Goal: Task Accomplishment & Management: Use online tool/utility

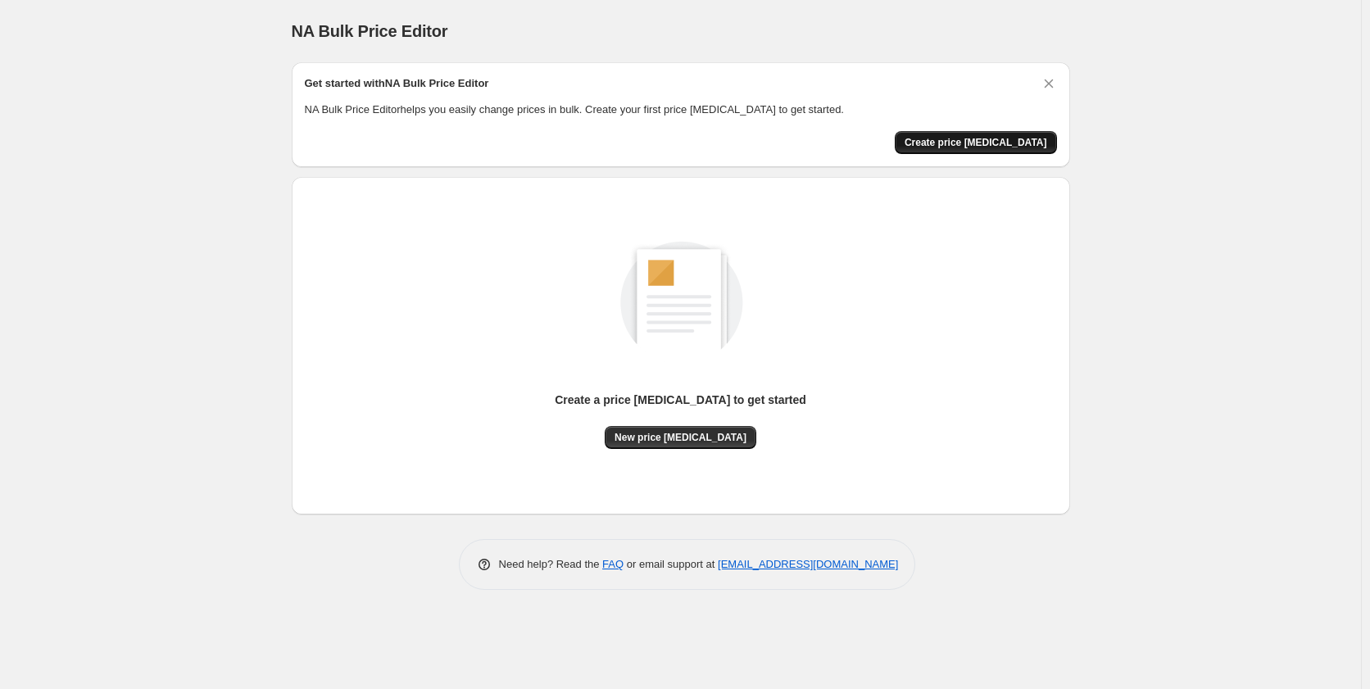
click at [1002, 143] on span "Create price [MEDICAL_DATA]" at bounding box center [976, 142] width 143 height 13
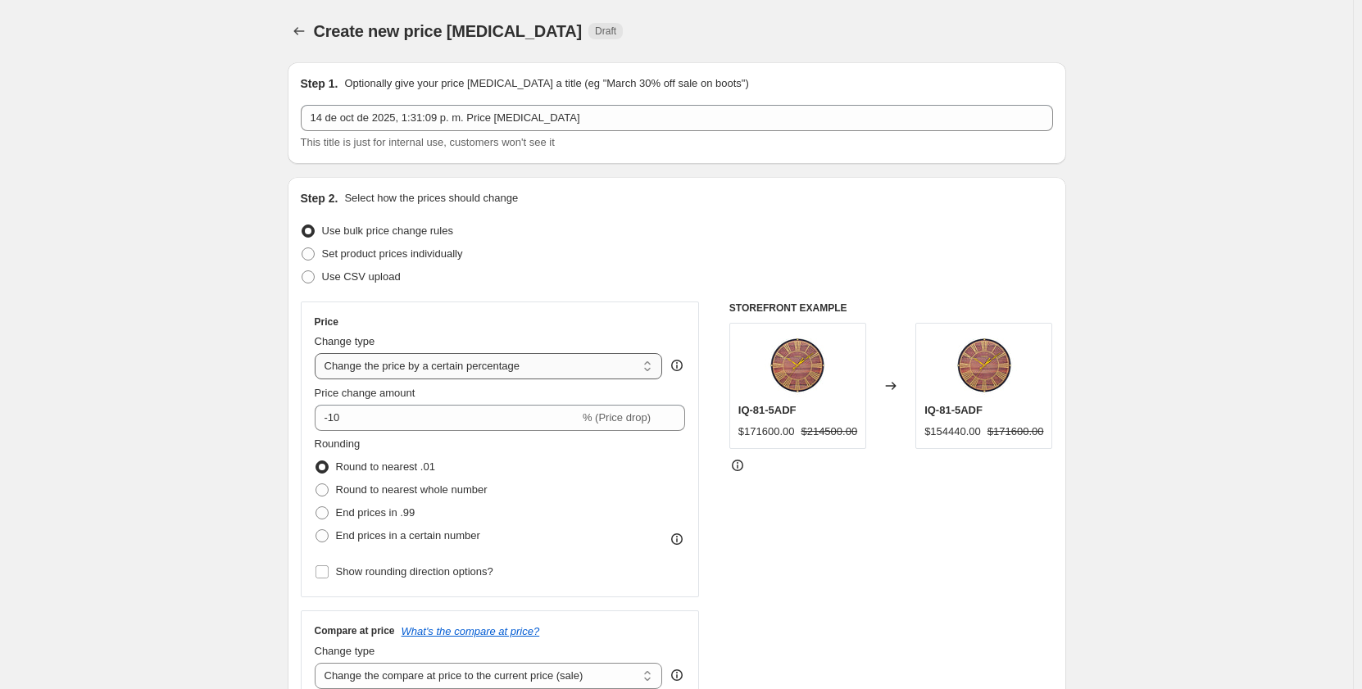
click at [651, 365] on select "Change the price to a certain amount Change the price by a certain amount Chang…" at bounding box center [489, 366] width 348 height 26
click at [652, 370] on select "Change the price to a certain amount Change the price by a certain amount Chang…" at bounding box center [489, 366] width 348 height 26
select select "pcap"
click at [318, 353] on select "Change the price to a certain amount Change the price by a certain amount Chang…" at bounding box center [489, 366] width 348 height 26
type input "-20"
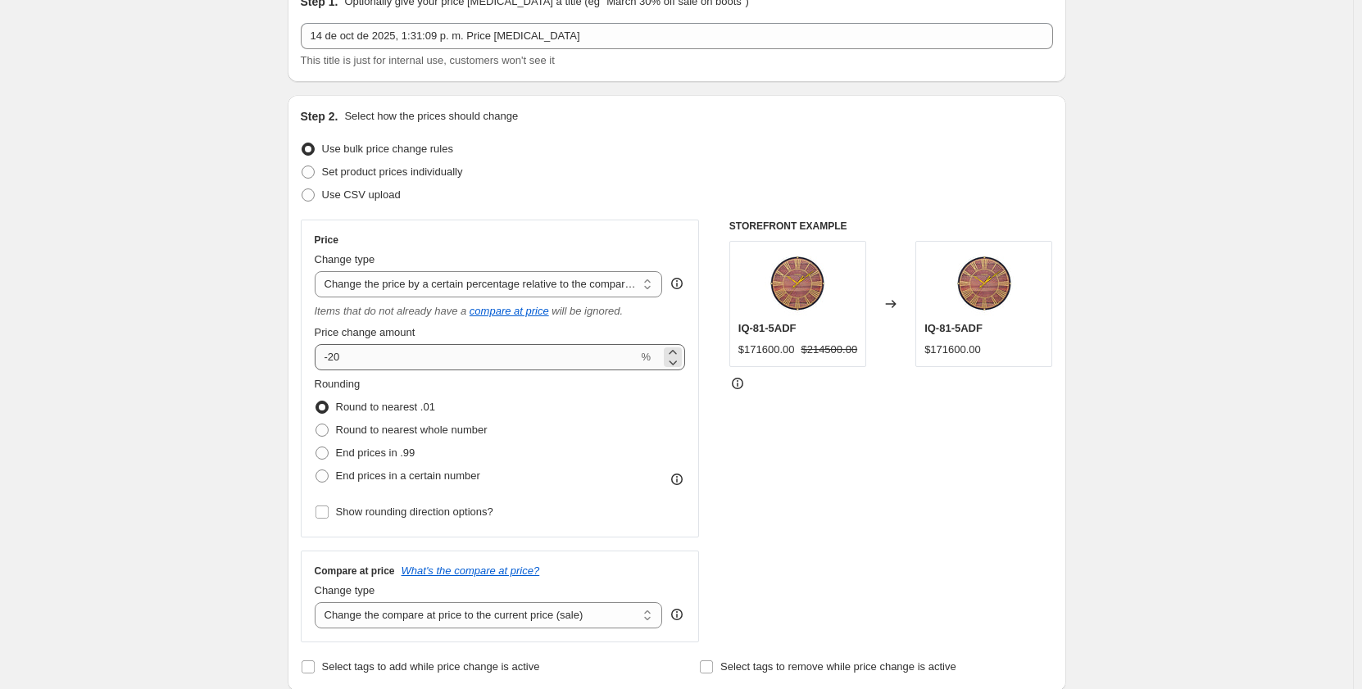
scroll to position [164, 0]
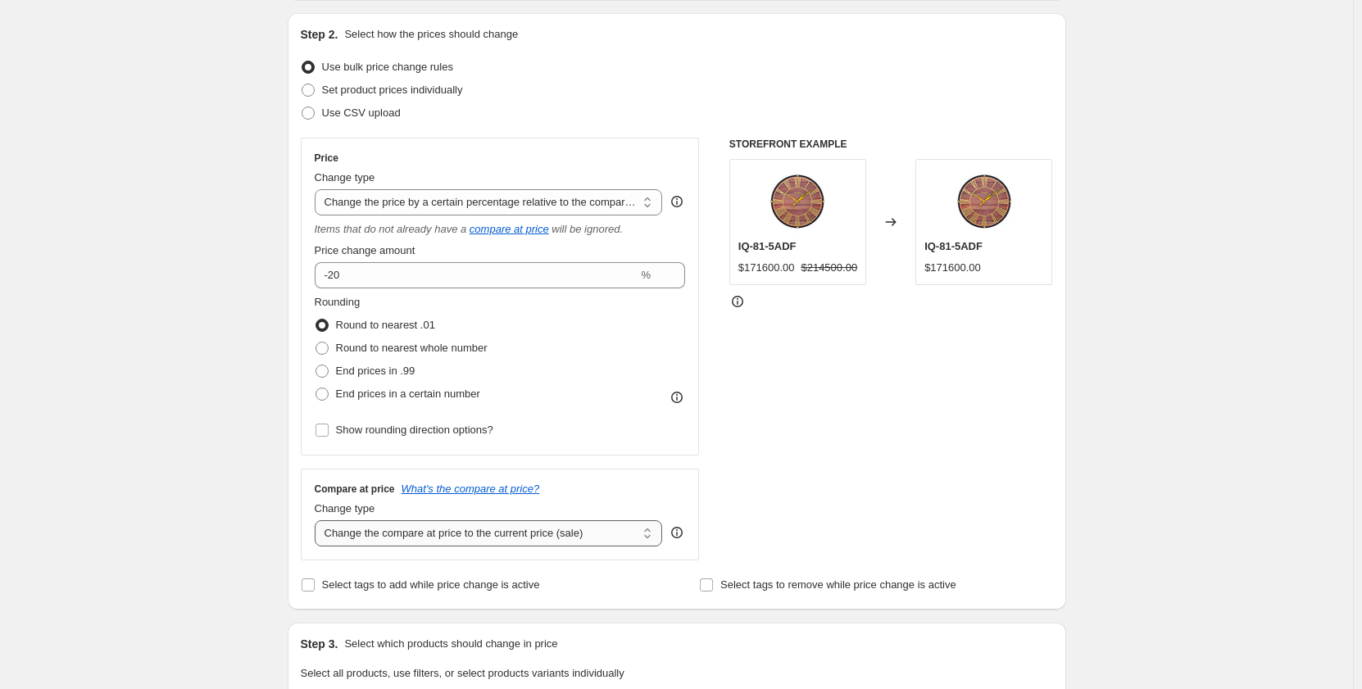
click at [652, 540] on select "Change the compare at price to the current price (sale) Change the compare at p…" at bounding box center [489, 533] width 348 height 26
click at [318, 520] on select "Change the compare at price to the current price (sale) Change the compare at p…" at bounding box center [489, 533] width 348 height 26
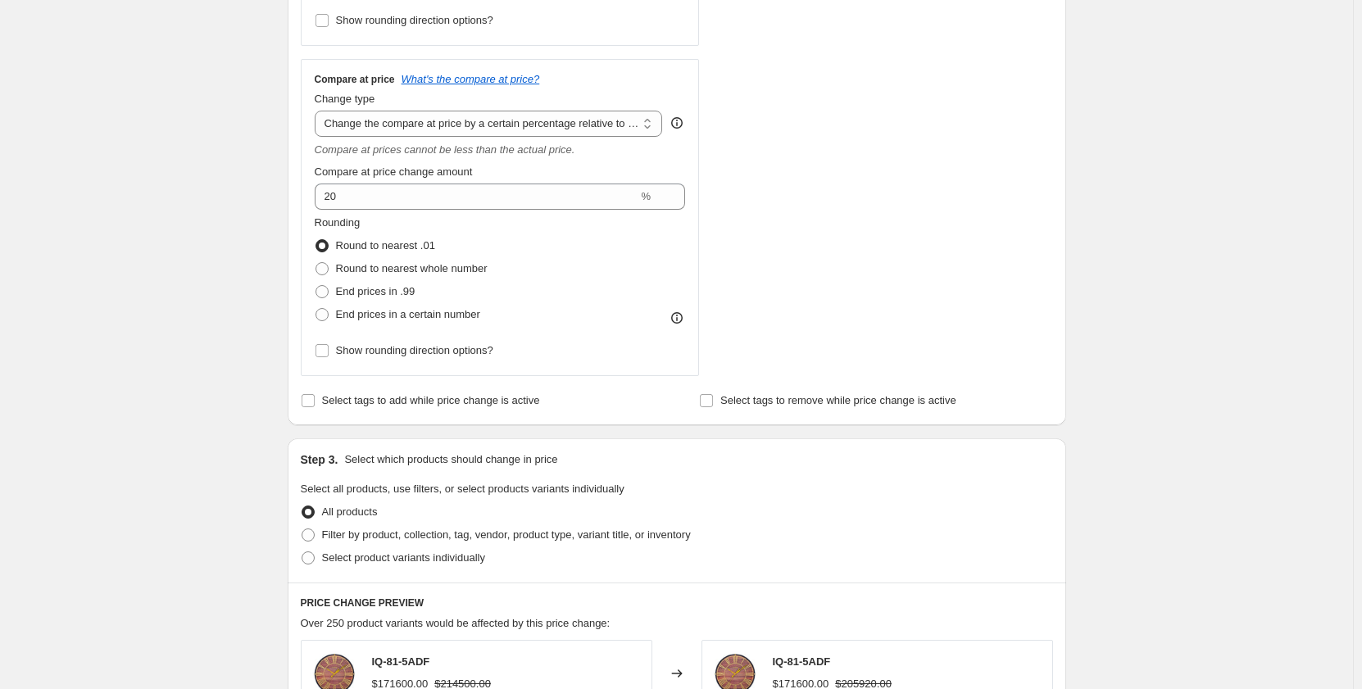
scroll to position [492, 0]
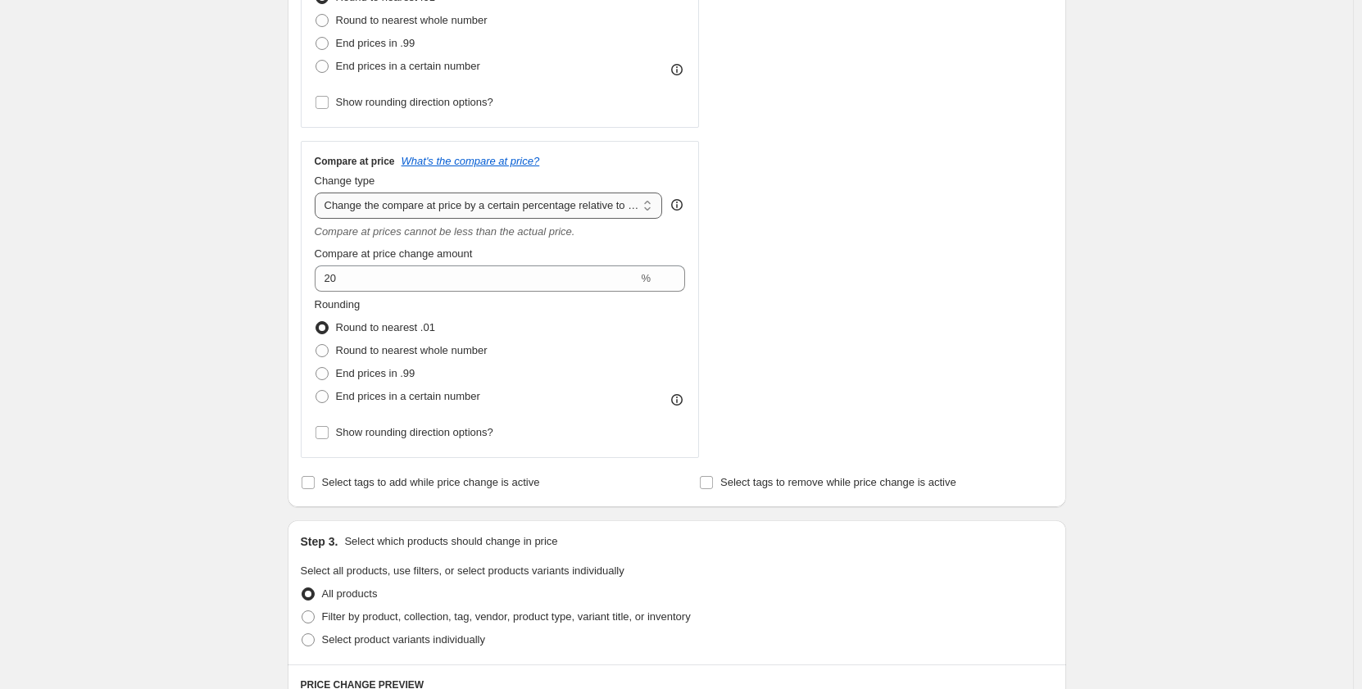
click at [655, 200] on select "Change the compare at price to the current price (sale) Change the compare at p…" at bounding box center [489, 206] width 348 height 26
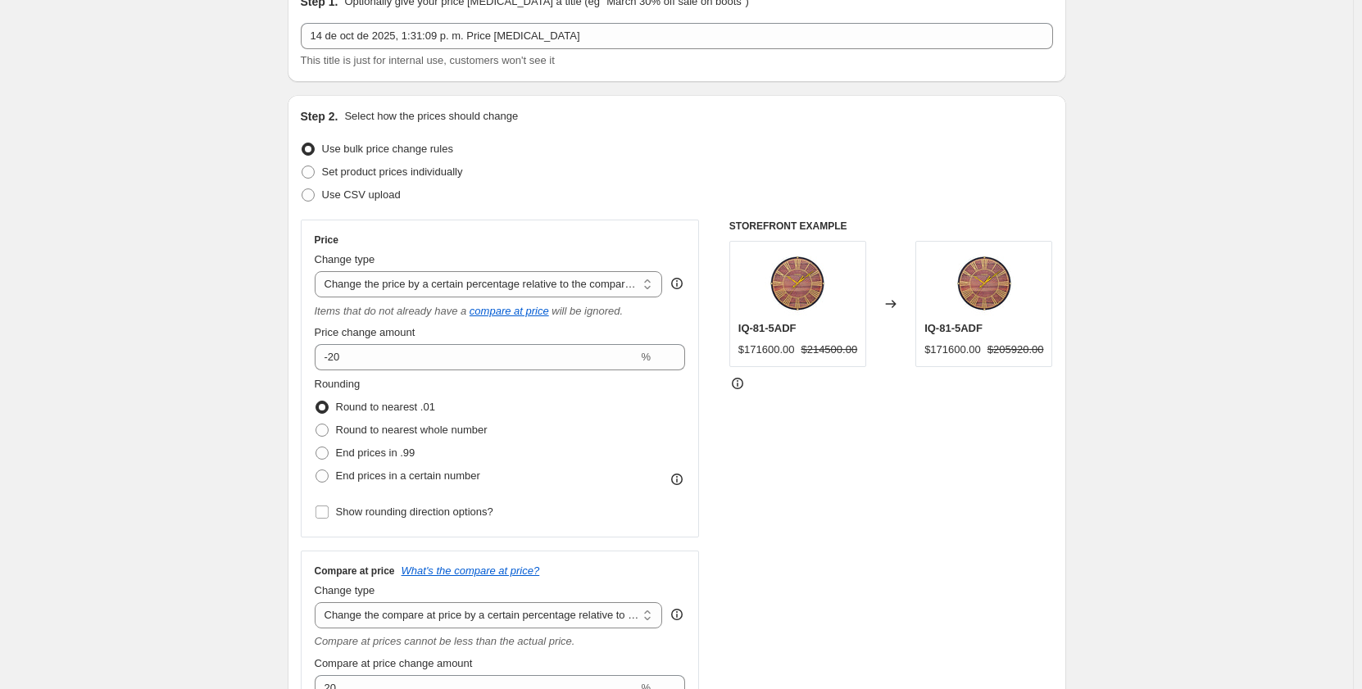
scroll to position [328, 0]
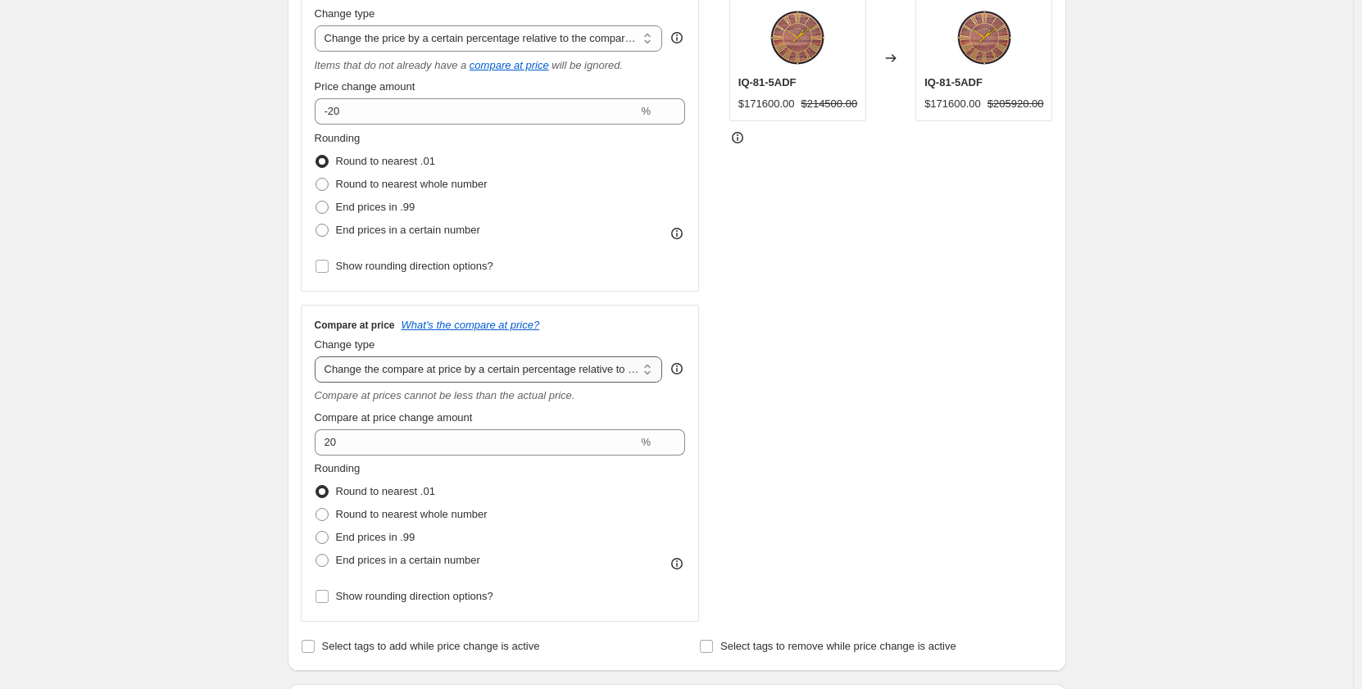
click at [652, 370] on select "Change the compare at price to the current price (sale) Change the compare at p…" at bounding box center [489, 370] width 348 height 26
click at [318, 357] on select "Change the compare at price to the current price (sale) Change the compare at p…" at bounding box center [489, 370] width 348 height 26
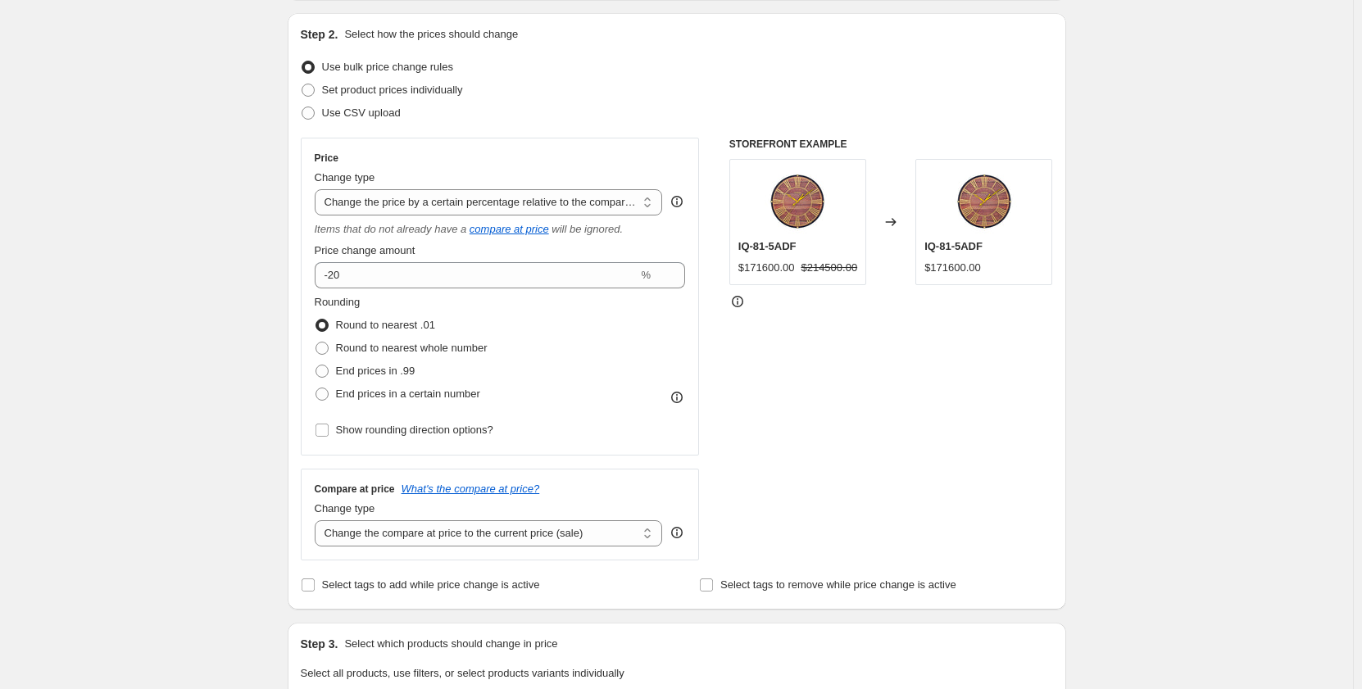
scroll to position [246, 0]
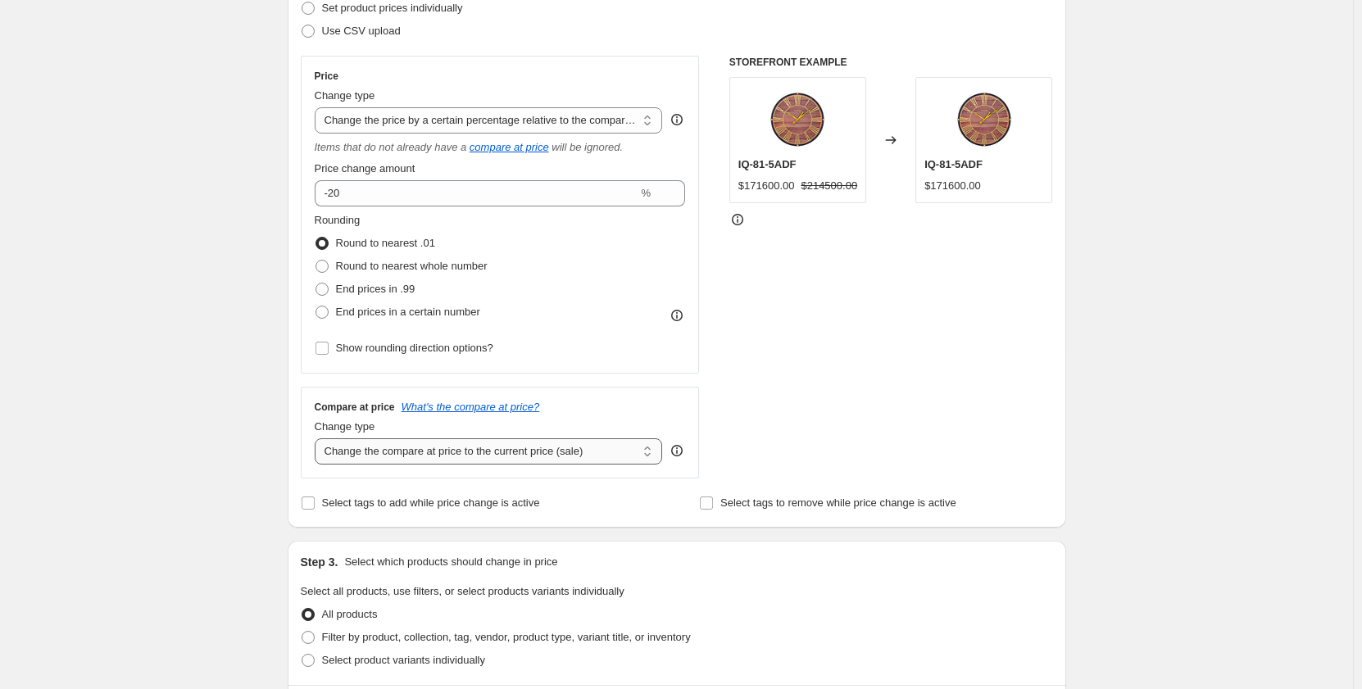
click at [652, 452] on select "Change the compare at price to the current price (sale) Change the compare at p…" at bounding box center [489, 452] width 348 height 26
select select "pp"
click at [318, 439] on select "Change the compare at price to the current price (sale) Change the compare at p…" at bounding box center [489, 452] width 348 height 26
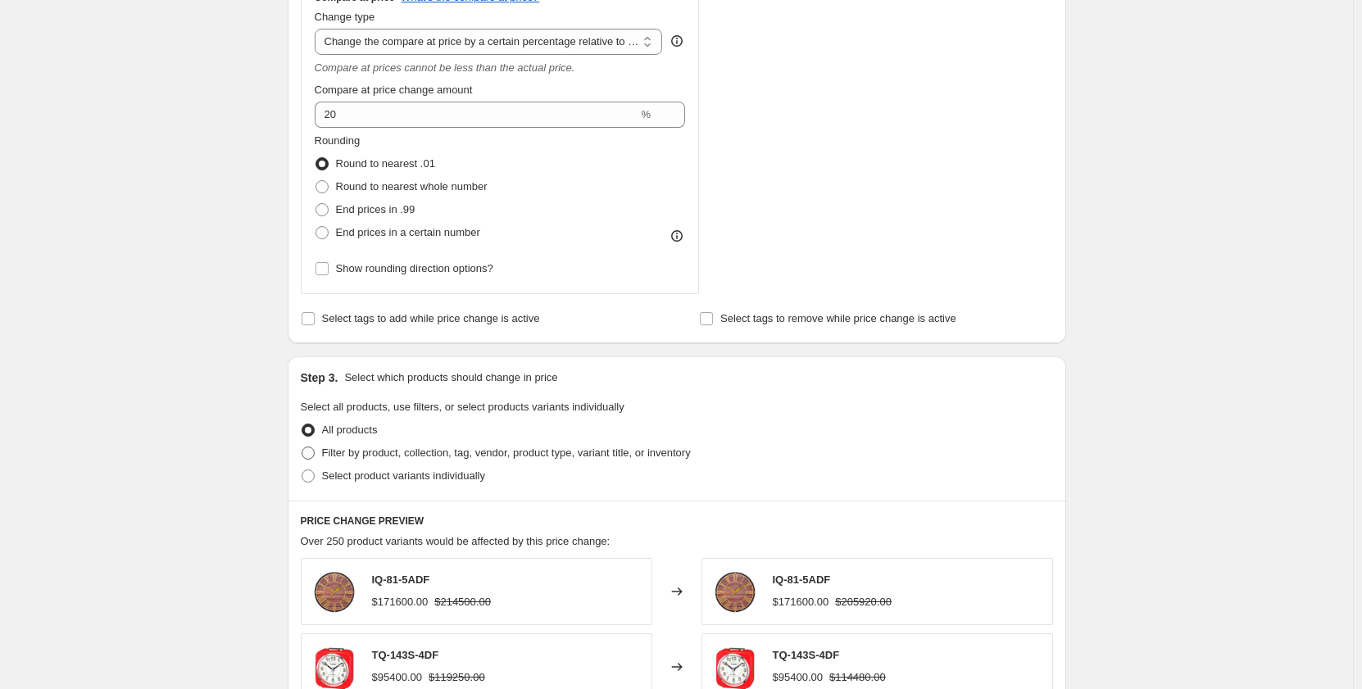
scroll to position [820, 0]
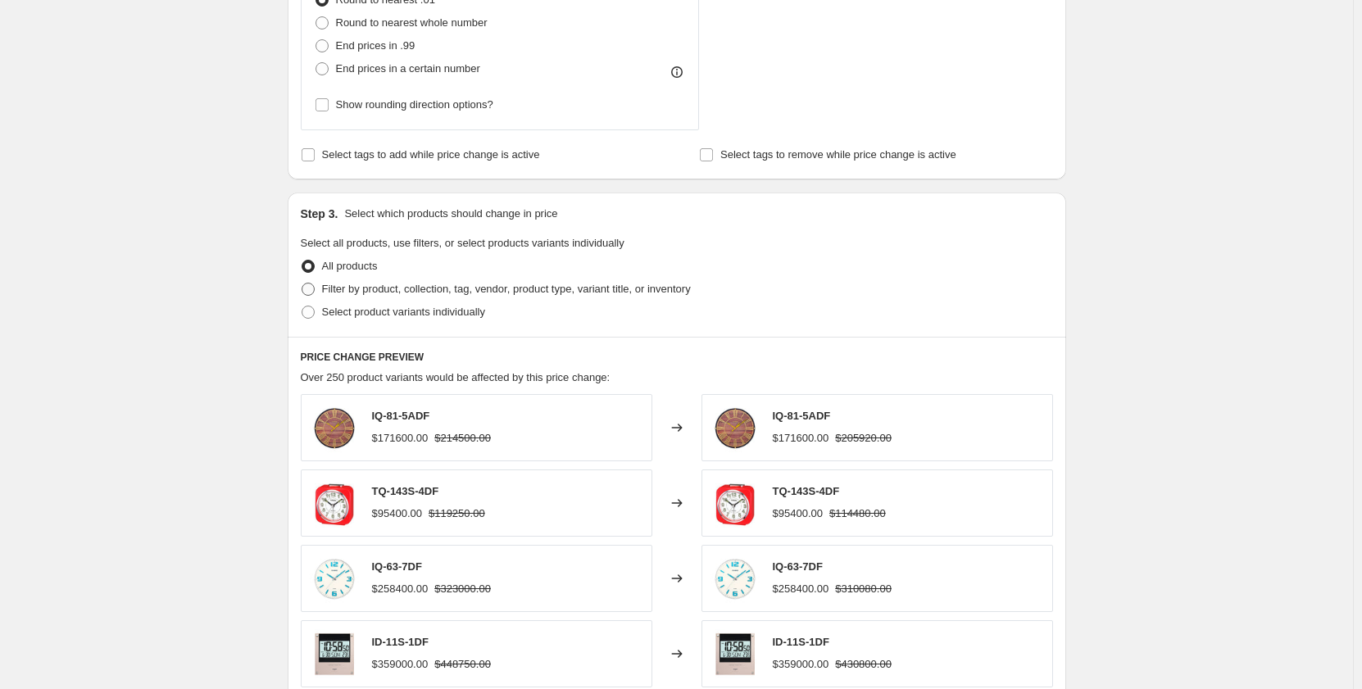
click at [313, 292] on span at bounding box center [308, 289] width 13 height 13
click at [302, 284] on input "Filter by product, collection, tag, vendor, product type, variant title, or inv…" at bounding box center [302, 283] width 1 height 1
radio input "true"
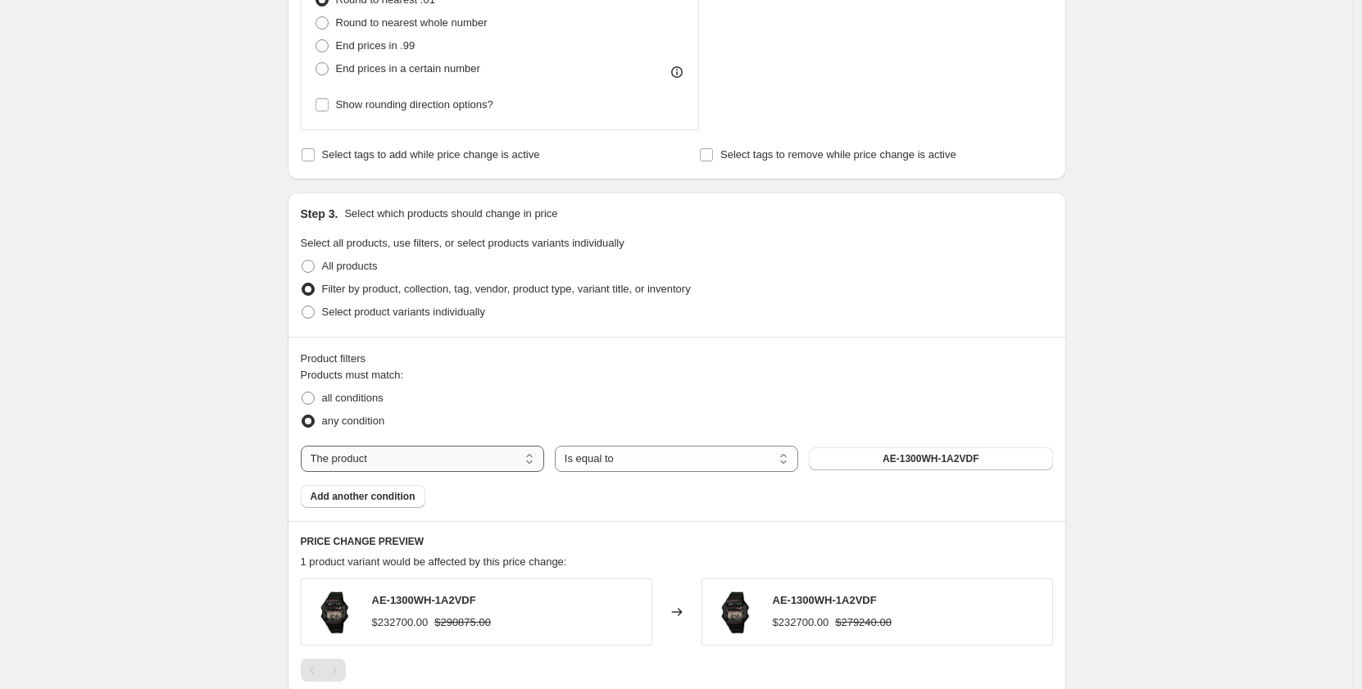
click at [533, 457] on select "The product The product's collection The product's tag The product's vendor The…" at bounding box center [422, 459] width 243 height 26
click at [314, 316] on span at bounding box center [308, 312] width 13 height 13
click at [302, 307] on input "Select product variants individually" at bounding box center [302, 306] width 1 height 1
radio input "true"
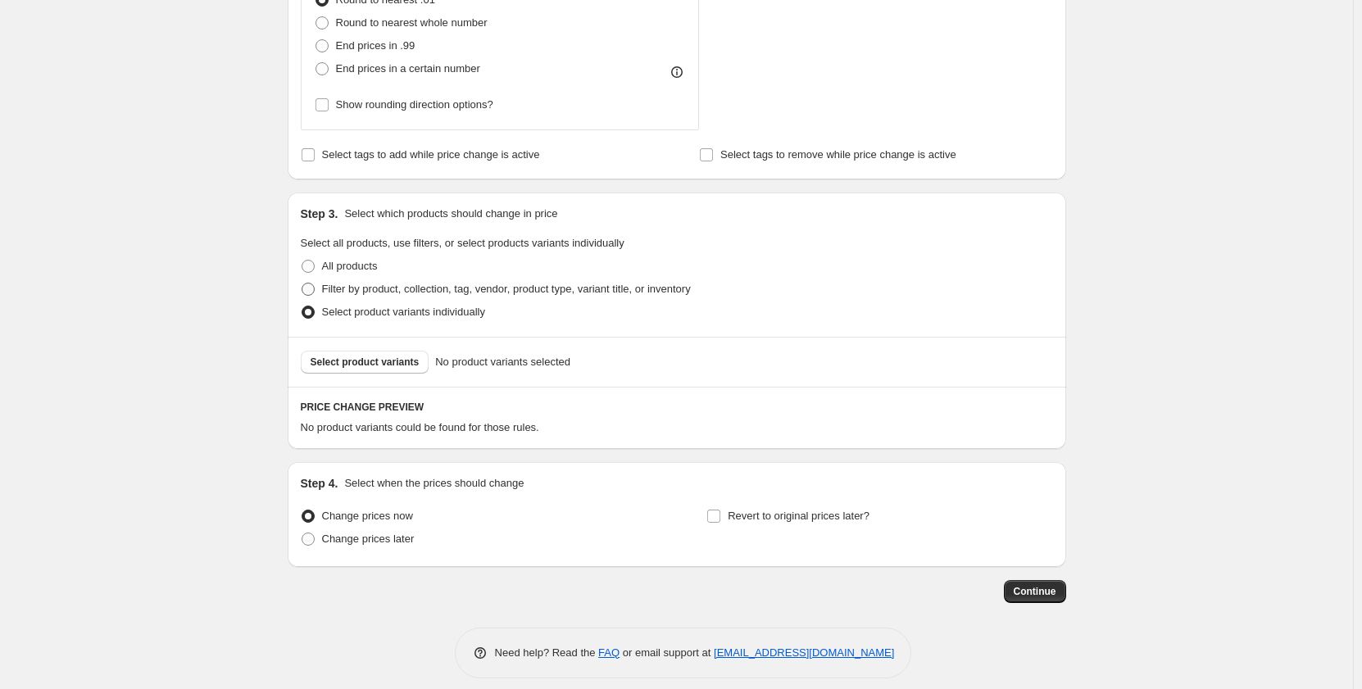
click at [312, 294] on span at bounding box center [308, 289] width 13 height 13
click at [302, 284] on input "Filter by product, collection, tag, vendor, product type, variant title, or inv…" at bounding box center [302, 283] width 1 height 1
radio input "true"
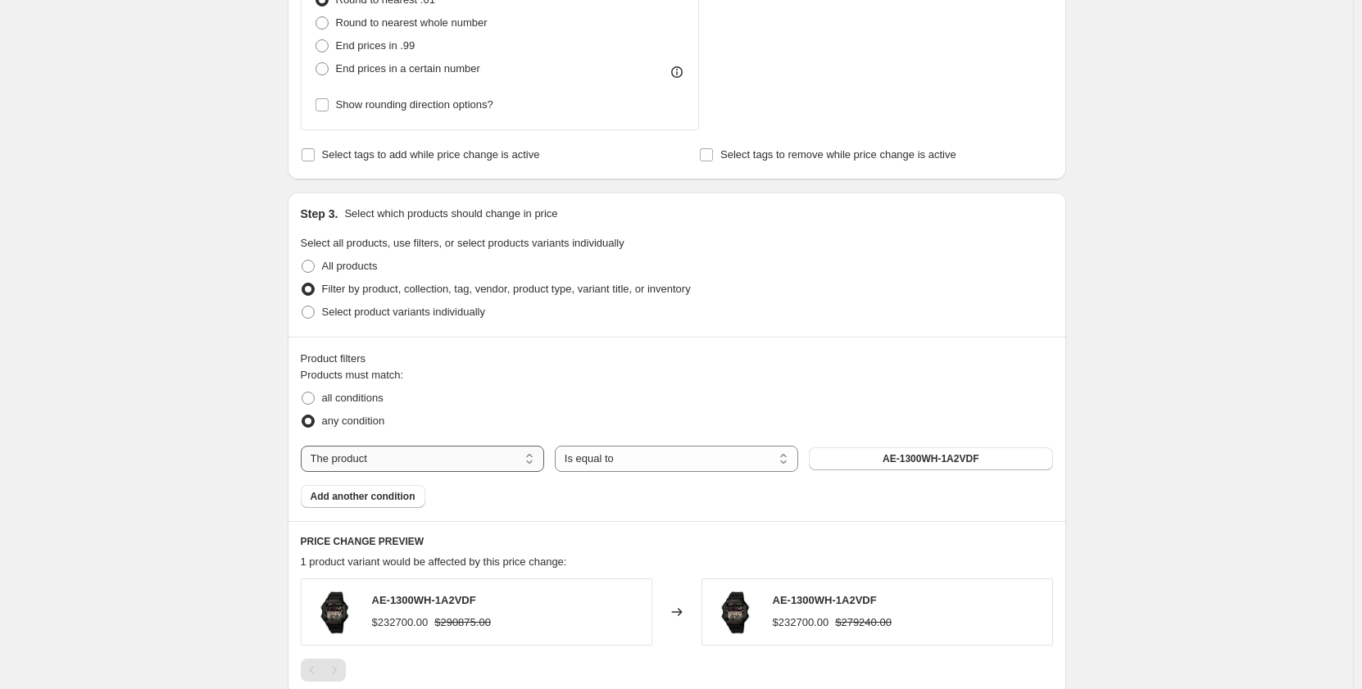
click at [543, 462] on select "The product The product's collection The product's tag The product's vendor The…" at bounding box center [422, 459] width 243 height 26
select select "tag"
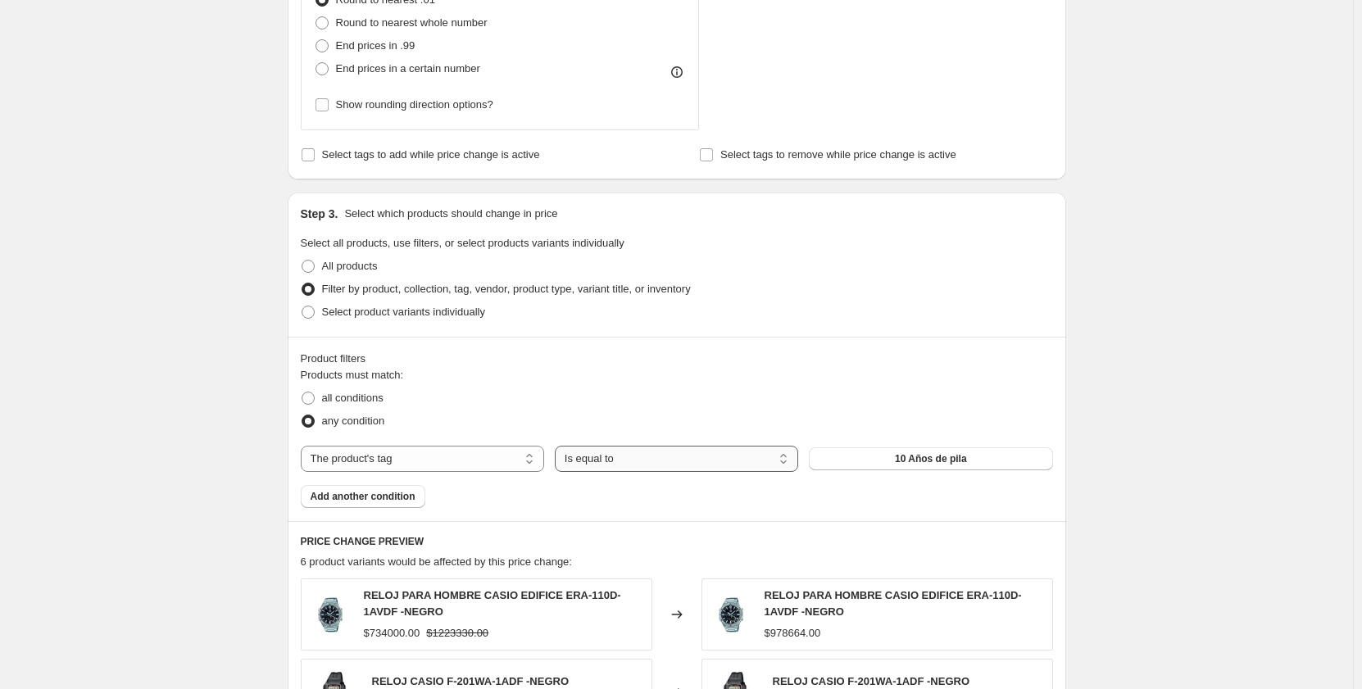
click at [790, 459] on select "Is equal to Is not equal to" at bounding box center [676, 459] width 243 height 26
click at [668, 466] on select "Is equal to Is not equal to" at bounding box center [676, 459] width 243 height 26
click at [872, 457] on button "10 Años de pila" at bounding box center [930, 459] width 243 height 23
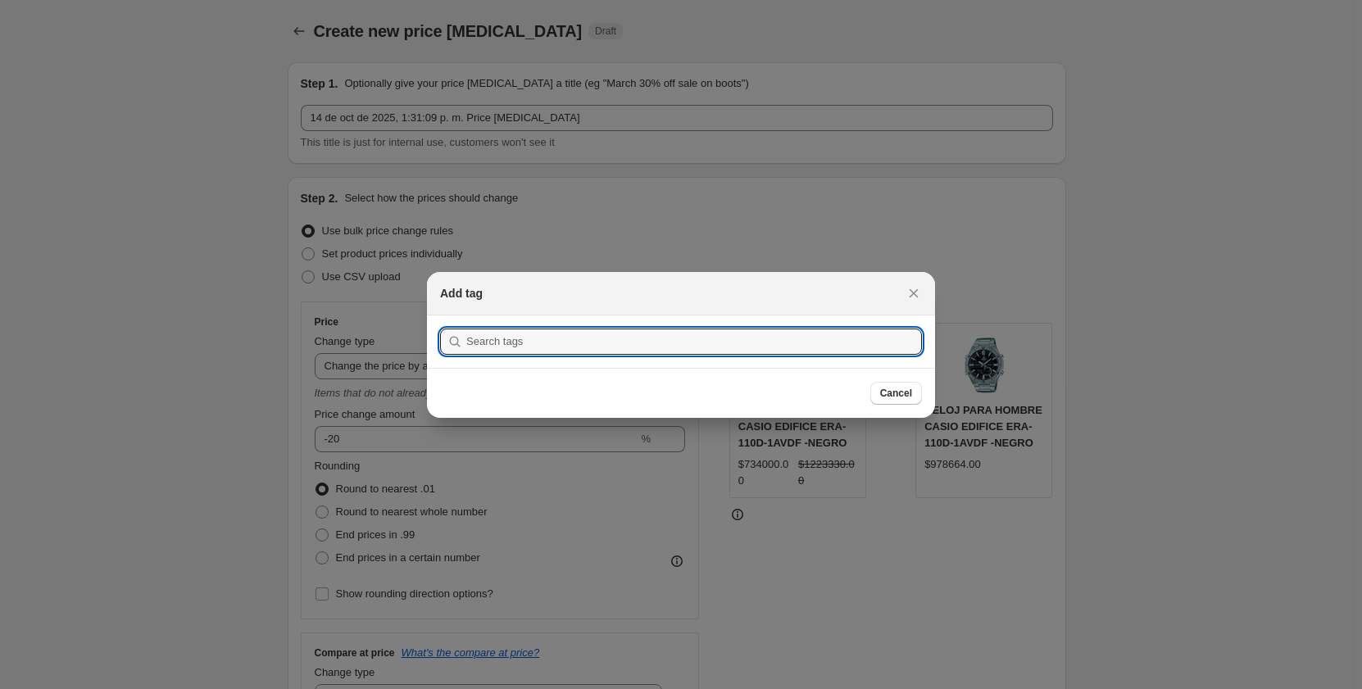
scroll to position [0, 0]
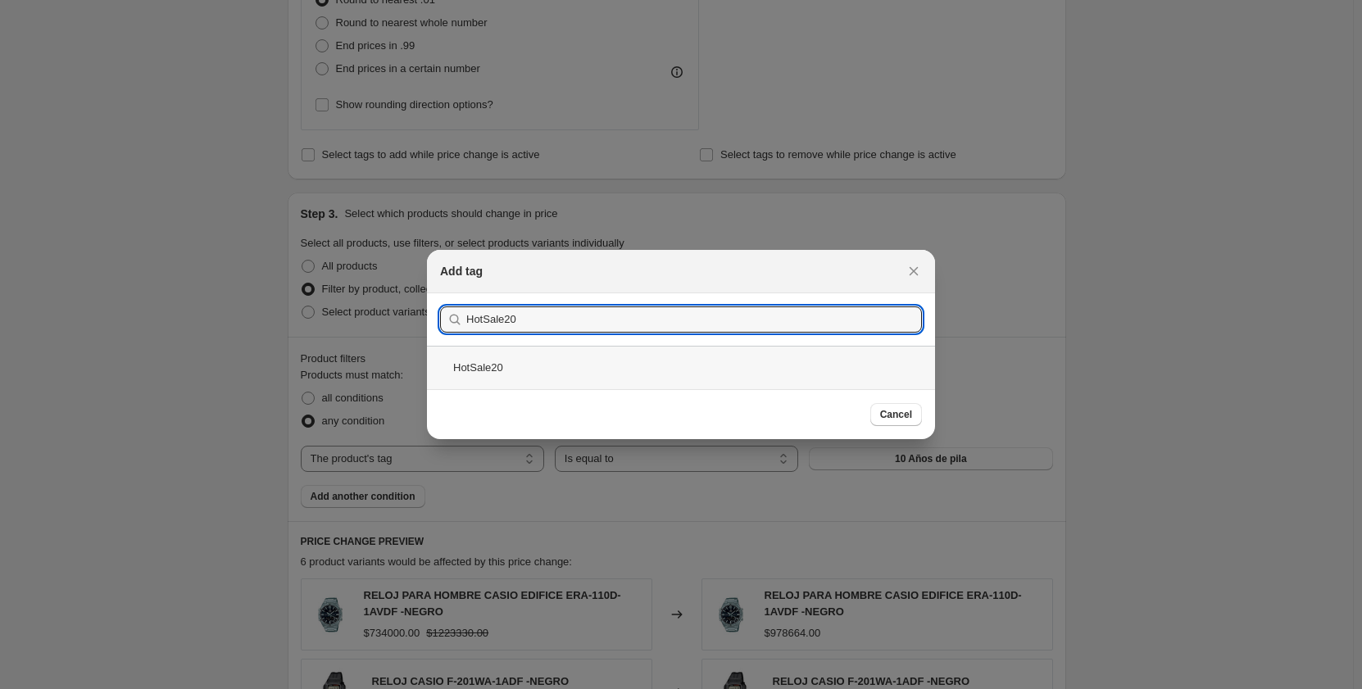
type input "HotSale20"
click at [507, 361] on div "HotSale20" at bounding box center [681, 367] width 508 height 43
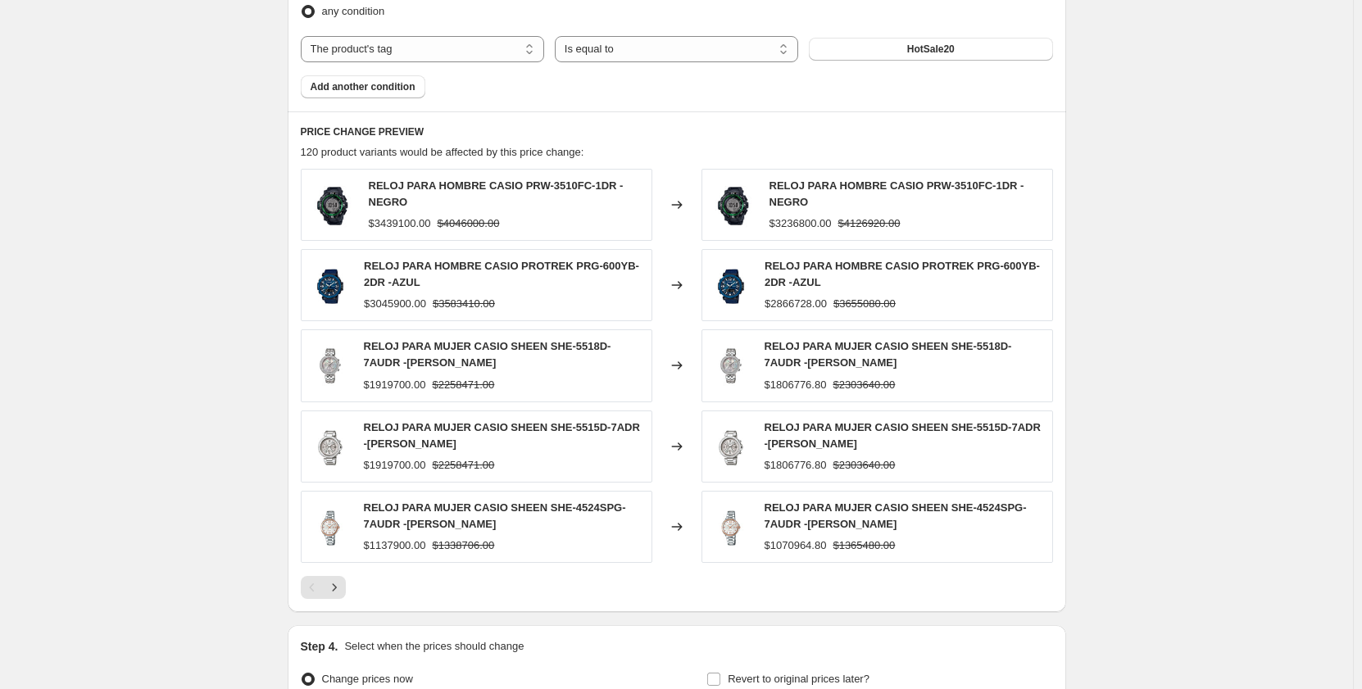
scroll to position [1393, 0]
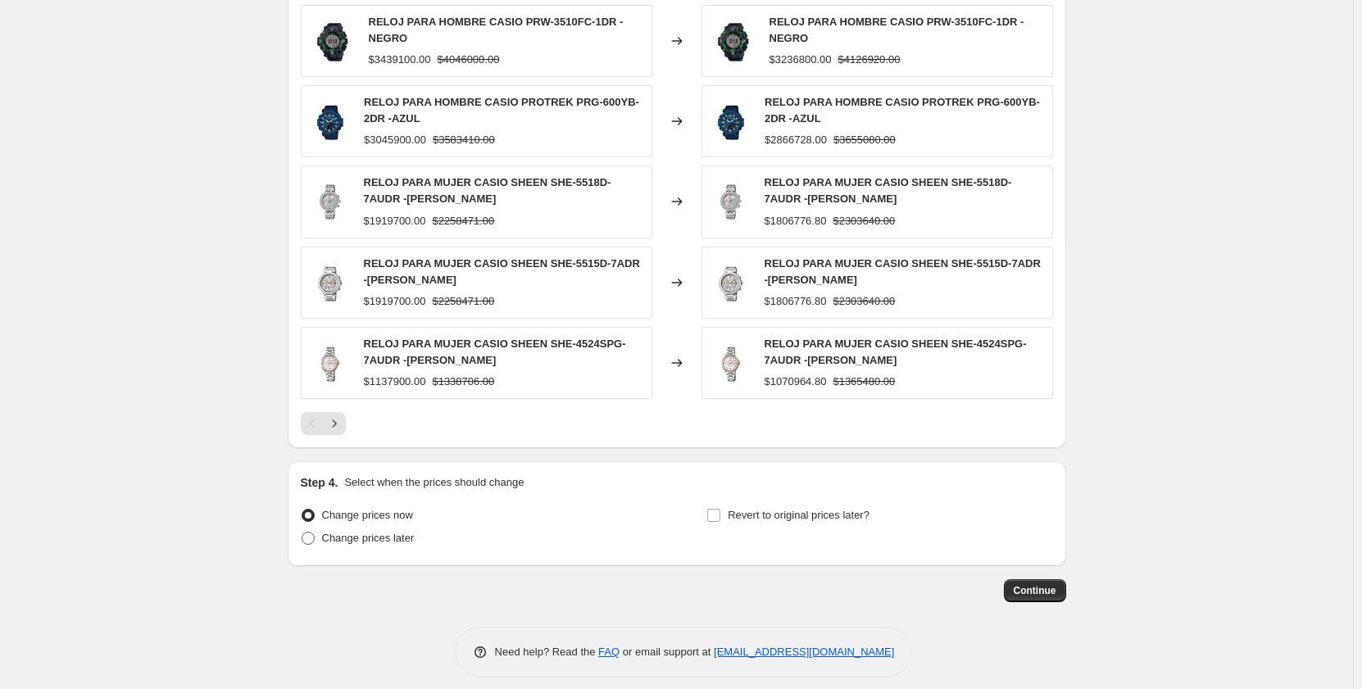
click at [311, 538] on span at bounding box center [308, 538] width 13 height 13
click at [302, 533] on input "Change prices later" at bounding box center [302, 532] width 1 height 1
radio input "true"
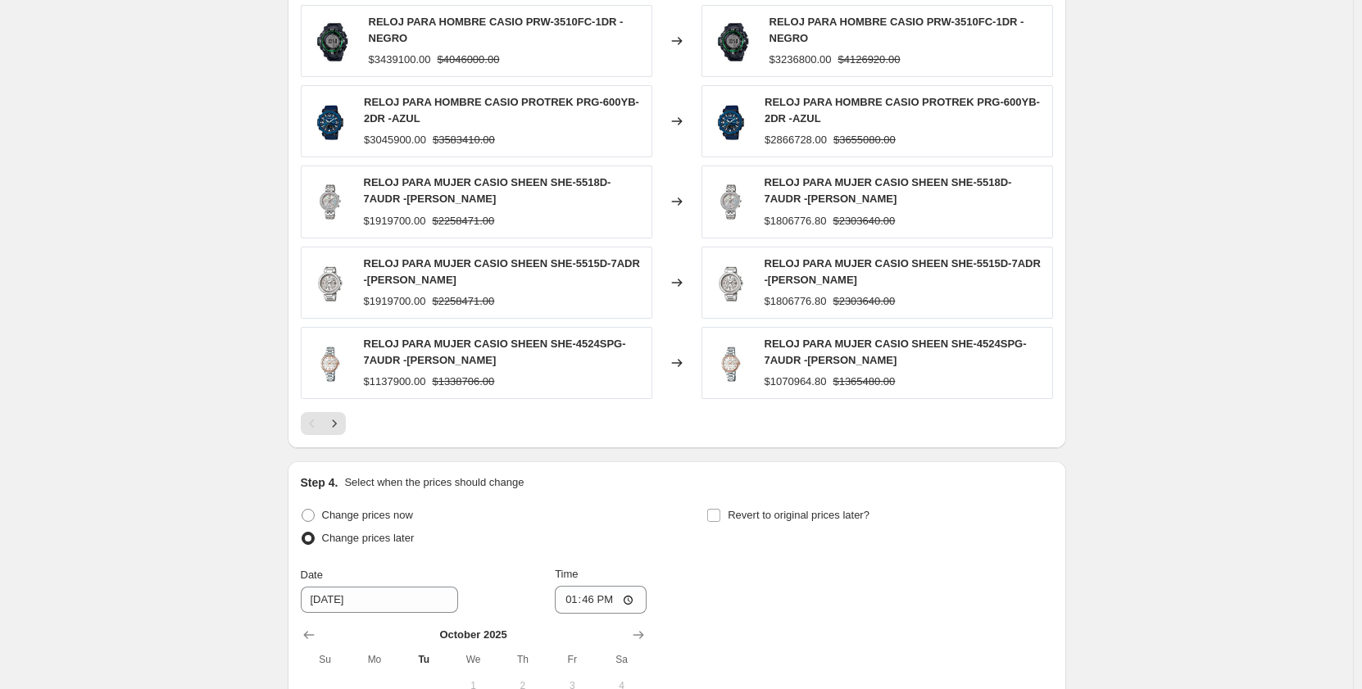
scroll to position [1557, 0]
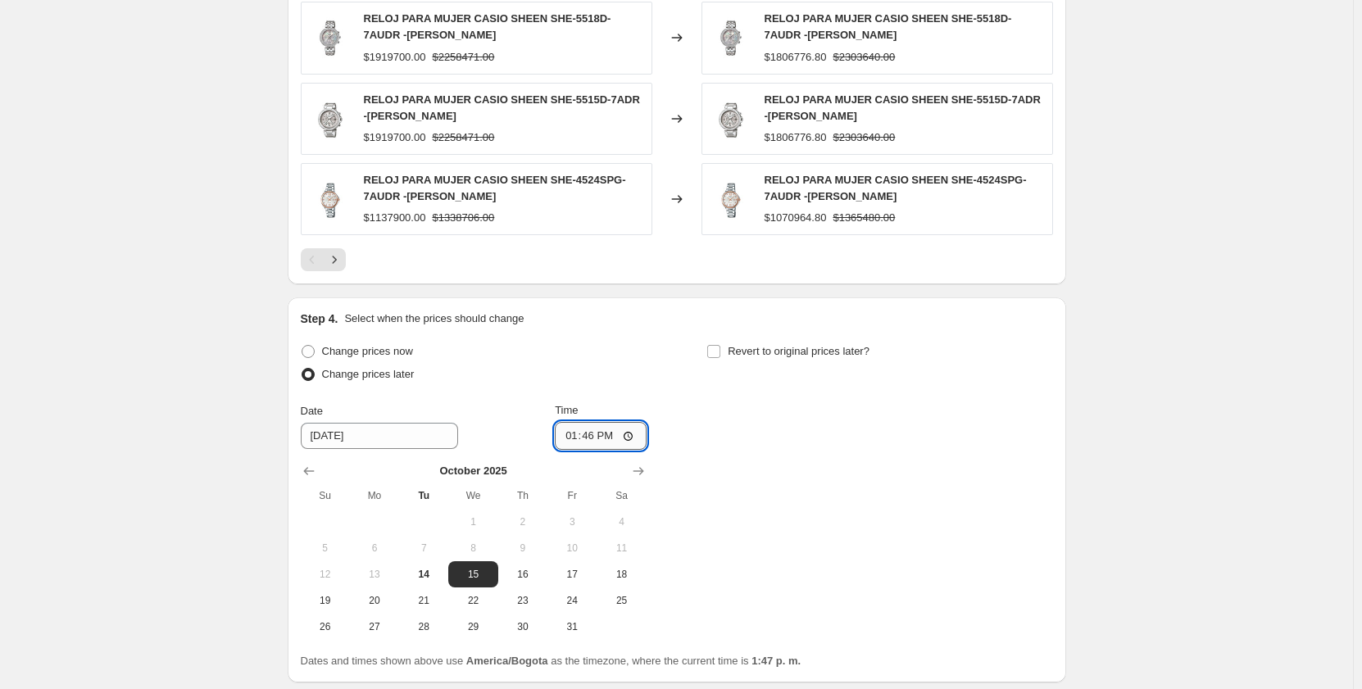
click at [569, 442] on input "13:46" at bounding box center [601, 436] width 92 height 28
type input "23:40"
click at [718, 358] on input "Revert to original prices later?" at bounding box center [713, 351] width 13 height 13
checkbox input "true"
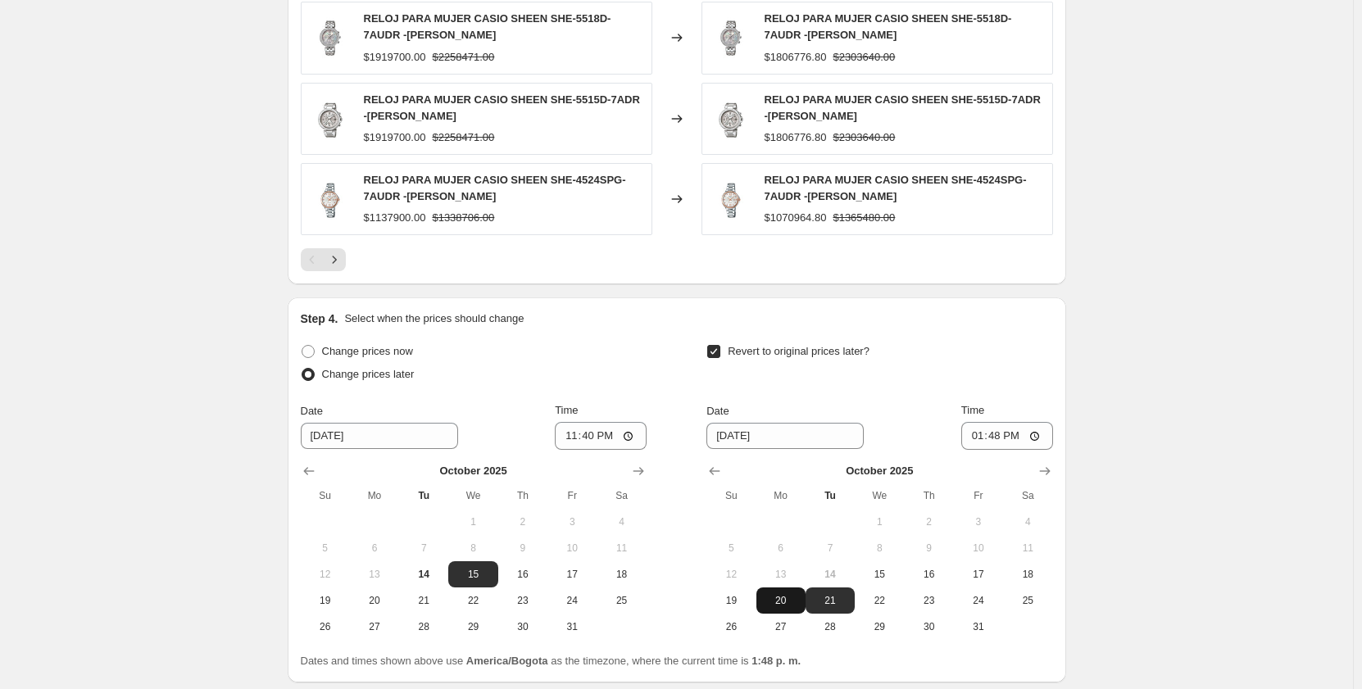
click at [784, 602] on span "20" at bounding box center [781, 600] width 36 height 13
click at [831, 600] on span "21" at bounding box center [830, 600] width 36 height 13
click at [789, 598] on span "20" at bounding box center [781, 600] width 36 height 13
click at [825, 601] on span "21" at bounding box center [830, 600] width 36 height 13
type input "[DATE]"
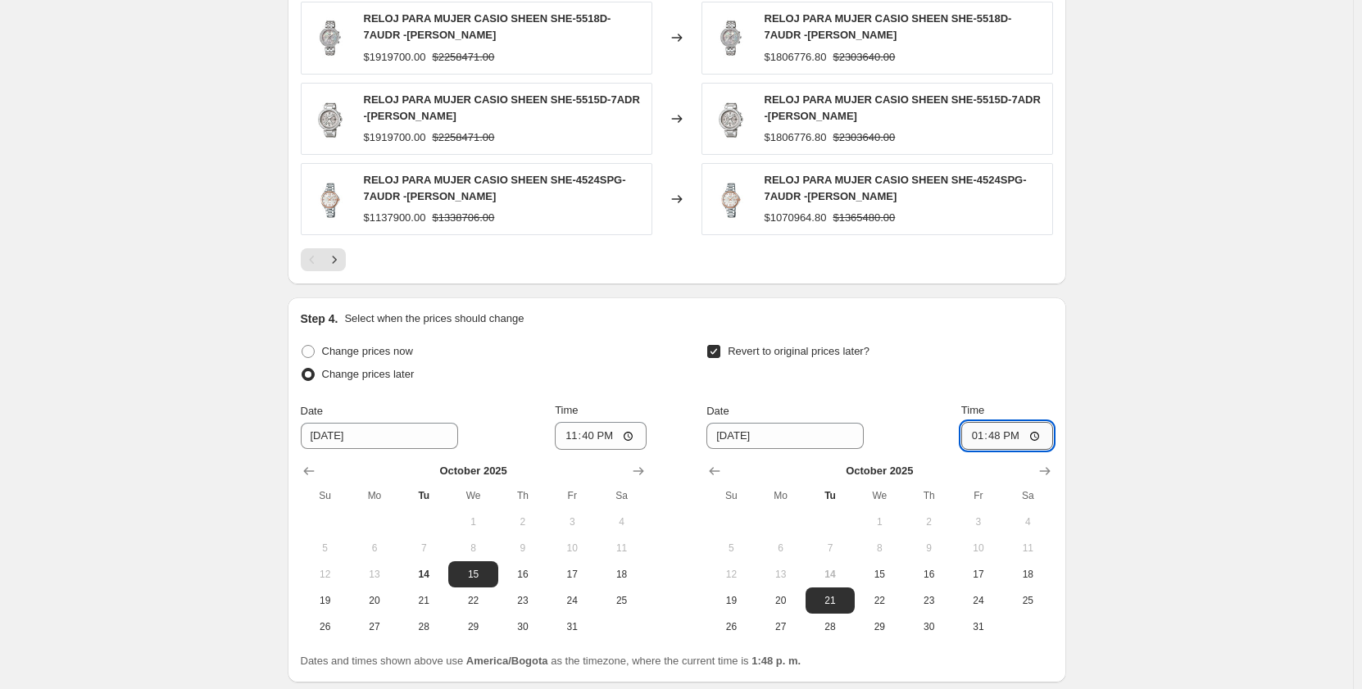
click at [973, 439] on input "13:48" at bounding box center [1007, 436] width 92 height 28
type input "00:01"
click at [336, 434] on input "[DATE]" at bounding box center [379, 436] width 157 height 26
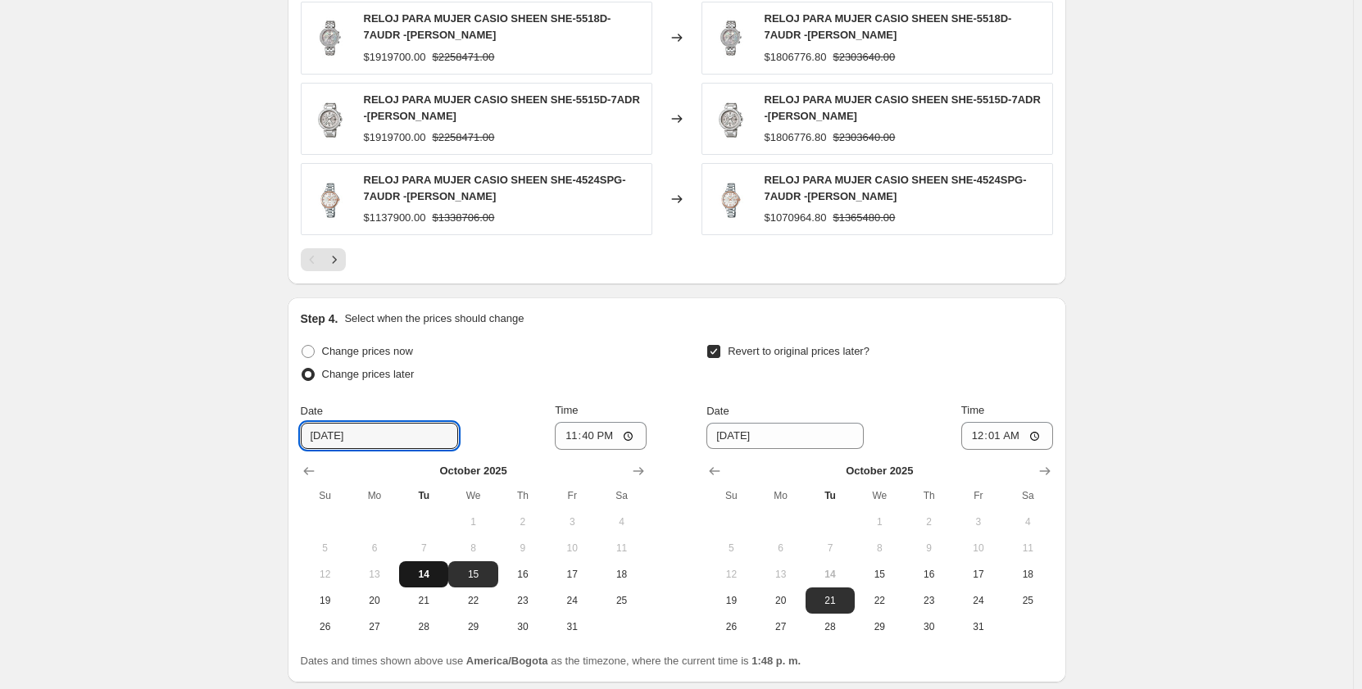
click at [434, 583] on button "14" at bounding box center [423, 574] width 49 height 26
type input "[DATE]"
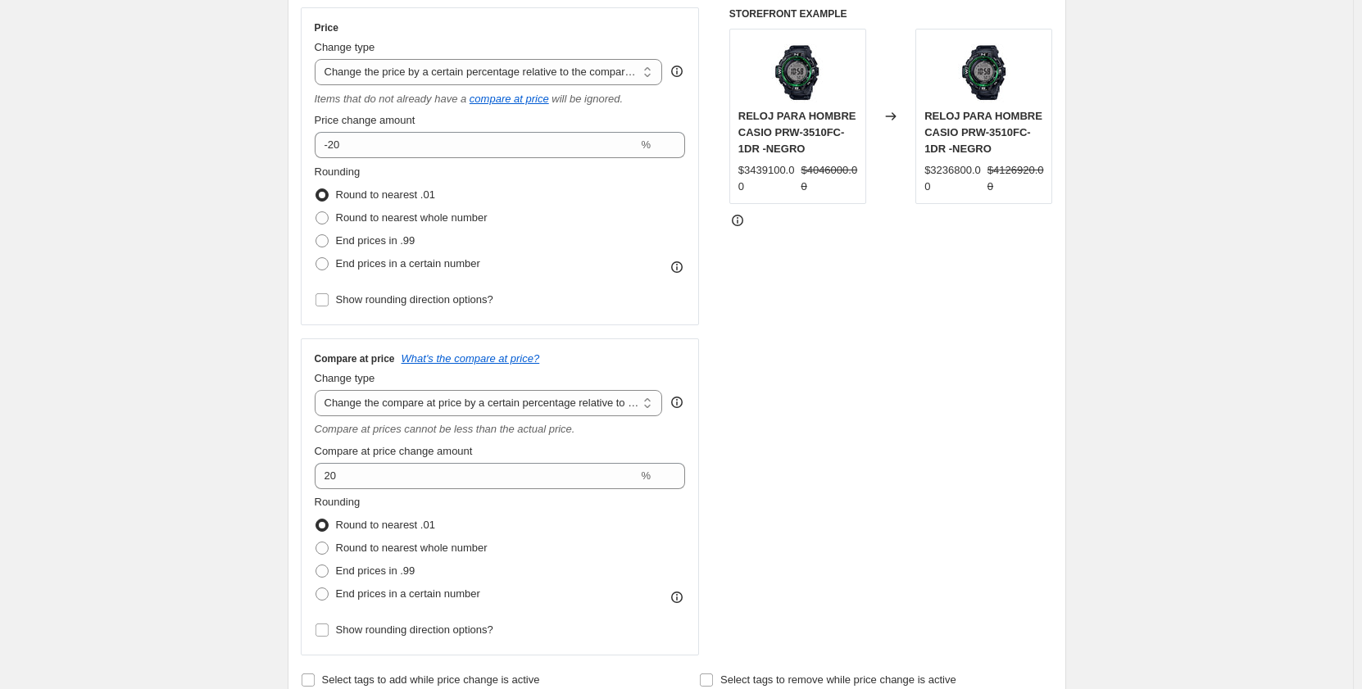
scroll to position [130, 0]
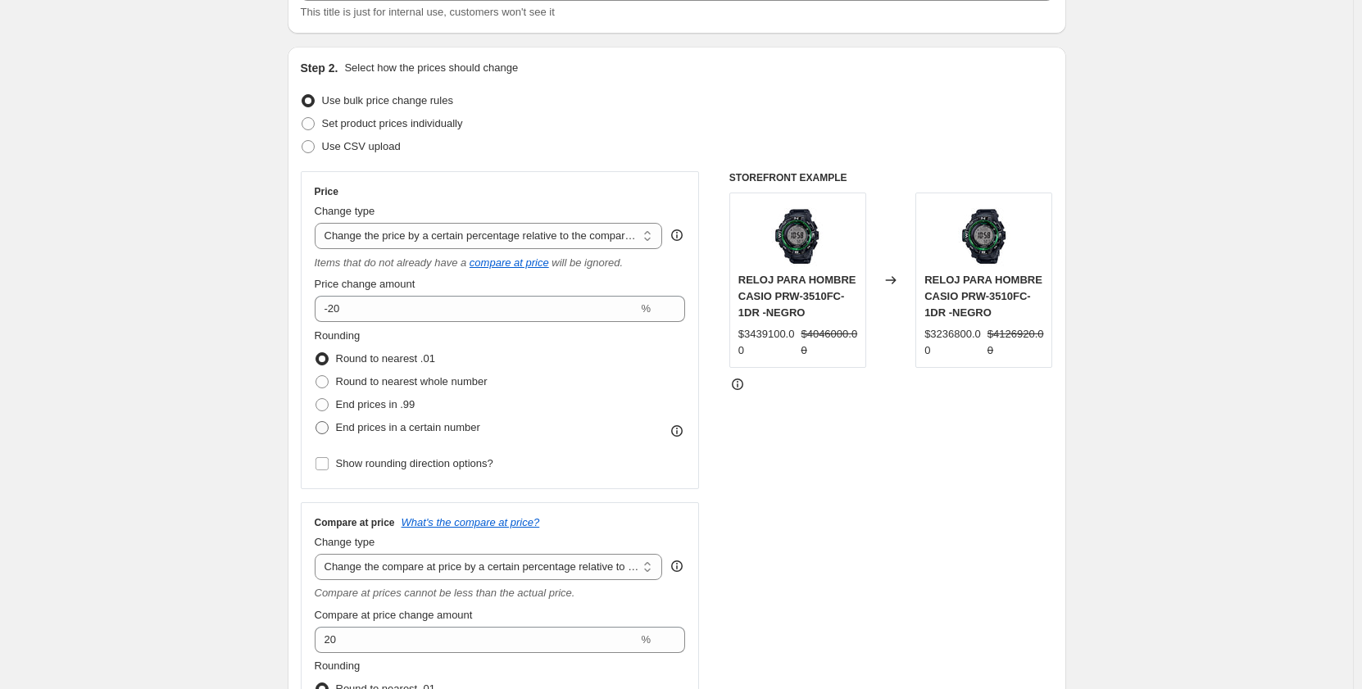
click at [329, 428] on span at bounding box center [322, 427] width 13 height 13
click at [316, 422] on input "End prices in a certain number" at bounding box center [316, 421] width 1 height 1
radio input "true"
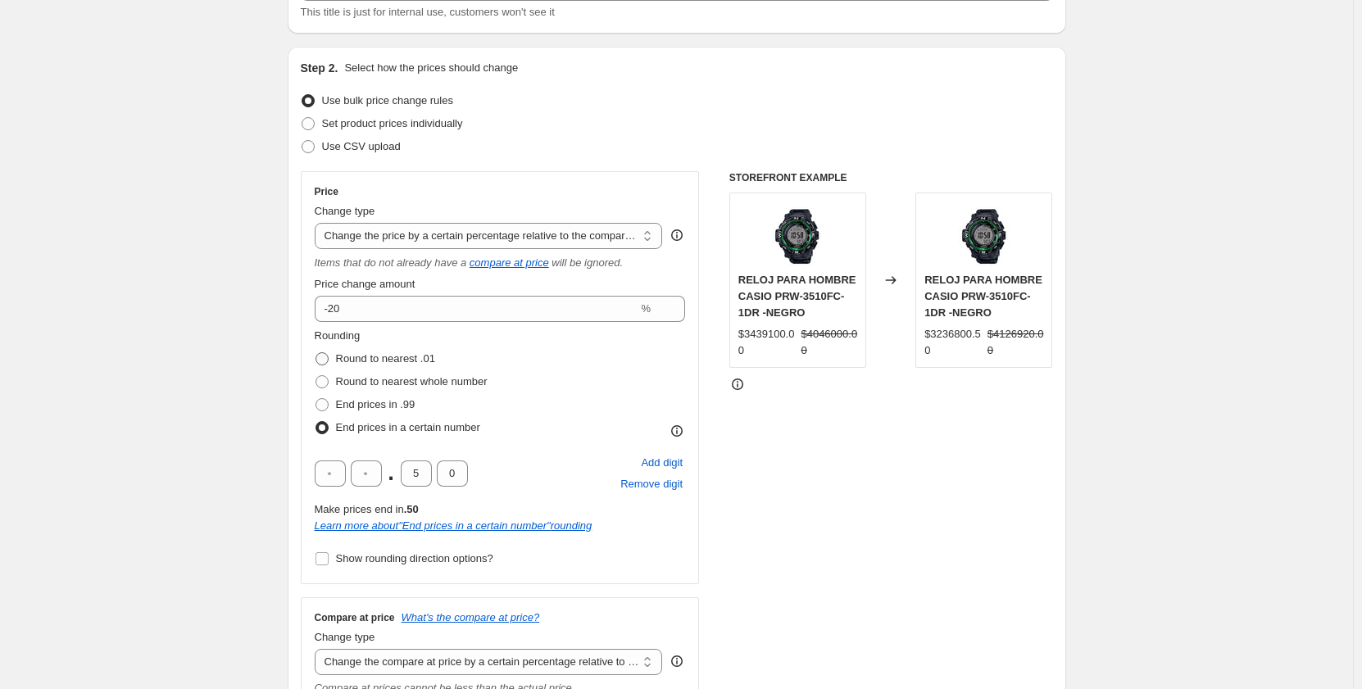
click at [330, 357] on span at bounding box center [322, 359] width 15 height 15
click at [316, 353] on input "Round to nearest .01" at bounding box center [316, 352] width 1 height 1
radio input "true"
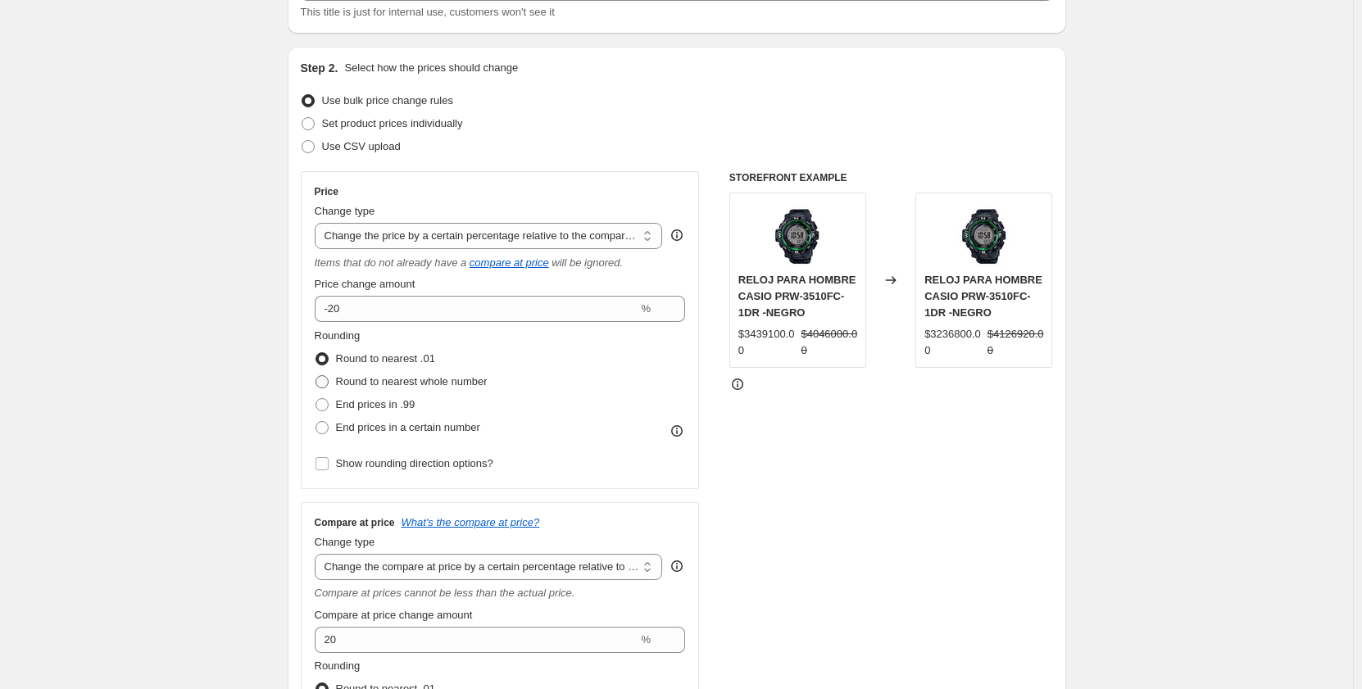
click at [329, 382] on span at bounding box center [322, 381] width 13 height 13
click at [316, 376] on input "Round to nearest whole number" at bounding box center [316, 375] width 1 height 1
radio input "true"
click at [329, 407] on span at bounding box center [322, 404] width 13 height 13
click at [316, 399] on input "End prices in .99" at bounding box center [316, 398] width 1 height 1
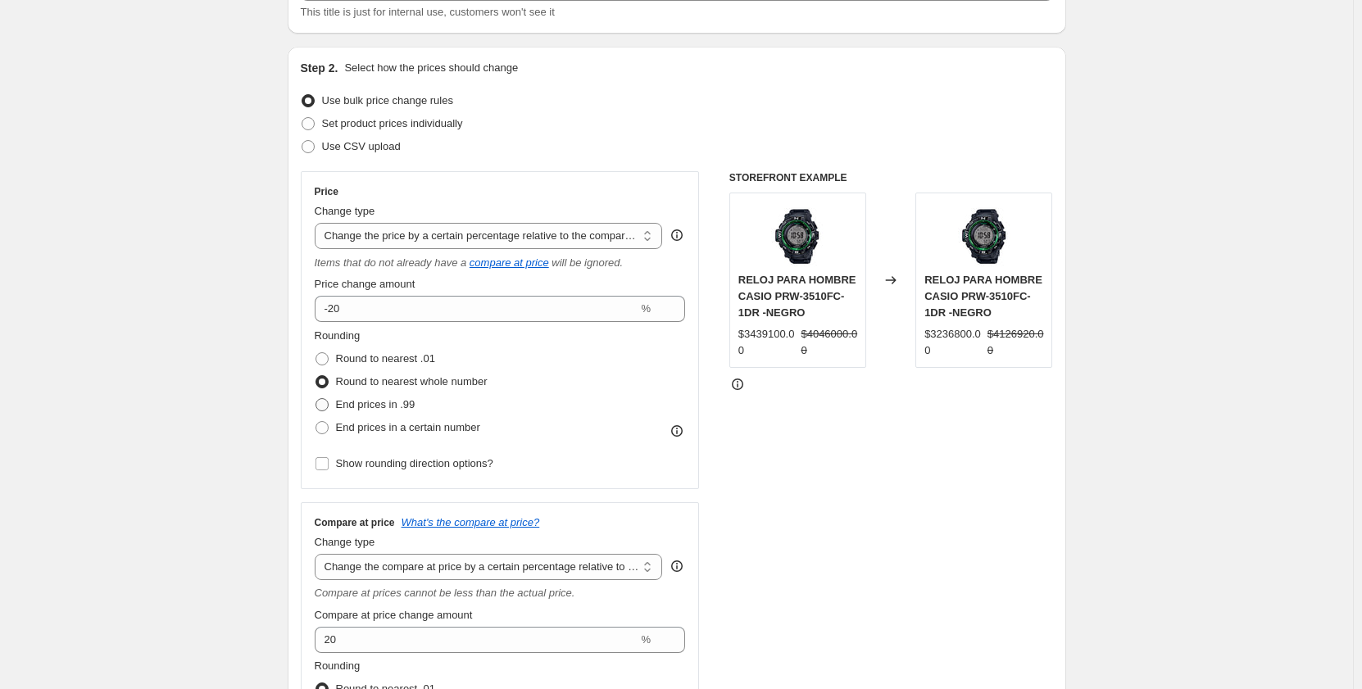
radio input "true"
click at [329, 357] on span at bounding box center [322, 358] width 13 height 13
click at [316, 353] on input "Round to nearest .01" at bounding box center [316, 352] width 1 height 1
radio input "true"
click at [324, 462] on input "Show rounding direction options?" at bounding box center [322, 463] width 13 height 13
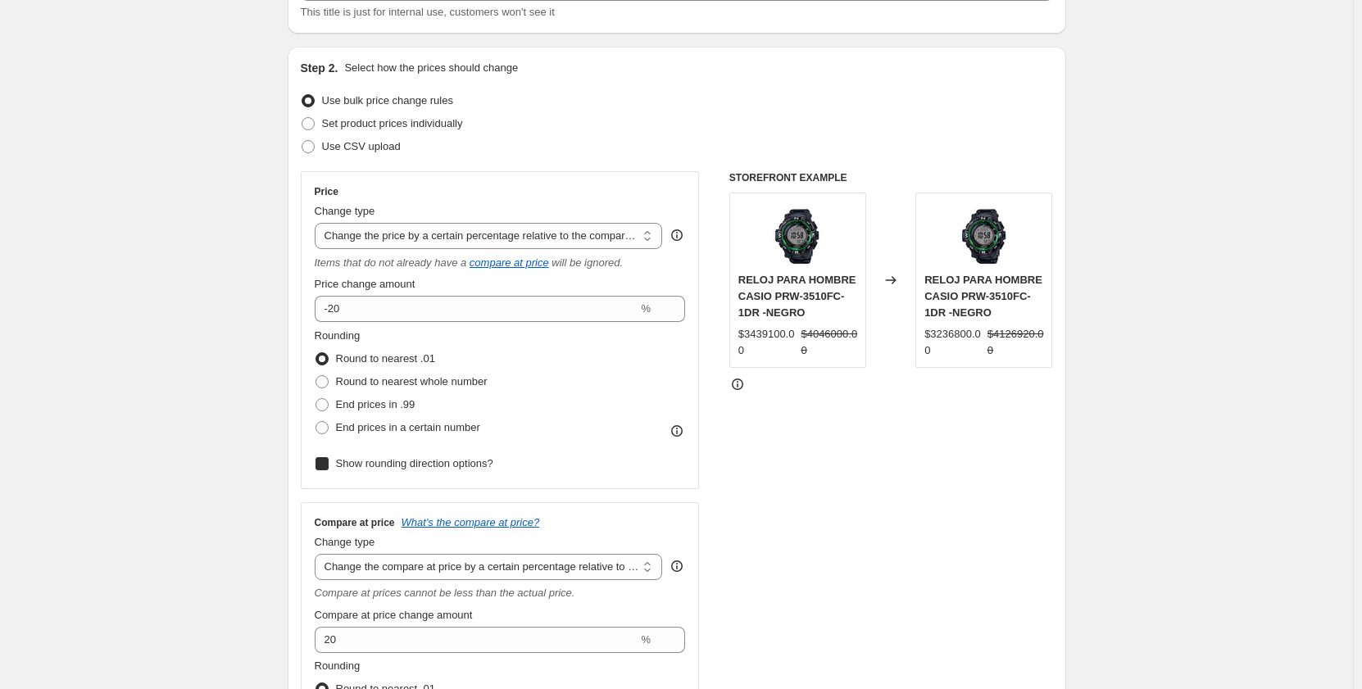
checkbox input "true"
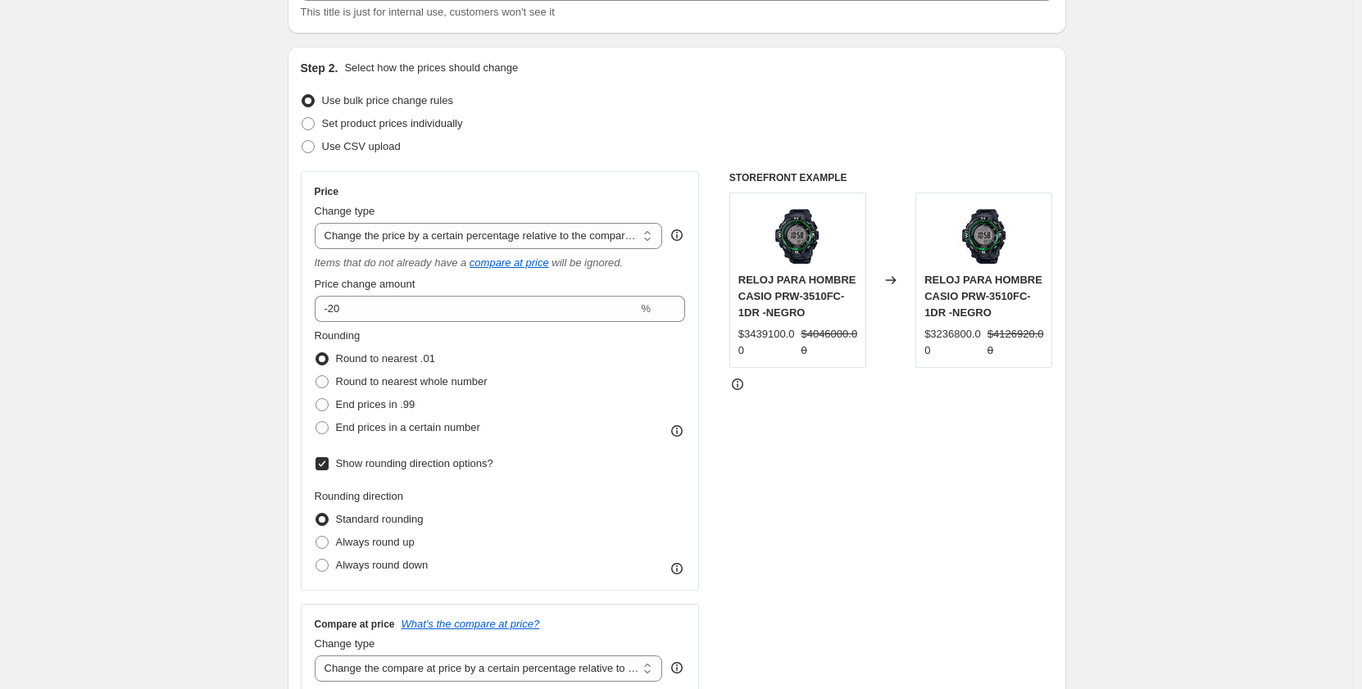
scroll to position [212, 0]
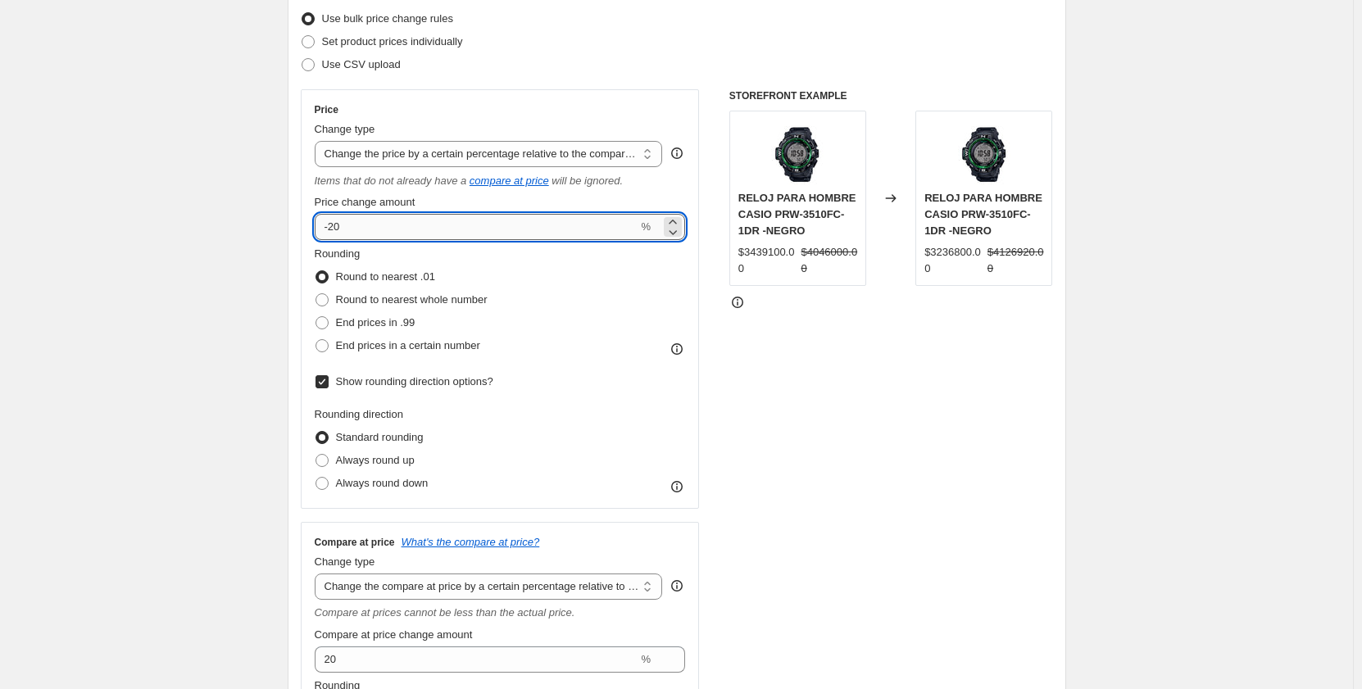
click at [361, 227] on input "-20" at bounding box center [477, 227] width 324 height 26
type input "-2"
type input "-5"
type input "-20"
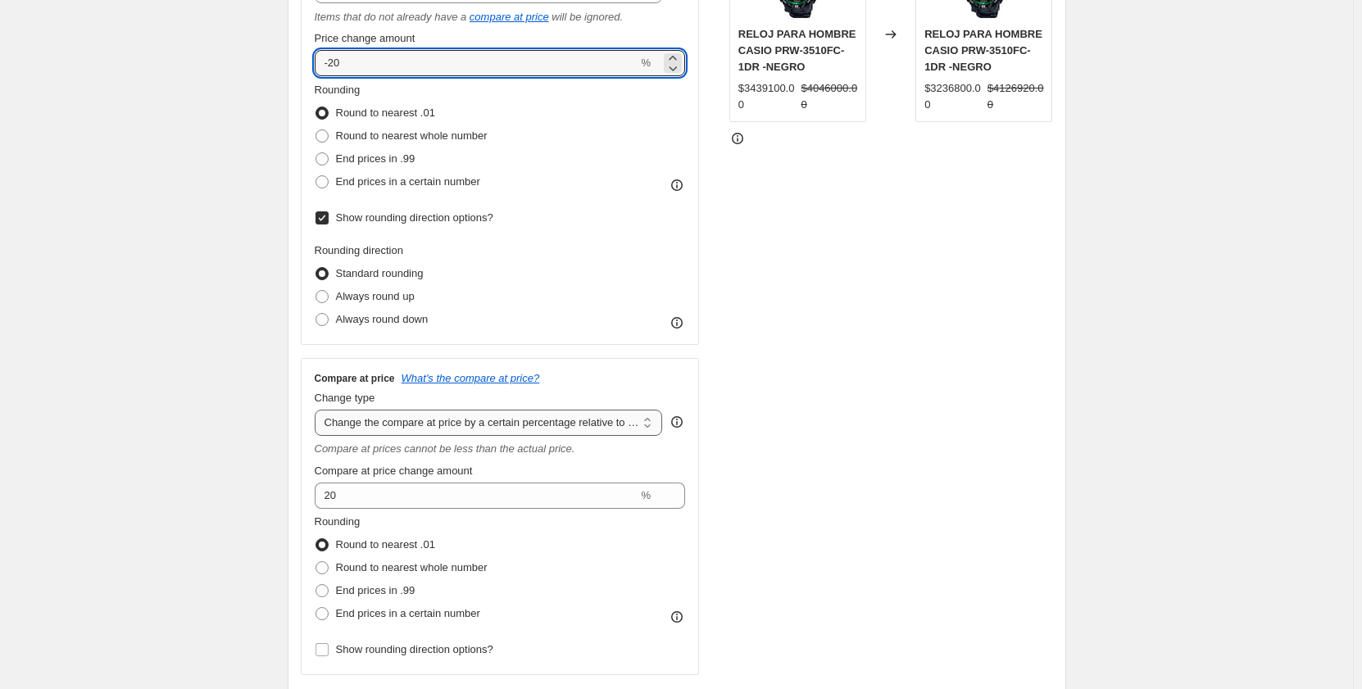
scroll to position [458, 0]
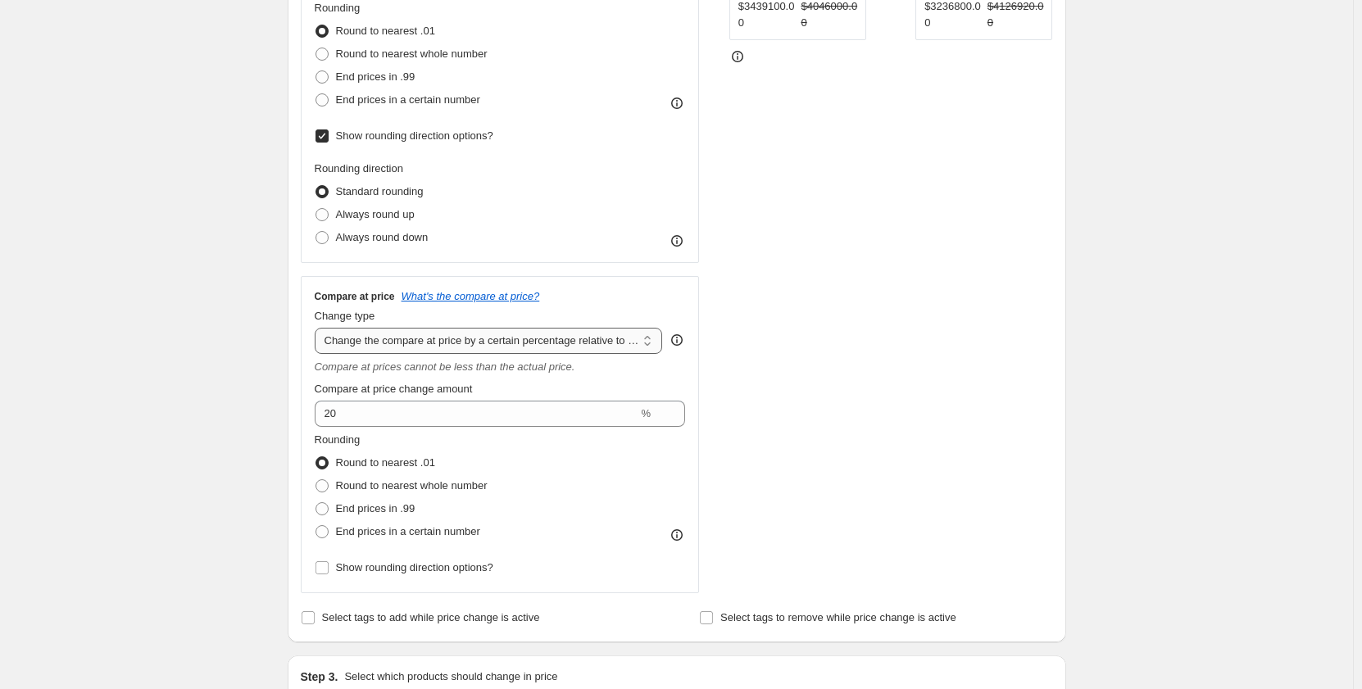
click at [655, 343] on select "Change the compare at price to the current price (sale) Change the compare at p…" at bounding box center [489, 341] width 348 height 26
click at [318, 328] on select "Change the compare at price to the current price (sale) Change the compare at p…" at bounding box center [489, 341] width 348 height 26
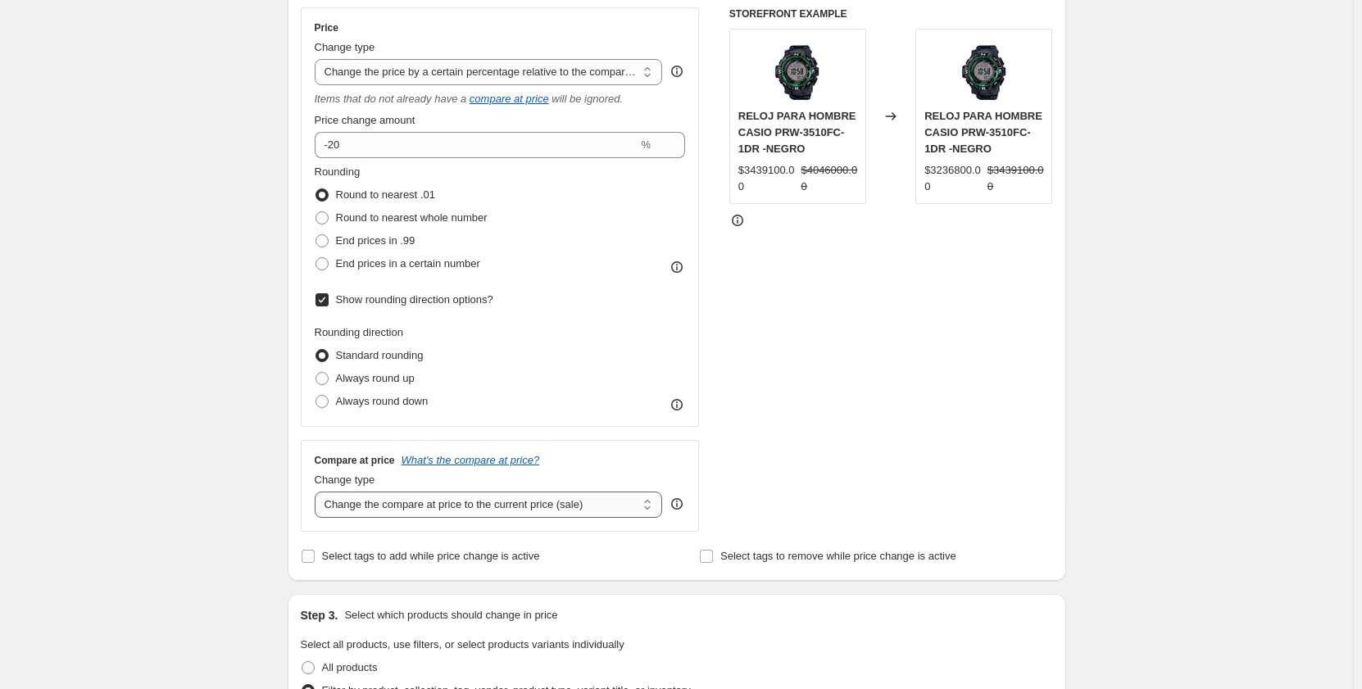
scroll to position [376, 0]
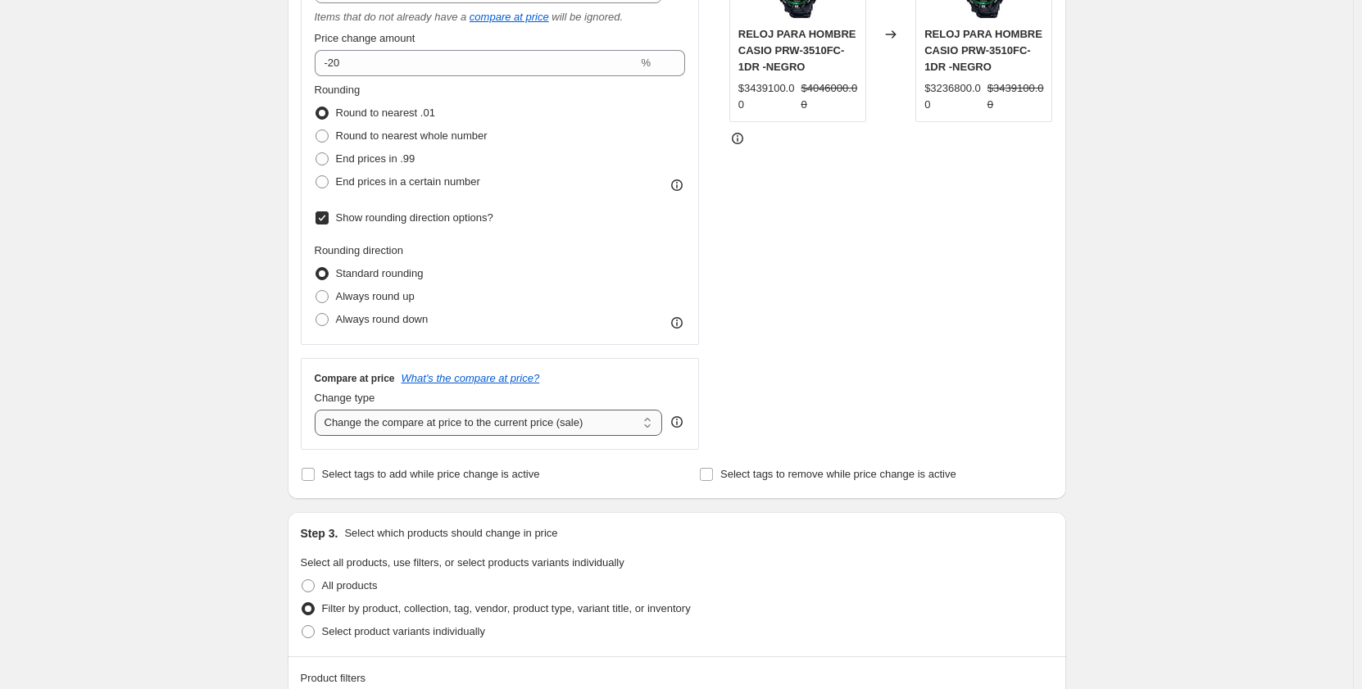
click at [654, 425] on select "Change the compare at price to the current price (sale) Change the compare at p…" at bounding box center [489, 423] width 348 height 26
click at [318, 410] on select "Change the compare at price to the current price (sale) Change the compare at p…" at bounding box center [489, 423] width 348 height 26
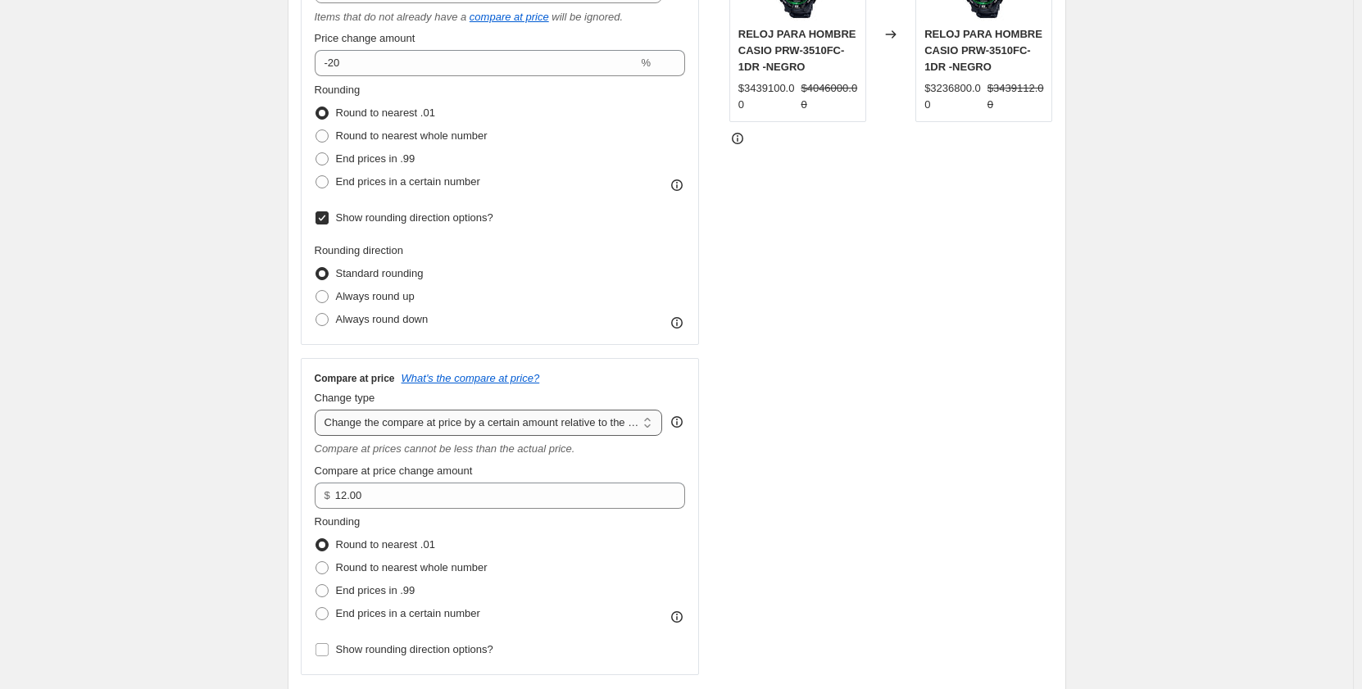
click at [651, 425] on select "Change the compare at price to the current price (sale) Change the compare at p…" at bounding box center [489, 423] width 348 height 26
click at [318, 410] on select "Change the compare at price to the current price (sale) Change the compare at p…" at bounding box center [489, 423] width 348 height 26
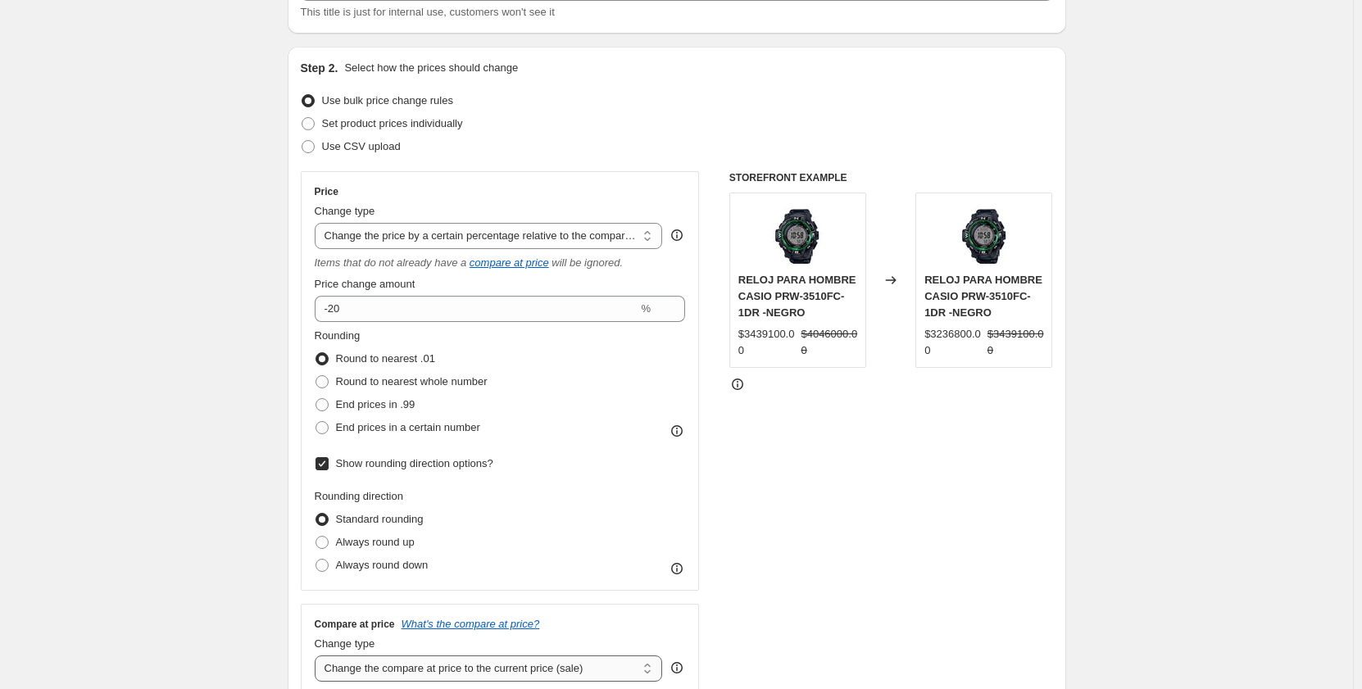
scroll to position [294, 0]
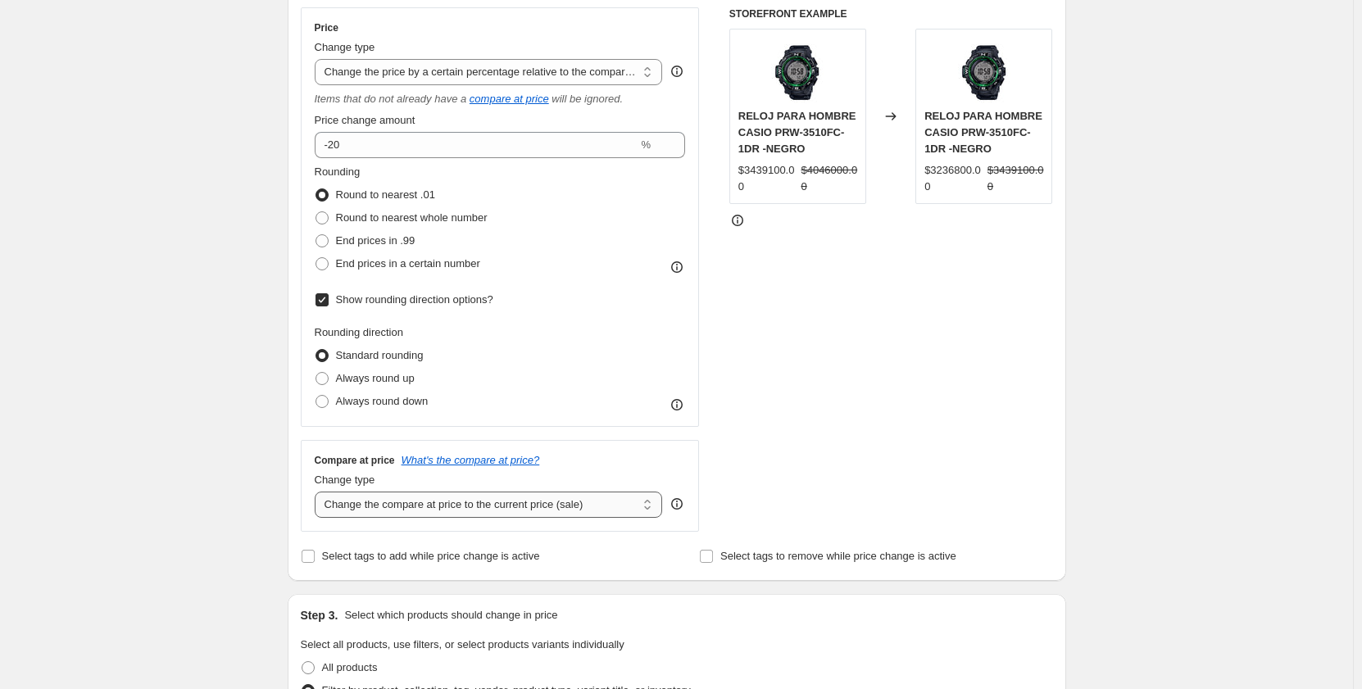
click at [648, 509] on select "Change the compare at price to the current price (sale) Change the compare at p…" at bounding box center [489, 505] width 348 height 26
click at [318, 492] on select "Change the compare at price to the current price (sale) Change the compare at p…" at bounding box center [489, 505] width 348 height 26
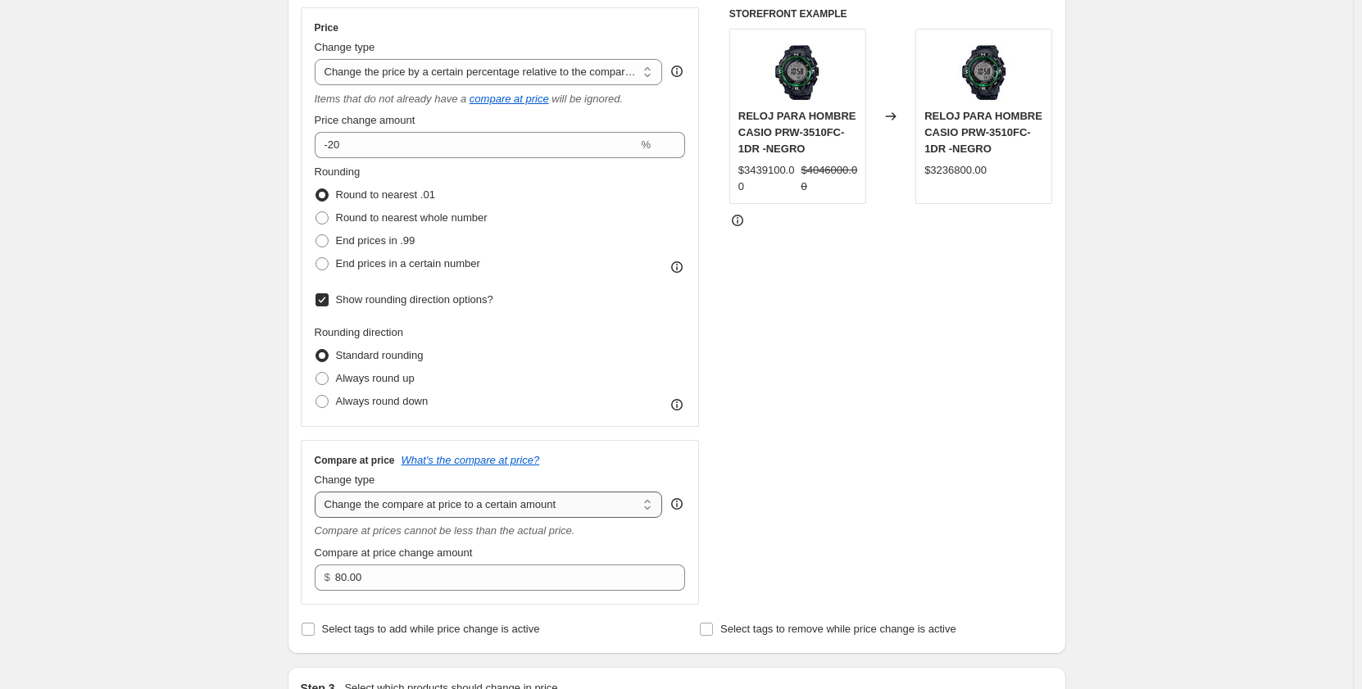
click at [652, 502] on select "Change the compare at price to the current price (sale) Change the compare at p…" at bounding box center [489, 505] width 348 height 26
select select "by"
click at [318, 492] on select "Change the compare at price to the current price (sale) Change the compare at p…" at bounding box center [489, 505] width 348 height 26
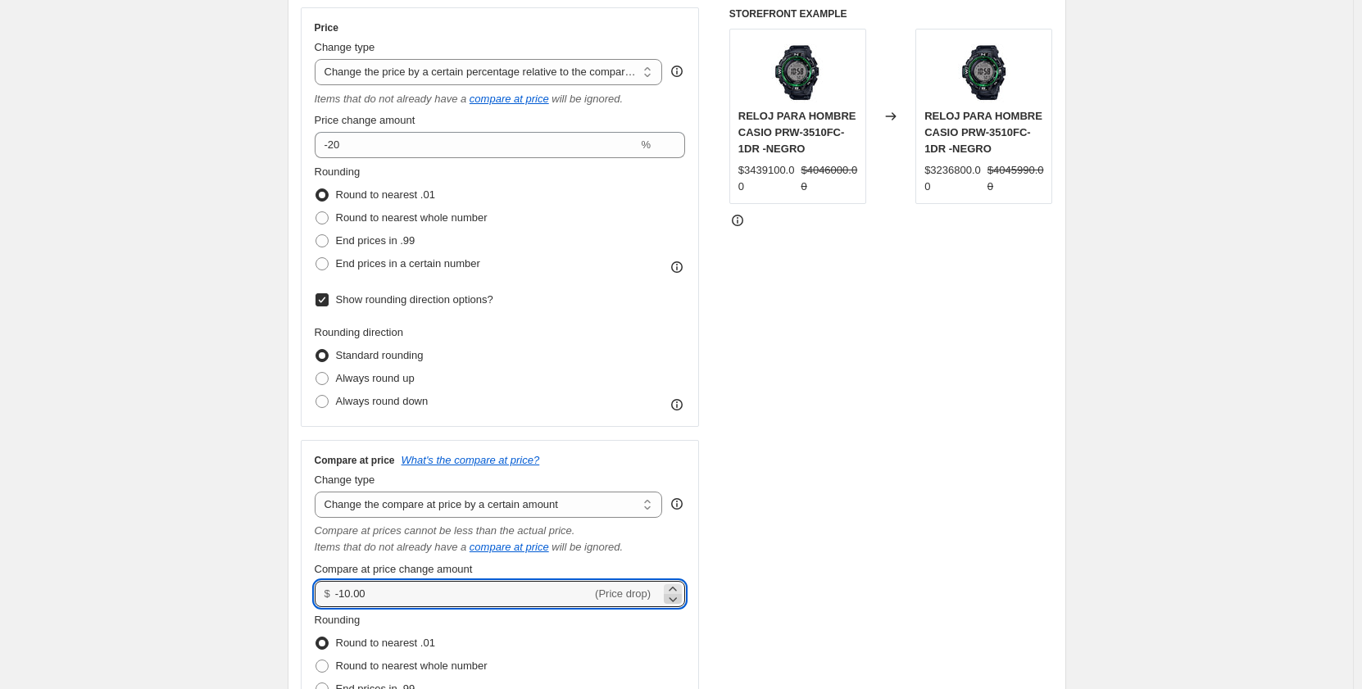
click at [675, 598] on icon at bounding box center [673, 599] width 16 height 16
drag, startPoint x: 465, startPoint y: 595, endPoint x: 320, endPoint y: 591, distance: 144.3
click at [320, 591] on div "$ -10.01 (Price drop)" at bounding box center [500, 594] width 371 height 26
type input "0.00"
click at [584, 505] on select "Change the compare at price to the current price (sale) Change the compare at p…" at bounding box center [489, 505] width 348 height 26
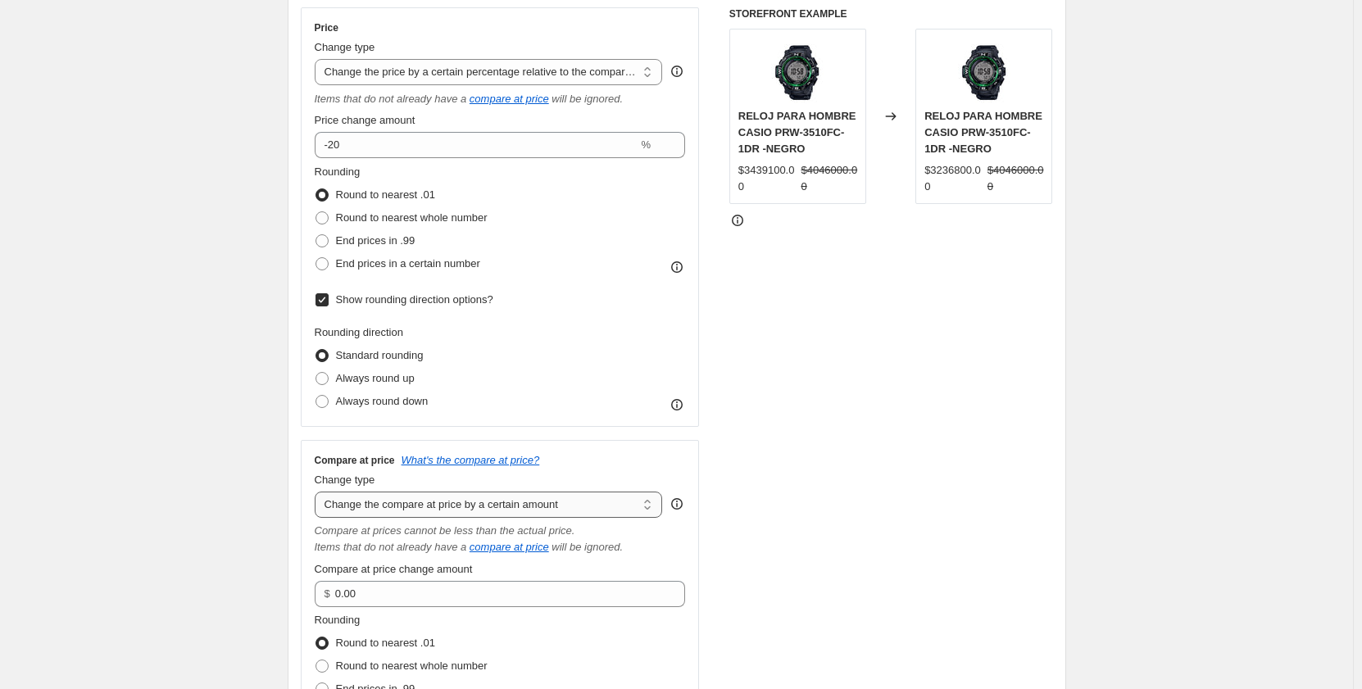
click at [584, 505] on select "Change the compare at price to the current price (sale) Change the compare at p…" at bounding box center [489, 505] width 348 height 26
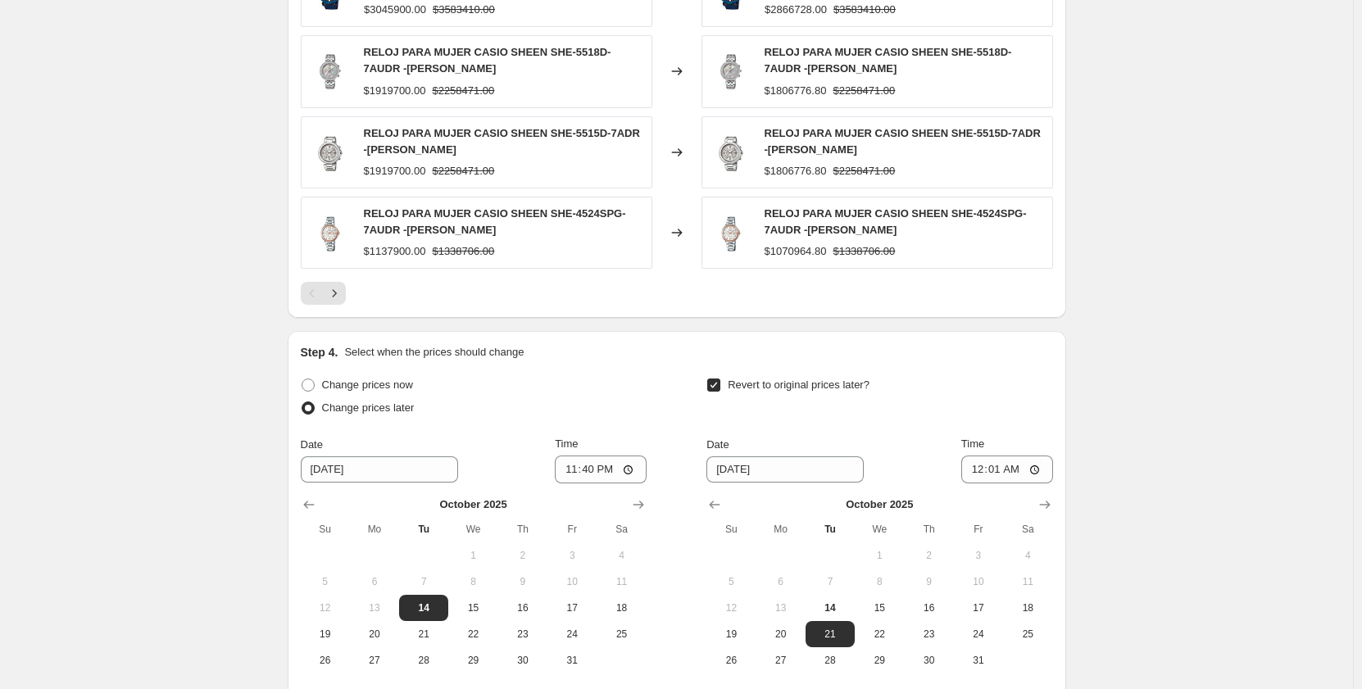
scroll to position [1478, 0]
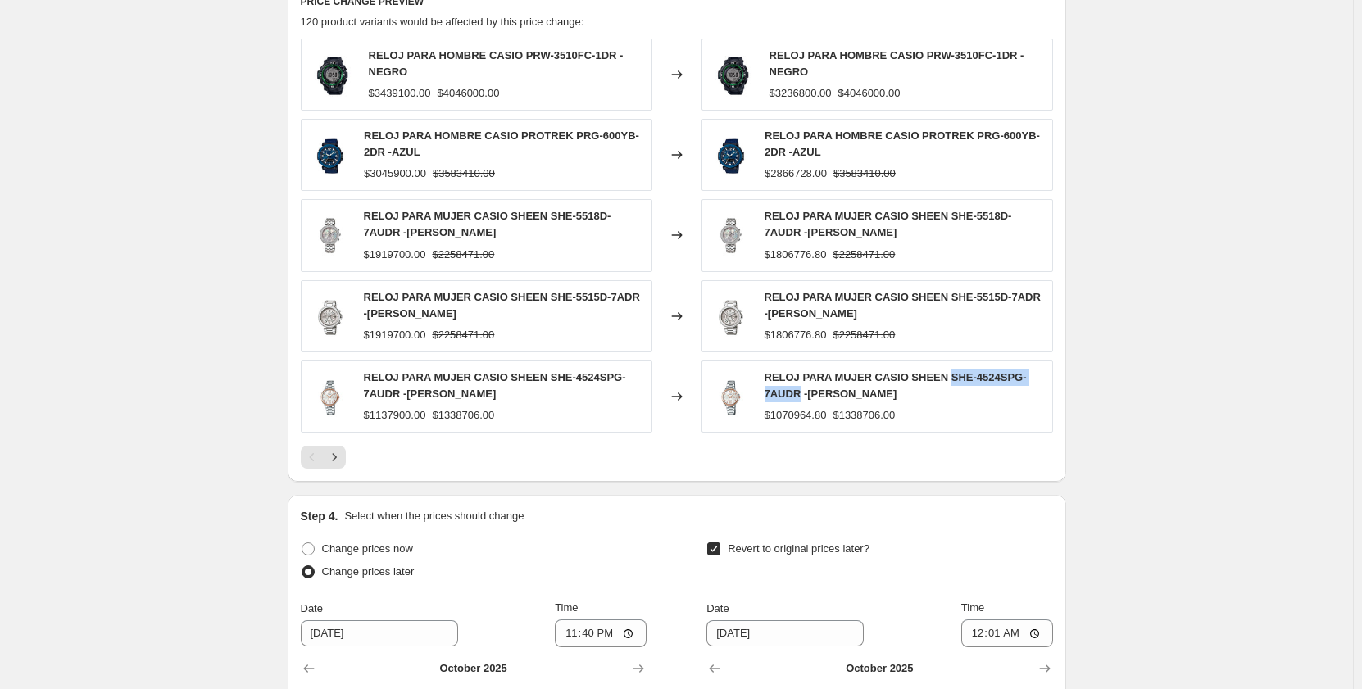
drag, startPoint x: 942, startPoint y: 380, endPoint x: 802, endPoint y: 401, distance: 141.8
click at [802, 400] on span "RELOJ PARA MUJER CASIO SHEEN SHE-4524SPG-7AUDR -[PERSON_NAME]" at bounding box center [896, 385] width 262 height 29
copy span "SHE-4524SPG-7AUDR"
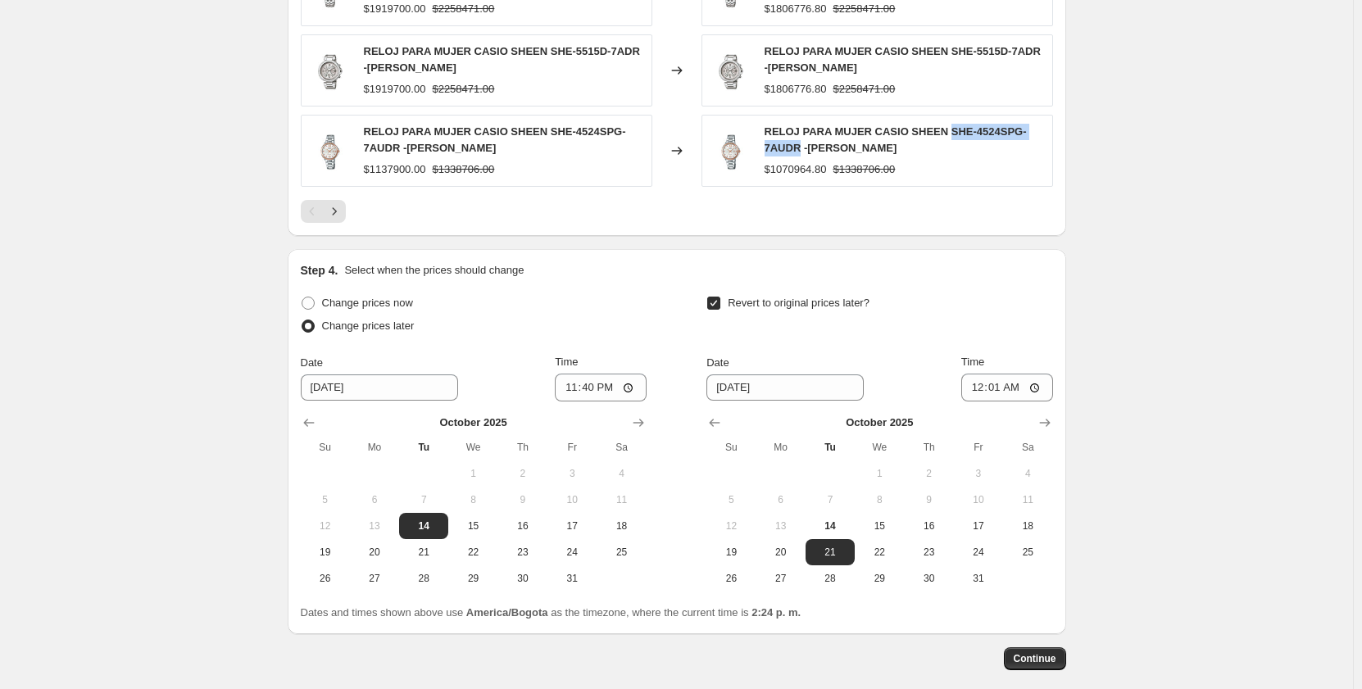
scroll to position [1806, 0]
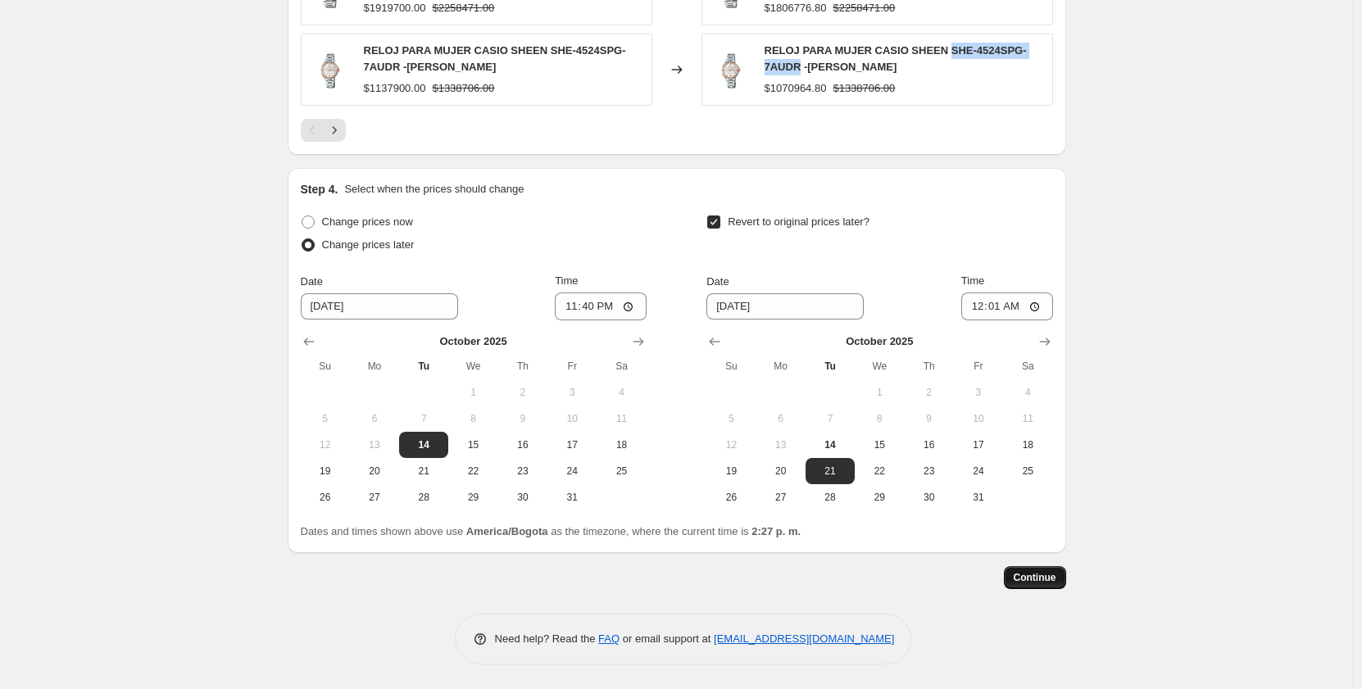
click at [1034, 579] on span "Continue" at bounding box center [1035, 577] width 43 height 13
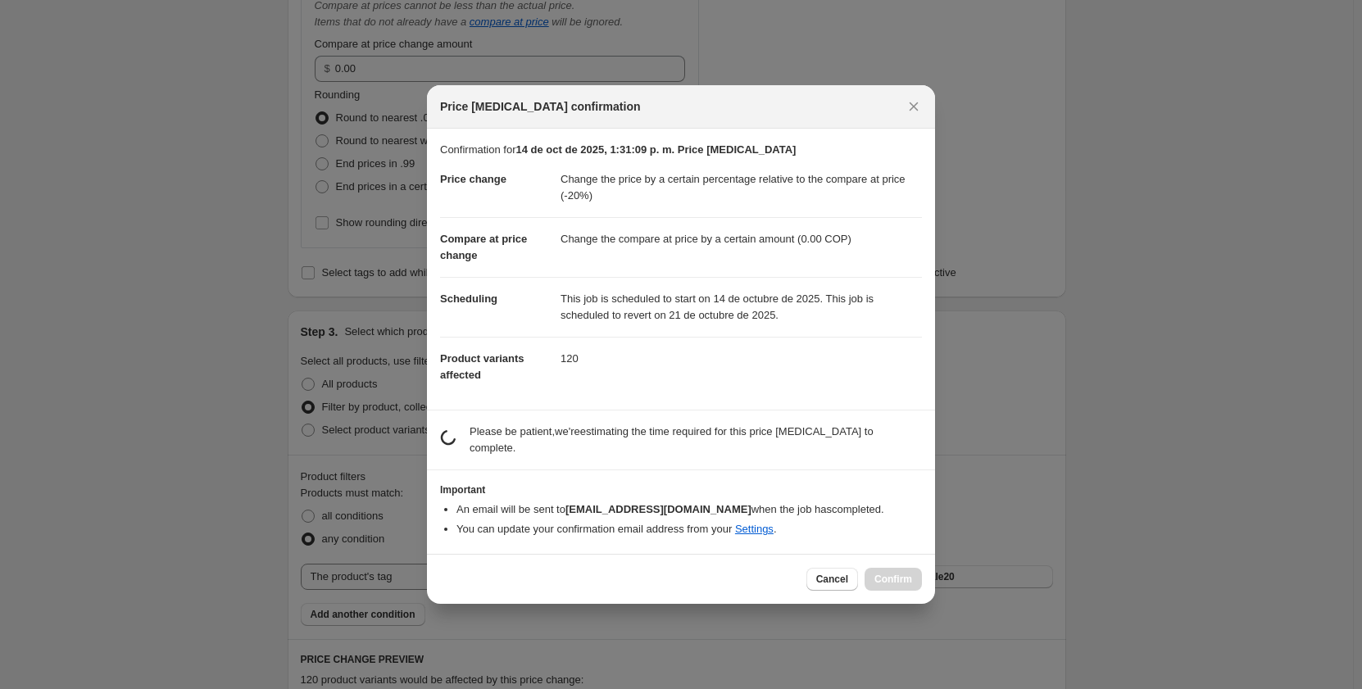
scroll to position [0, 0]
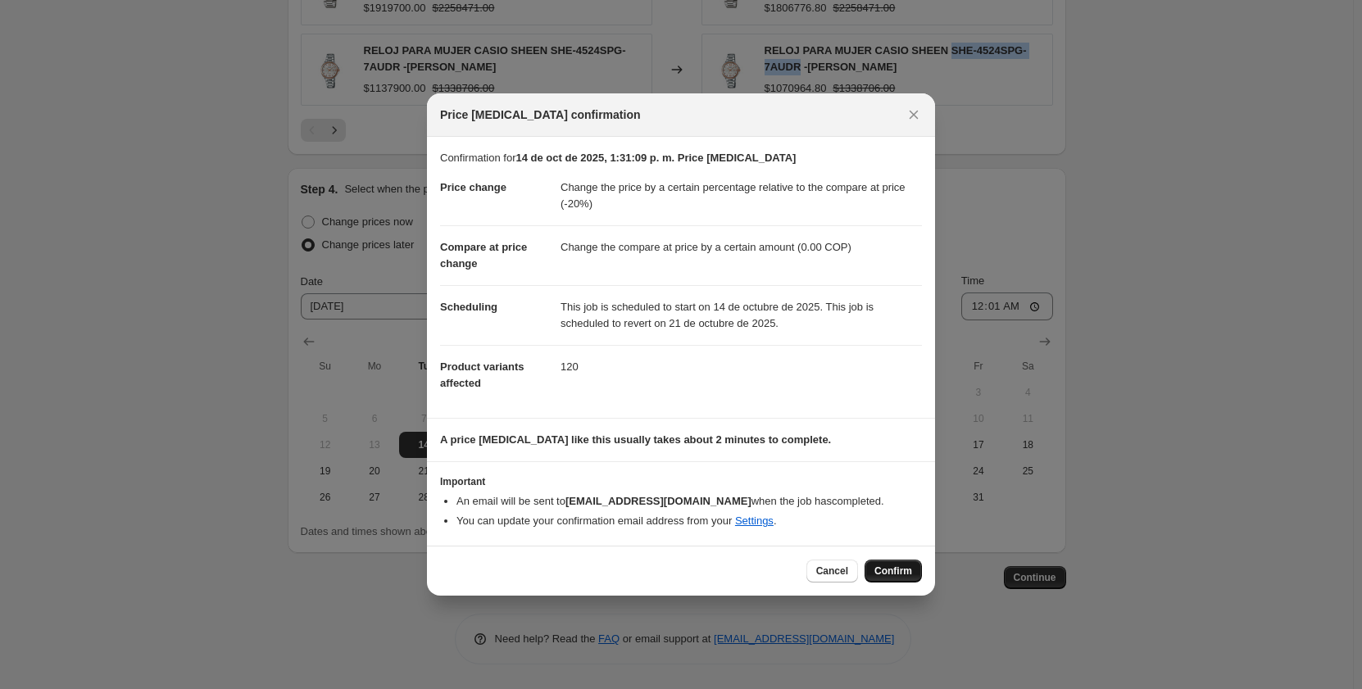
click at [896, 570] on span "Confirm" at bounding box center [894, 571] width 38 height 13
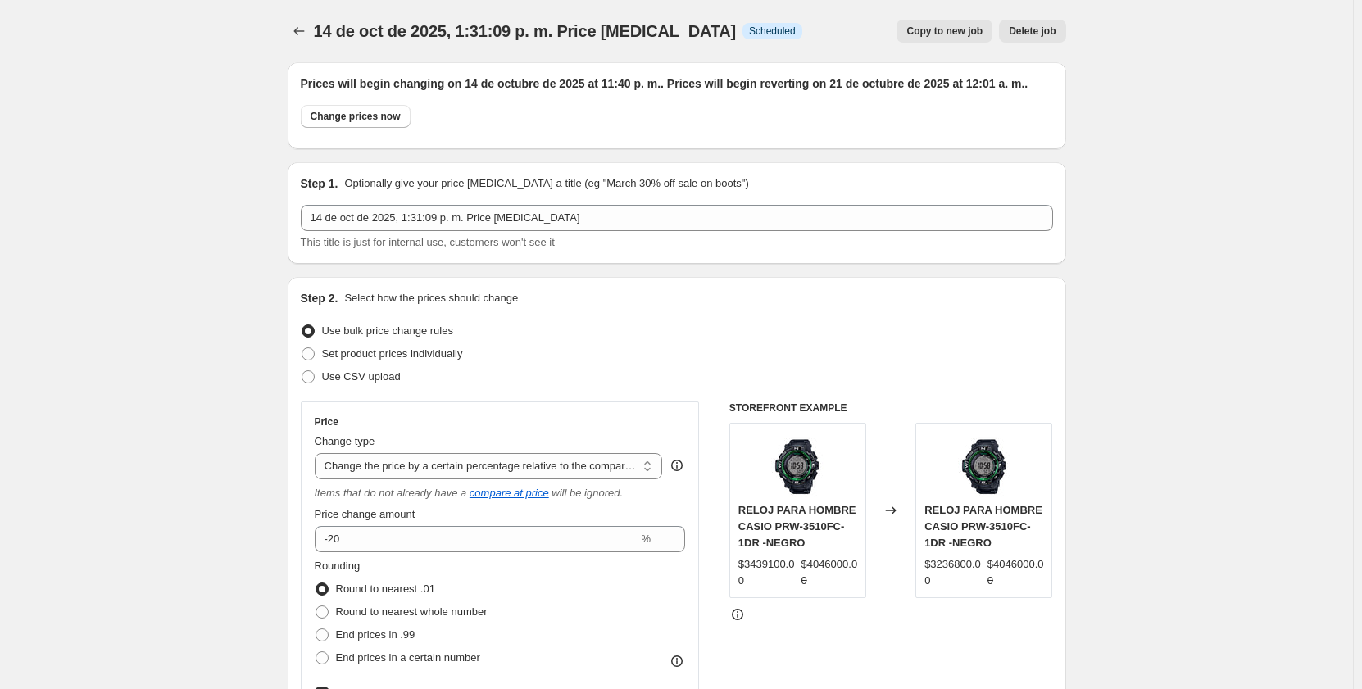
click at [951, 30] on span "Copy to new job" at bounding box center [945, 31] width 76 height 13
select select "pcap"
select select "by"
select select "tag"
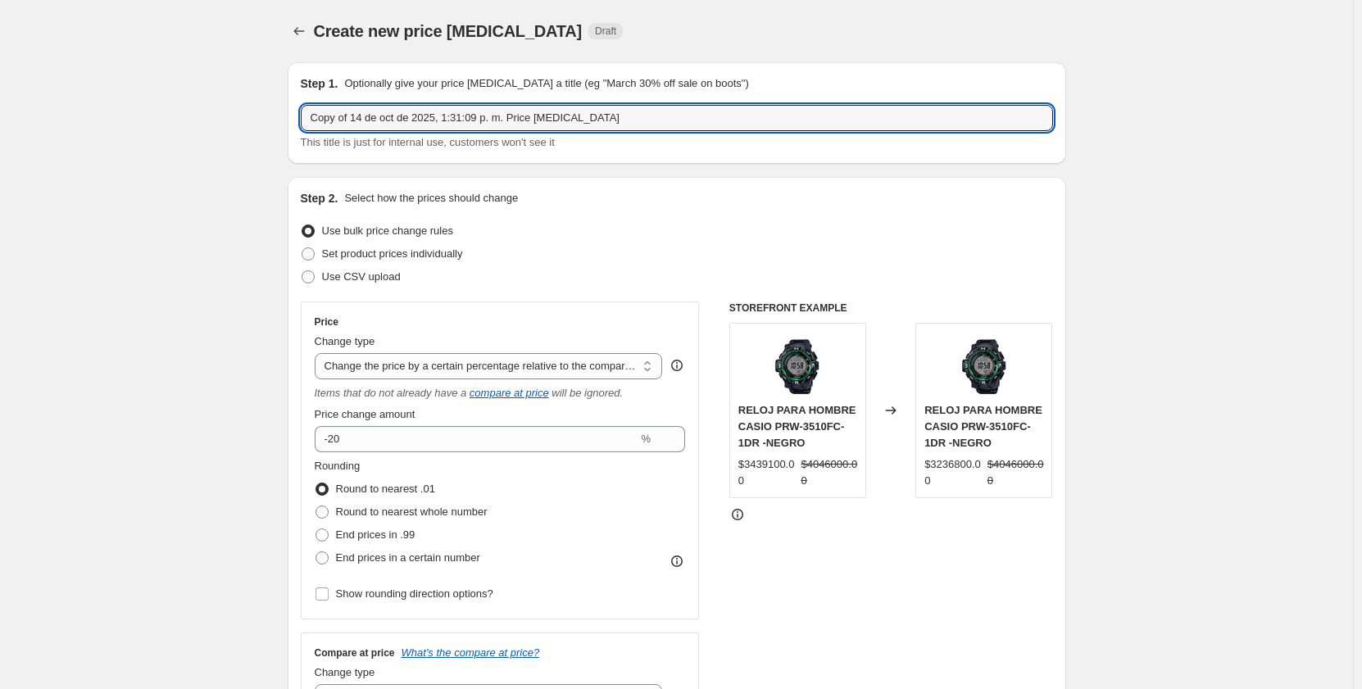
drag, startPoint x: 611, startPoint y: 125, endPoint x: 298, endPoint y: 127, distance: 313.9
click at [298, 127] on div "Step 1. Optionally give your price [MEDICAL_DATA] a title (eg "March 30% off sa…" at bounding box center [677, 113] width 779 height 102
type input "HotSale45%"
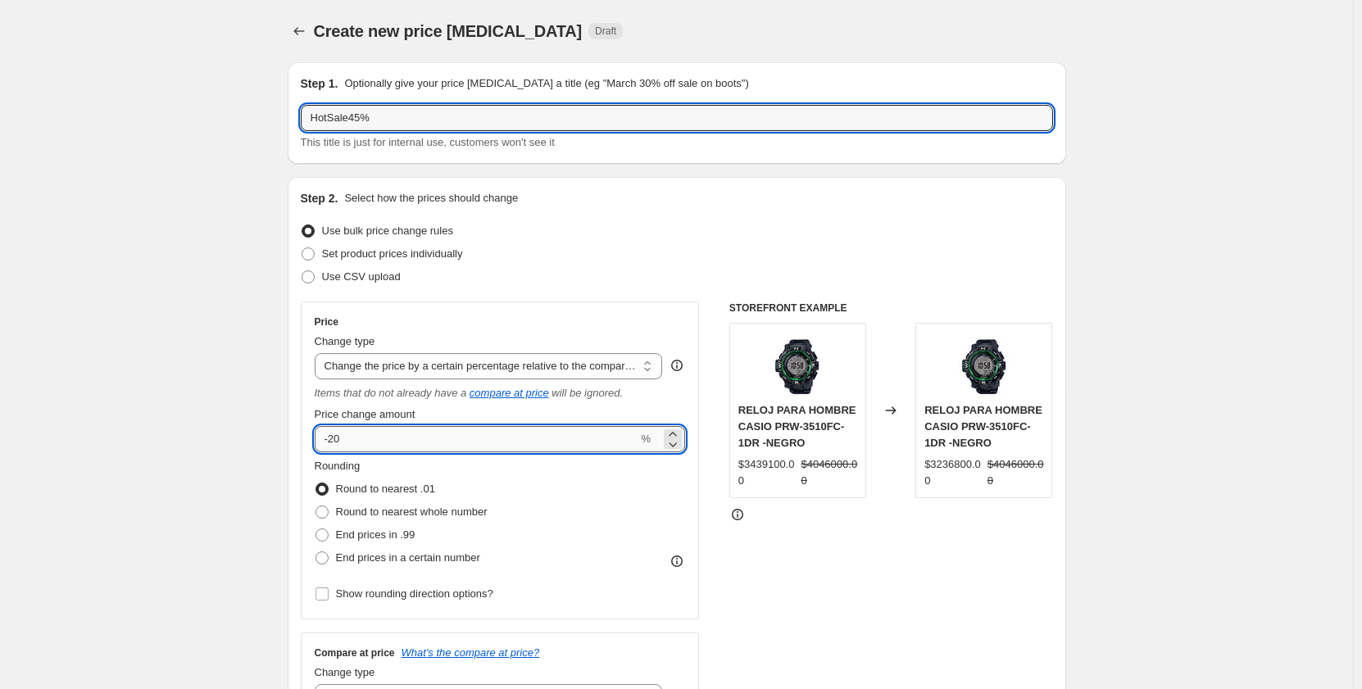
click at [356, 443] on input "-20" at bounding box center [477, 439] width 324 height 26
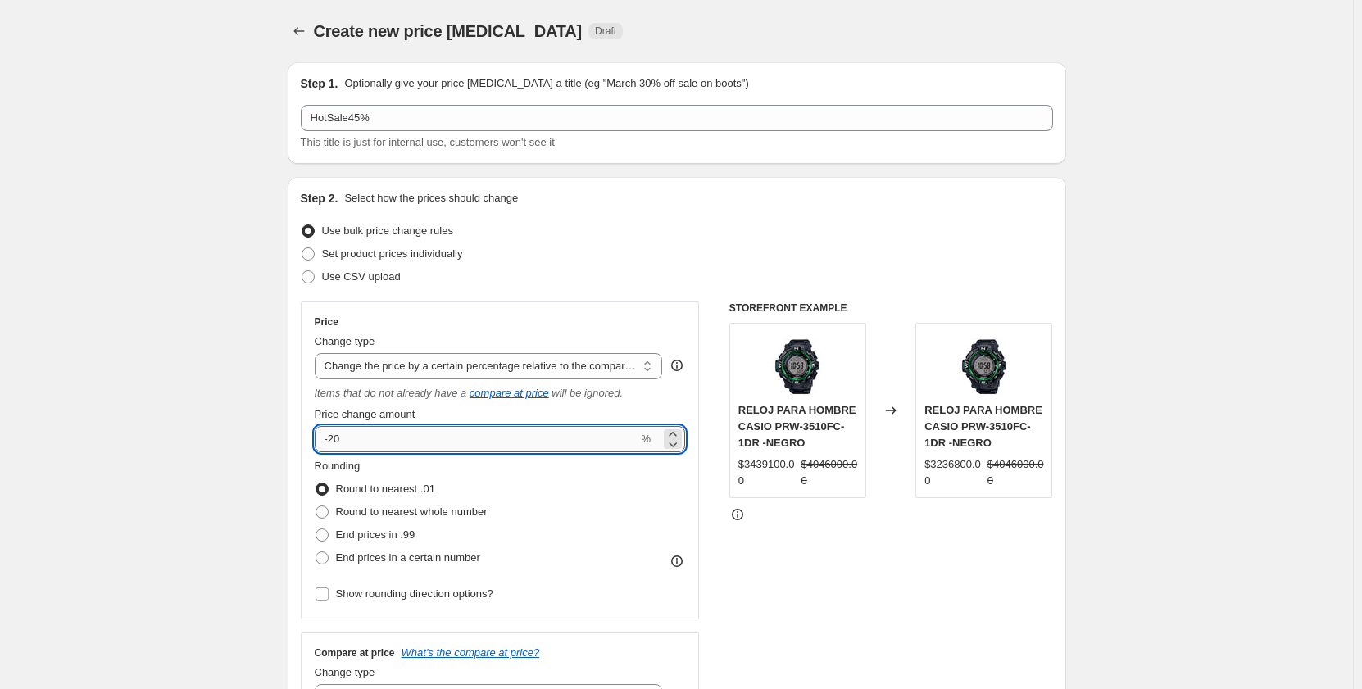
type input "-2"
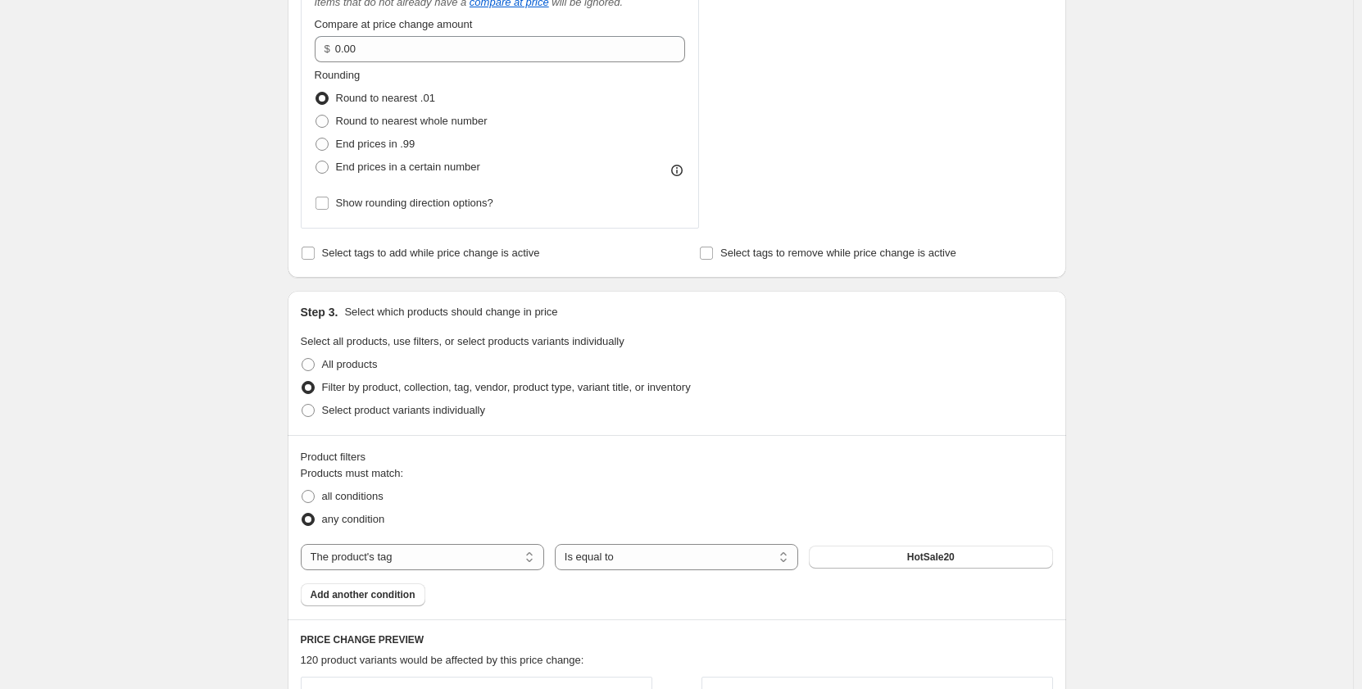
scroll to position [902, 0]
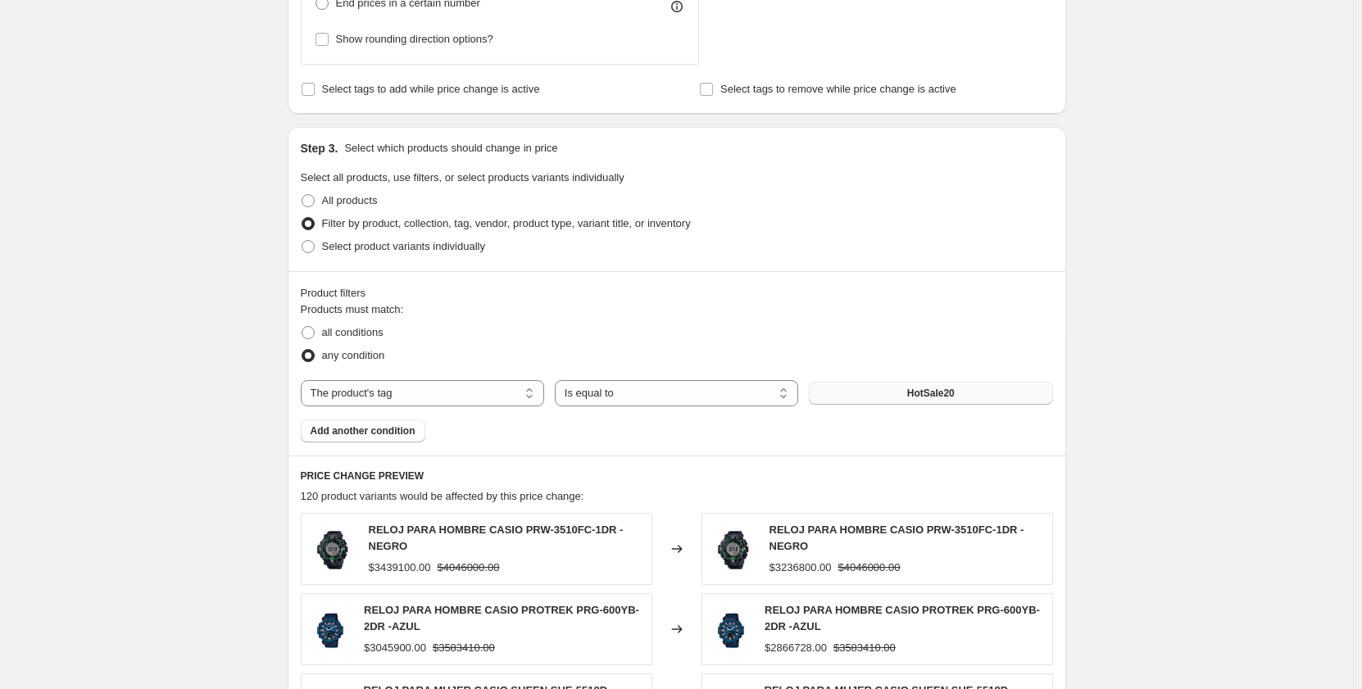
type input "-45"
click at [868, 392] on button "HotSale20" at bounding box center [930, 393] width 243 height 23
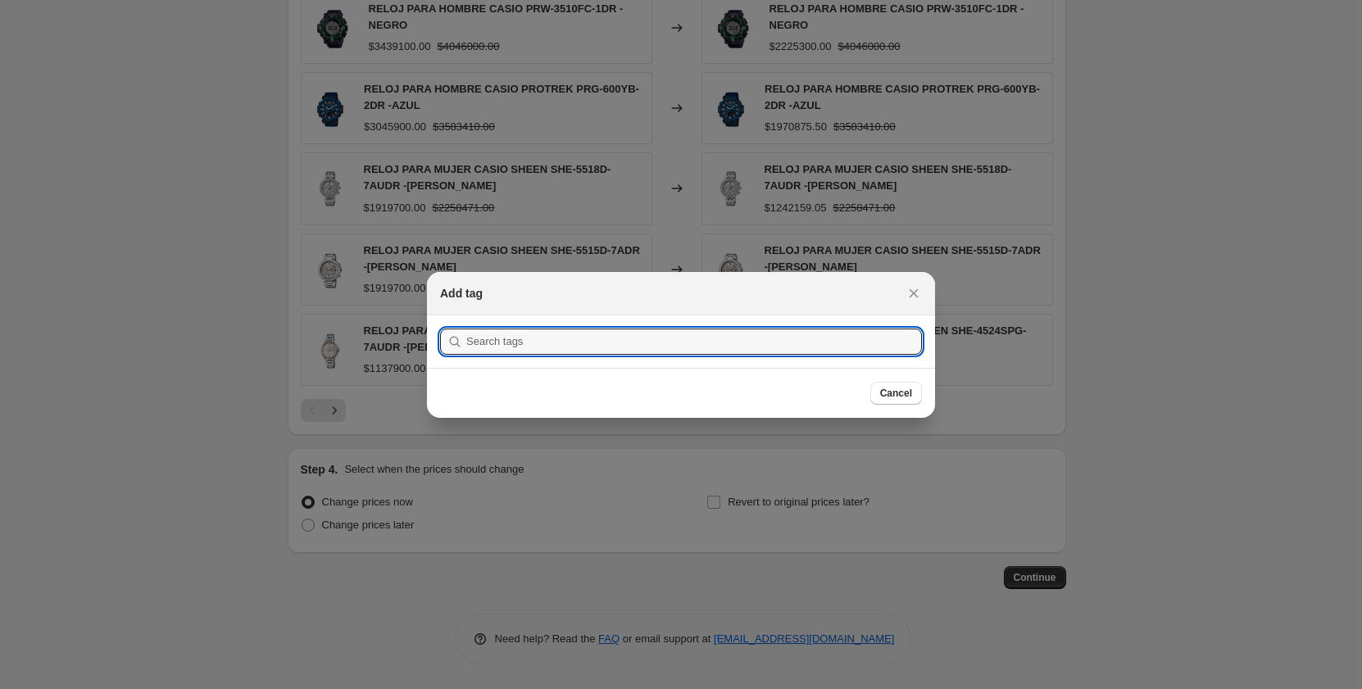
scroll to position [0, 0]
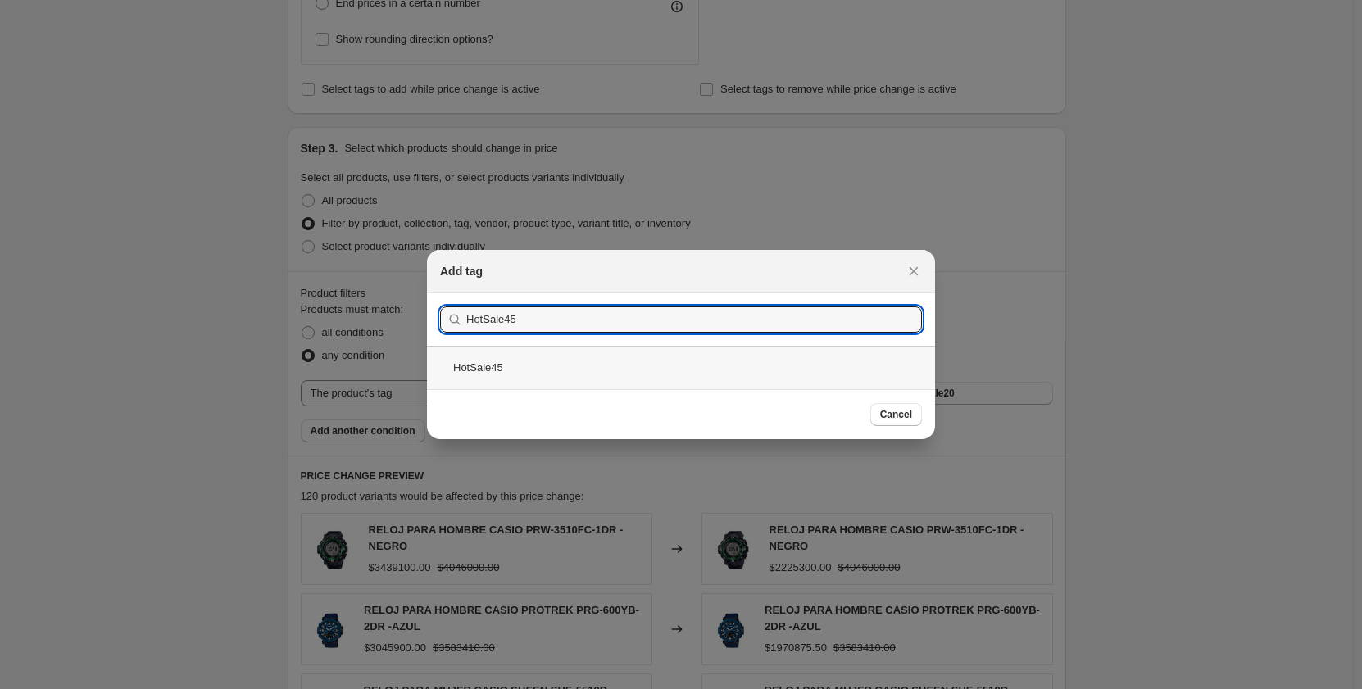
type input "HotSale45"
click at [501, 366] on div "HotSale45" at bounding box center [681, 367] width 508 height 43
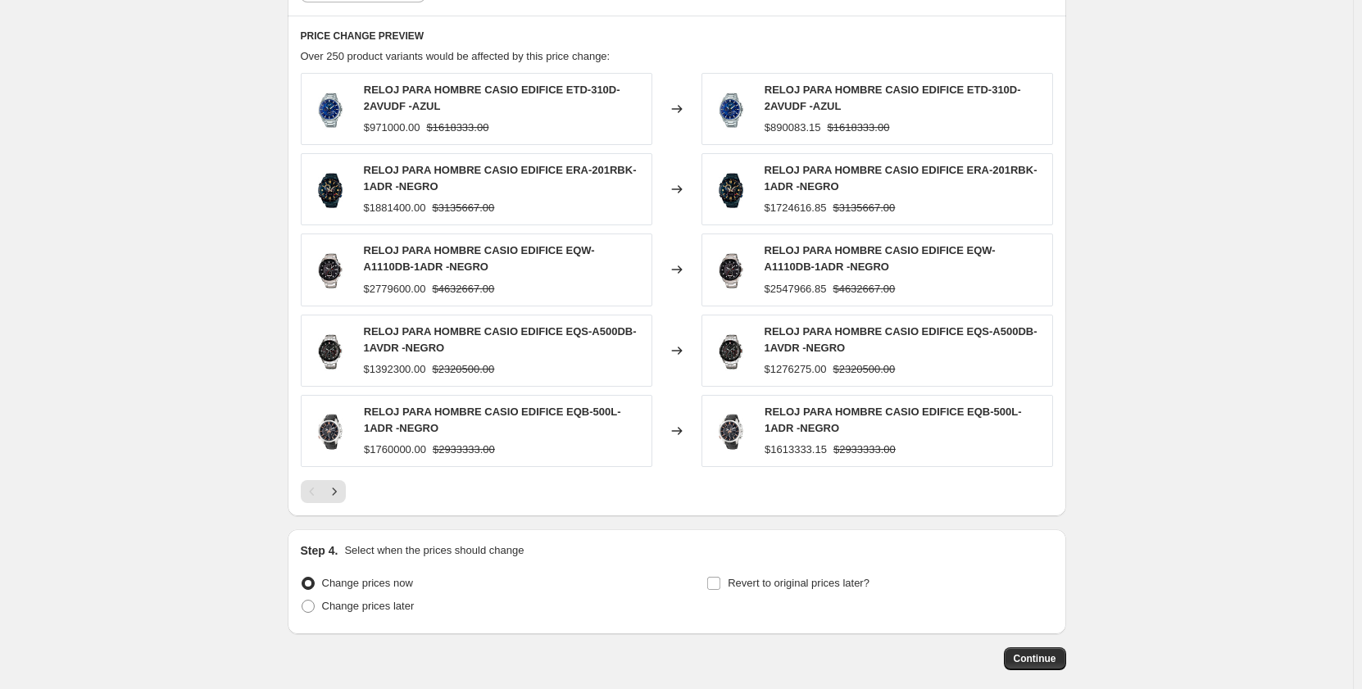
scroll to position [1424, 0]
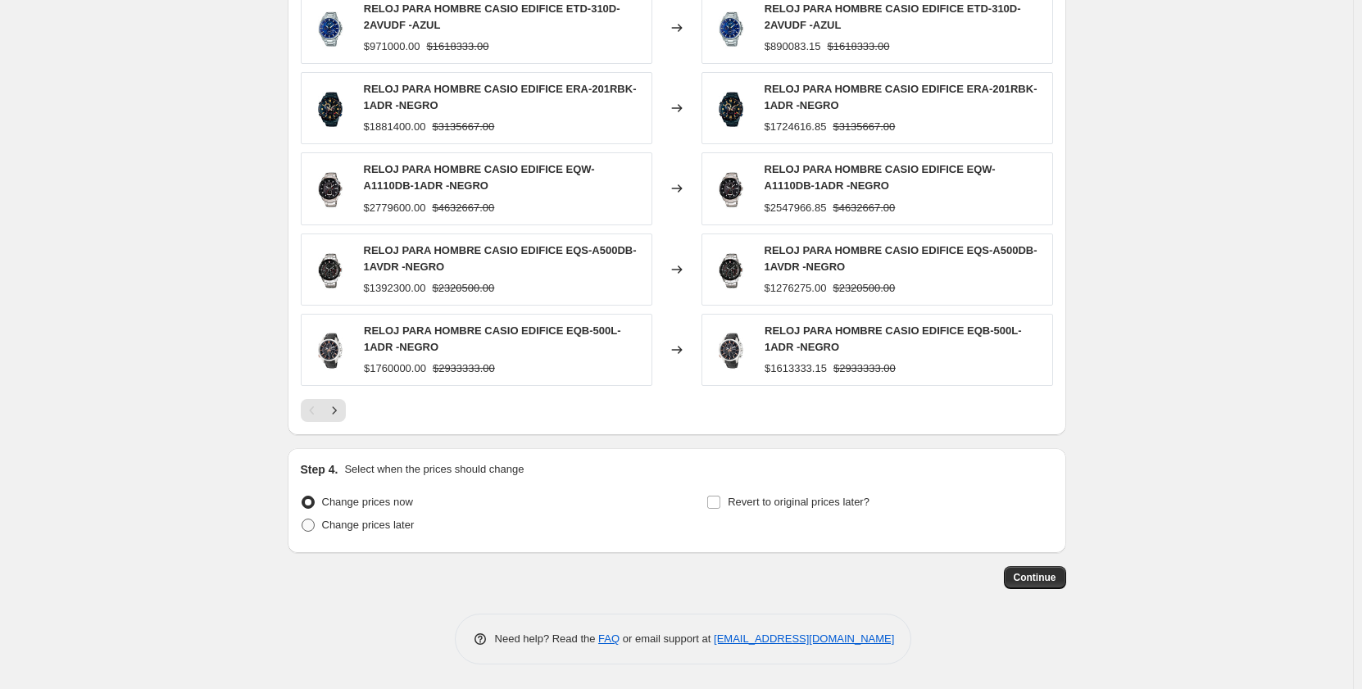
click at [314, 521] on span at bounding box center [308, 525] width 13 height 13
click at [302, 520] on input "Change prices later" at bounding box center [302, 519] width 1 height 1
radio input "true"
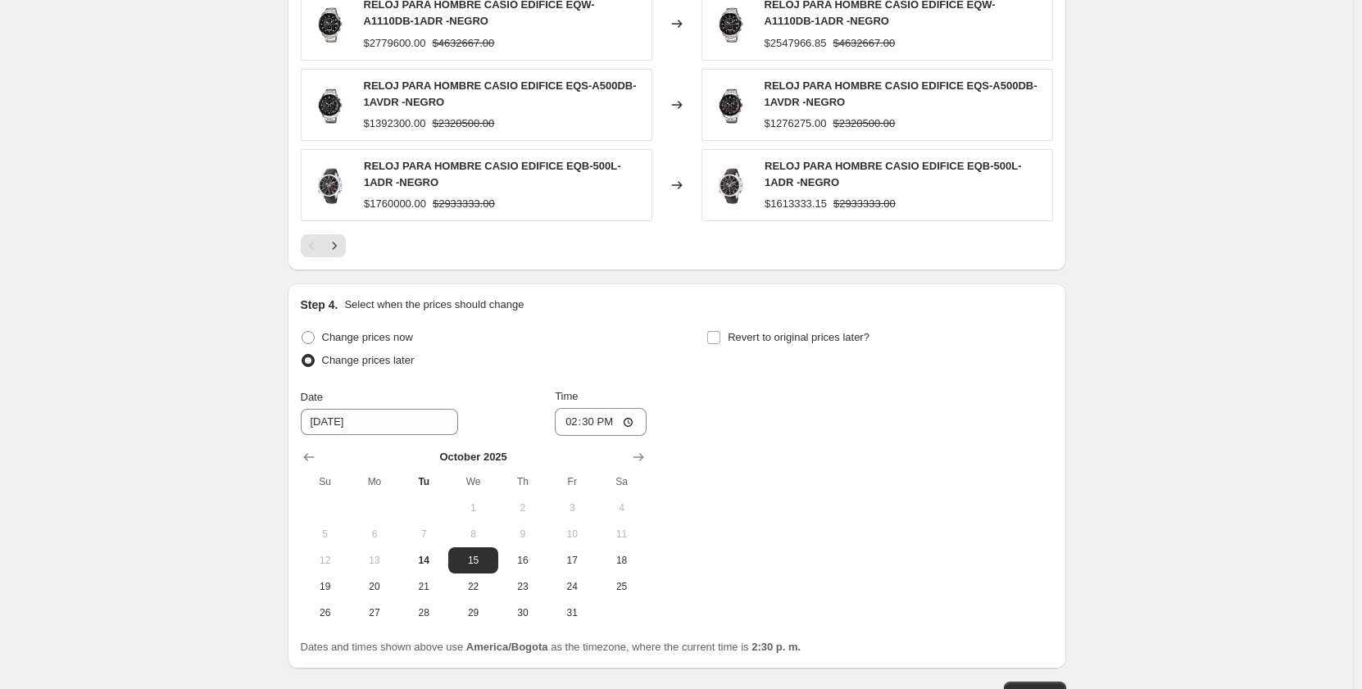
scroll to position [1670, 0]
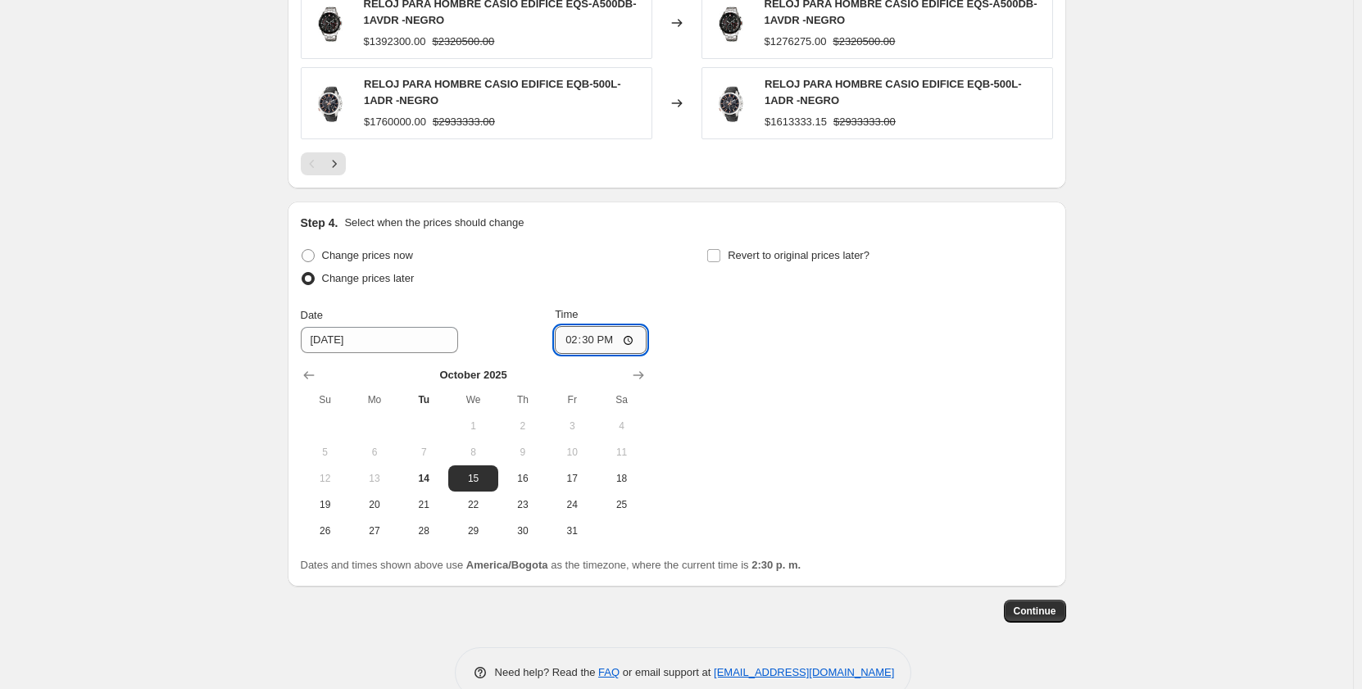
click at [566, 345] on input "14:30" at bounding box center [601, 340] width 92 height 28
type input "23:45"
click at [419, 482] on span "14" at bounding box center [424, 478] width 36 height 13
type input "[DATE]"
click at [720, 253] on input "Revert to original prices later?" at bounding box center [713, 255] width 13 height 13
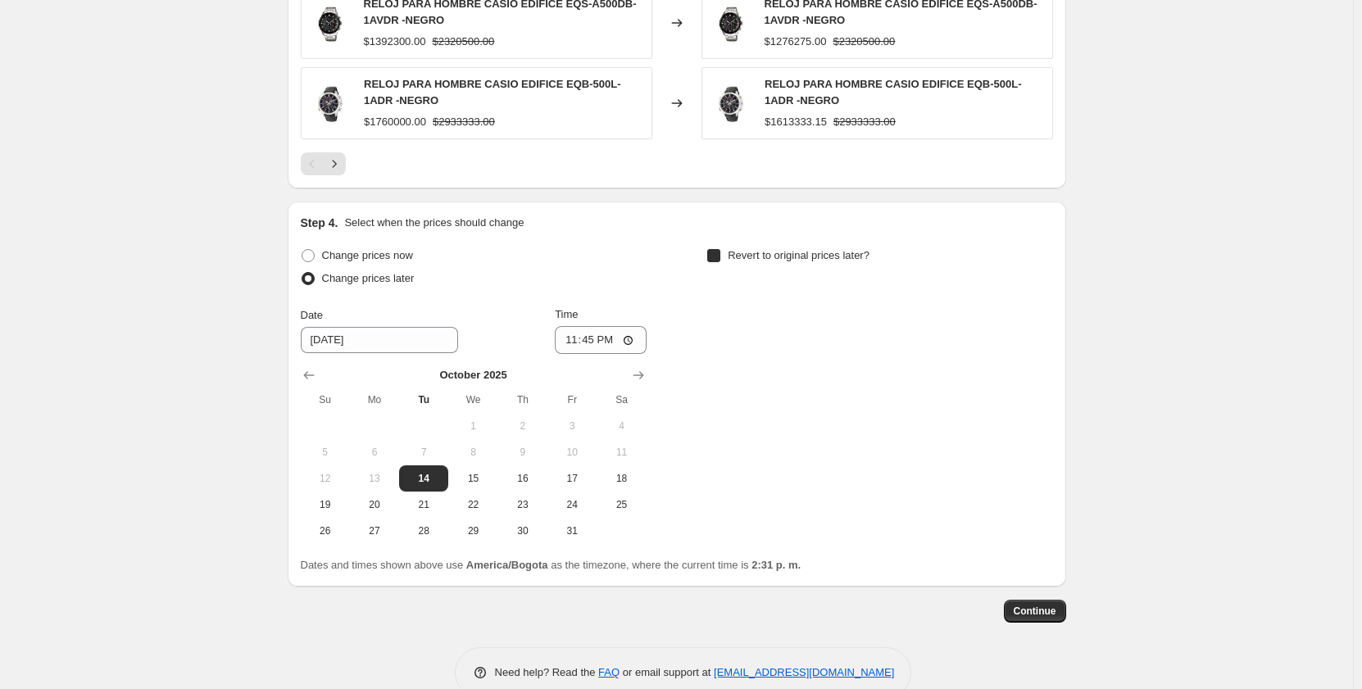
checkbox input "true"
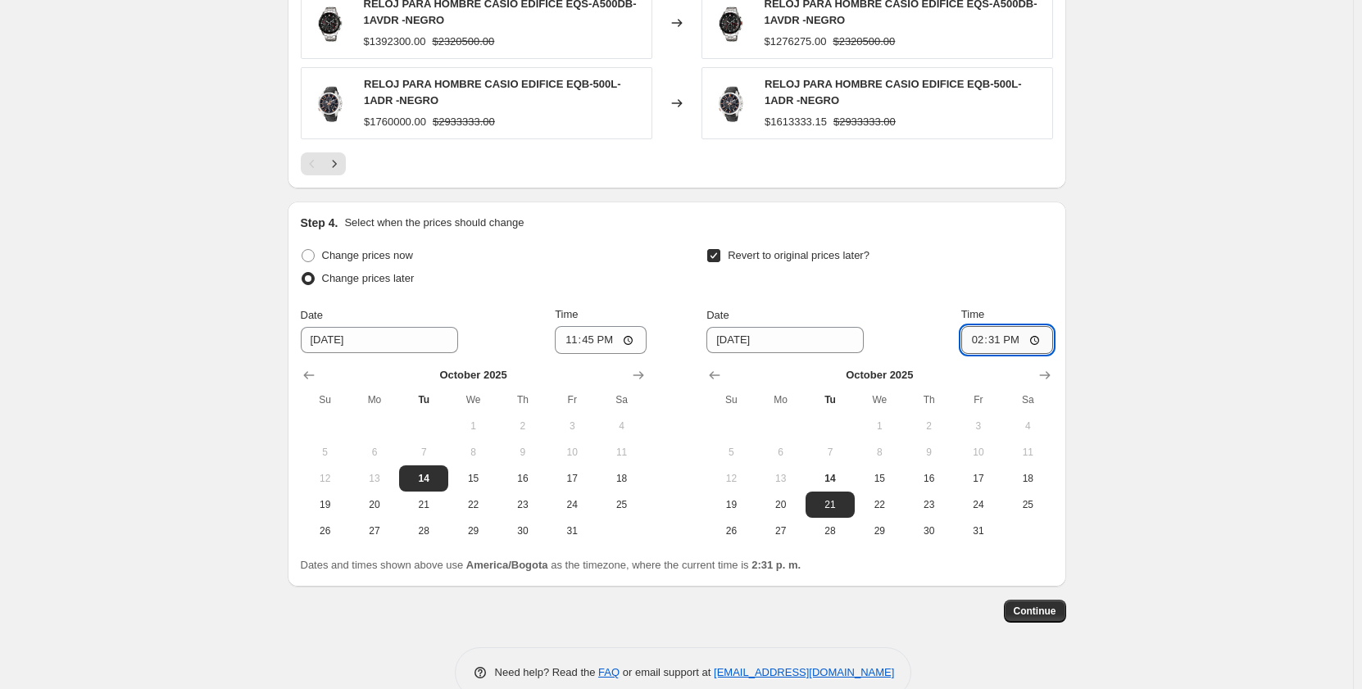
click at [970, 346] on input "14:31" at bounding box center [1007, 340] width 92 height 28
type input "00:05"
click at [1030, 613] on span "Continue" at bounding box center [1035, 611] width 43 height 13
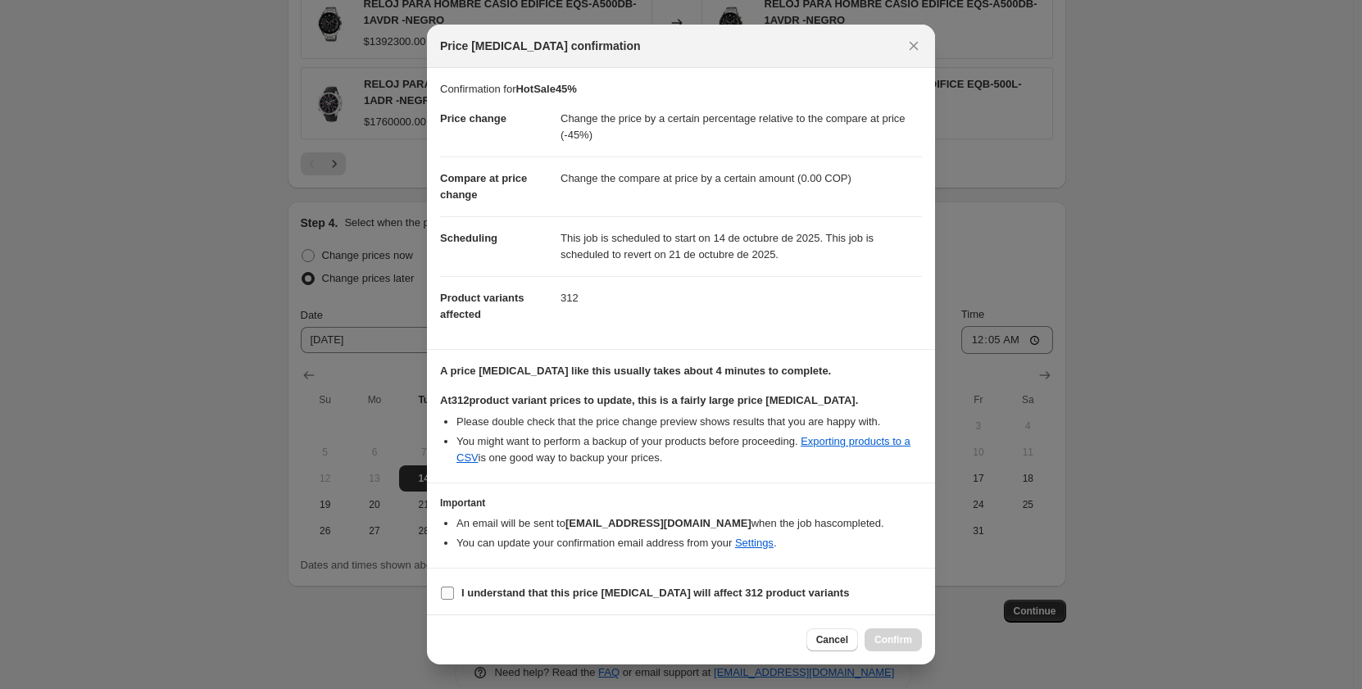
drag, startPoint x: 447, startPoint y: 593, endPoint x: 462, endPoint y: 595, distance: 15.8
click at [448, 593] on input "I understand that this price [MEDICAL_DATA] will affect 312 product variants" at bounding box center [447, 593] width 13 height 13
checkbox input "true"
click at [887, 637] on span "Confirm" at bounding box center [894, 640] width 38 height 13
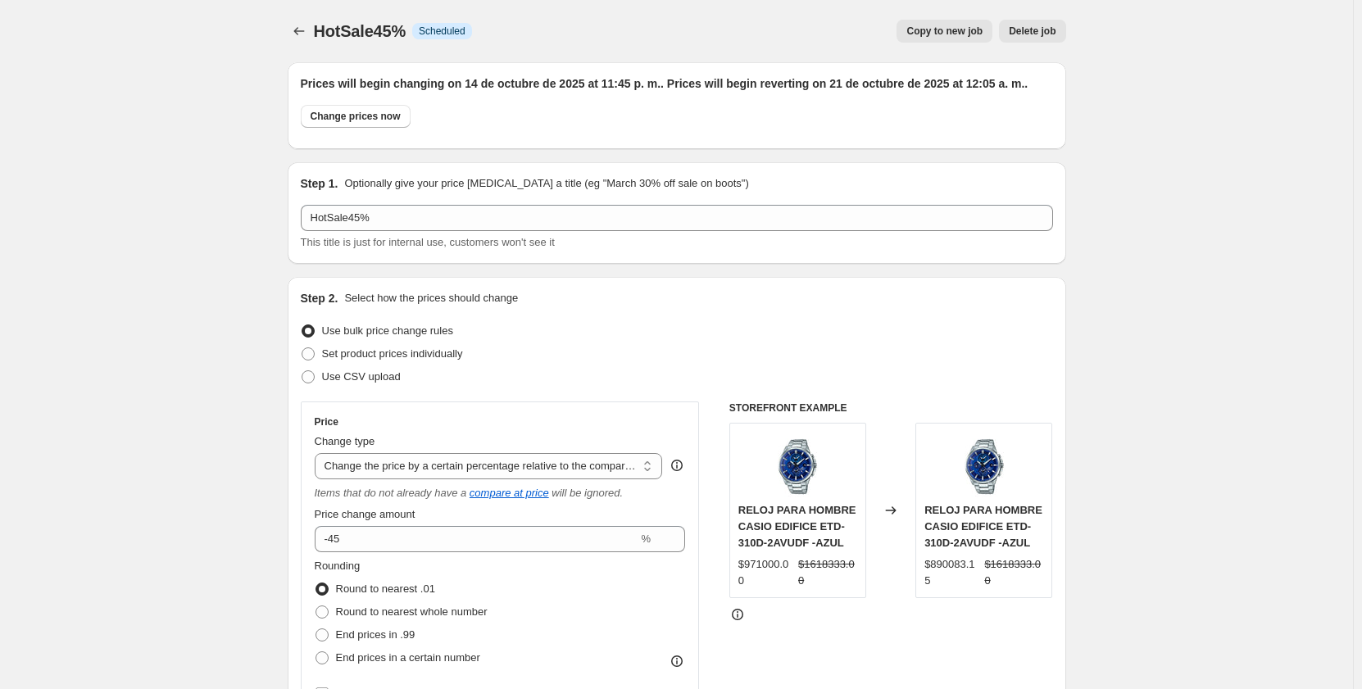
click at [956, 33] on span "Copy to new job" at bounding box center [945, 31] width 76 height 13
select select "pcap"
select select "by"
select select "tag"
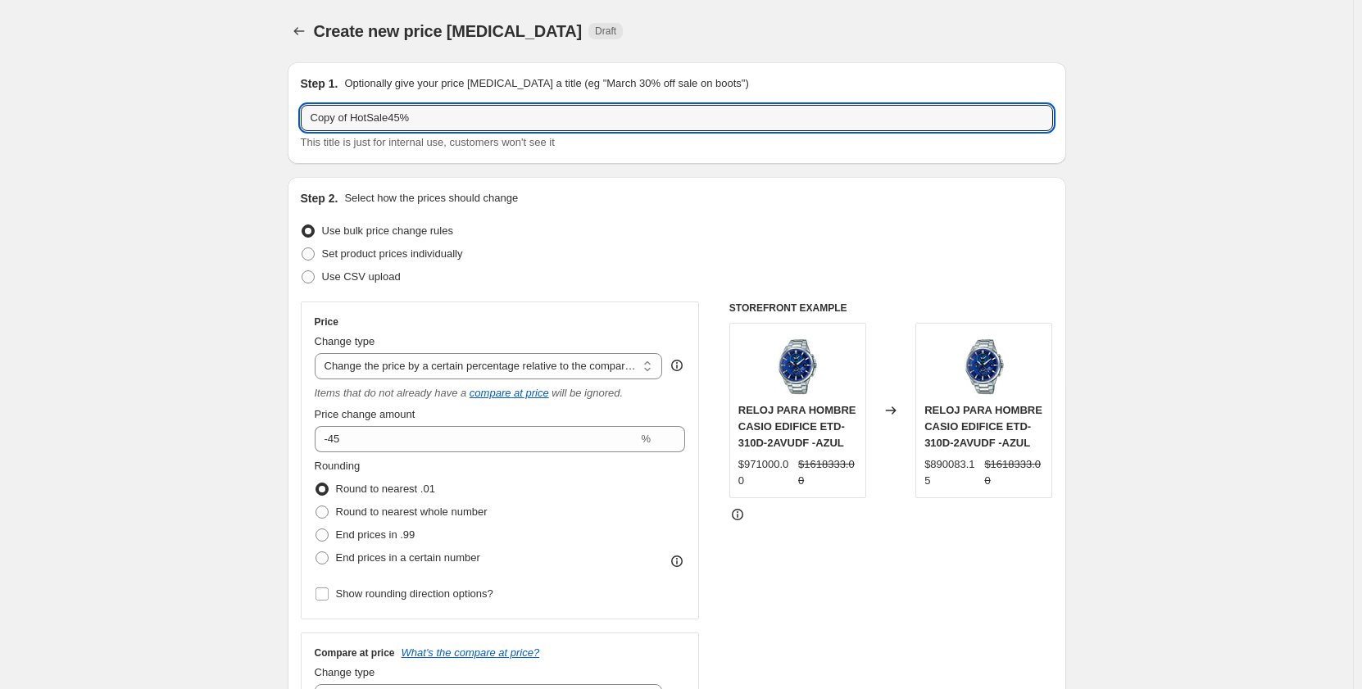
drag, startPoint x: 355, startPoint y: 118, endPoint x: 282, endPoint y: 118, distance: 73.0
click at [353, 120] on input "HotSale45%" at bounding box center [677, 118] width 752 height 26
type input "HotSale50%"
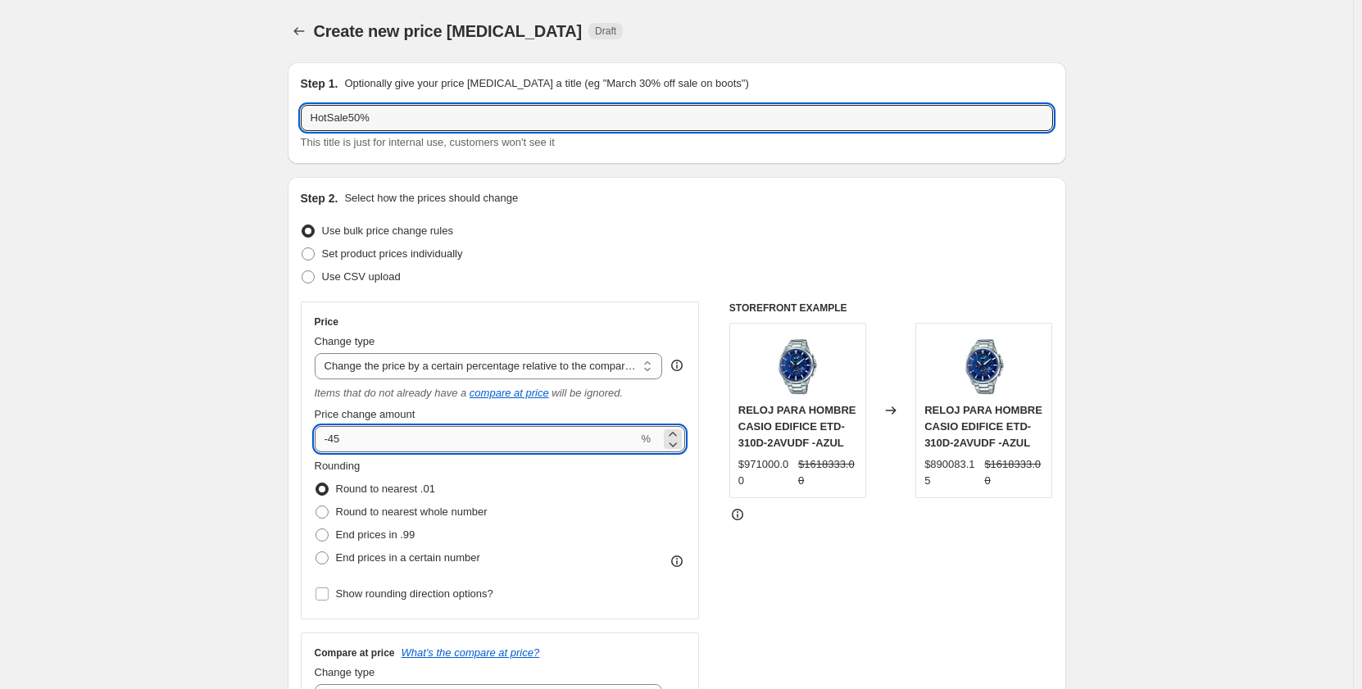
click at [336, 440] on input "-45" at bounding box center [477, 439] width 324 height 26
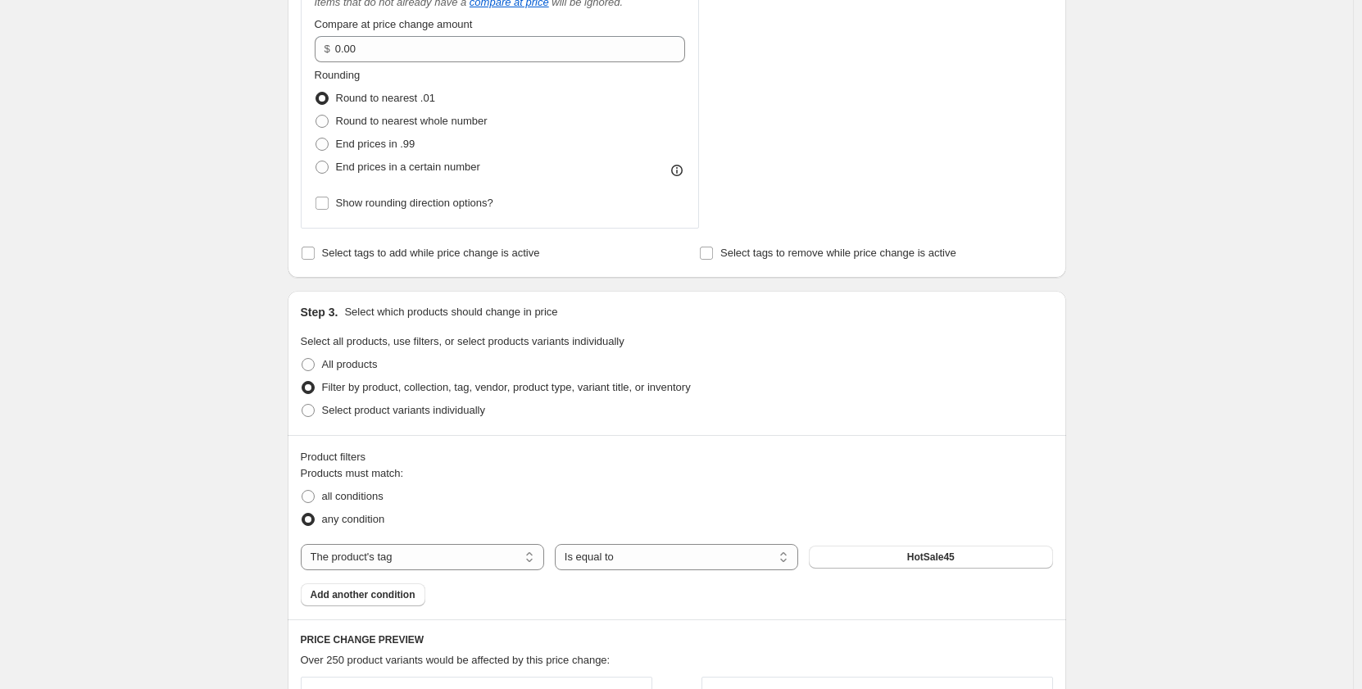
scroll to position [820, 0]
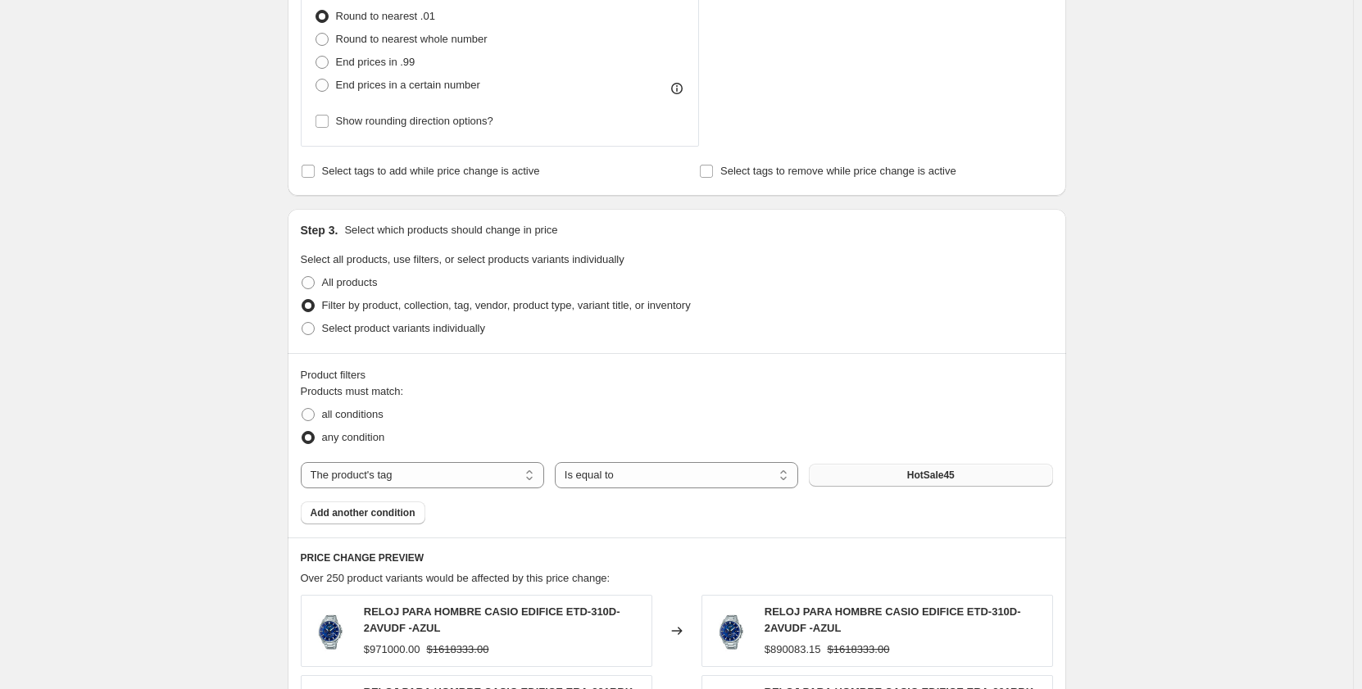
type input "-50"
click at [905, 479] on button "HotSale45" at bounding box center [930, 475] width 243 height 23
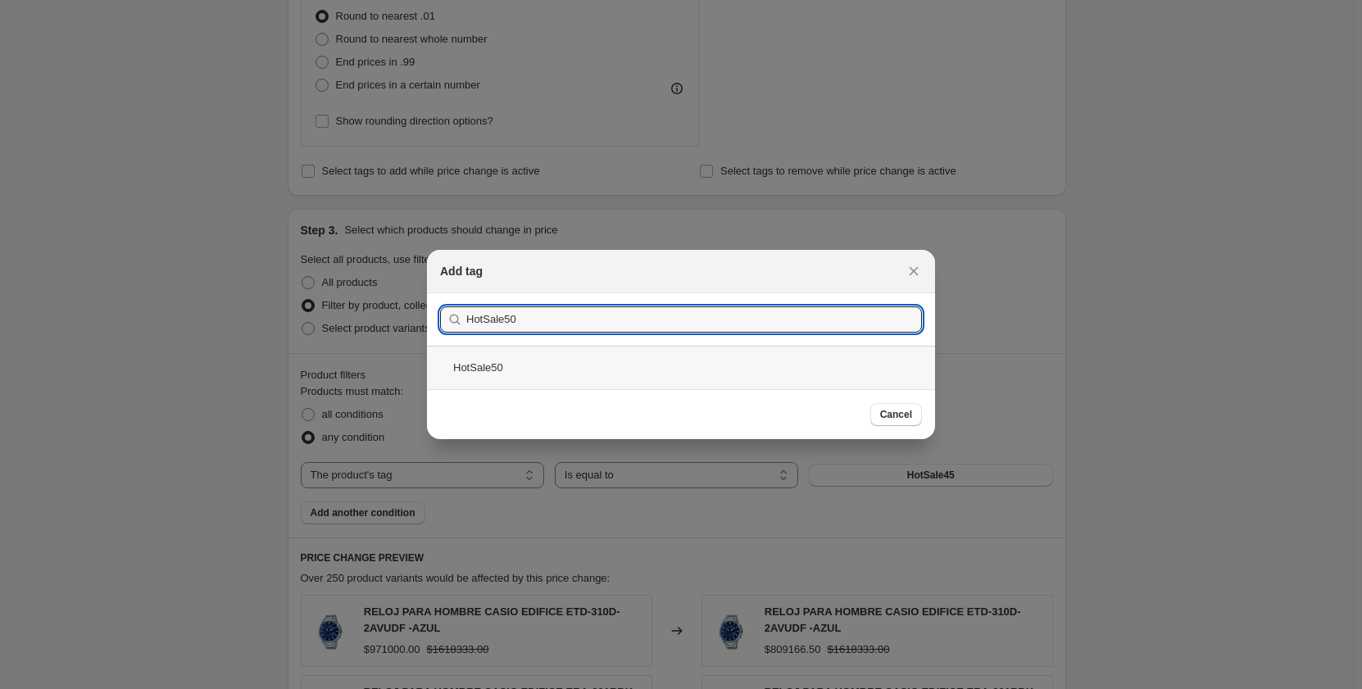
type input "HotSale50"
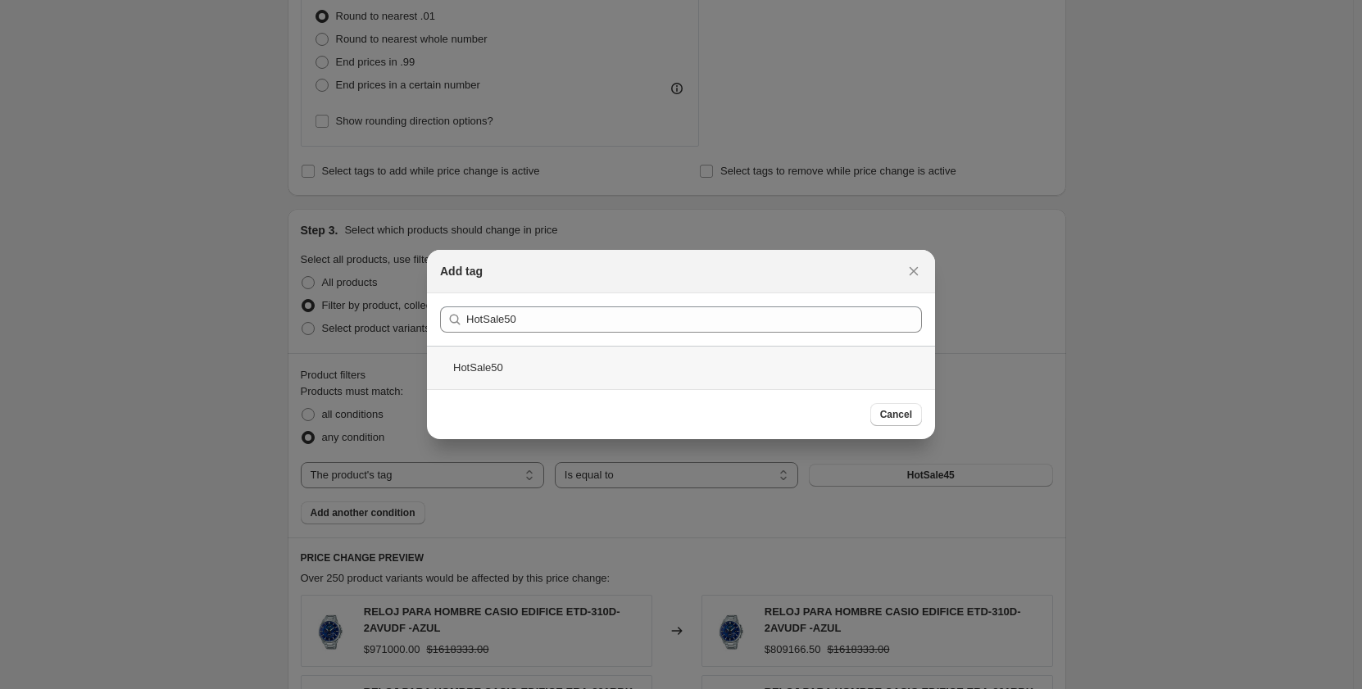
click at [510, 373] on div "HotSale50" at bounding box center [681, 367] width 508 height 43
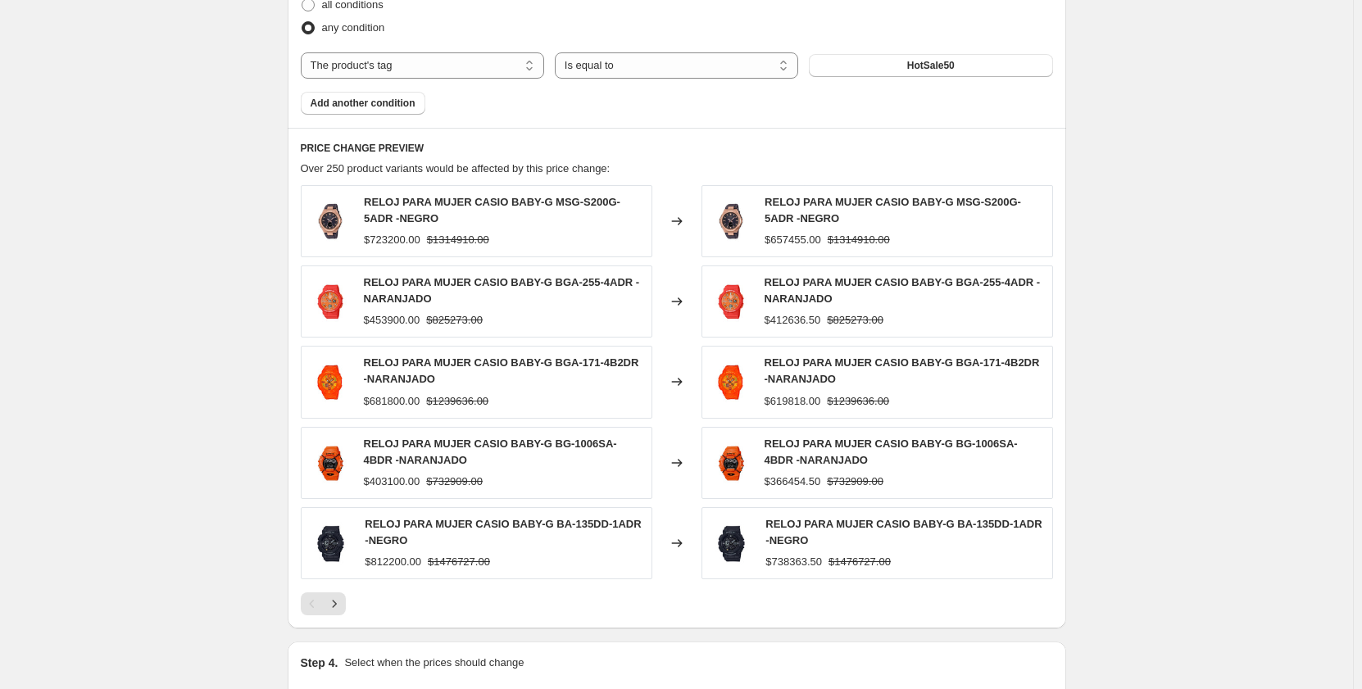
scroll to position [1424, 0]
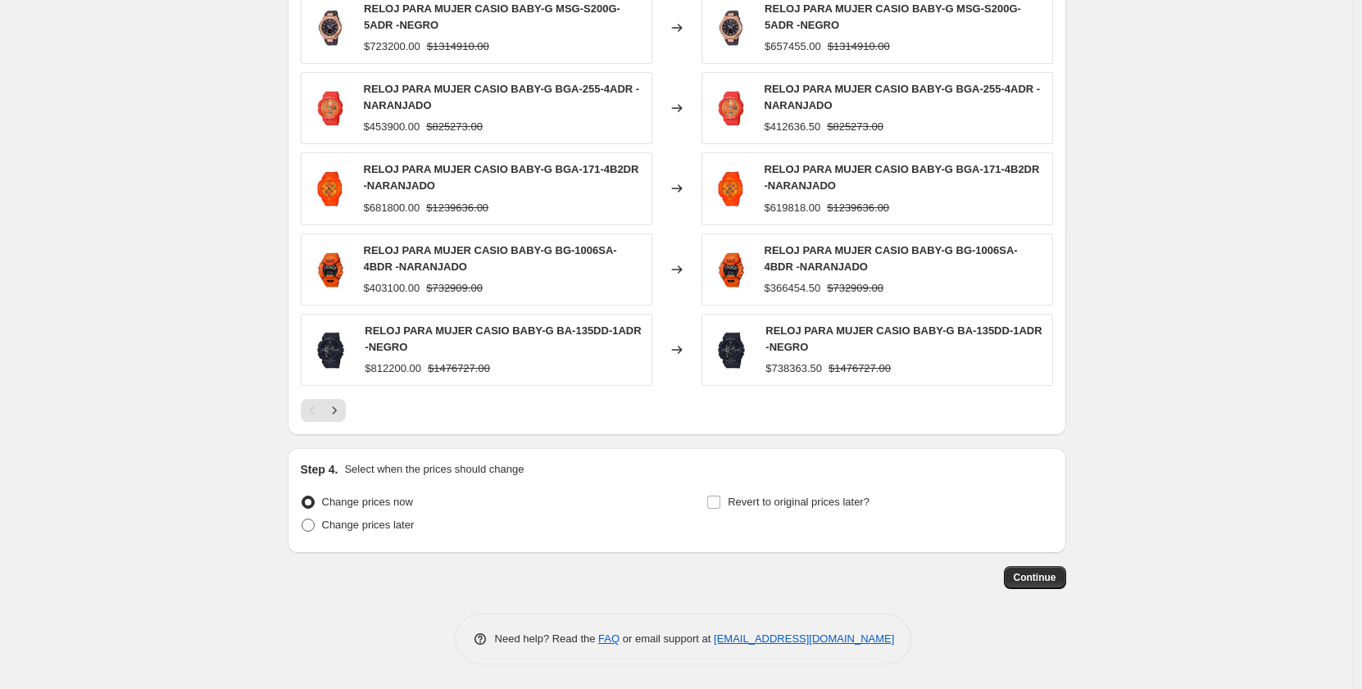
click at [312, 522] on span at bounding box center [308, 525] width 13 height 13
click at [302, 520] on input "Change prices later" at bounding box center [302, 519] width 1 height 1
radio input "true"
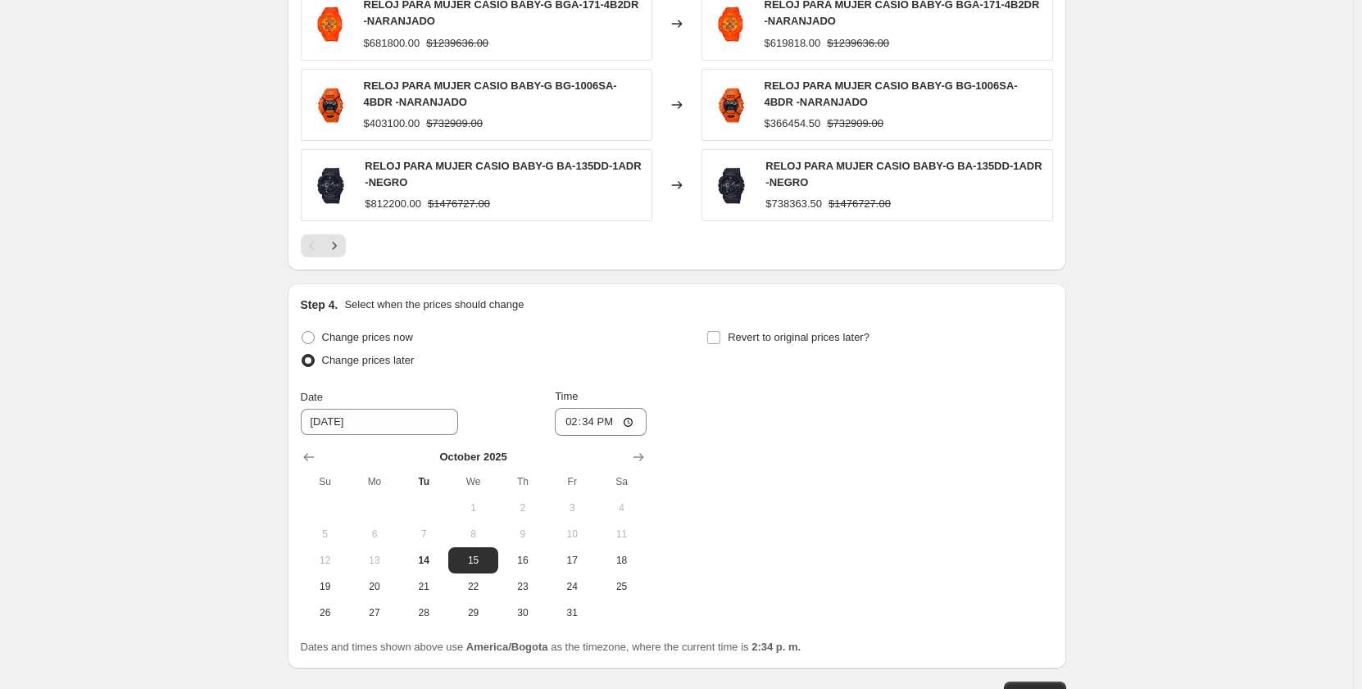
scroll to position [1670, 0]
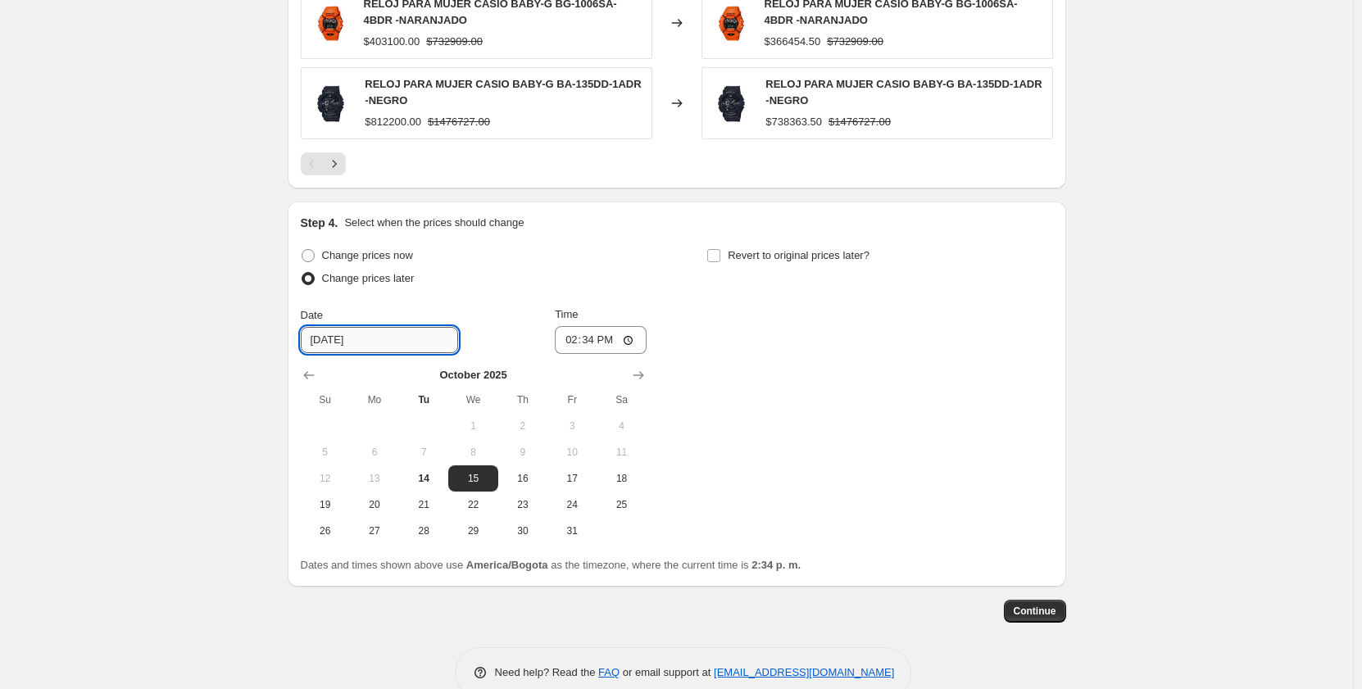
click at [331, 348] on input "[DATE]" at bounding box center [379, 340] width 157 height 26
click at [430, 475] on span "14" at bounding box center [424, 478] width 36 height 13
type input "[DATE]"
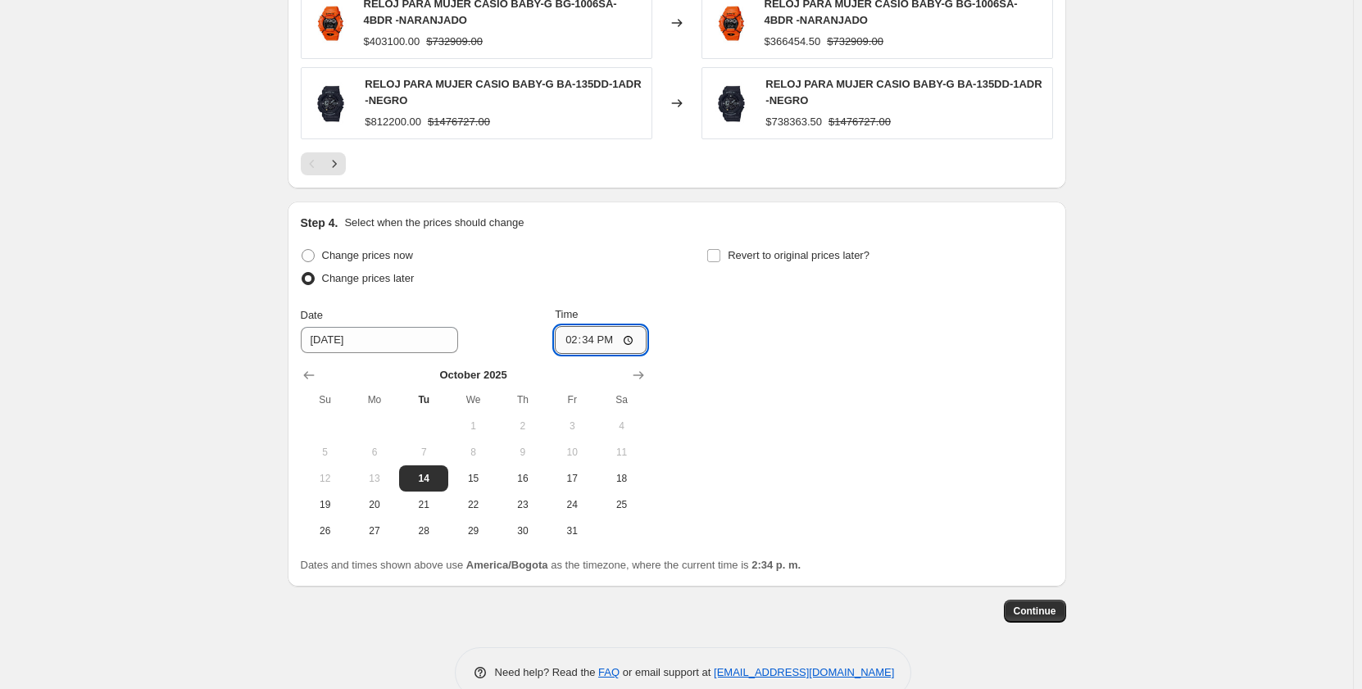
click at [565, 342] on input "14:34" at bounding box center [601, 340] width 92 height 28
type input "23:50"
click at [716, 257] on input "Revert to original prices later?" at bounding box center [713, 255] width 13 height 13
checkbox input "true"
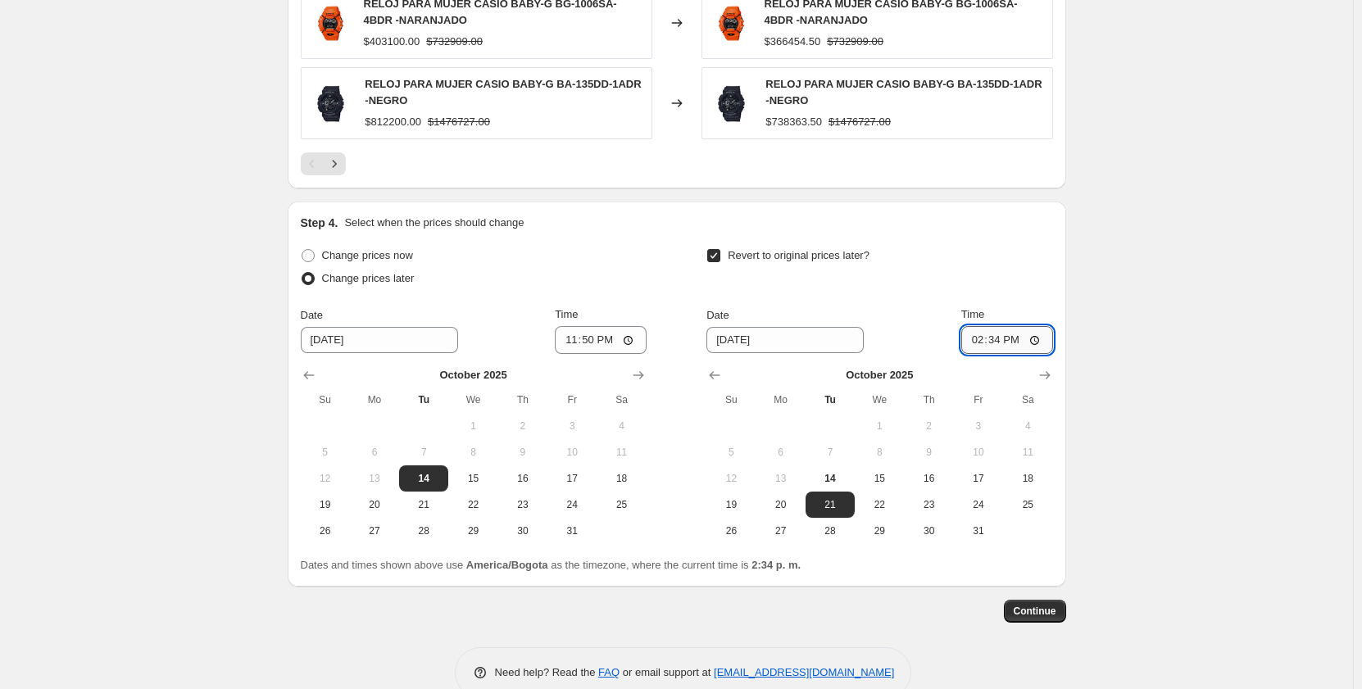
click at [970, 345] on input "14:34" at bounding box center [1007, 340] width 92 height 28
type input "00:10"
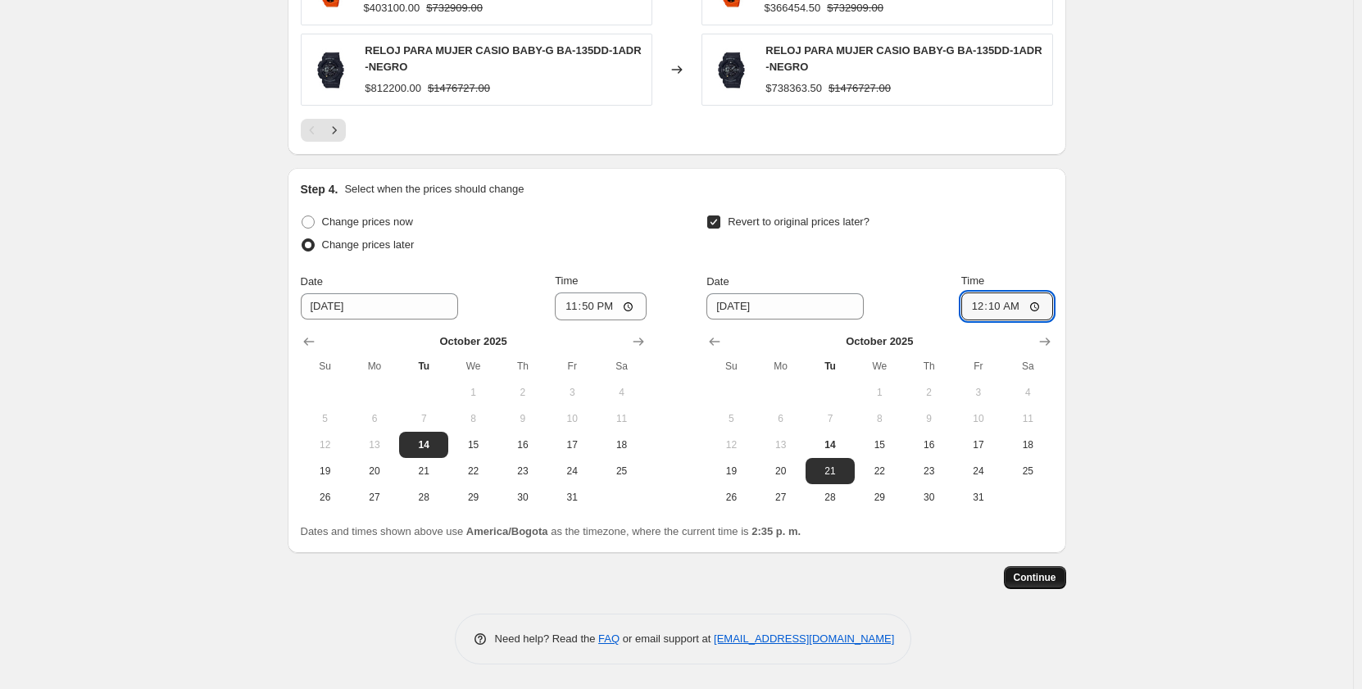
click at [1034, 575] on span "Continue" at bounding box center [1035, 577] width 43 height 13
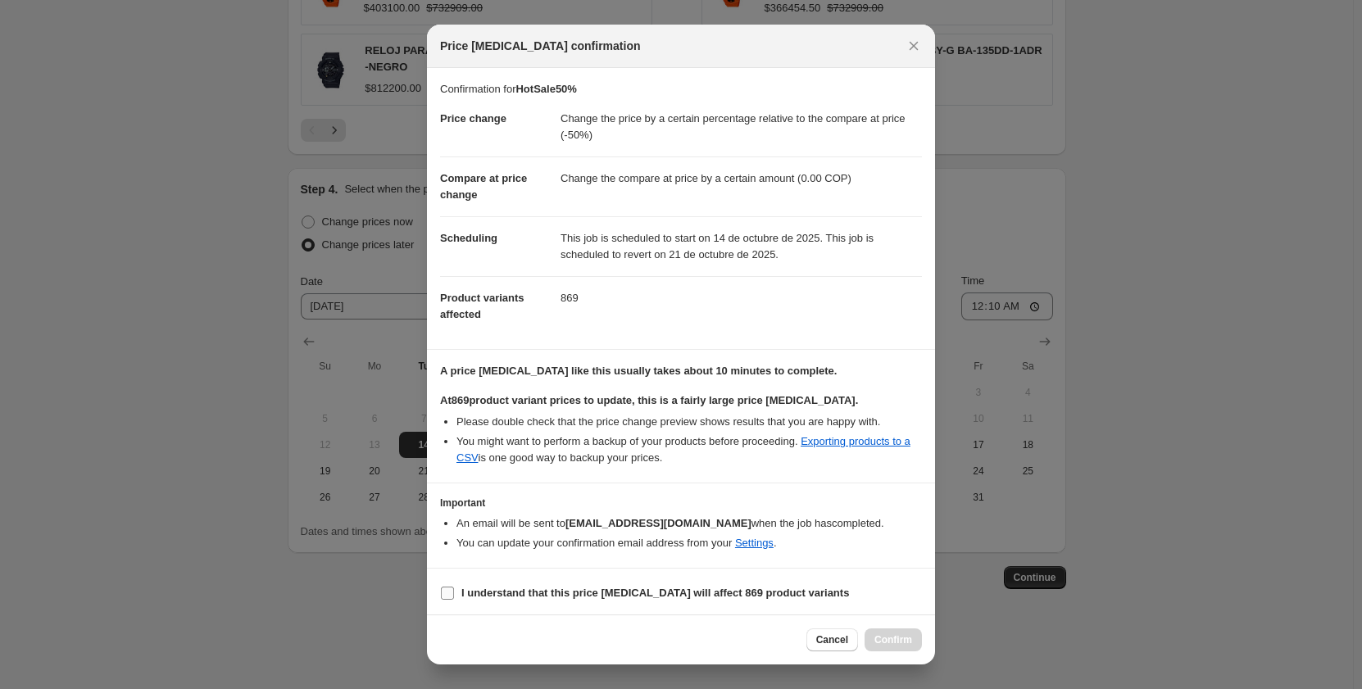
click at [449, 593] on input "I understand that this price [MEDICAL_DATA] will affect 869 product variants" at bounding box center [447, 593] width 13 height 13
checkbox input "true"
click at [885, 636] on span "Confirm" at bounding box center [894, 640] width 38 height 13
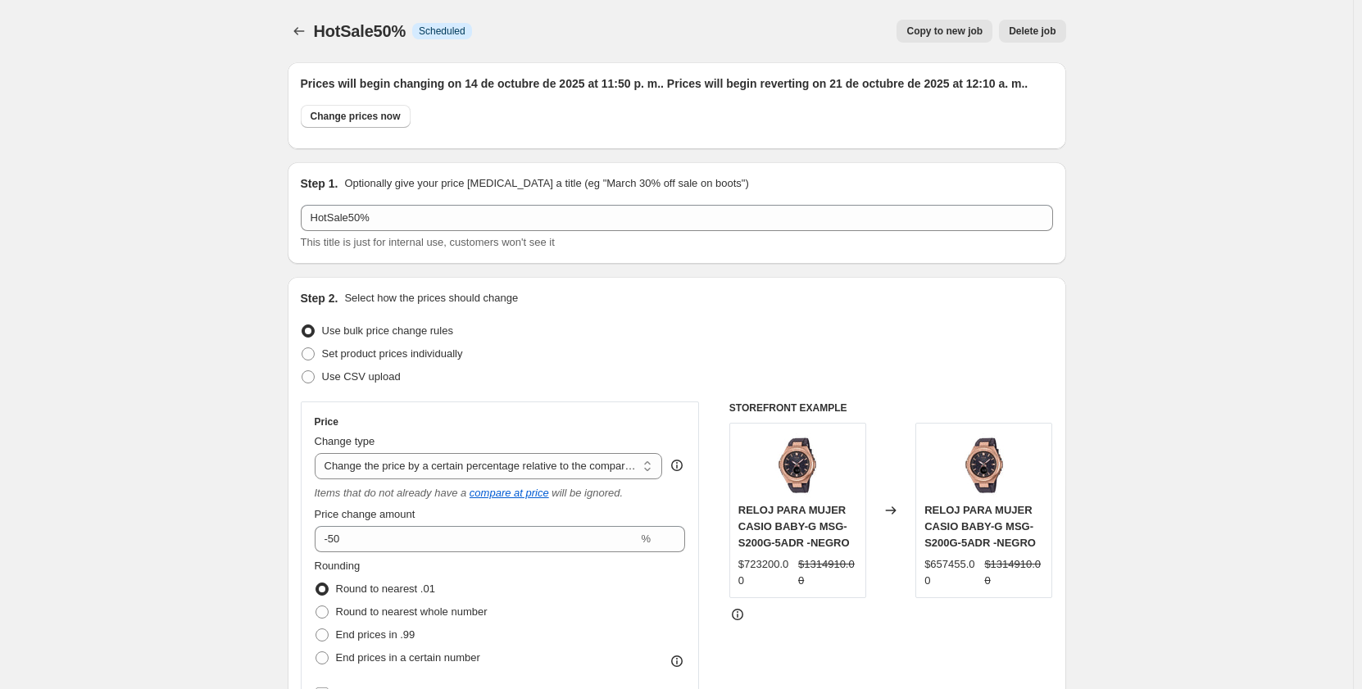
click at [945, 26] on span "Copy to new job" at bounding box center [945, 31] width 76 height 13
select select "pcap"
select select "by"
select select "tag"
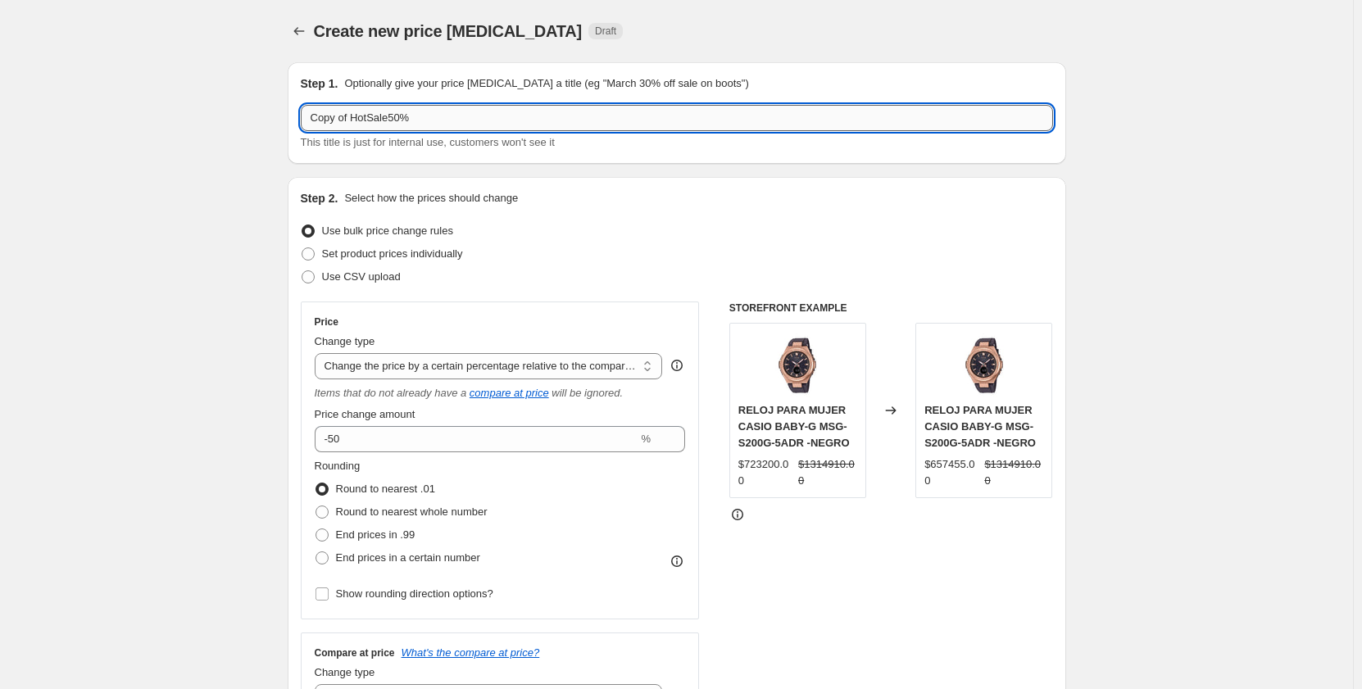
click at [349, 115] on input "Copy of HotSale50%" at bounding box center [677, 118] width 752 height 26
type input "HotSale25%"
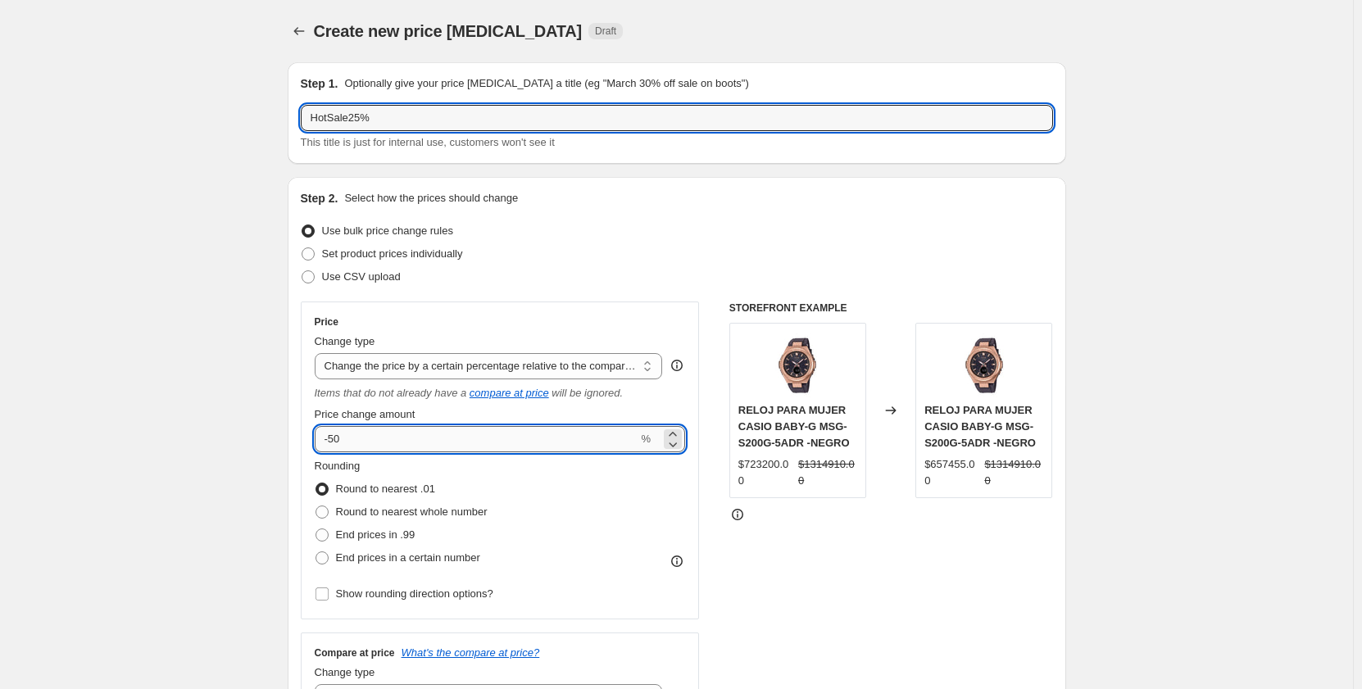
click at [336, 439] on input "-50" at bounding box center [477, 439] width 324 height 26
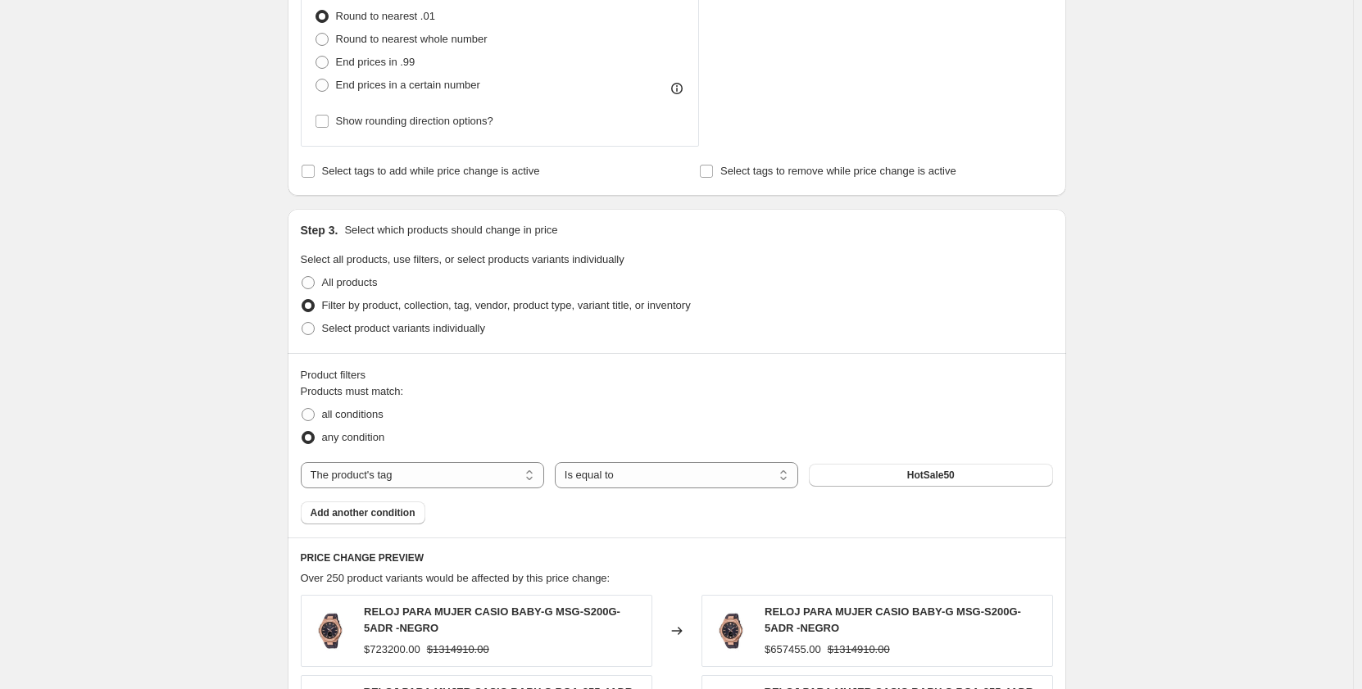
scroll to position [984, 0]
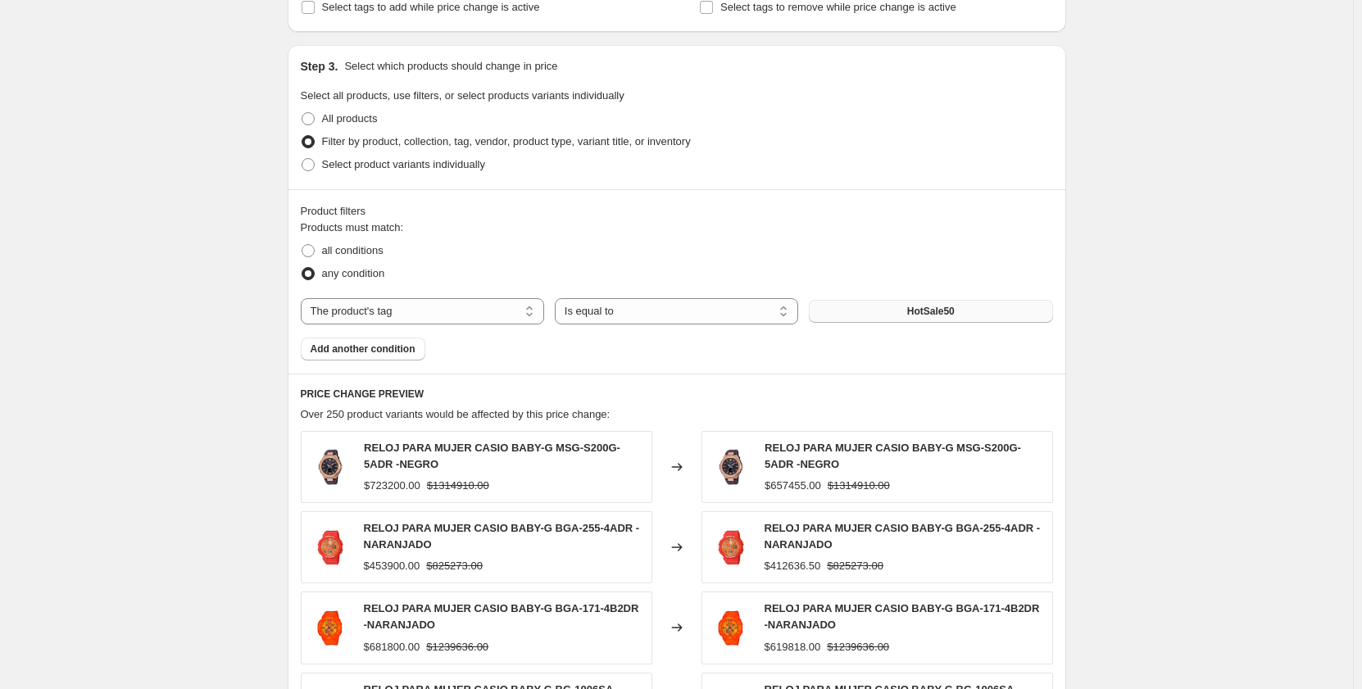
type input "-25"
click at [906, 306] on button "HotSale50" at bounding box center [930, 311] width 243 height 23
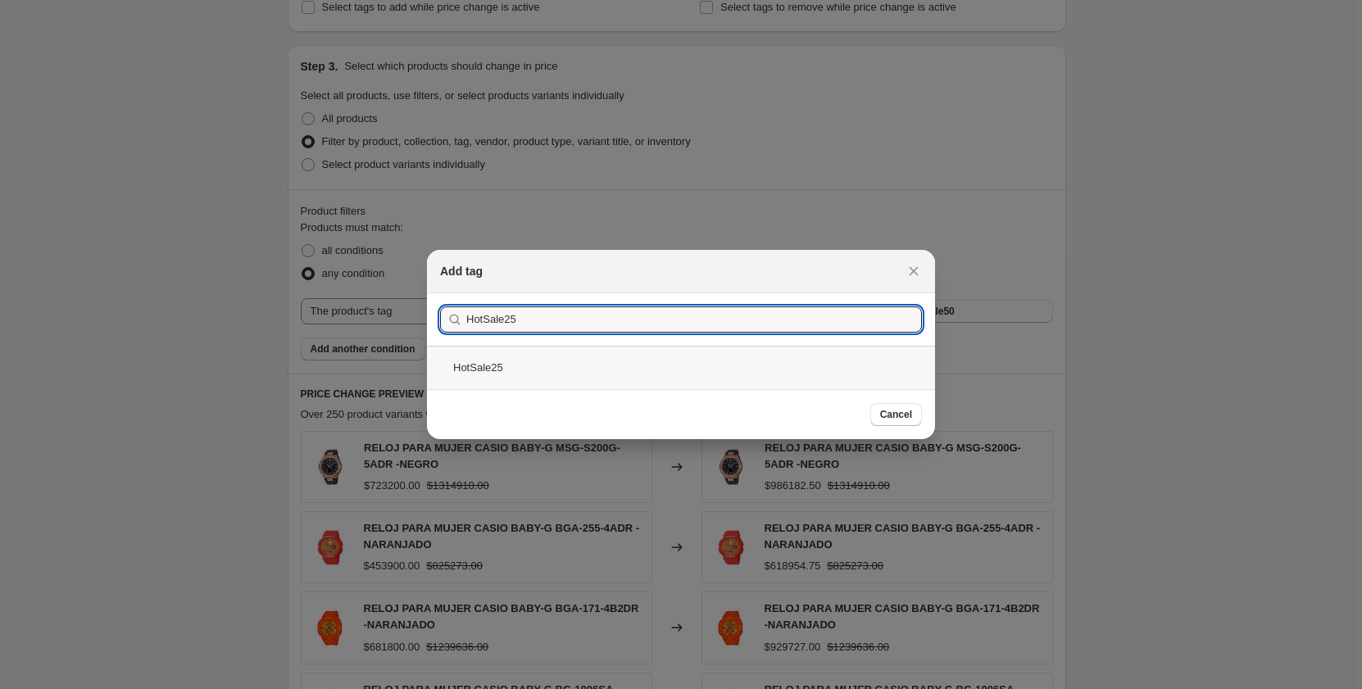
type input "HotSale25"
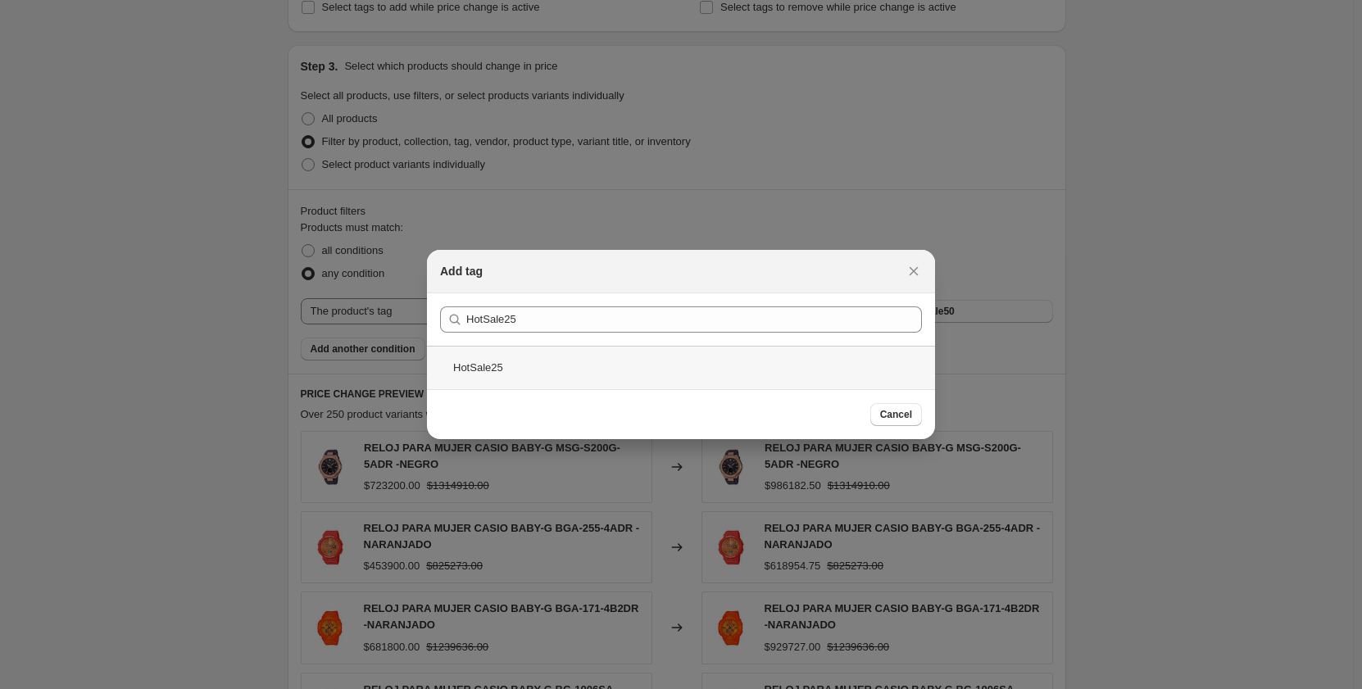
click at [515, 375] on div "HotSale25" at bounding box center [681, 367] width 508 height 43
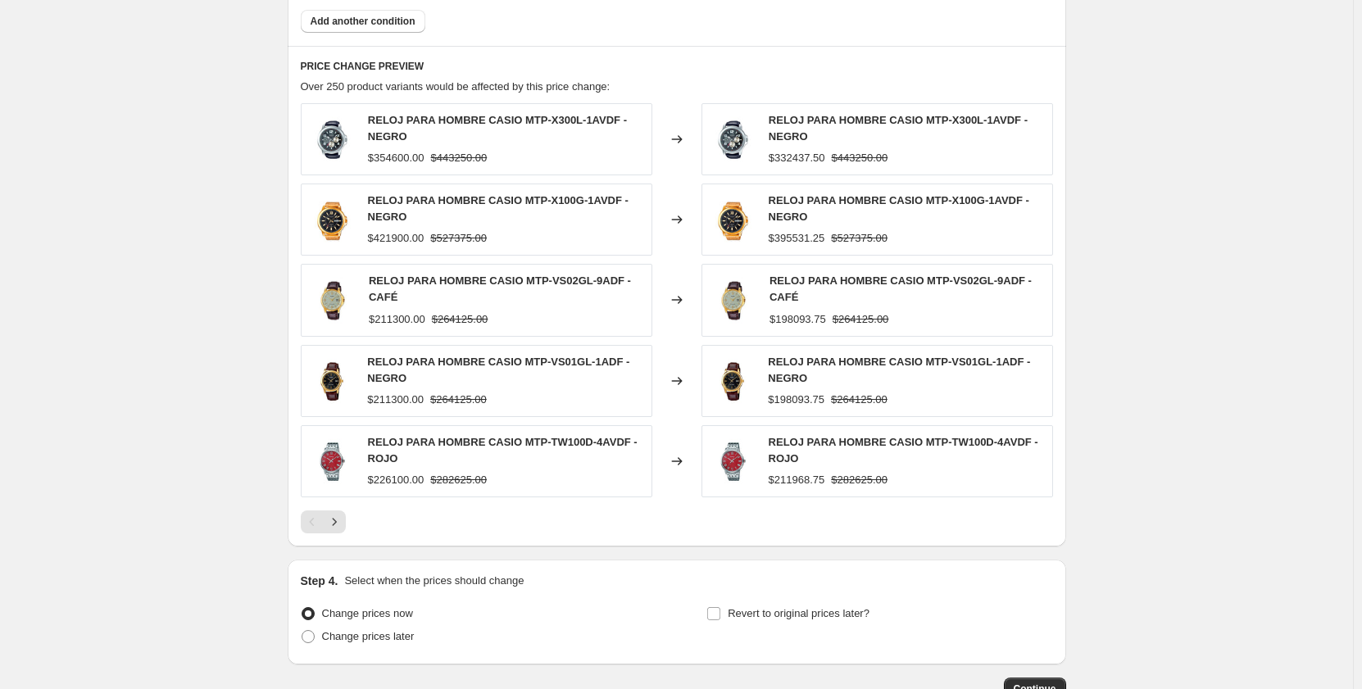
scroll to position [1424, 0]
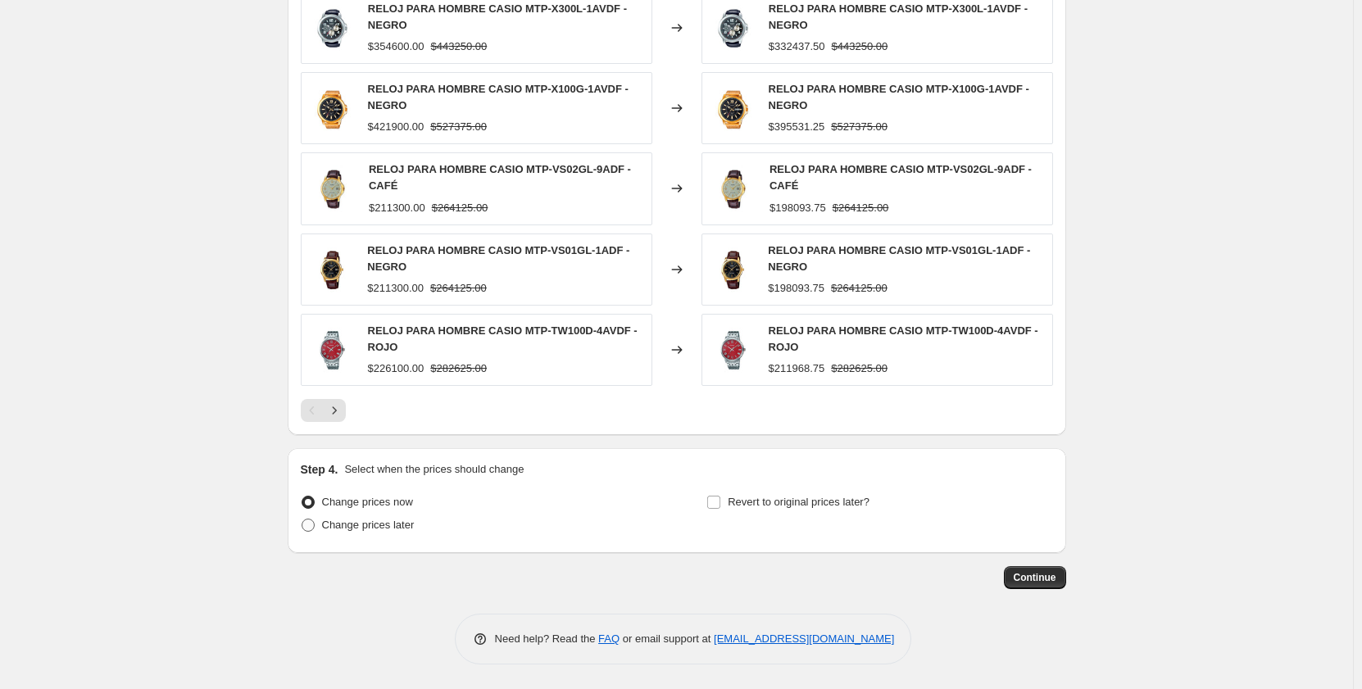
click at [311, 522] on span at bounding box center [308, 525] width 13 height 13
click at [302, 520] on input "Change prices later" at bounding box center [302, 519] width 1 height 1
radio input "true"
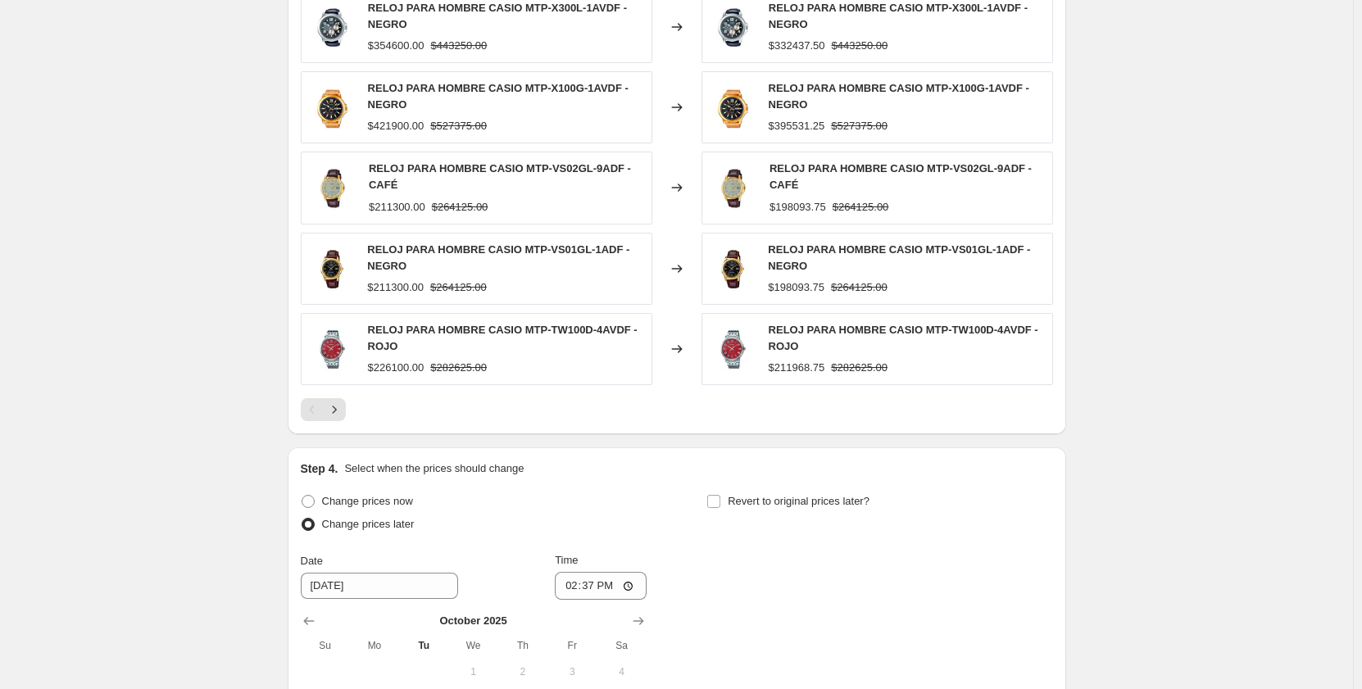
scroll to position [1670, 0]
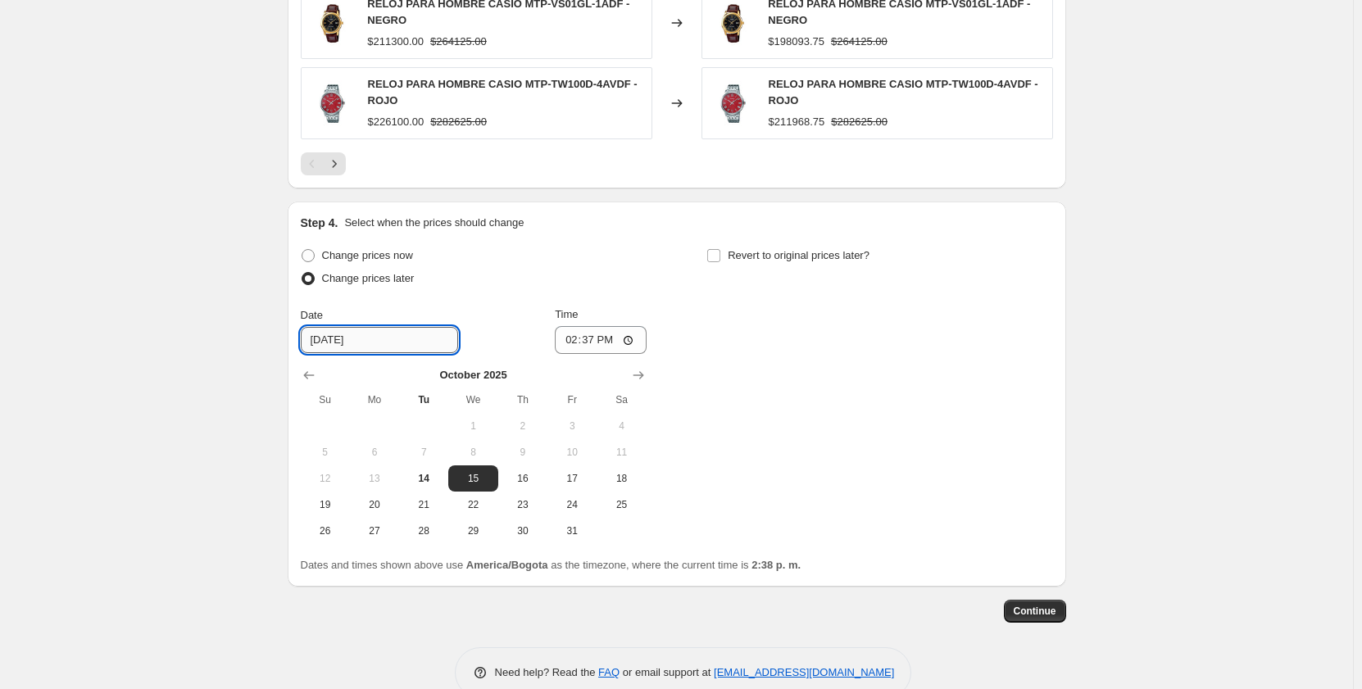
click at [339, 348] on input "[DATE]" at bounding box center [379, 340] width 157 height 26
type input "[DATE]"
click at [421, 485] on span "14" at bounding box center [424, 478] width 36 height 13
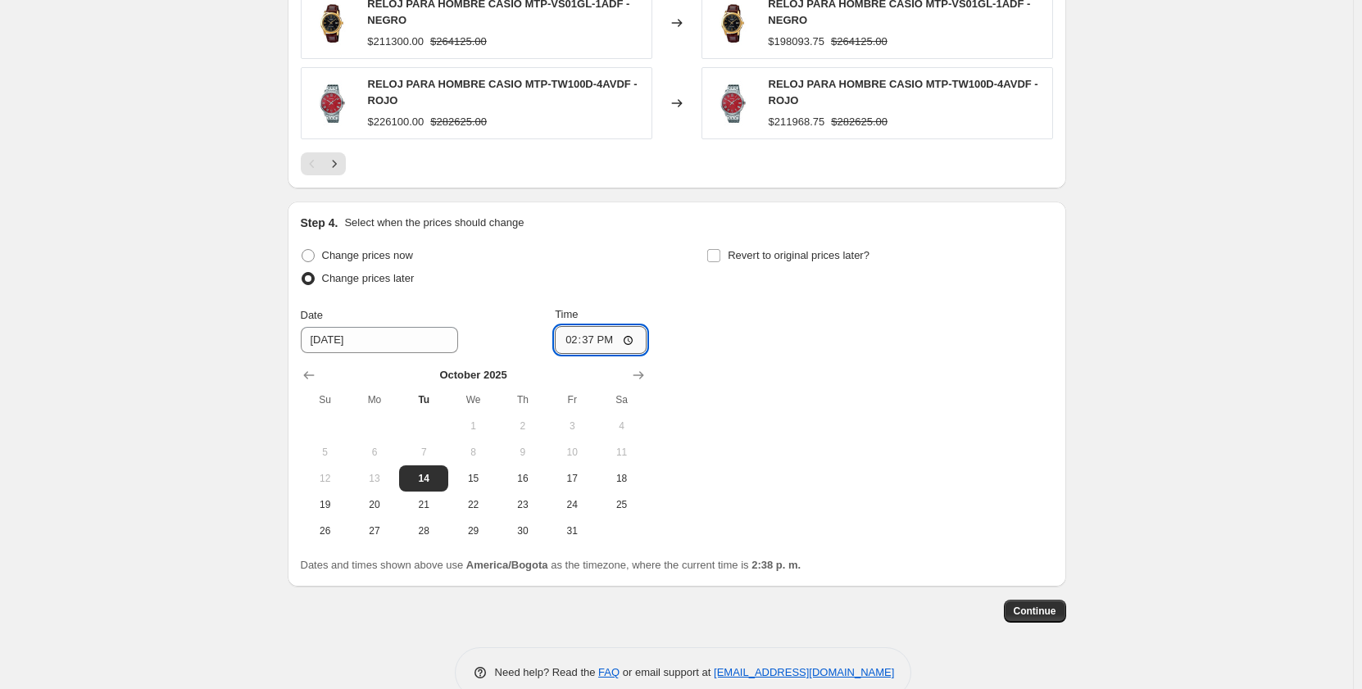
click at [561, 345] on input "14:37" at bounding box center [601, 340] width 92 height 28
type input "23:59"
click at [425, 479] on span "14" at bounding box center [424, 478] width 36 height 13
click at [720, 257] on input "Revert to original prices later?" at bounding box center [713, 255] width 13 height 13
checkbox input "true"
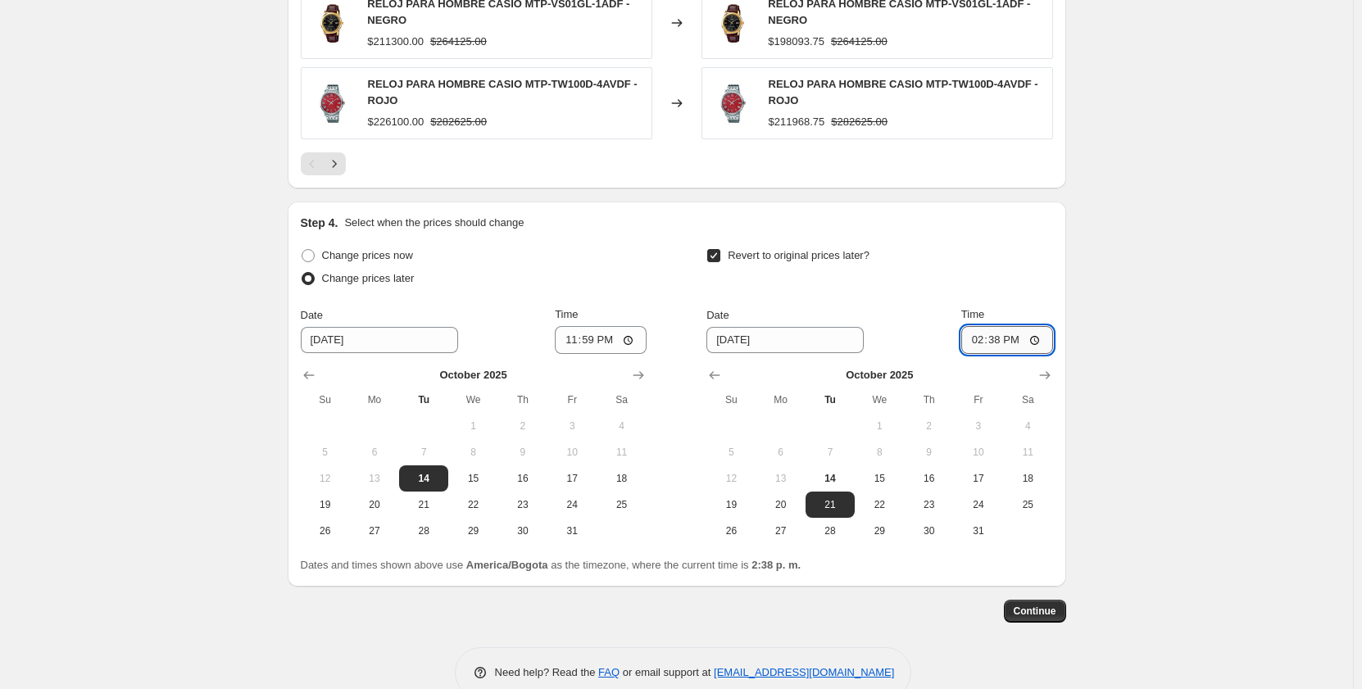
click at [968, 341] on input "14:38" at bounding box center [1007, 340] width 92 height 28
type input "00:15"
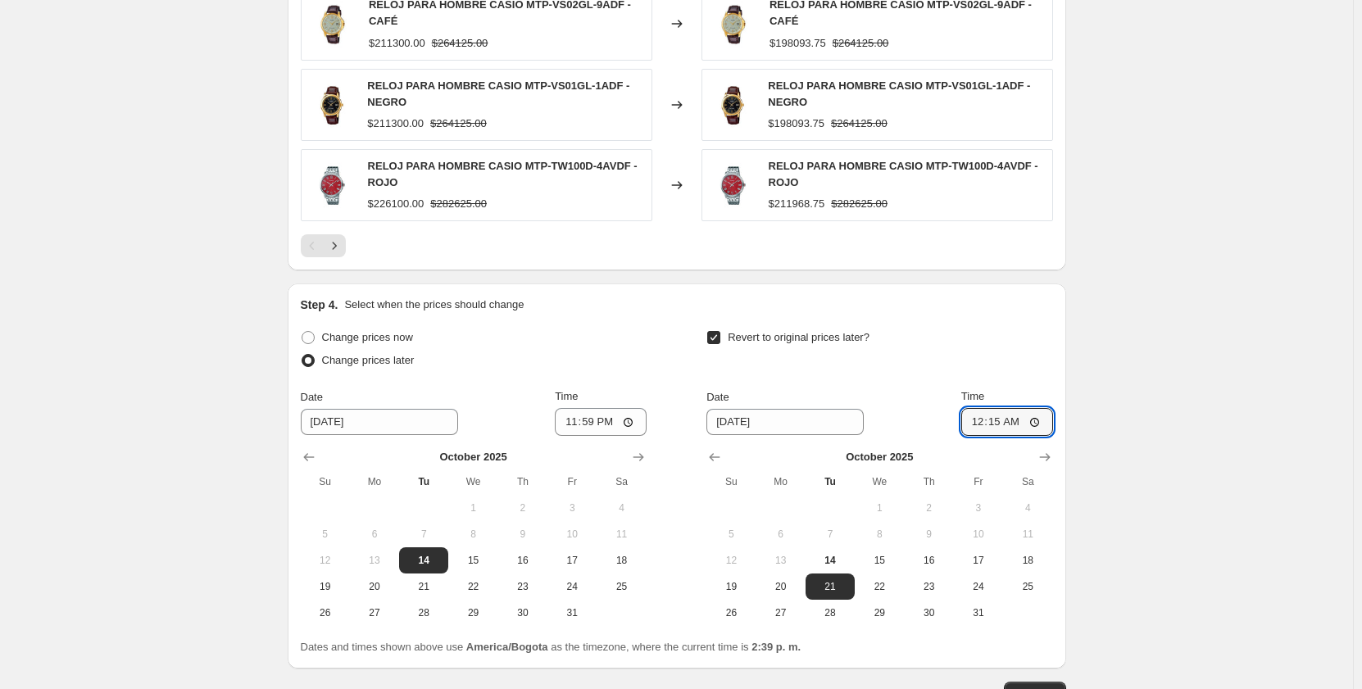
scroll to position [1704, 0]
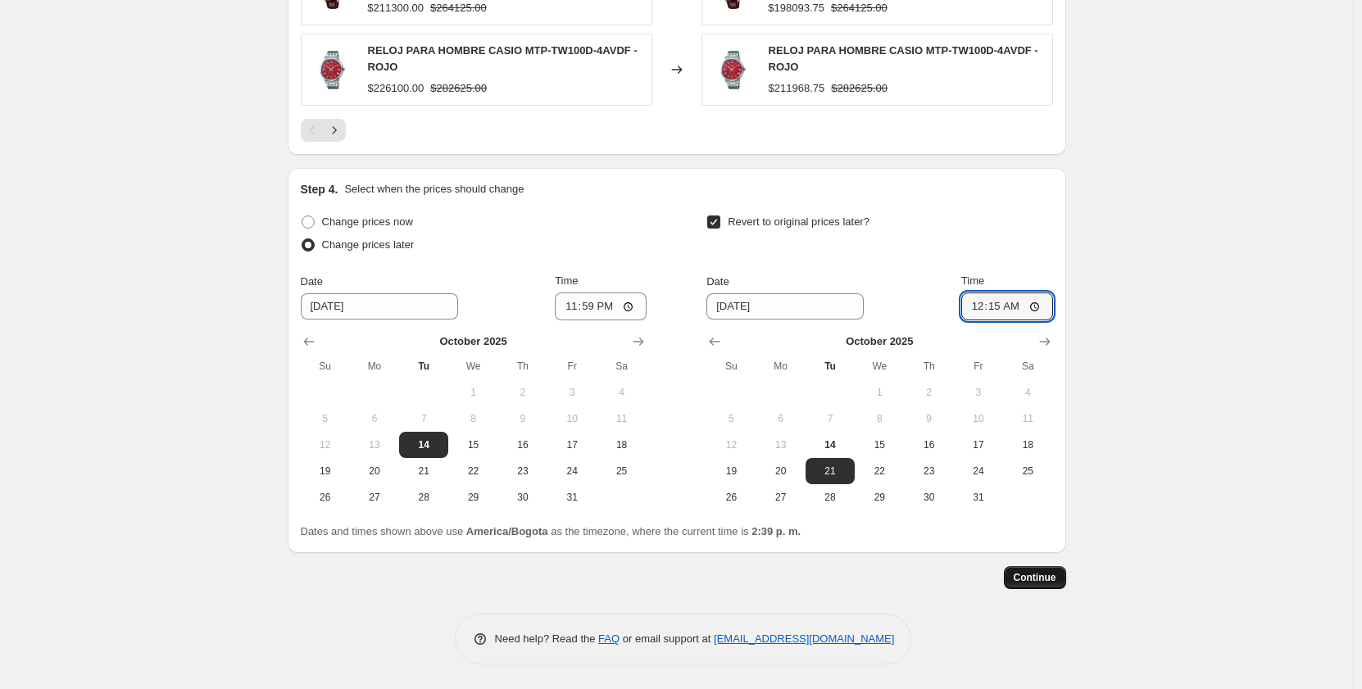
click at [1030, 575] on span "Continue" at bounding box center [1035, 577] width 43 height 13
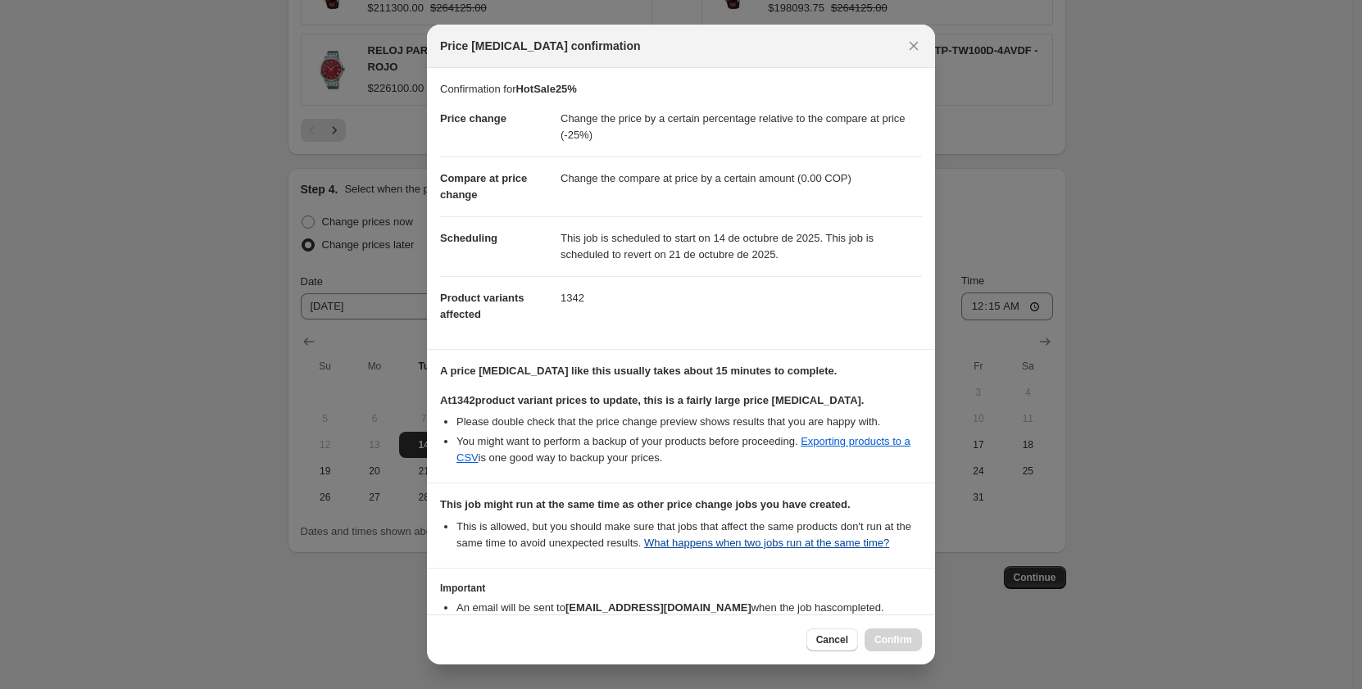
scroll to position [104, 0]
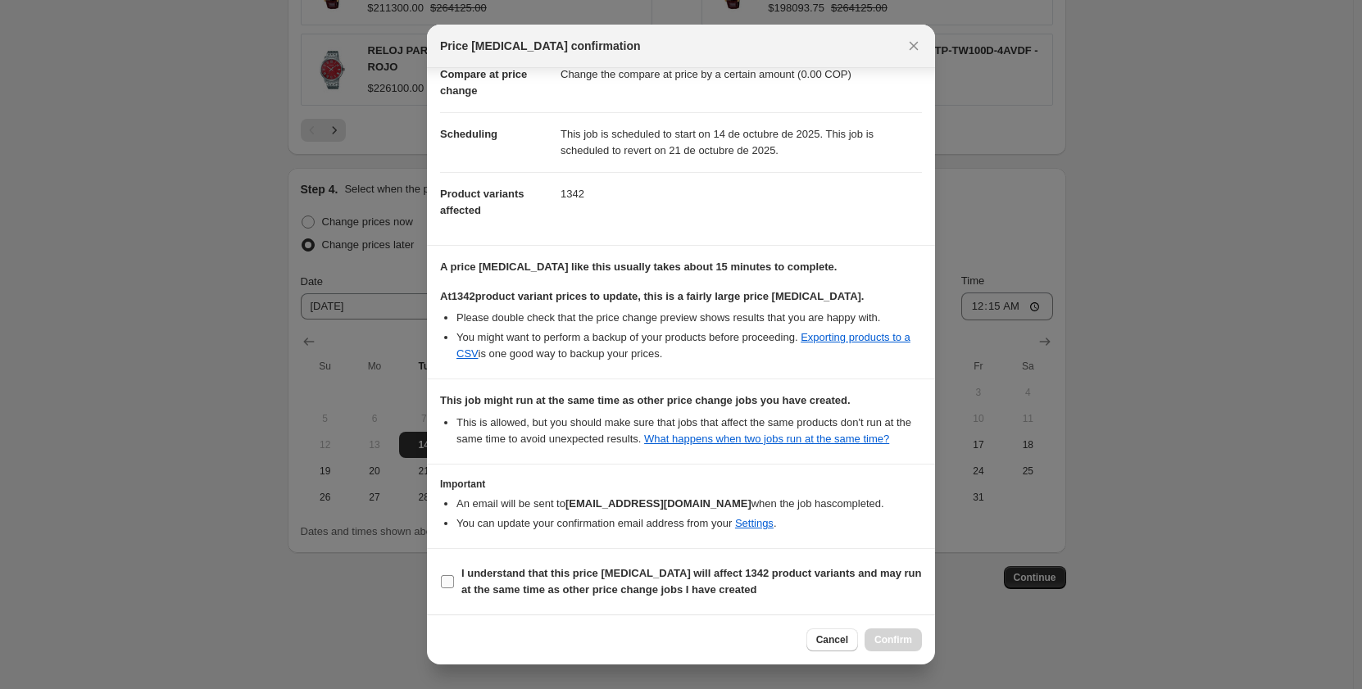
click at [445, 579] on input "I understand that this price [MEDICAL_DATA] will affect 1342 product variants a…" at bounding box center [447, 581] width 13 height 13
checkbox input "true"
click at [900, 643] on span "Confirm" at bounding box center [894, 640] width 38 height 13
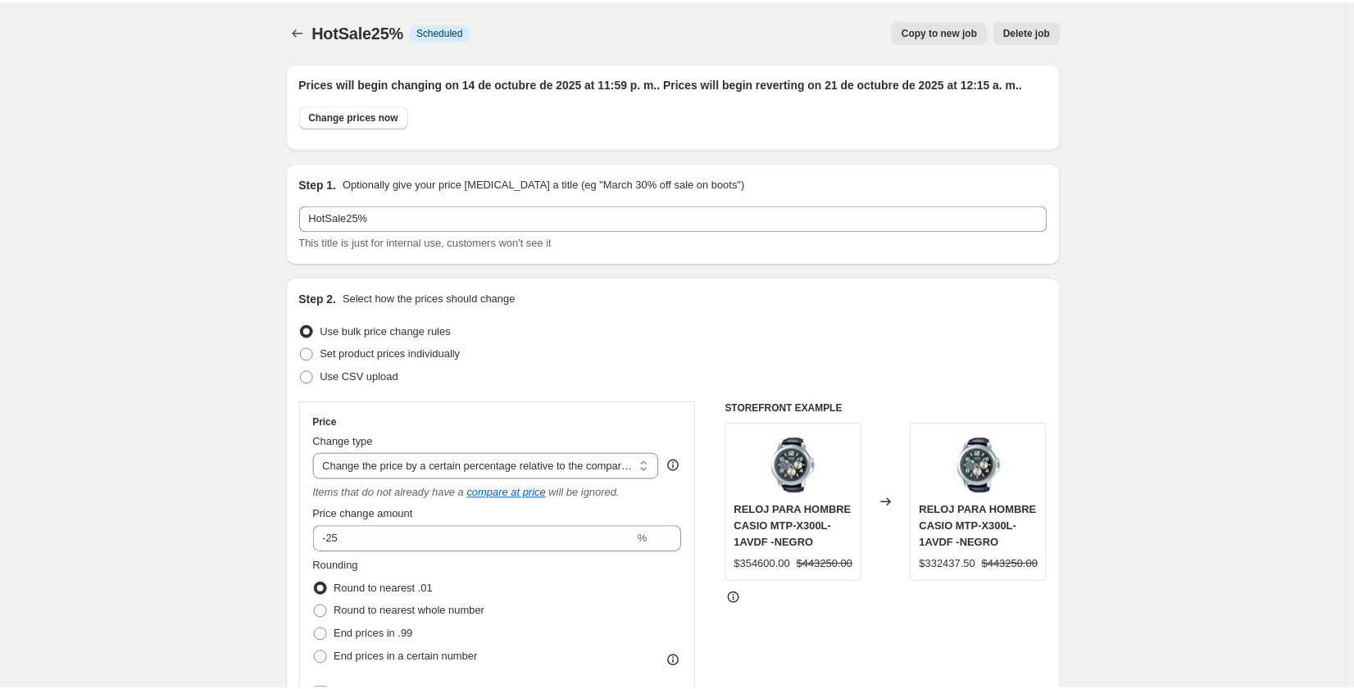
scroll to position [1704, 0]
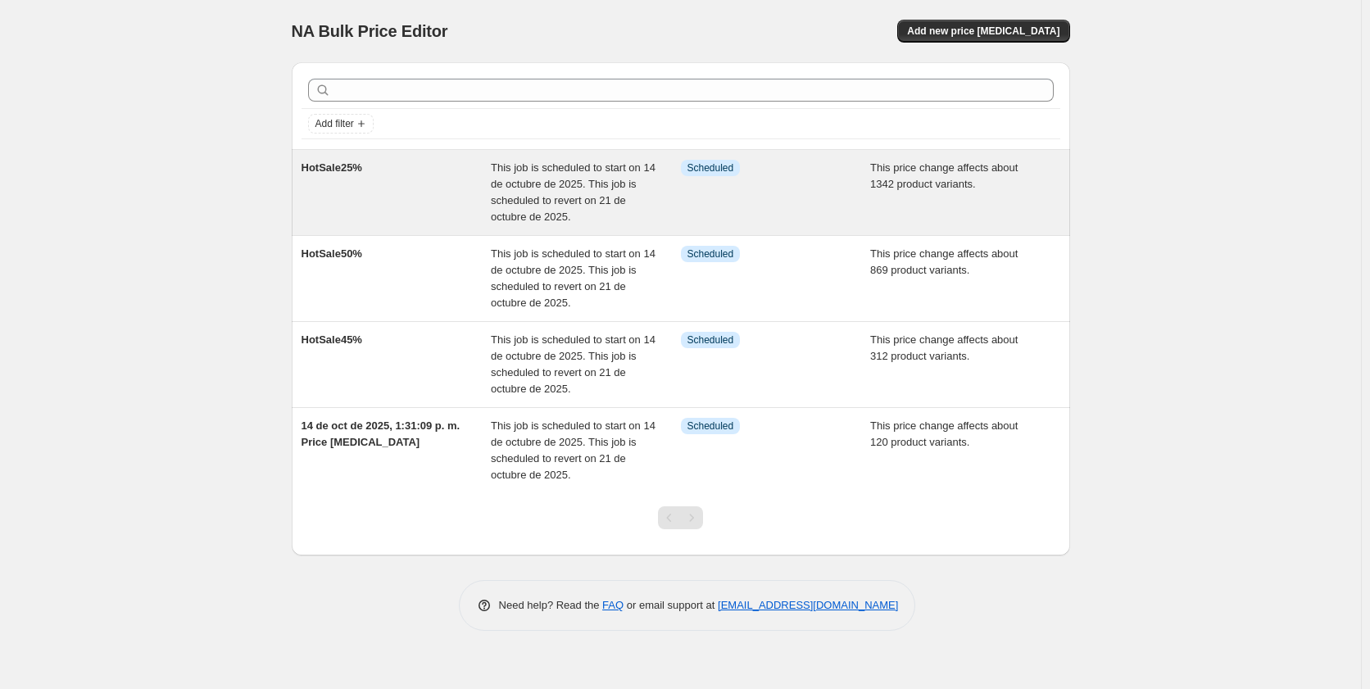
click at [530, 175] on div "This job is scheduled to start on 14 de octubre de 2025. This job is scheduled …" at bounding box center [586, 193] width 190 height 66
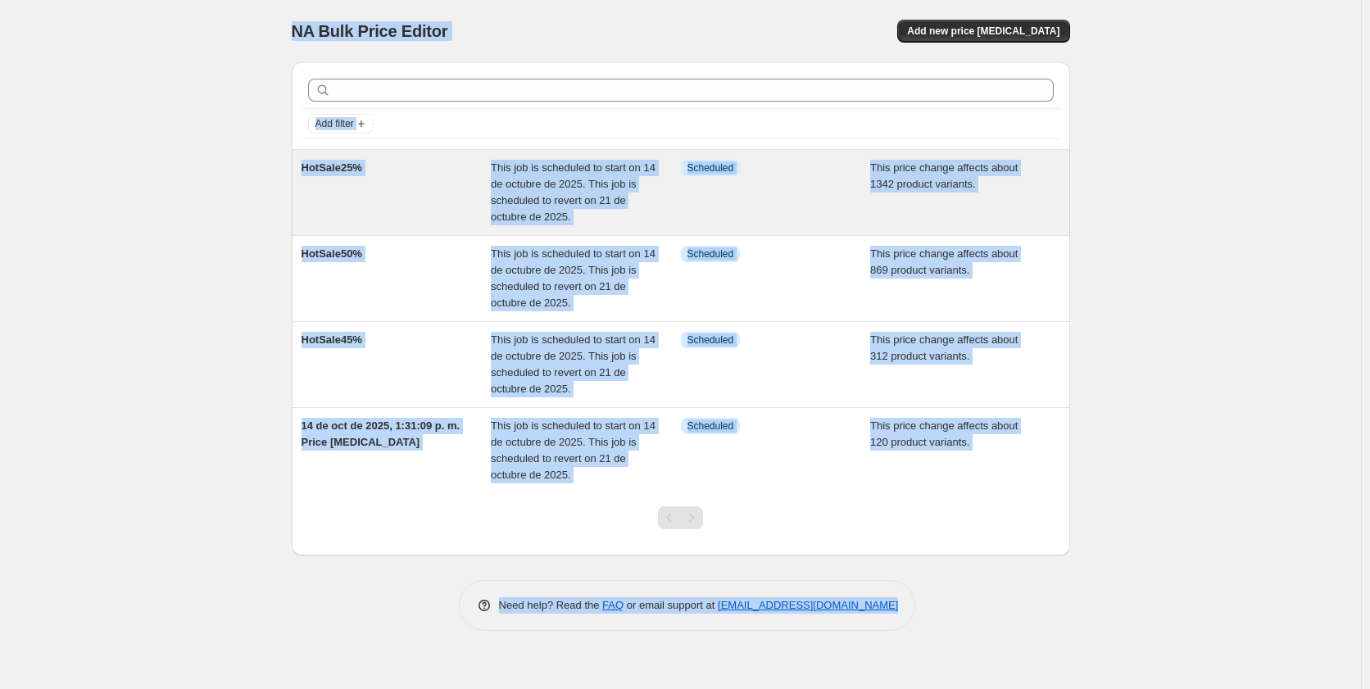
select select "pcap"
select select "by"
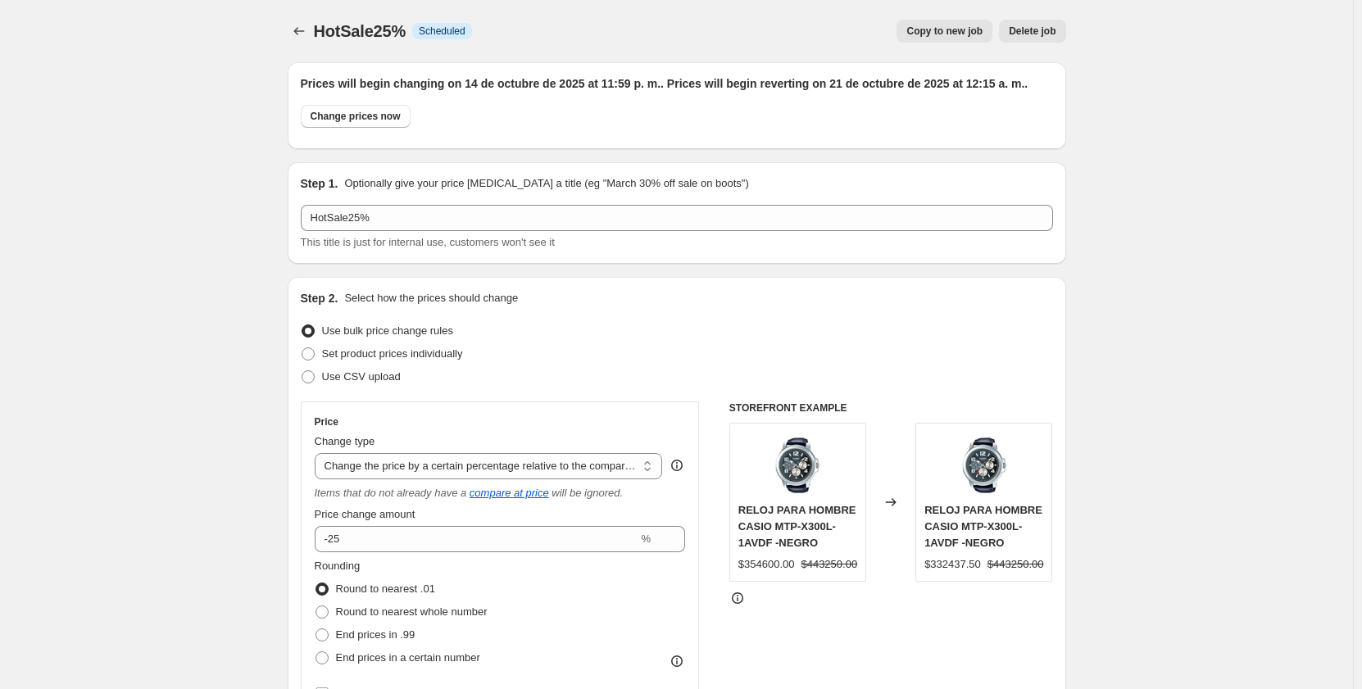
select select "tag"
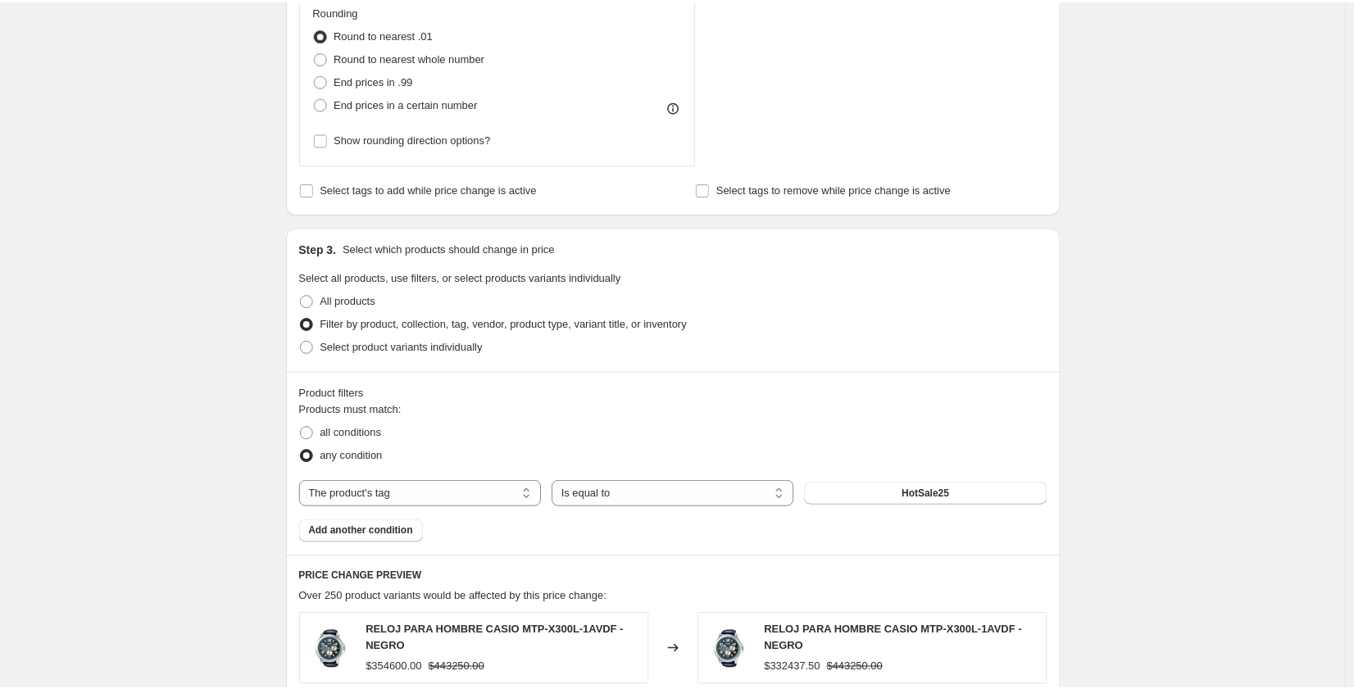
scroll to position [738, 0]
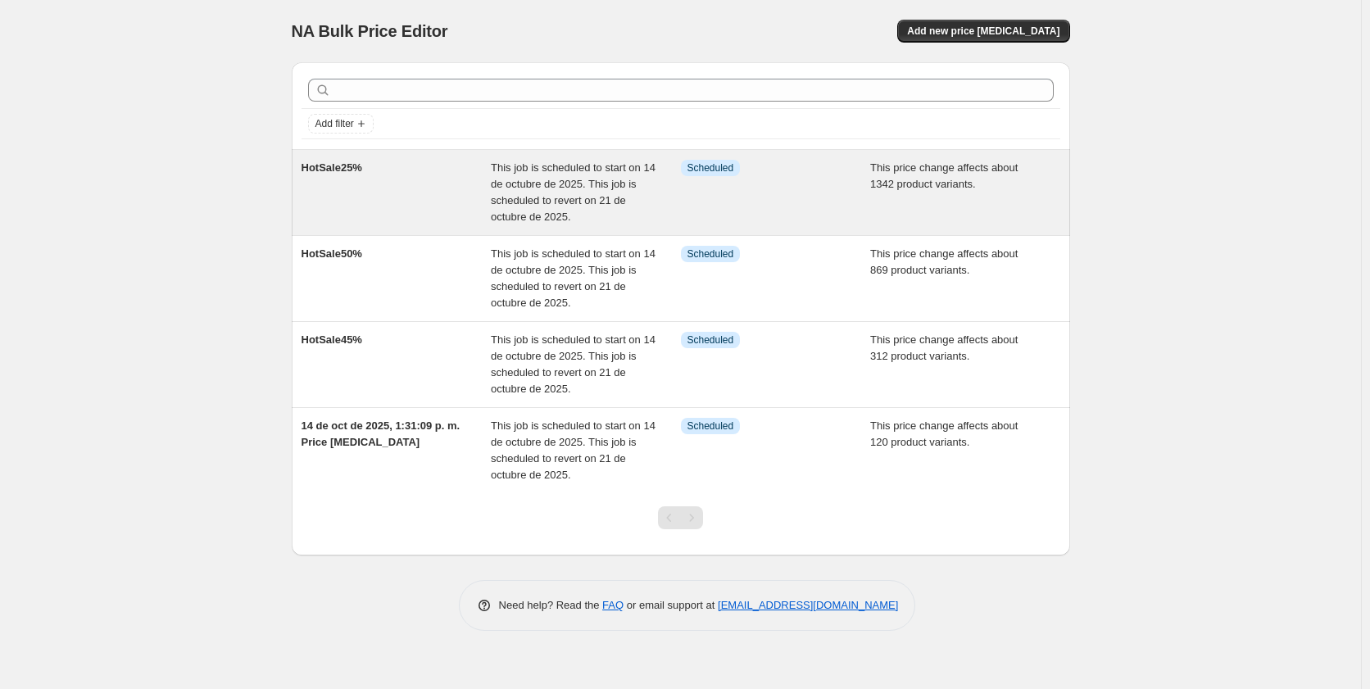
click at [535, 189] on span "This job is scheduled to start on 14 de octubre de 2025. This job is scheduled …" at bounding box center [573, 191] width 165 height 61
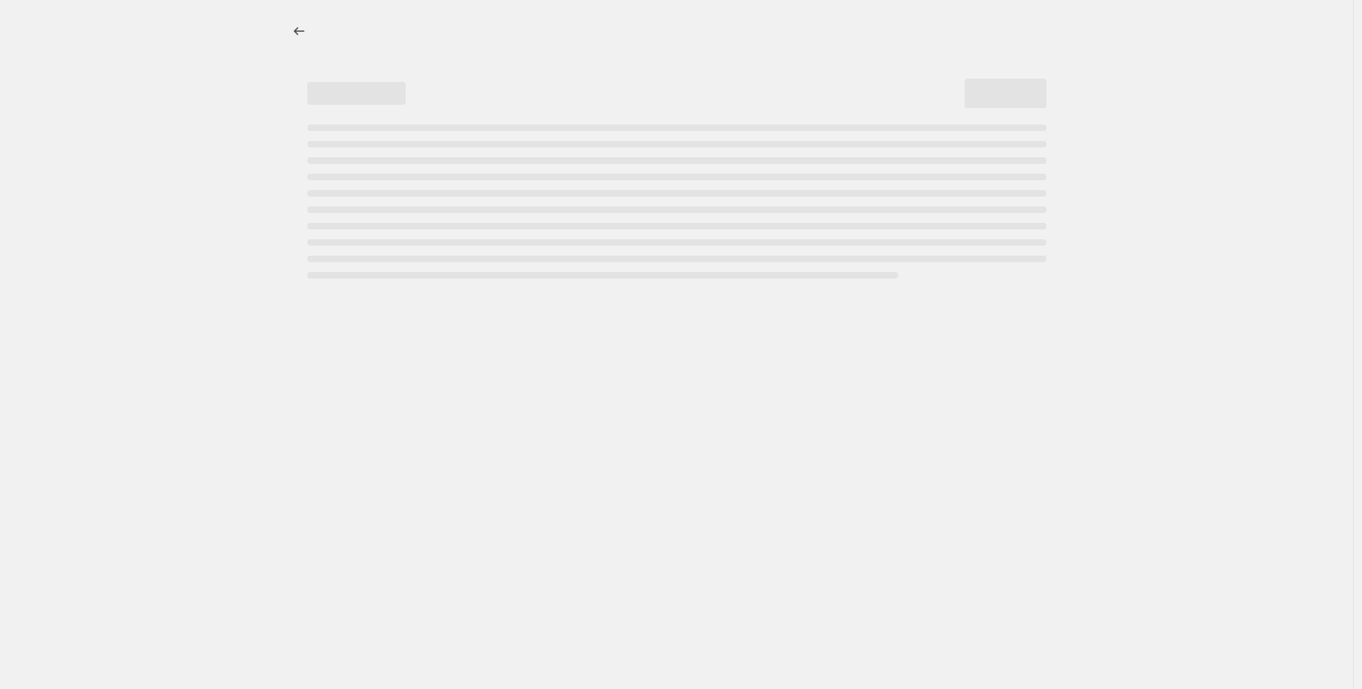
select select "pcap"
select select "by"
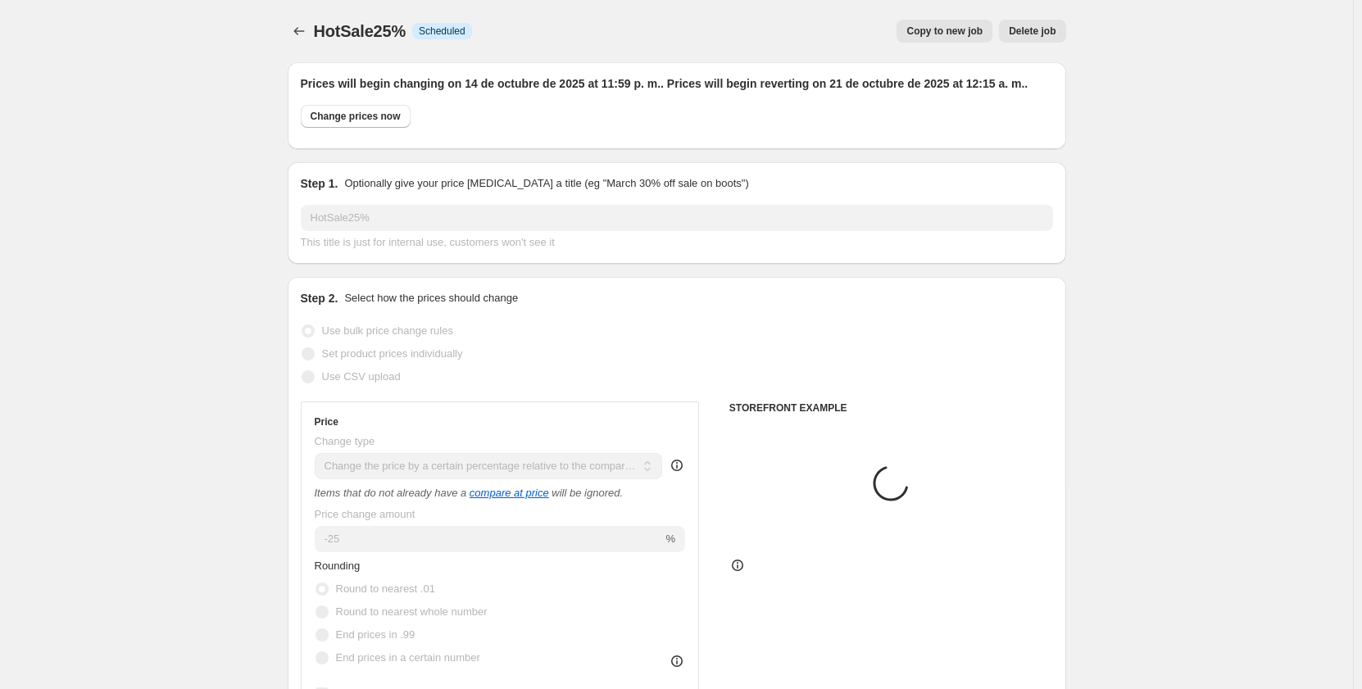
select select "tag"
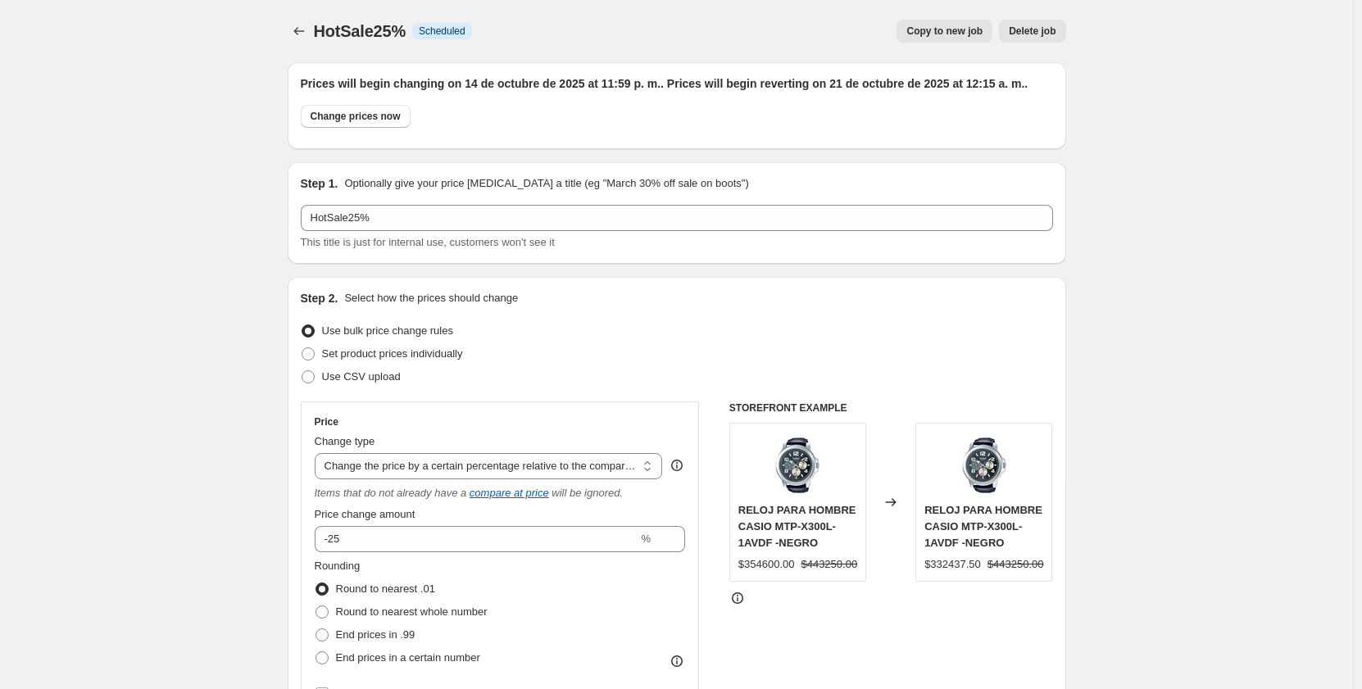
click at [956, 34] on span "Copy to new job" at bounding box center [945, 31] width 76 height 13
select select "pcap"
select select "by"
select select "tag"
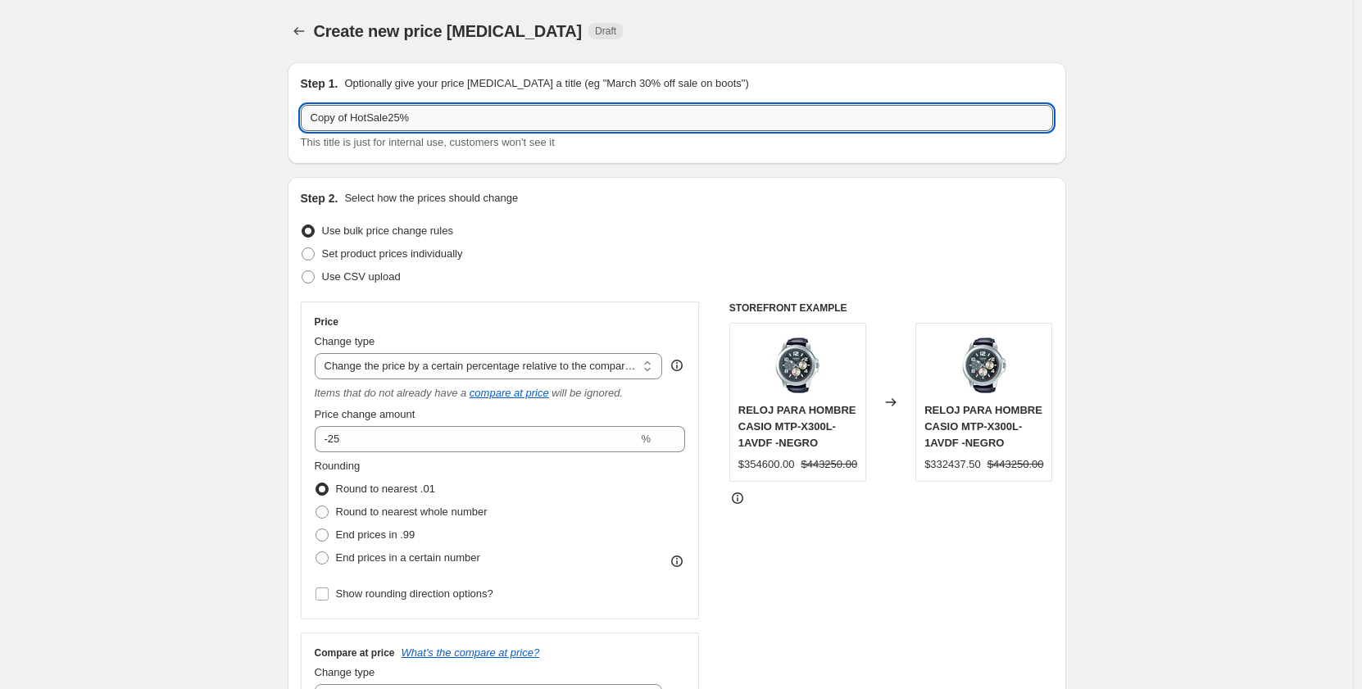
click at [404, 116] on input "Copy of HotSale25%" at bounding box center [677, 118] width 752 height 26
drag, startPoint x: 356, startPoint y: 124, endPoint x: 289, endPoint y: 120, distance: 67.3
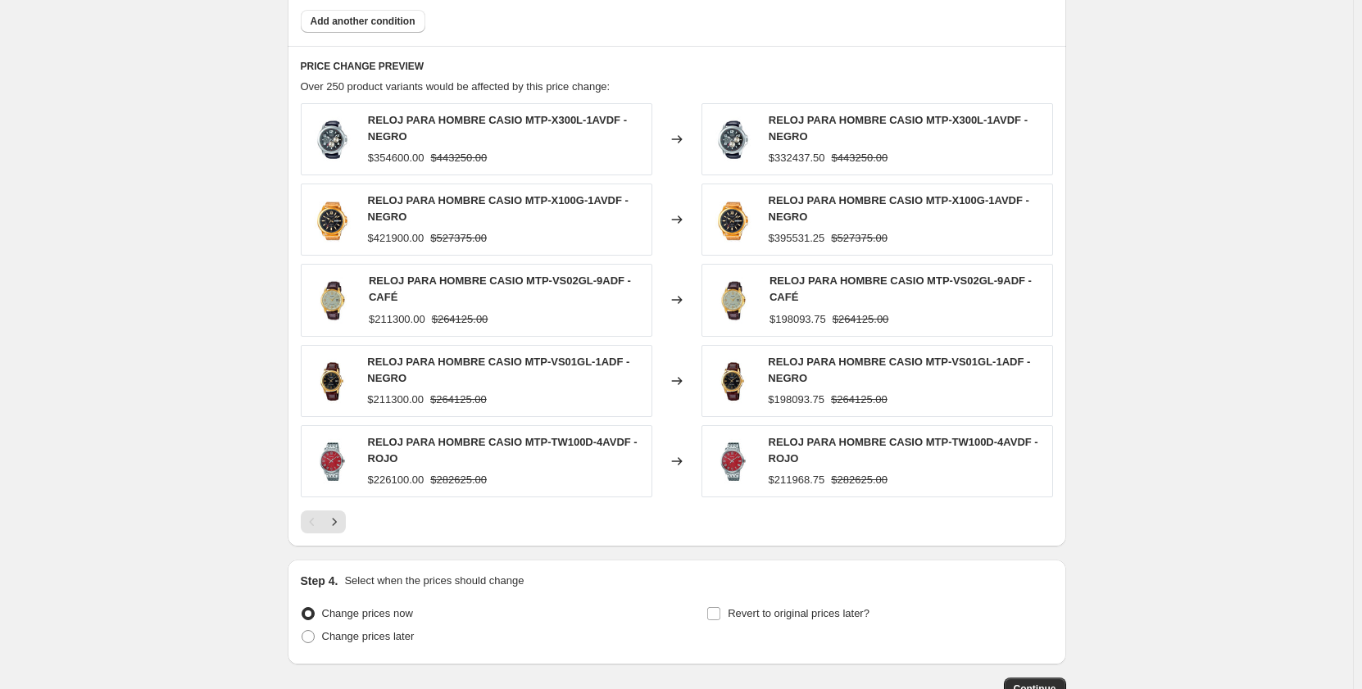
scroll to position [1424, 0]
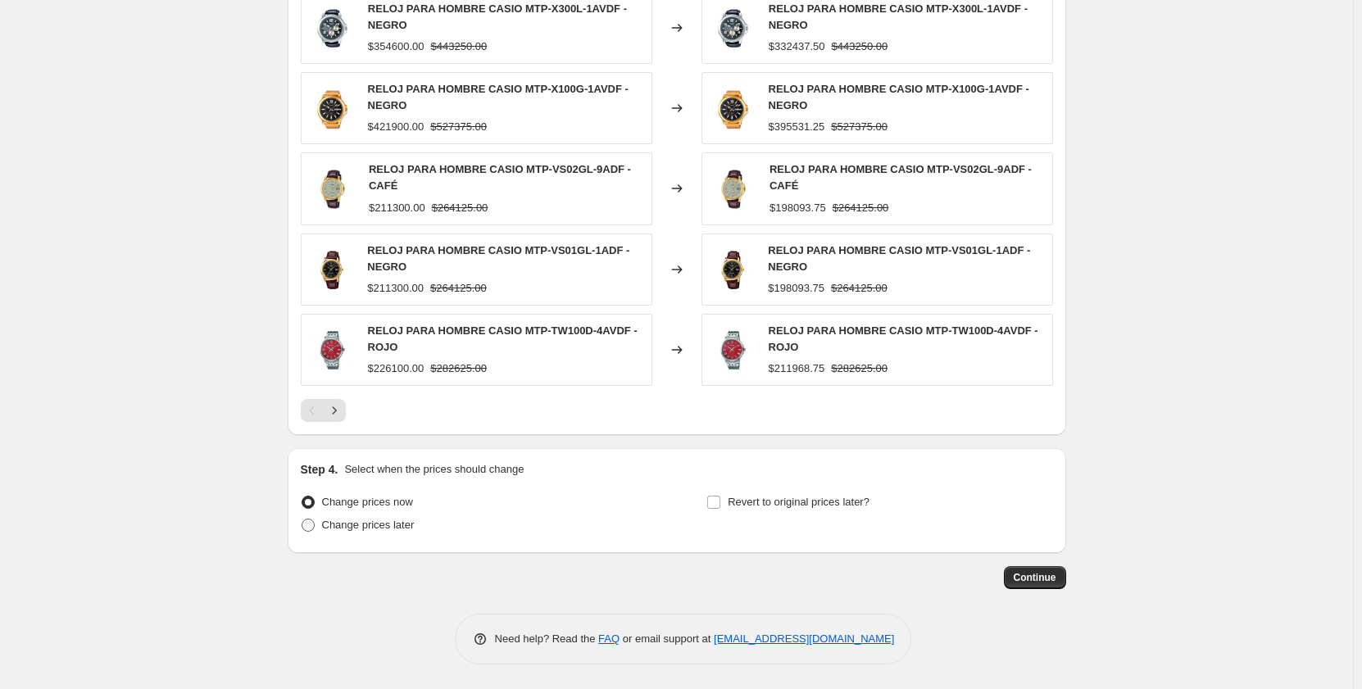
type input "HotSale25_1%"
click at [313, 525] on span at bounding box center [308, 525] width 13 height 13
click at [302, 520] on input "Change prices later" at bounding box center [302, 519] width 1 height 1
radio input "true"
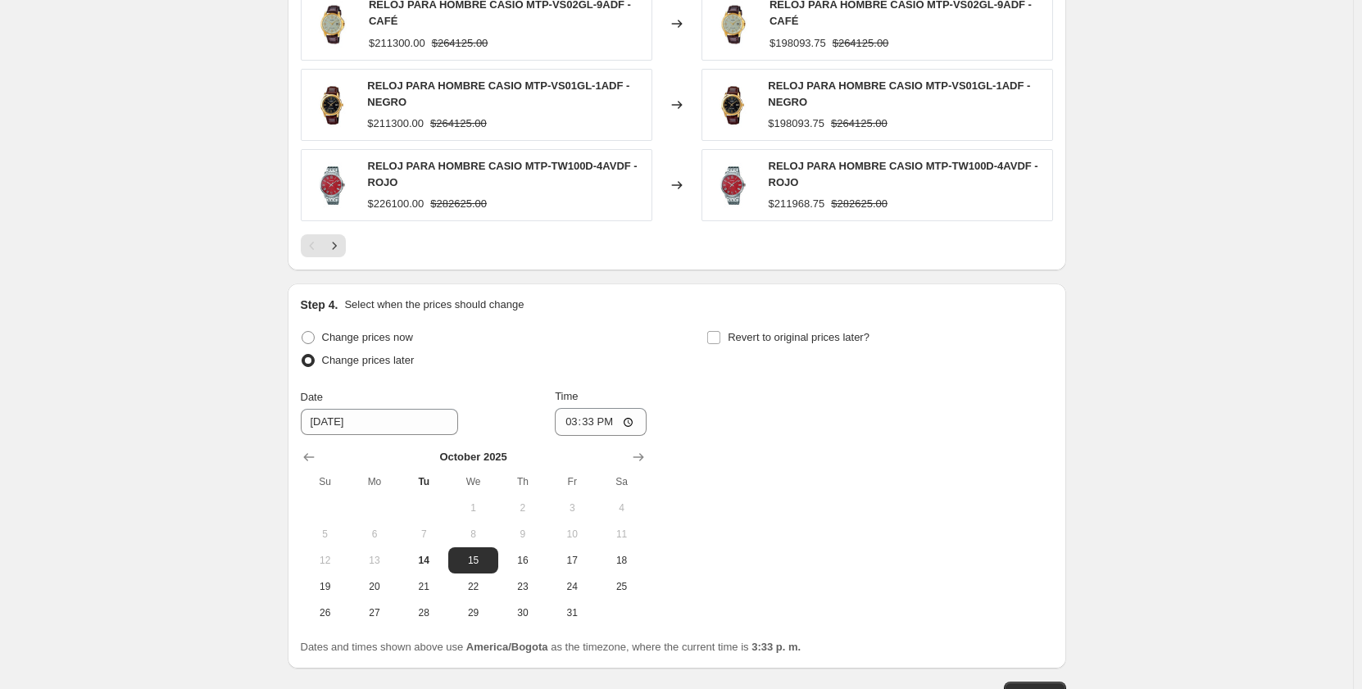
scroll to position [1704, 0]
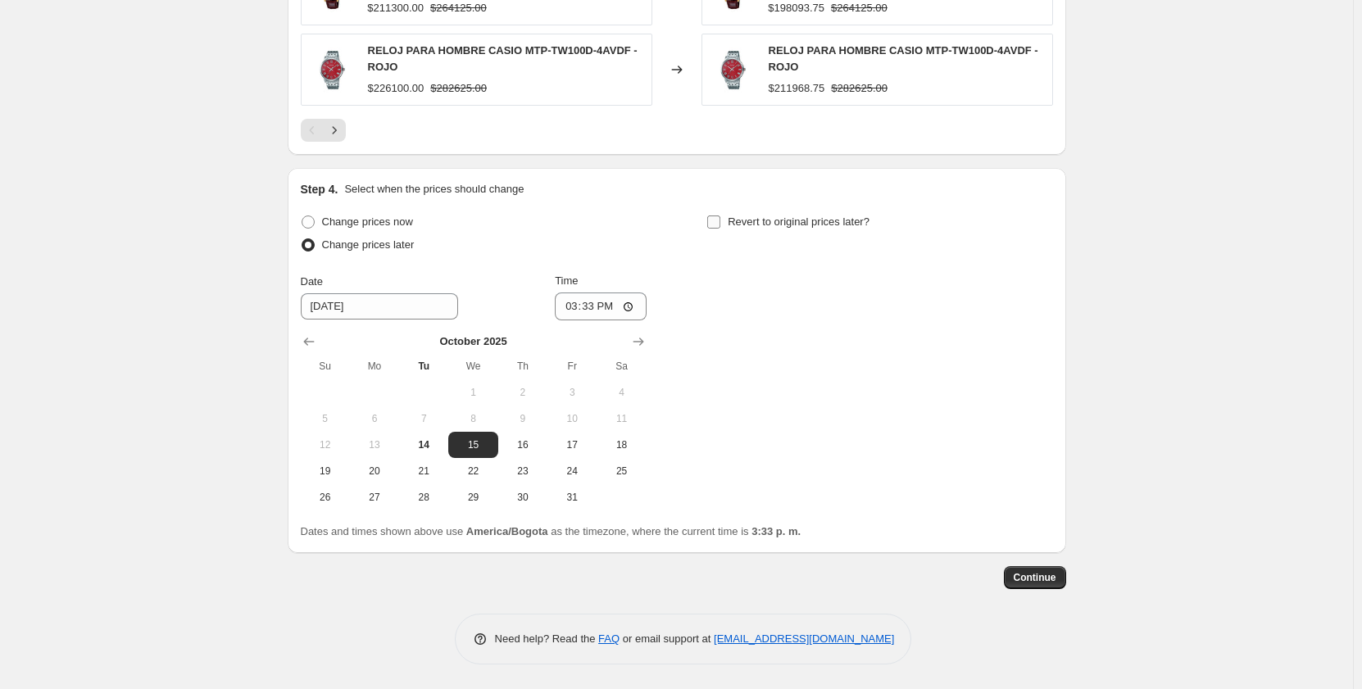
click at [720, 222] on input "Revert to original prices later?" at bounding box center [713, 222] width 13 height 13
checkbox input "true"
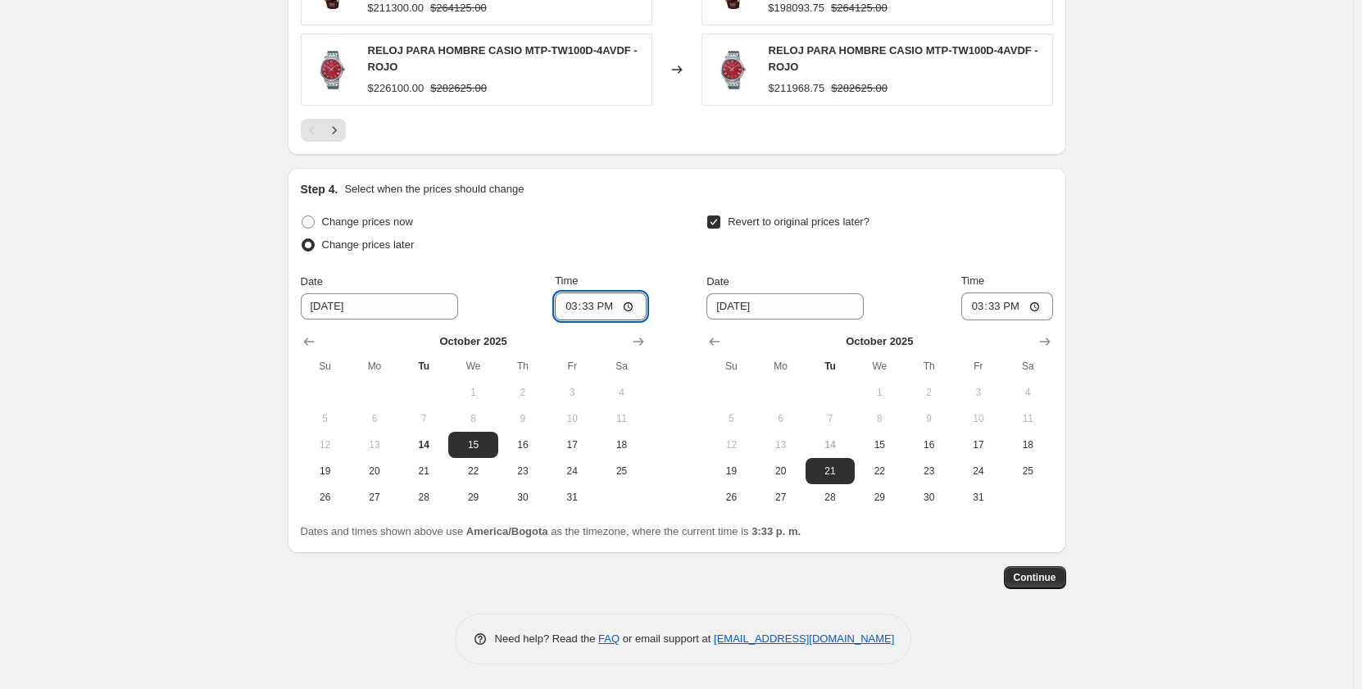
click at [565, 308] on input "15:33" at bounding box center [601, 307] width 92 height 28
type input "00:15"
click at [970, 311] on input "15:33" at bounding box center [1007, 307] width 92 height 28
type input "00:15"
click at [1039, 579] on span "Continue" at bounding box center [1035, 577] width 43 height 13
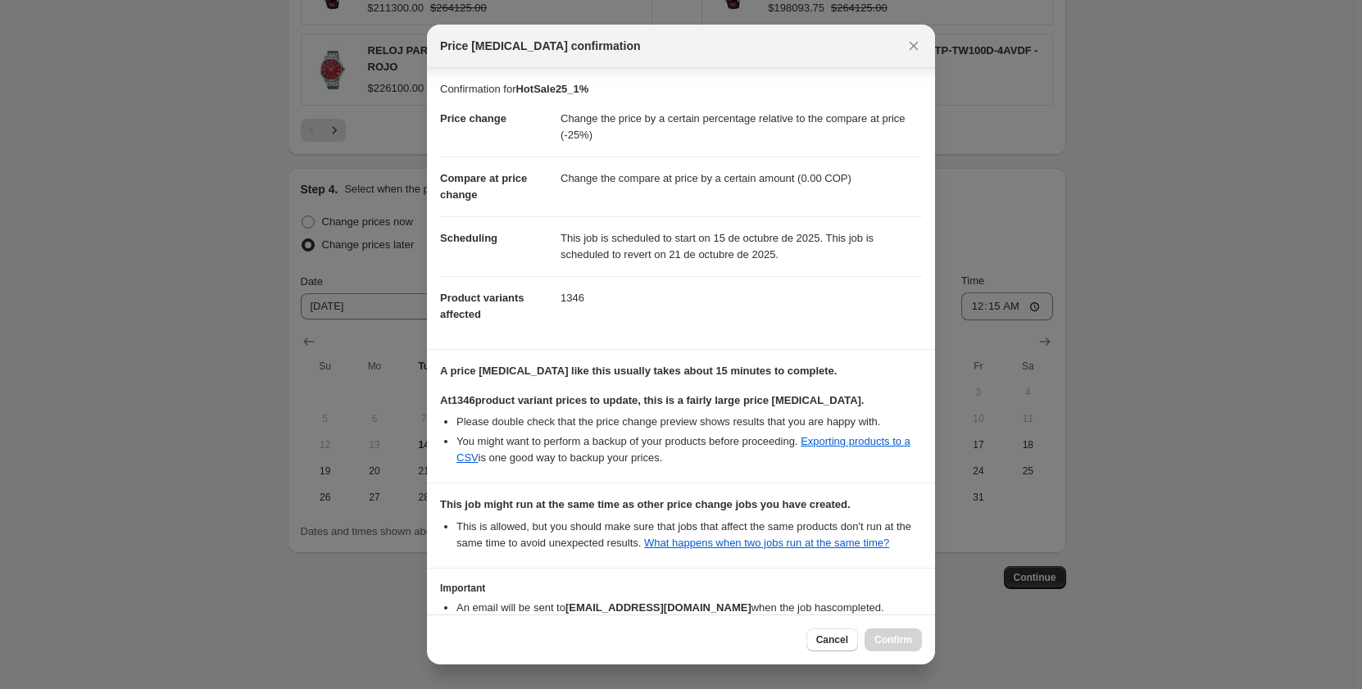
scroll to position [104, 0]
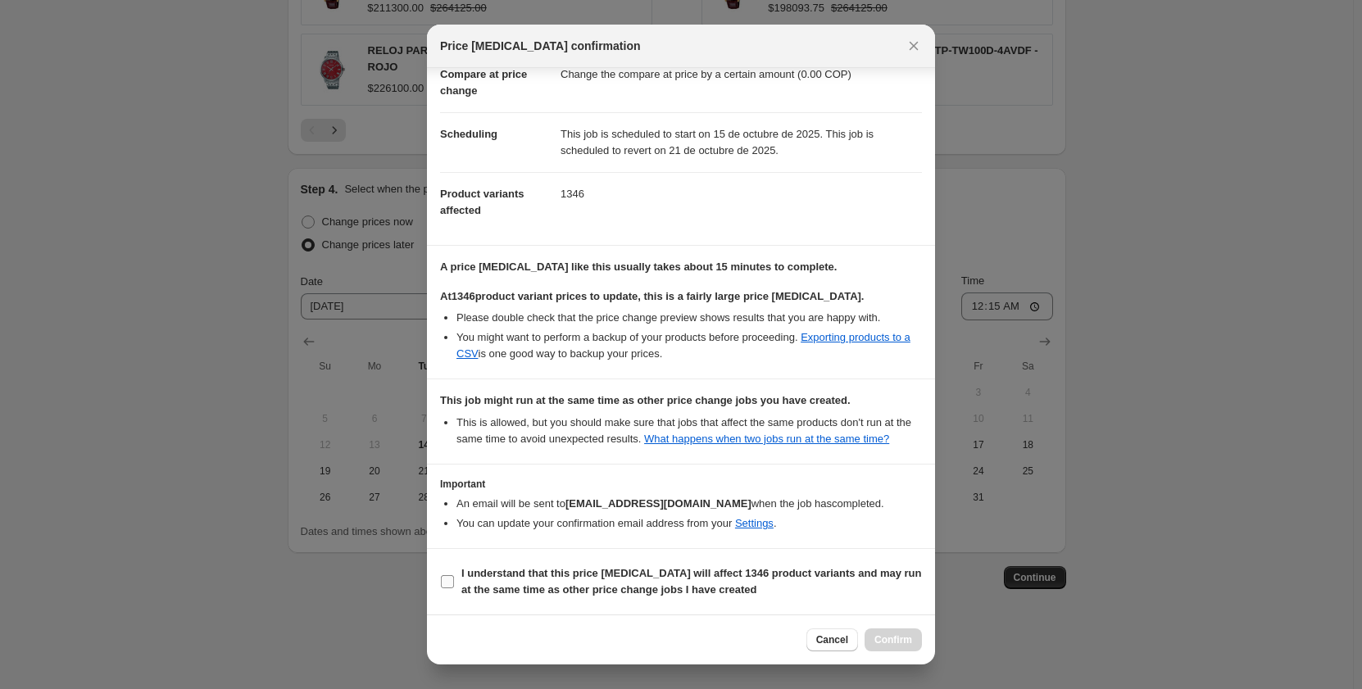
click at [448, 574] on label "I understand that this price change job will affect 1346 product variants and m…" at bounding box center [681, 581] width 482 height 39
click at [448, 575] on input "I understand that this price change job will affect 1346 product variants and m…" at bounding box center [447, 581] width 13 height 13
checkbox input "true"
click at [909, 640] on span "Confirm" at bounding box center [894, 640] width 38 height 13
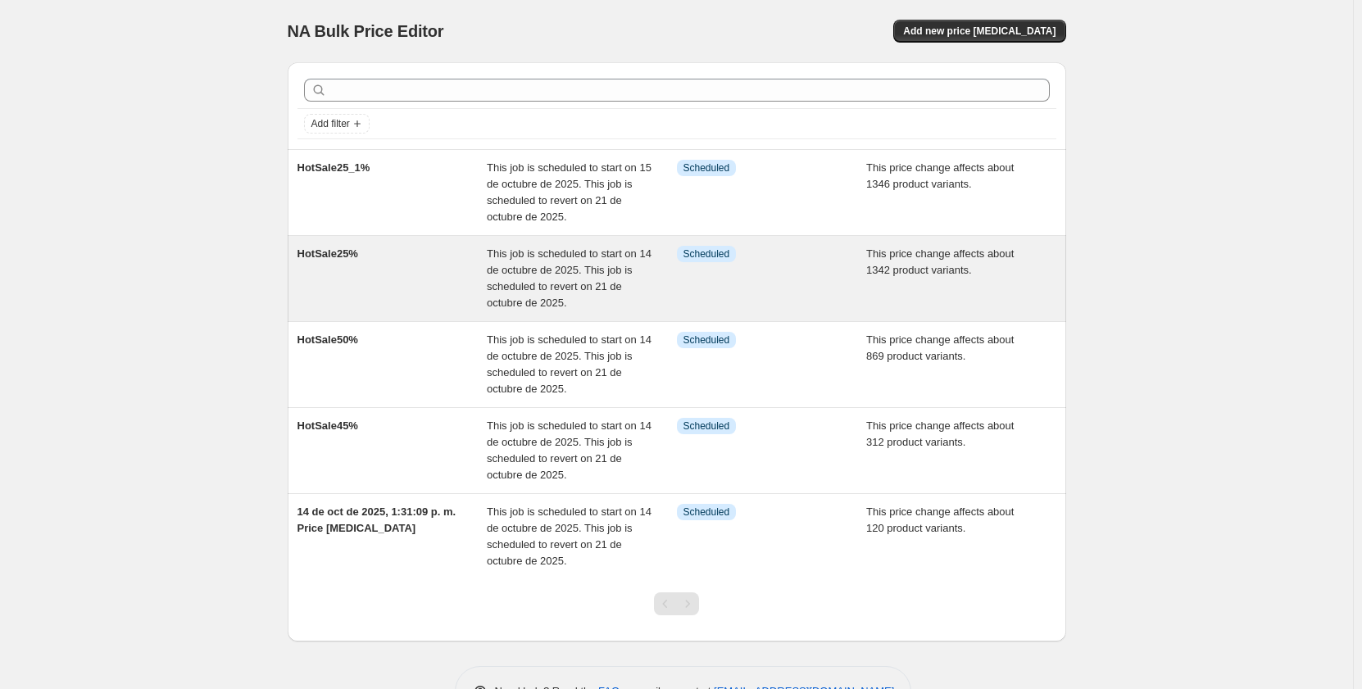
click at [531, 275] on span "This job is scheduled to start on 14 de octubre de 2025. This job is scheduled …" at bounding box center [569, 278] width 165 height 61
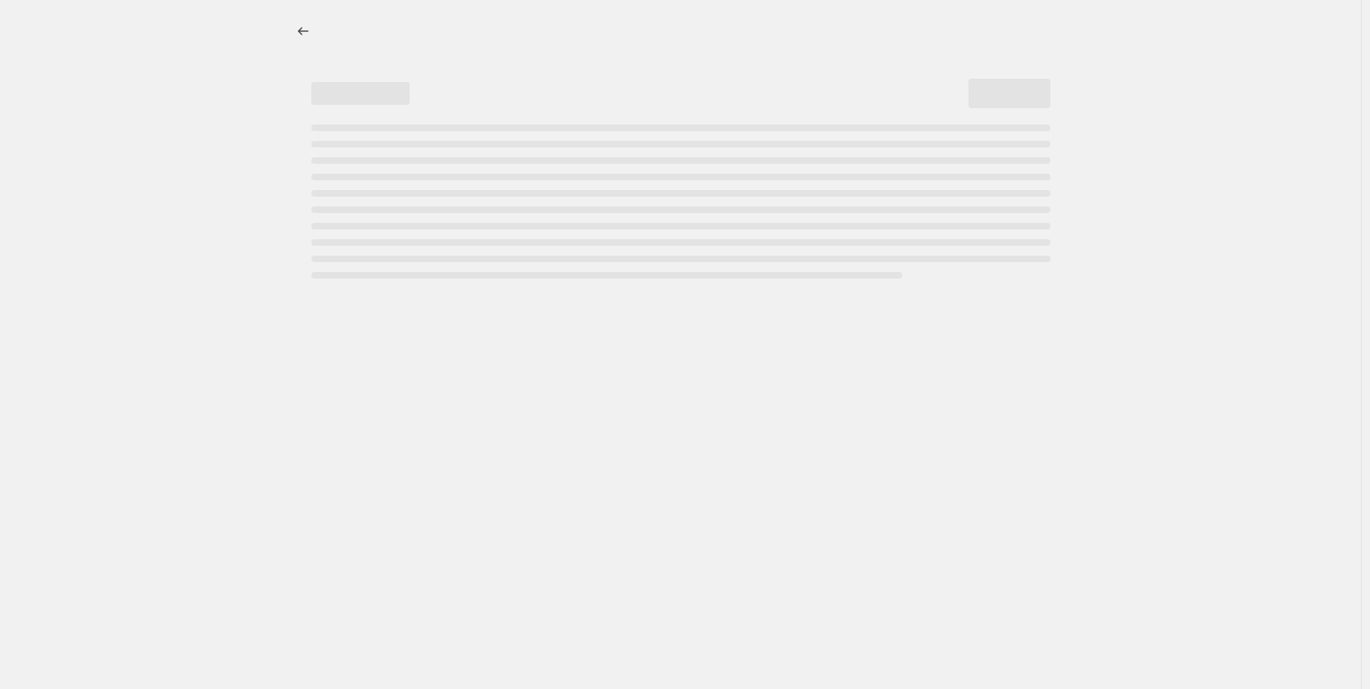
select select "pcap"
select select "by"
select select "tag"
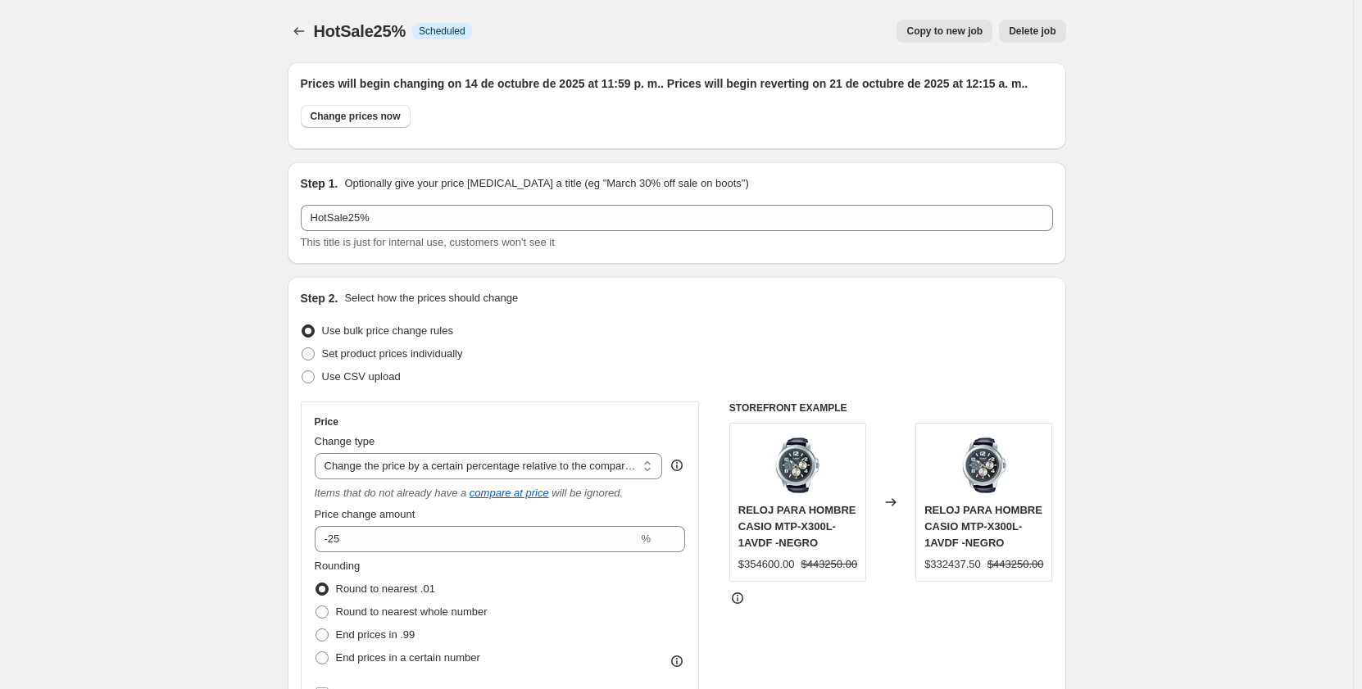
click at [1044, 33] on span "Delete job" at bounding box center [1032, 31] width 47 height 13
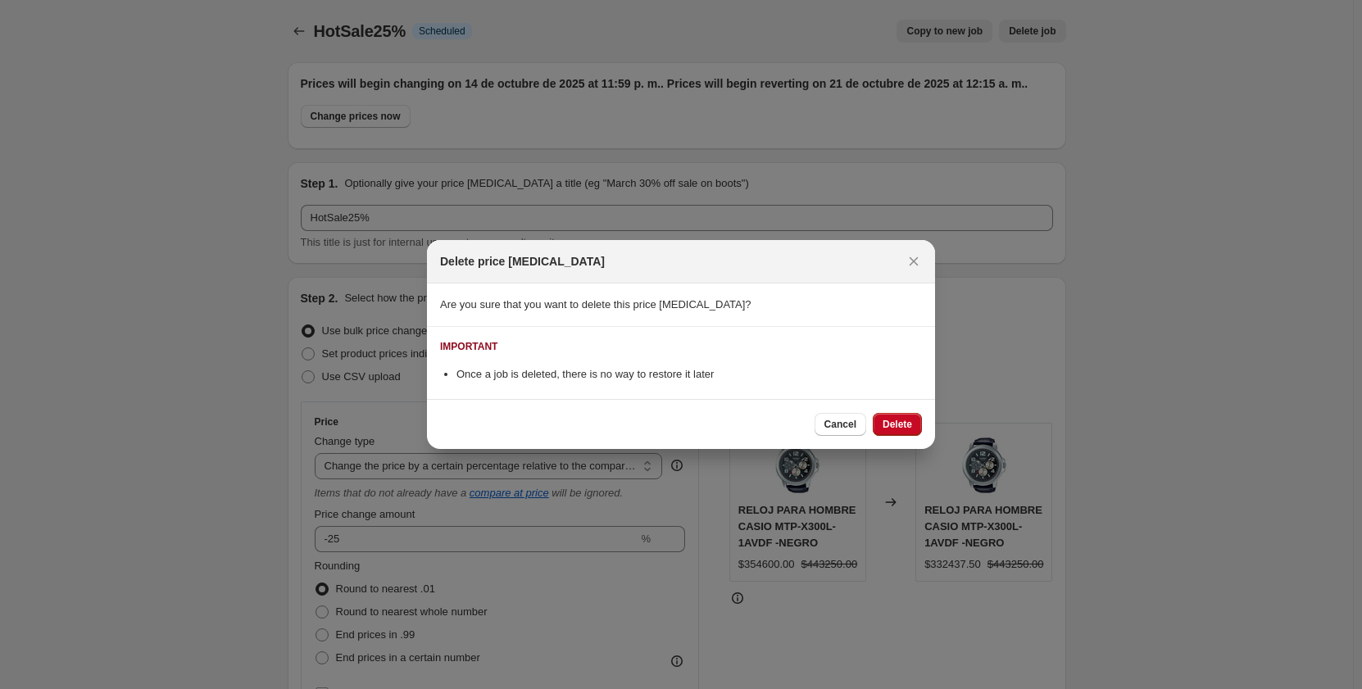
click at [901, 426] on span "Delete" at bounding box center [898, 424] width 30 height 13
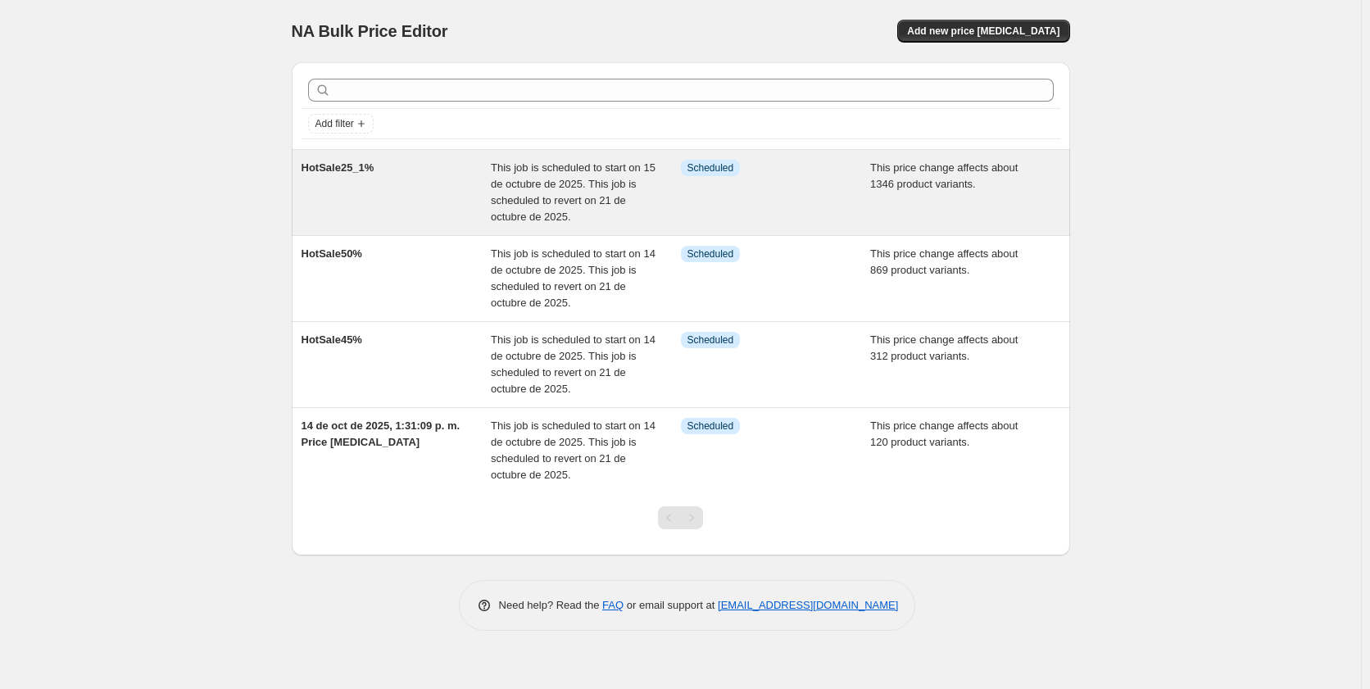
click at [575, 180] on span "This job is scheduled to start on 15 de octubre de 2025. This job is scheduled …" at bounding box center [573, 191] width 165 height 61
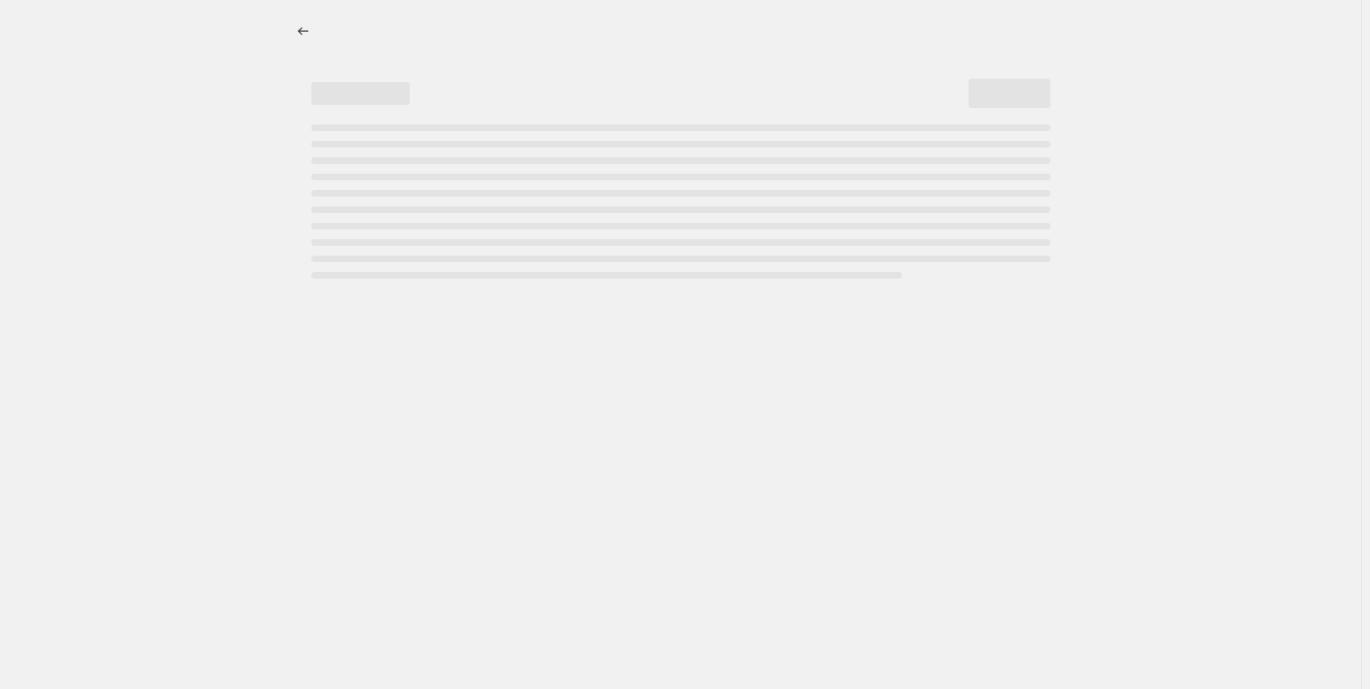
select select "pcap"
select select "by"
select select "tag"
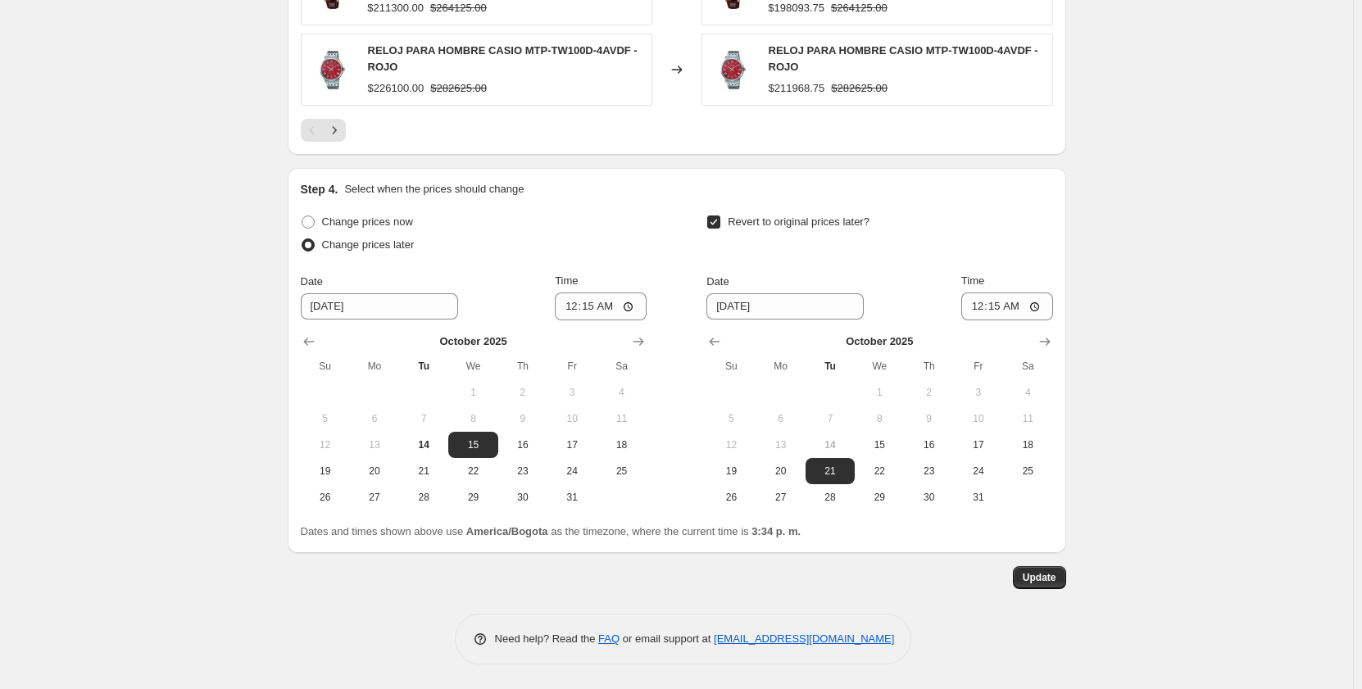
scroll to position [1804, 0]
click at [334, 308] on input "[DATE]" at bounding box center [379, 306] width 157 height 26
click at [439, 445] on span "14" at bounding box center [424, 445] width 36 height 13
type input "[DATE]"
click at [573, 310] on input "00:15" at bounding box center [601, 307] width 92 height 28
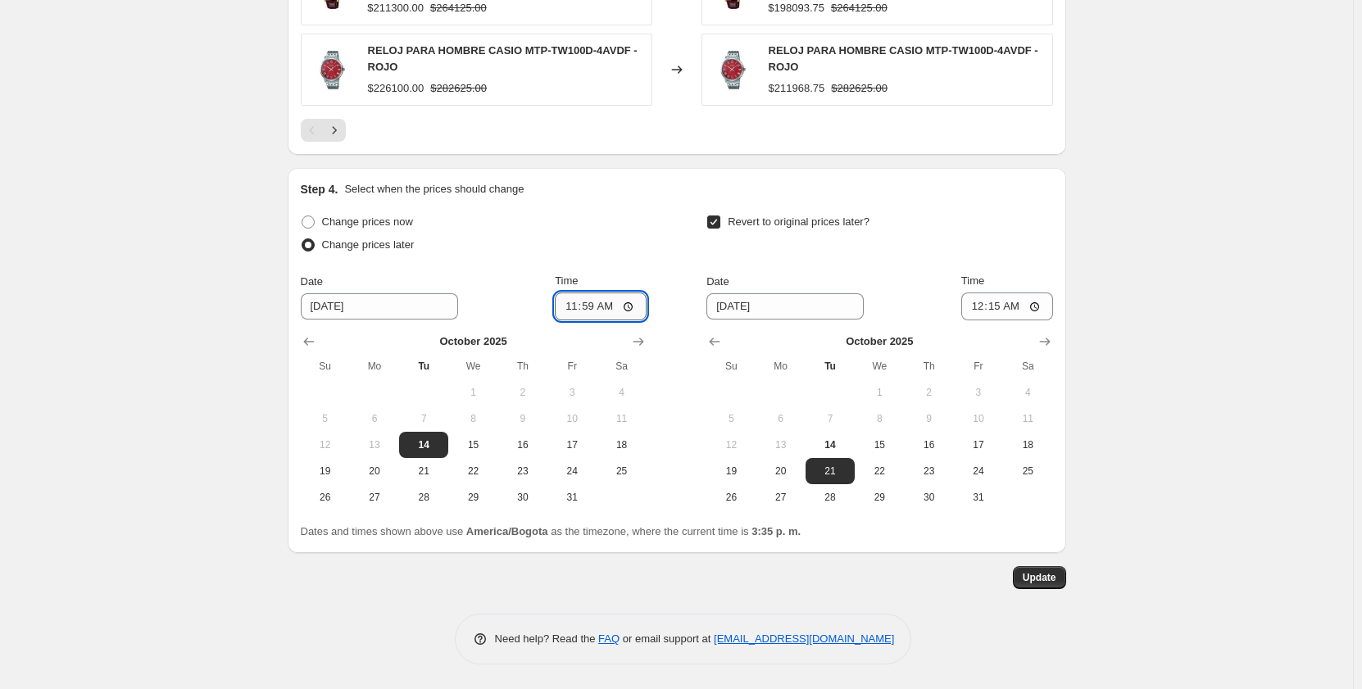
type input "23:59"
click at [983, 304] on input "00:15" at bounding box center [1007, 307] width 92 height 28
click at [1043, 580] on span "Update" at bounding box center [1040, 577] width 34 height 13
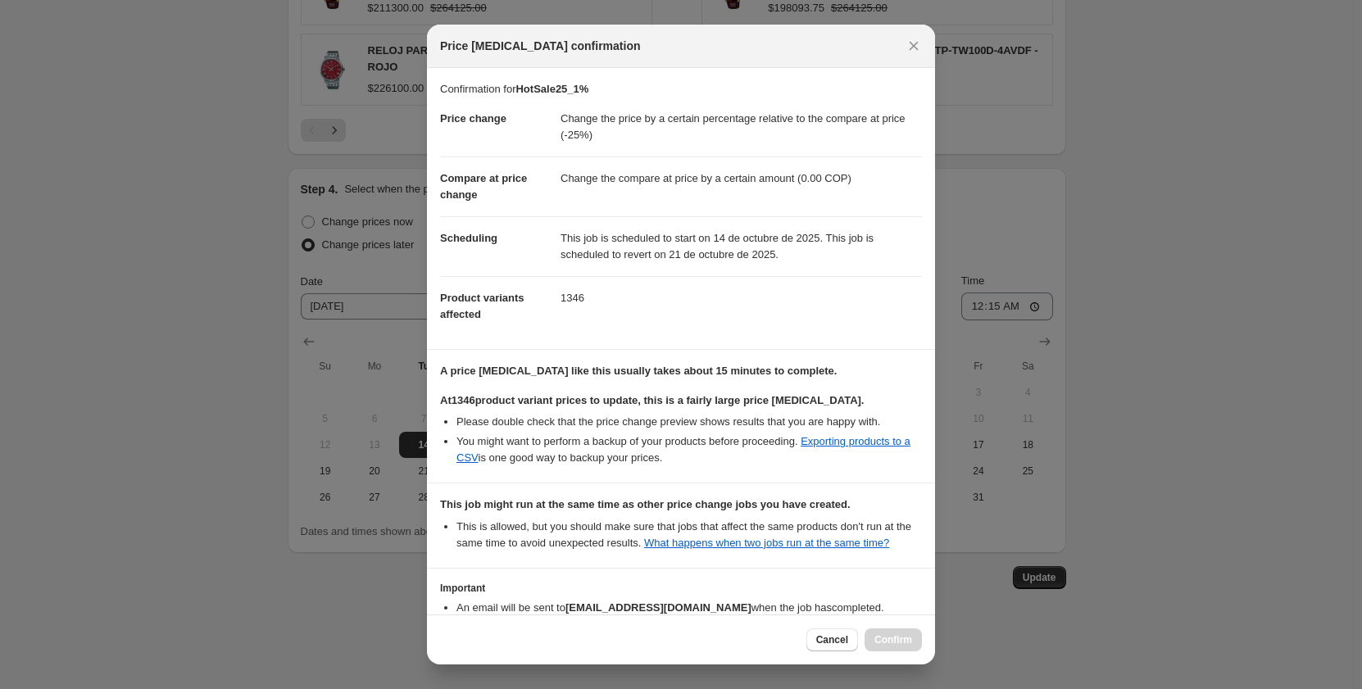
scroll to position [104, 0]
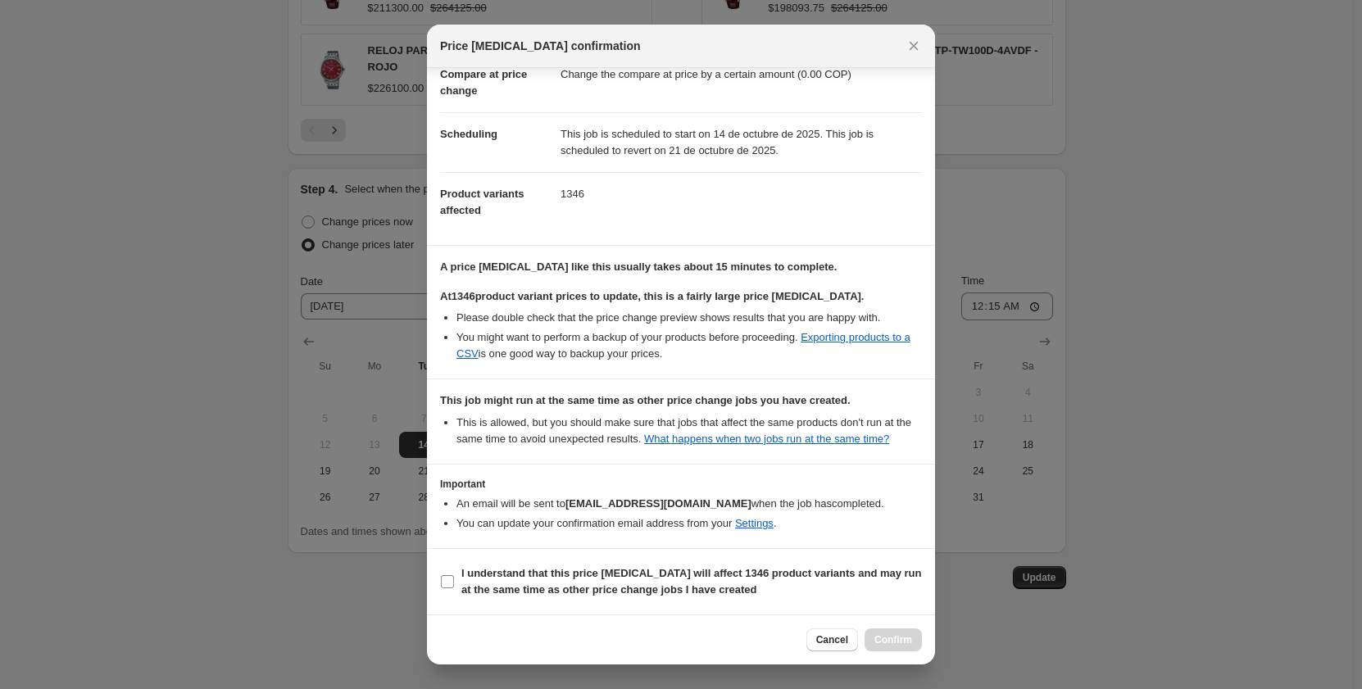
click at [453, 580] on input "I understand that this price change job will affect 1346 product variants and m…" at bounding box center [447, 581] width 13 height 13
checkbox input "true"
click at [896, 638] on span "Confirm" at bounding box center [894, 640] width 38 height 13
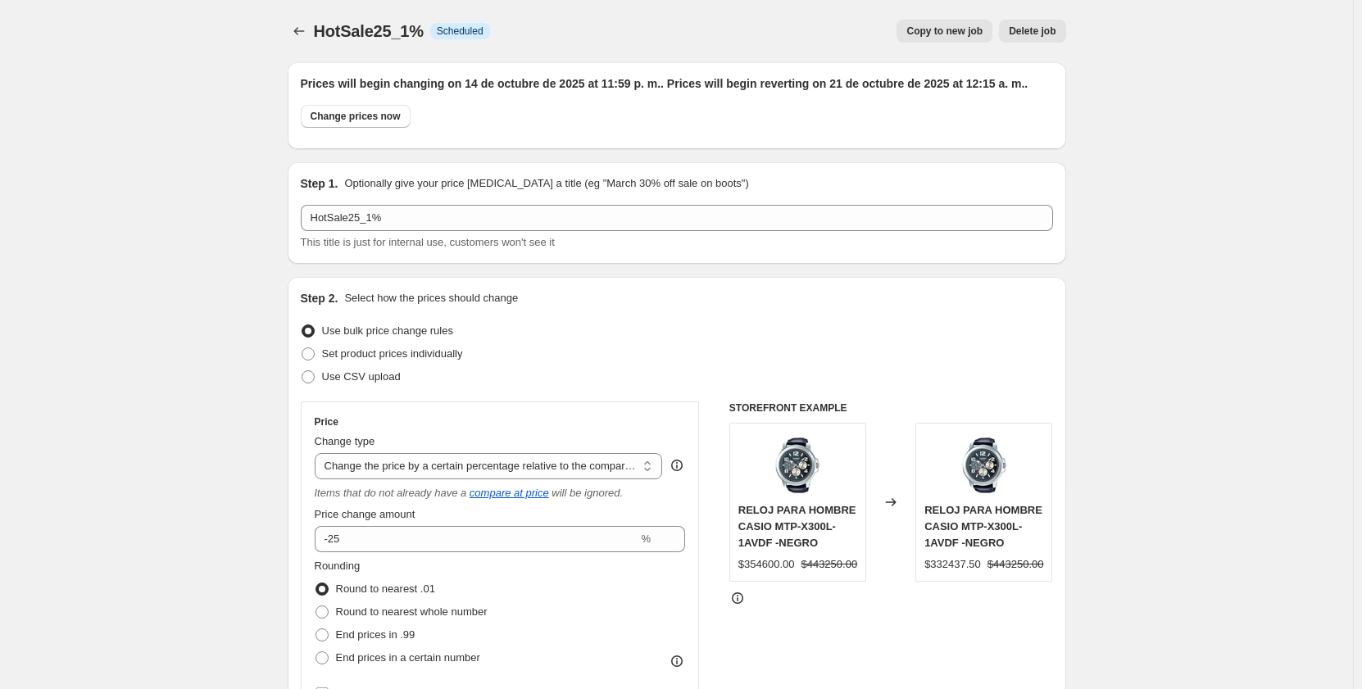
scroll to position [1804, 0]
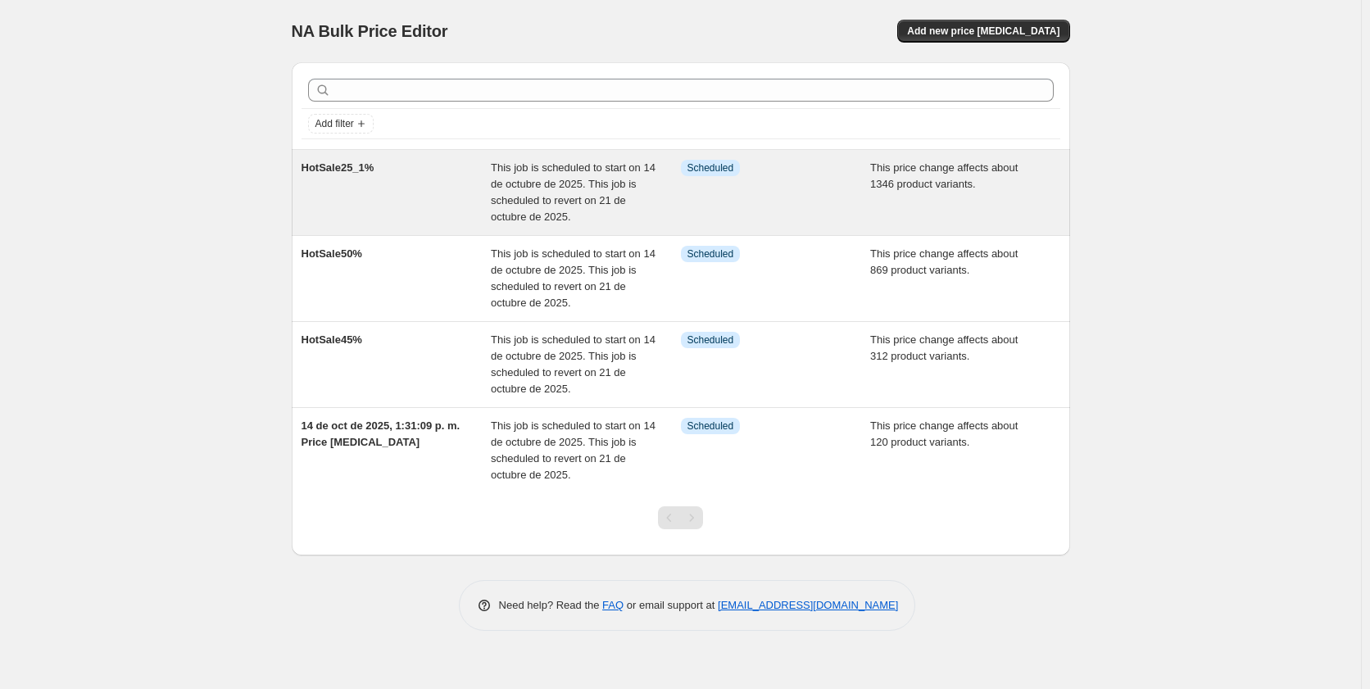
click at [411, 182] on div "HotSale25_1%" at bounding box center [397, 193] width 190 height 66
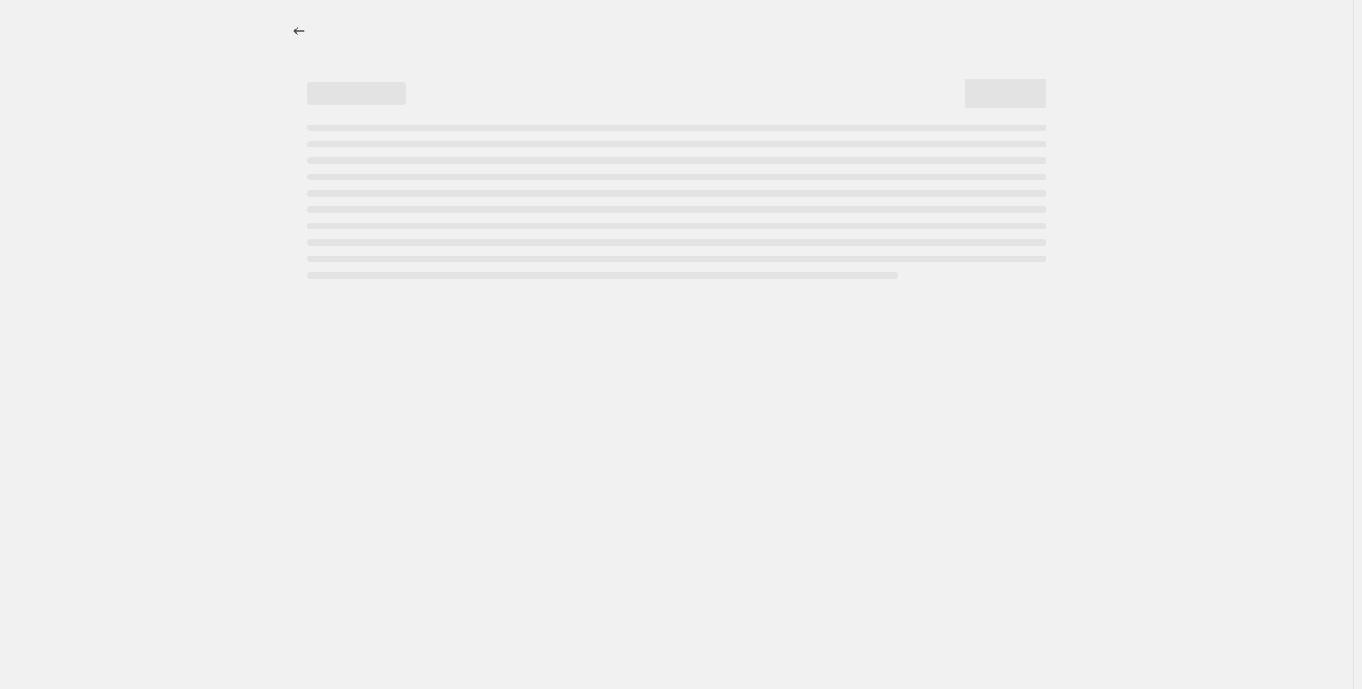
select select "pcap"
select select "by"
select select "tag"
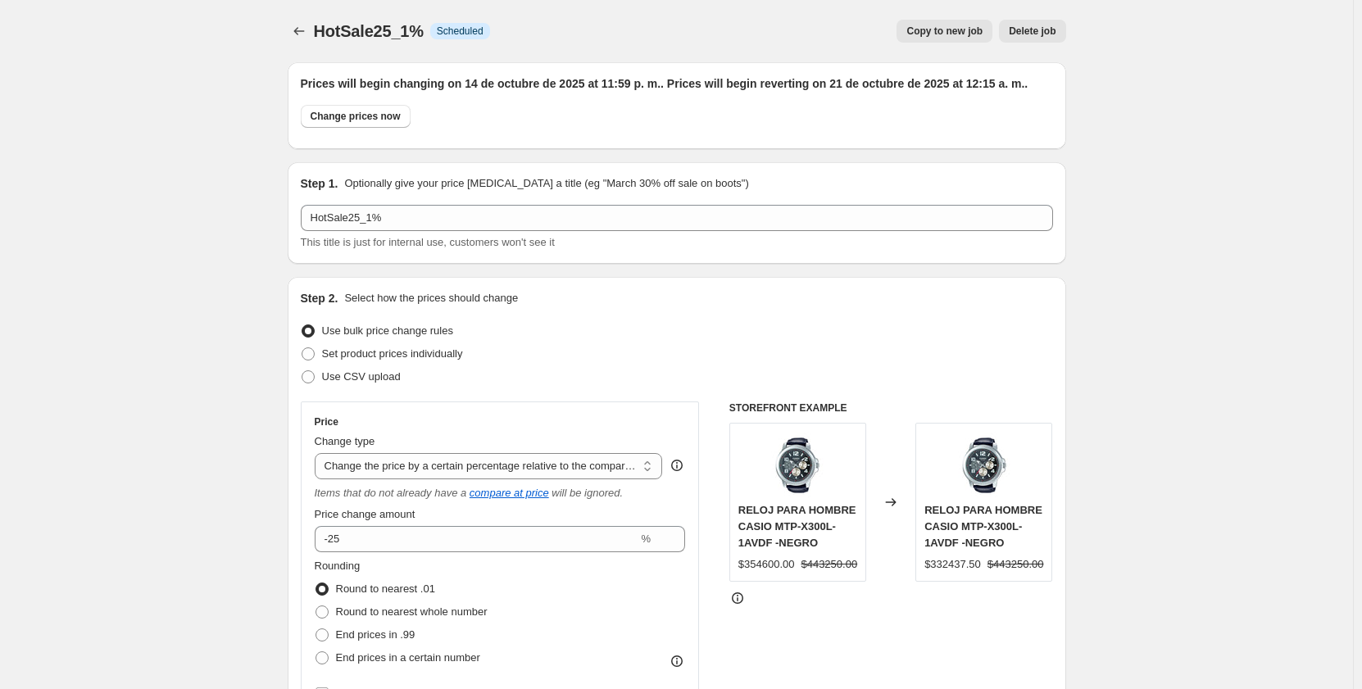
scroll to position [82, 0]
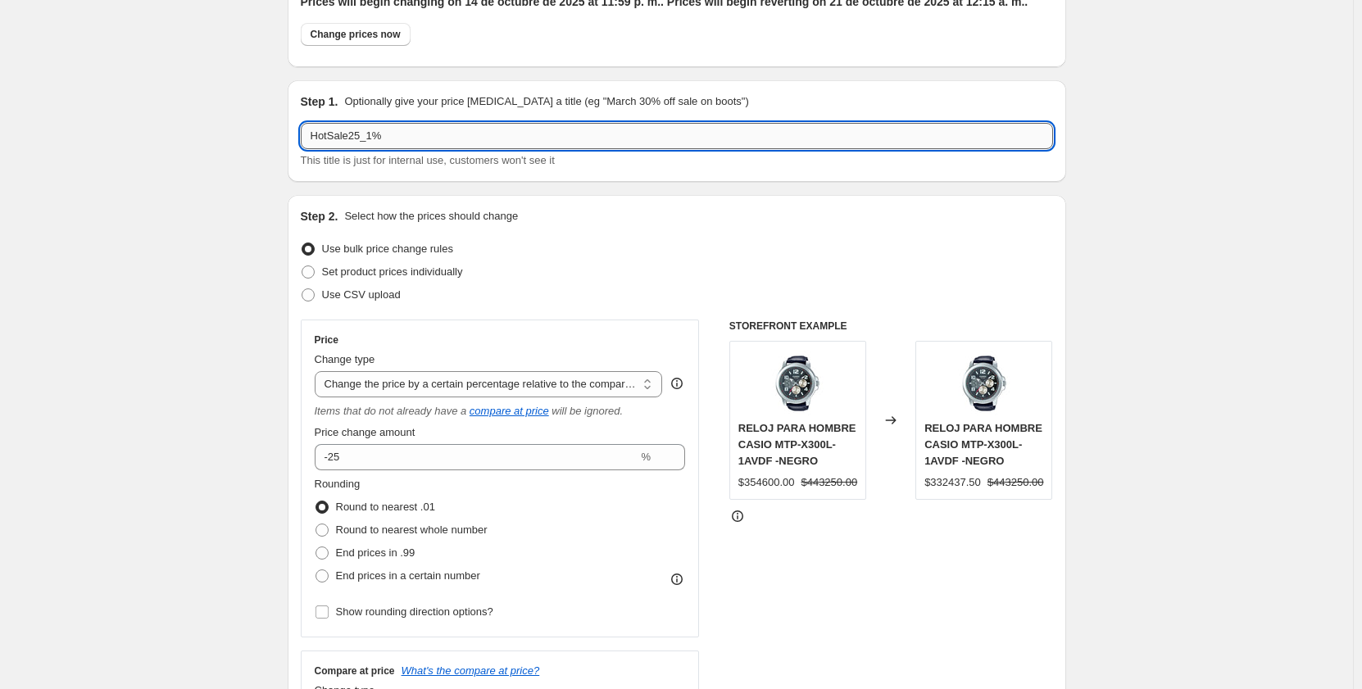
click at [370, 132] on input "HotSale25_1%" at bounding box center [677, 136] width 752 height 26
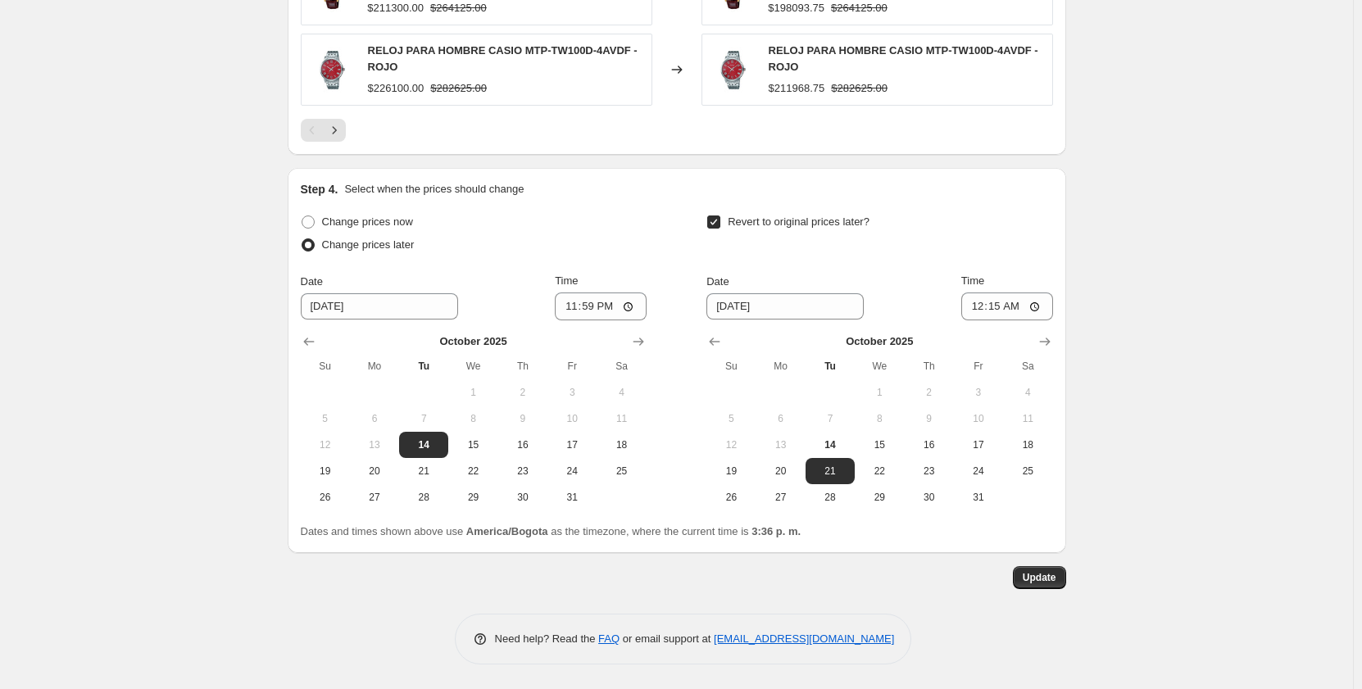
scroll to position [1804, 0]
type input "HotSale25%"
click at [1045, 579] on span "Update" at bounding box center [1040, 577] width 34 height 13
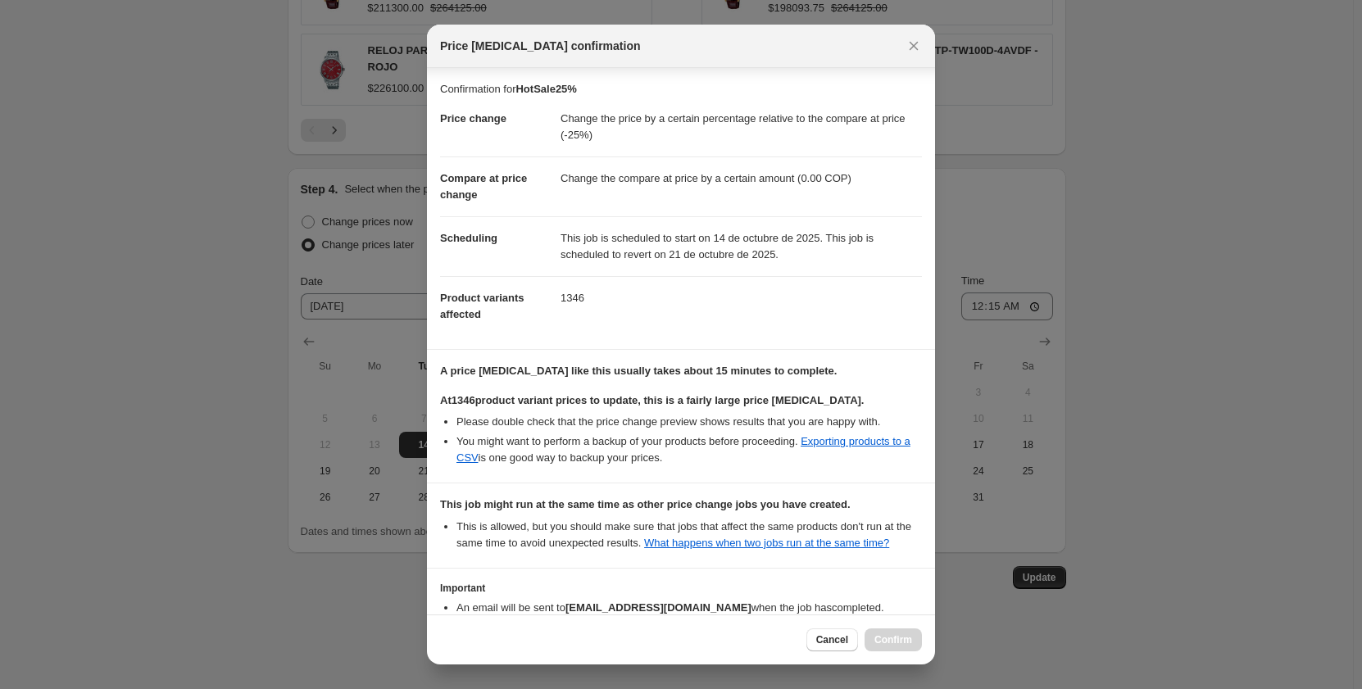
scroll to position [104, 0]
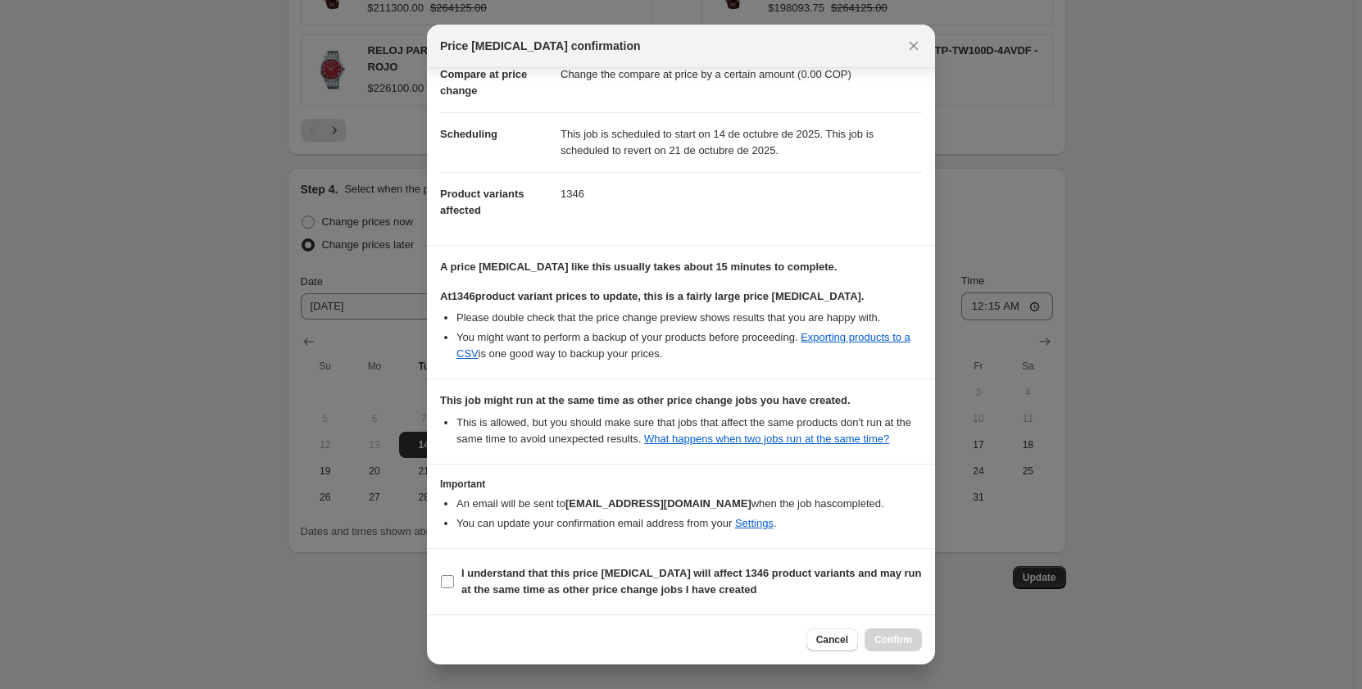
click at [452, 581] on input "I understand that this price change job will affect 1346 product variants and m…" at bounding box center [447, 581] width 13 height 13
checkbox input "true"
click at [903, 634] on span "Confirm" at bounding box center [894, 640] width 38 height 13
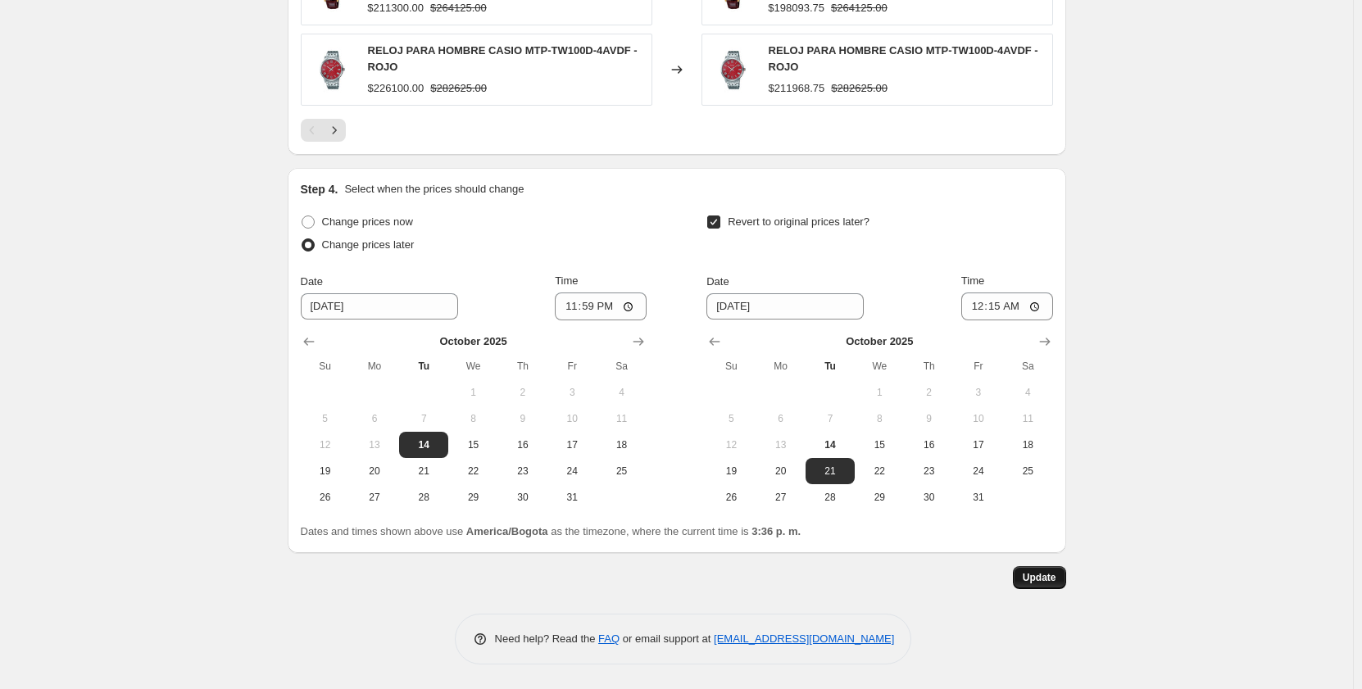
click at [1047, 575] on span "Update" at bounding box center [1040, 577] width 34 height 13
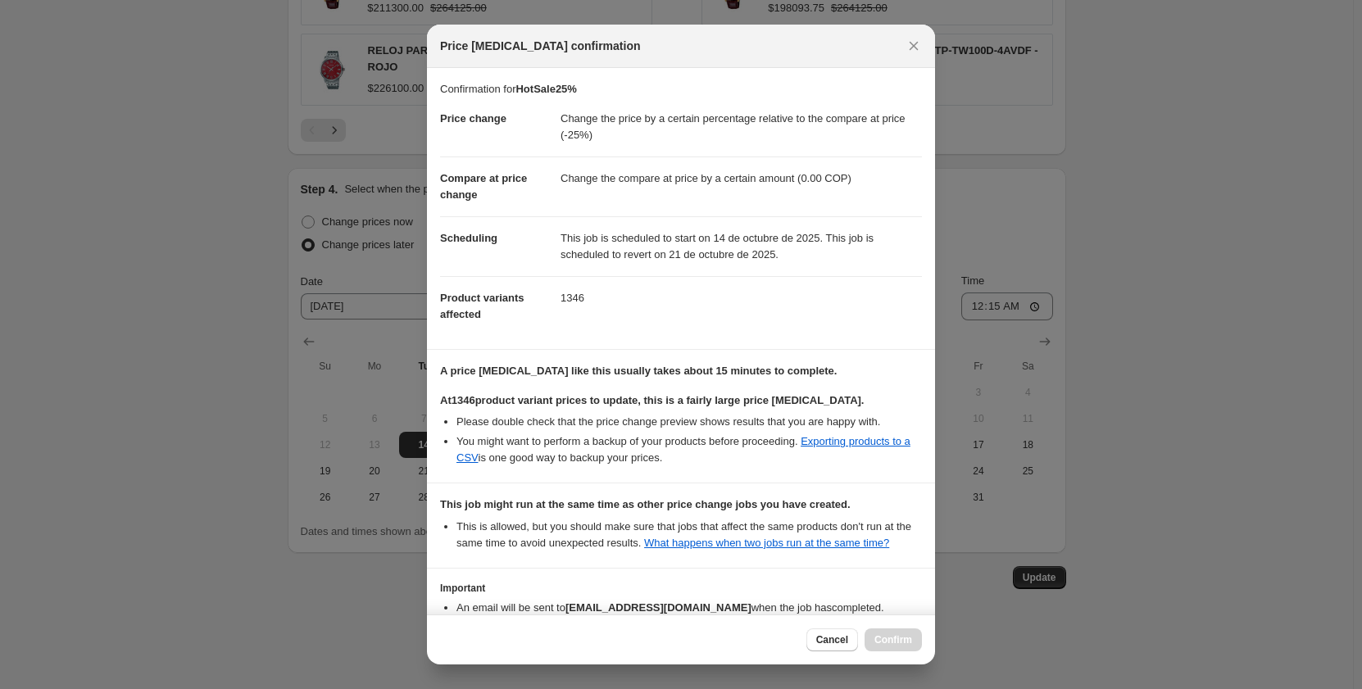
scroll to position [104, 0]
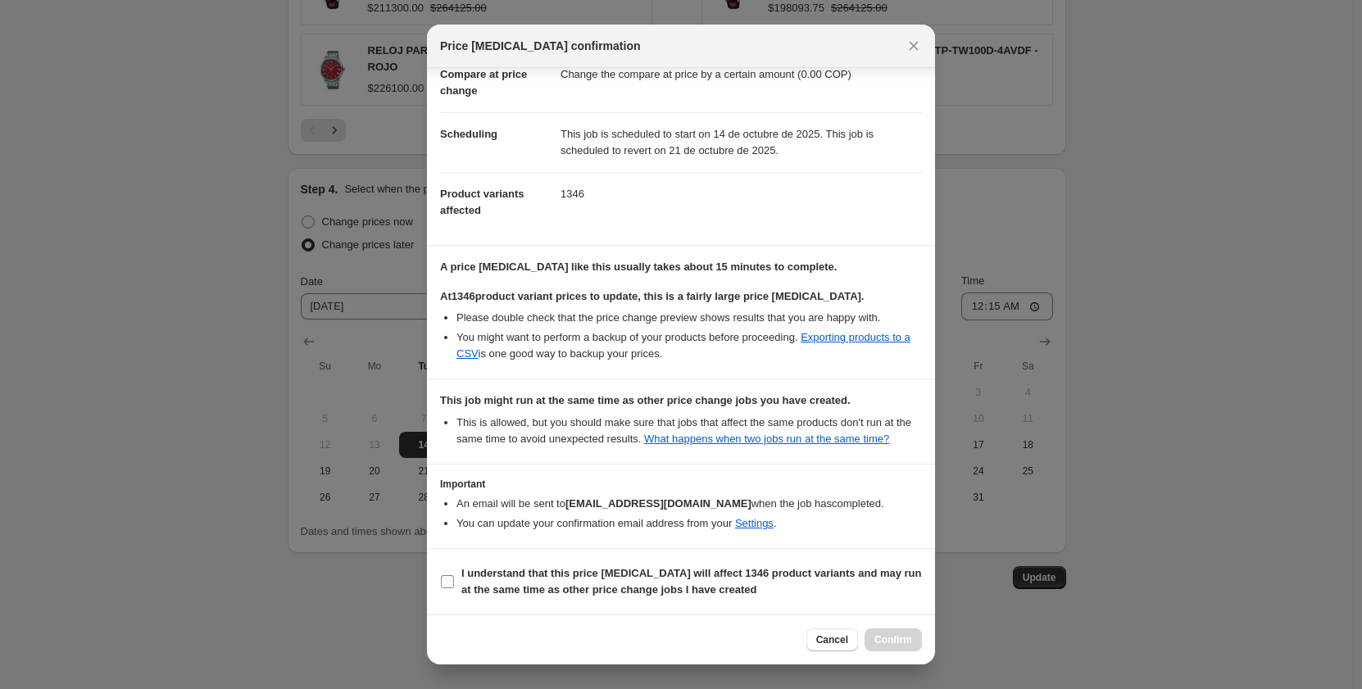
click at [452, 580] on input "I understand that this price change job will affect 1346 product variants and m…" at bounding box center [447, 581] width 13 height 13
checkbox input "true"
click at [905, 643] on span "Confirm" at bounding box center [894, 640] width 38 height 13
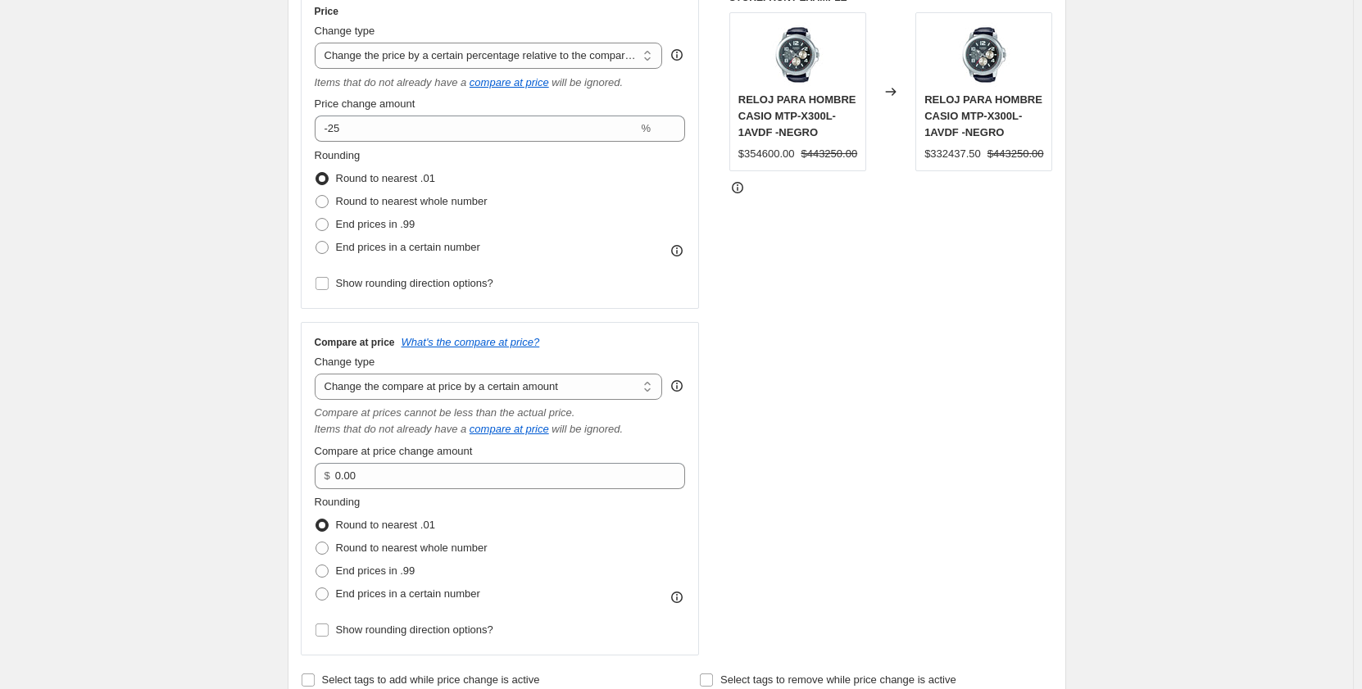
scroll to position [0, 0]
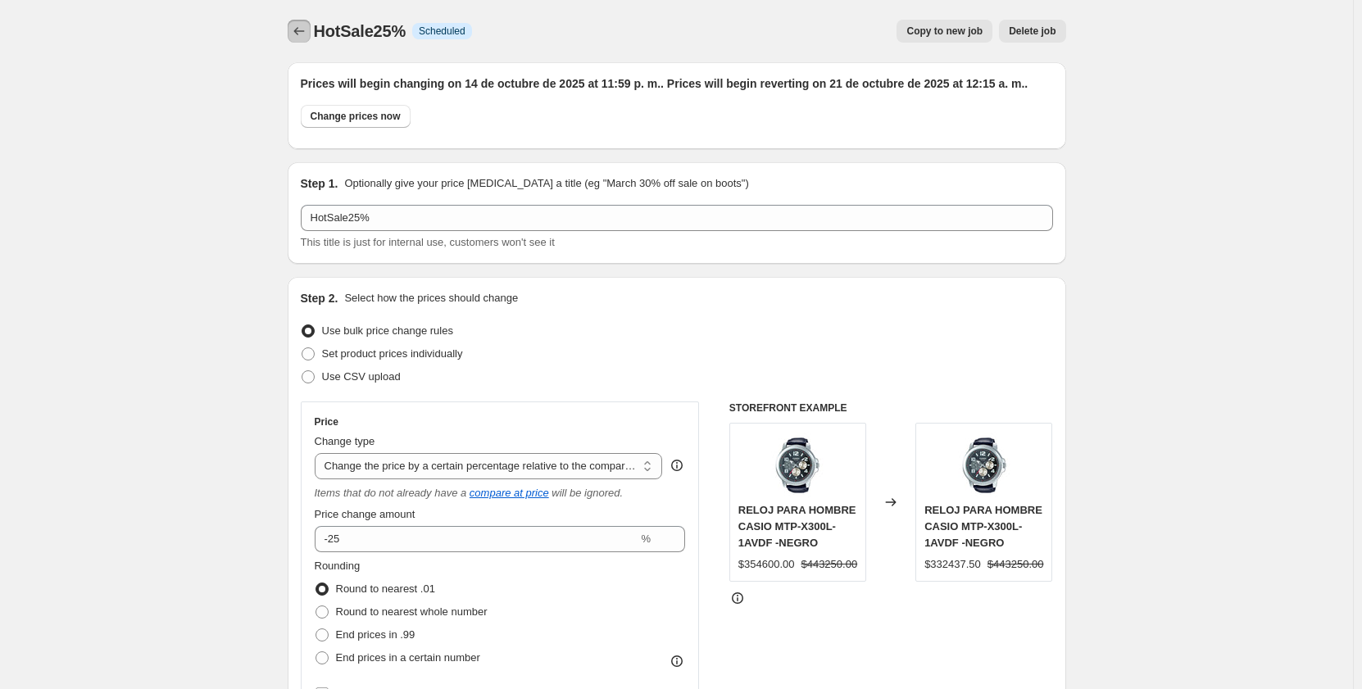
click at [302, 35] on icon "Price change jobs" at bounding box center [299, 31] width 16 height 16
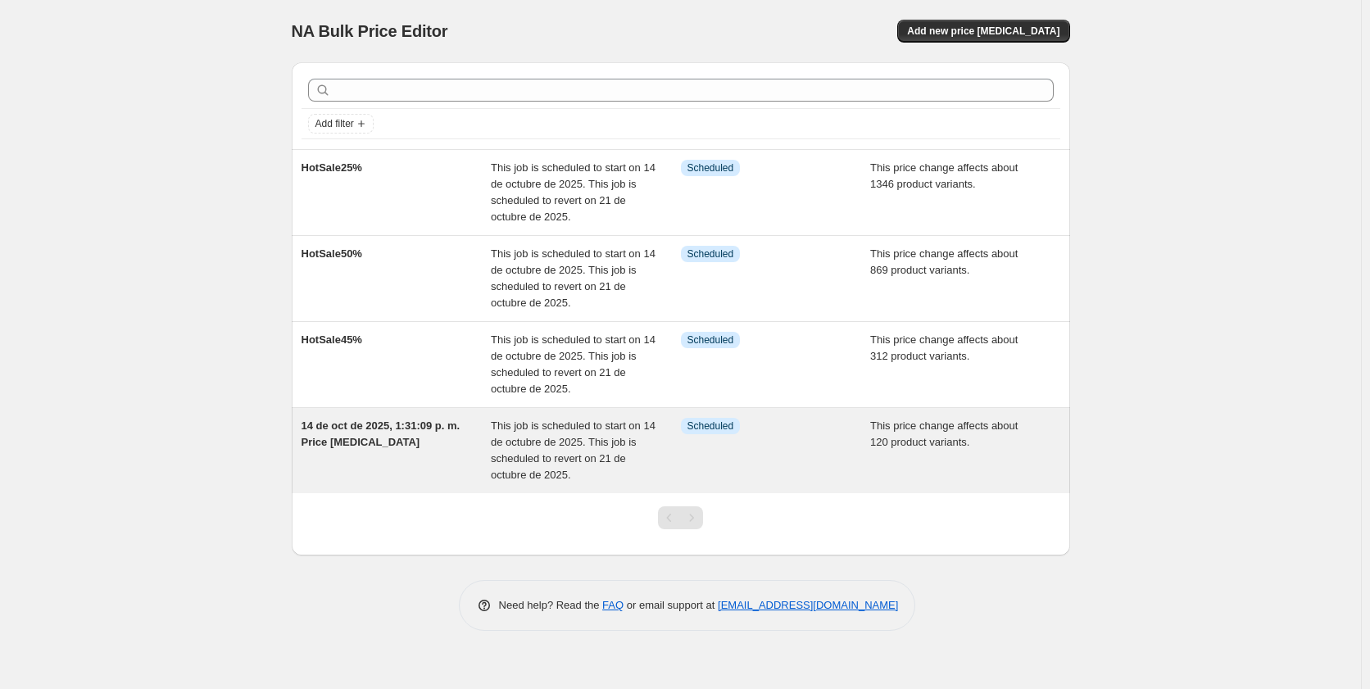
click at [347, 435] on span "14 de oct de 2025, 1:31:09 p. m. Price [MEDICAL_DATA]" at bounding box center [381, 434] width 159 height 29
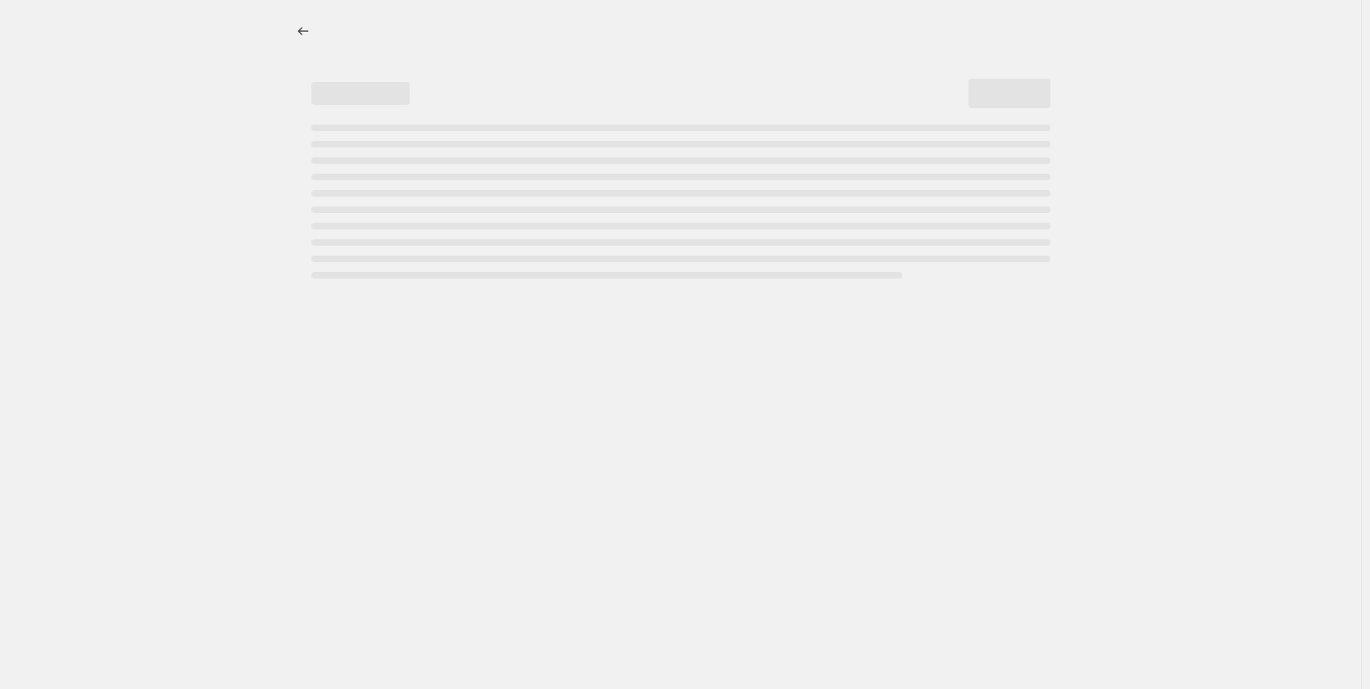
select select "pcap"
select select "by"
select select "tag"
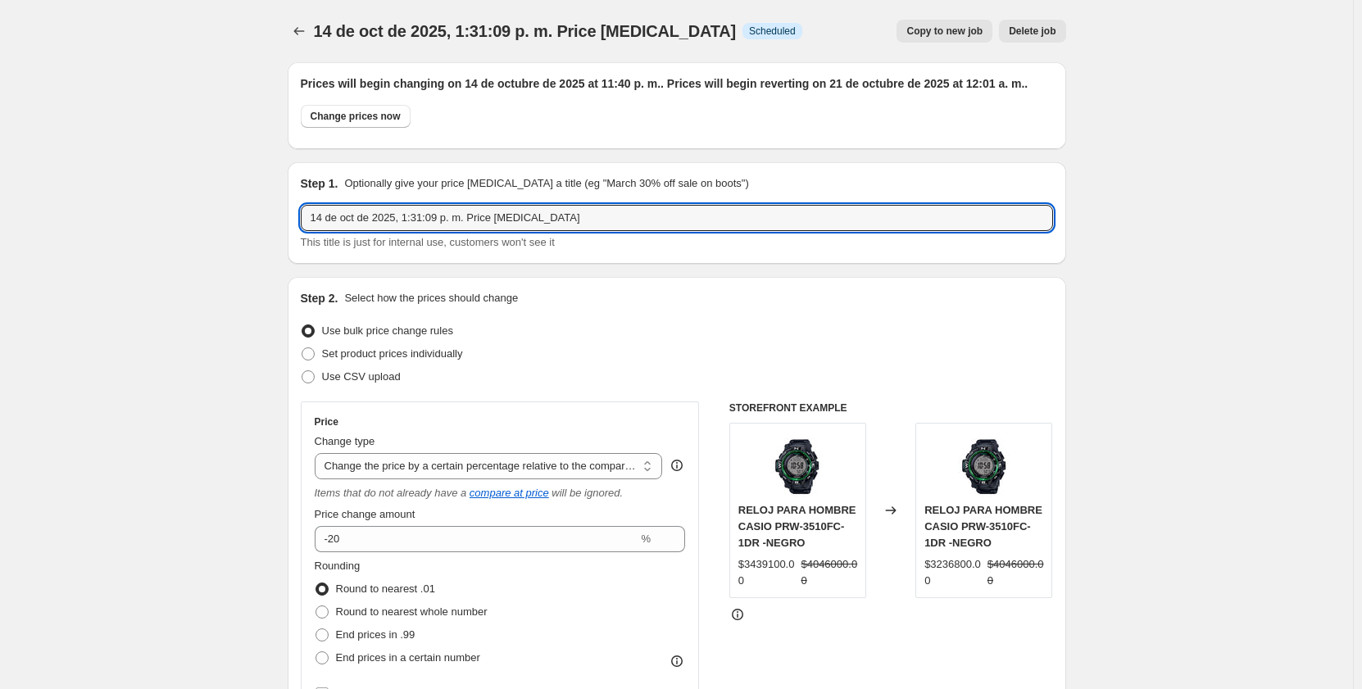
drag, startPoint x: 587, startPoint y: 218, endPoint x: 290, endPoint y: 222, distance: 296.7
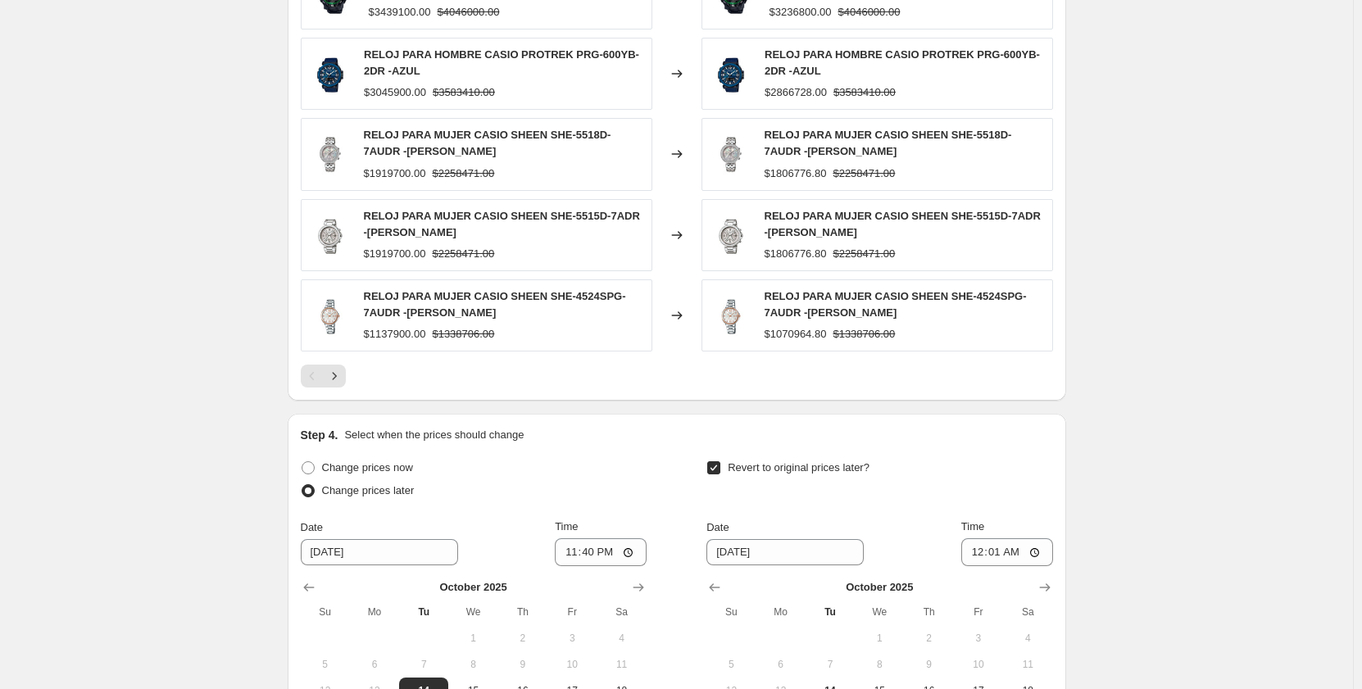
scroll to position [1804, 0]
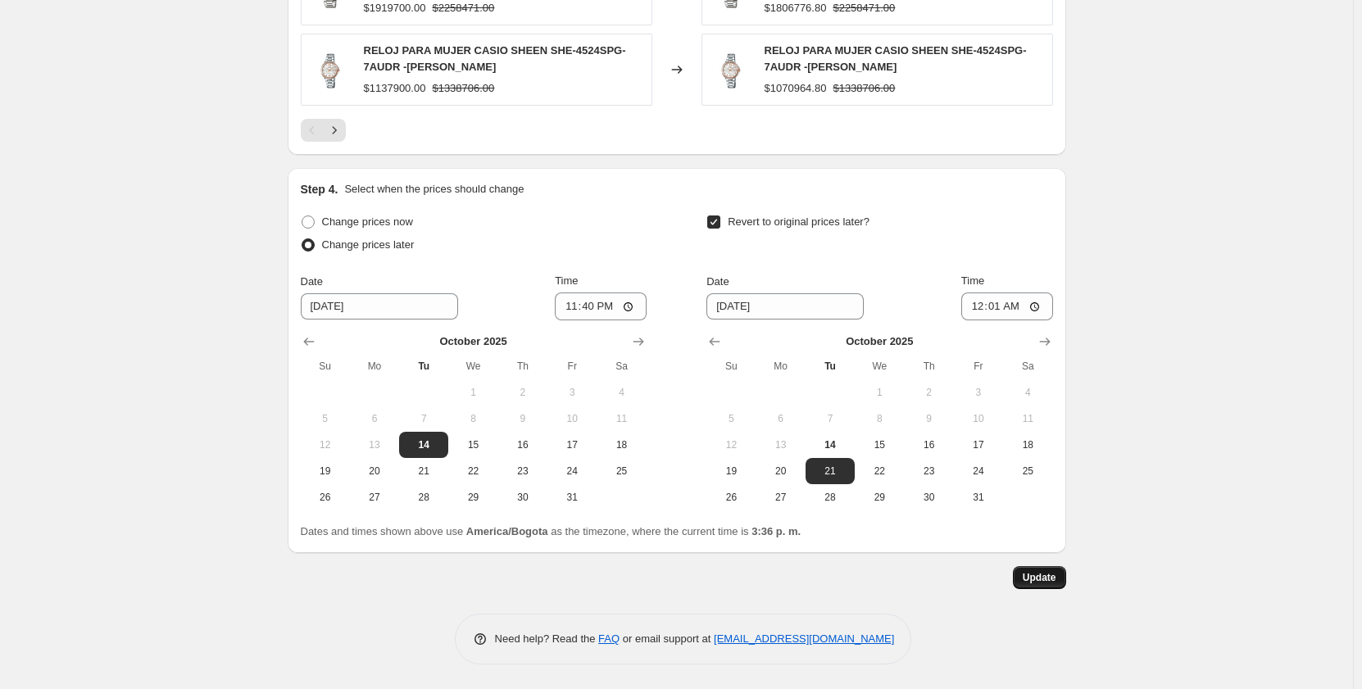
type input "HotSale20%"
click at [1044, 578] on span "Update" at bounding box center [1040, 577] width 34 height 13
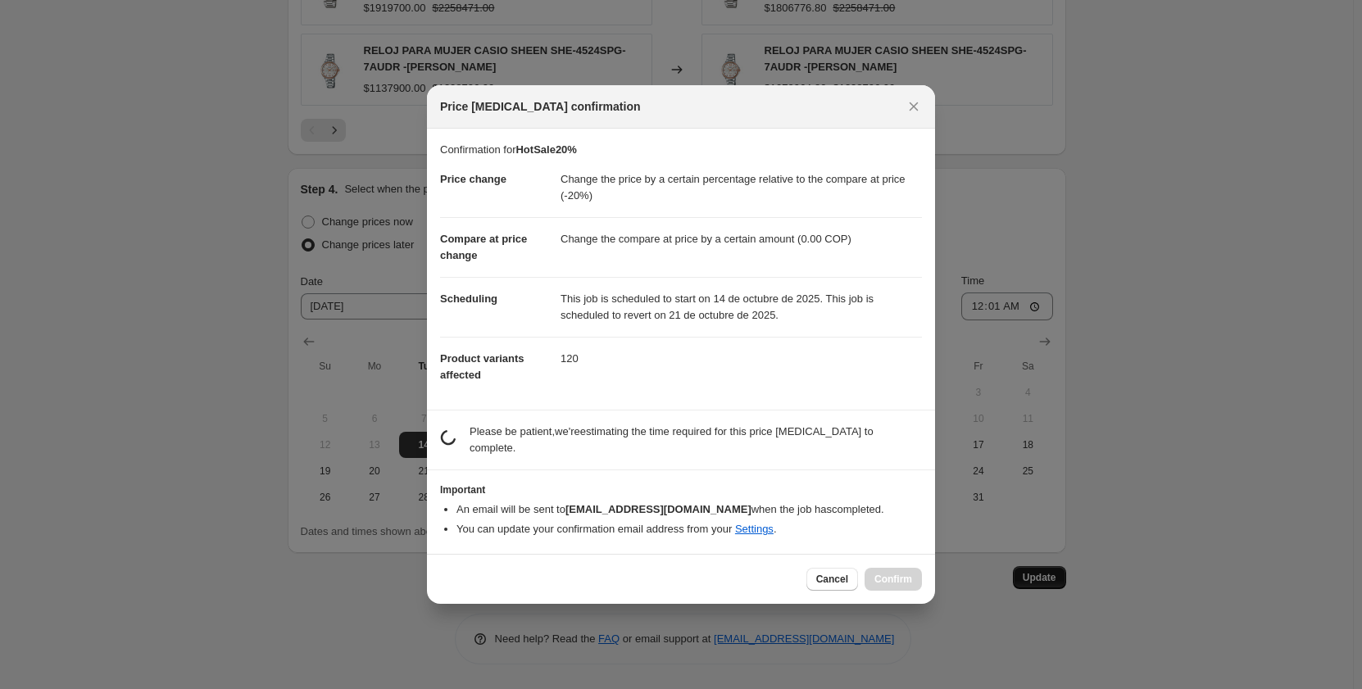
scroll to position [0, 0]
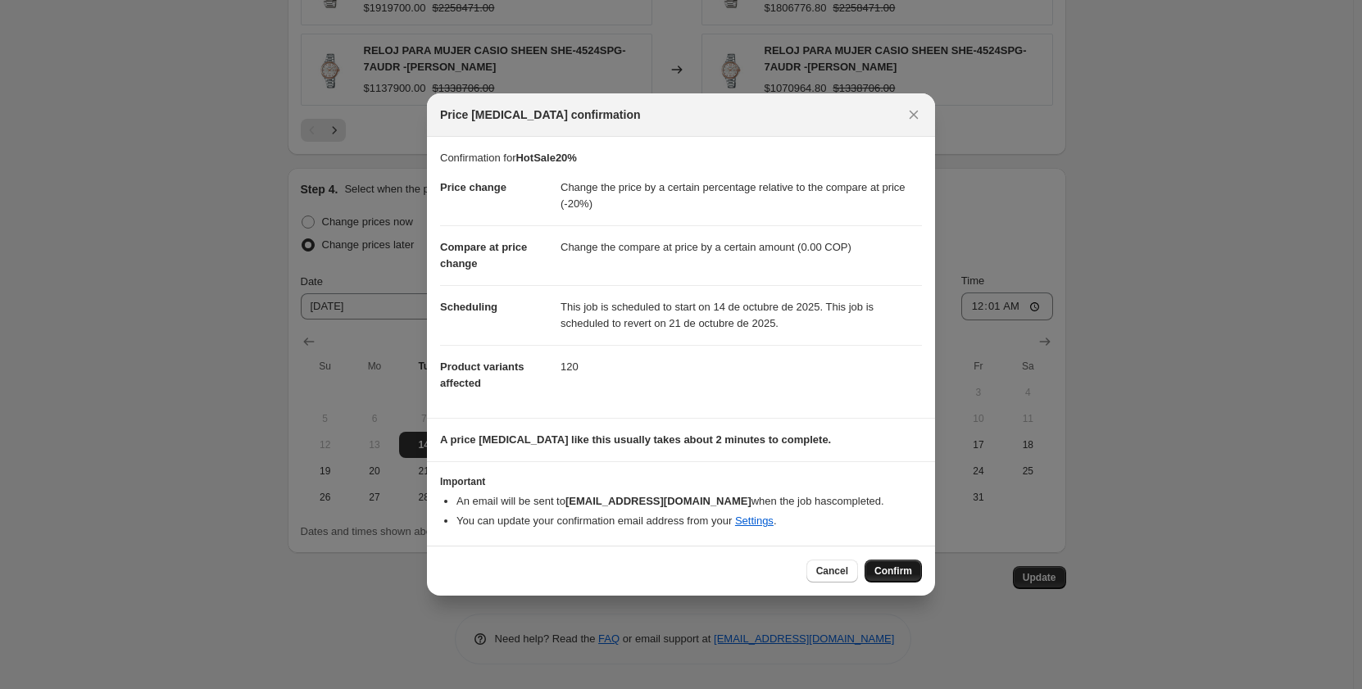
click at [884, 567] on span "Confirm" at bounding box center [894, 571] width 38 height 13
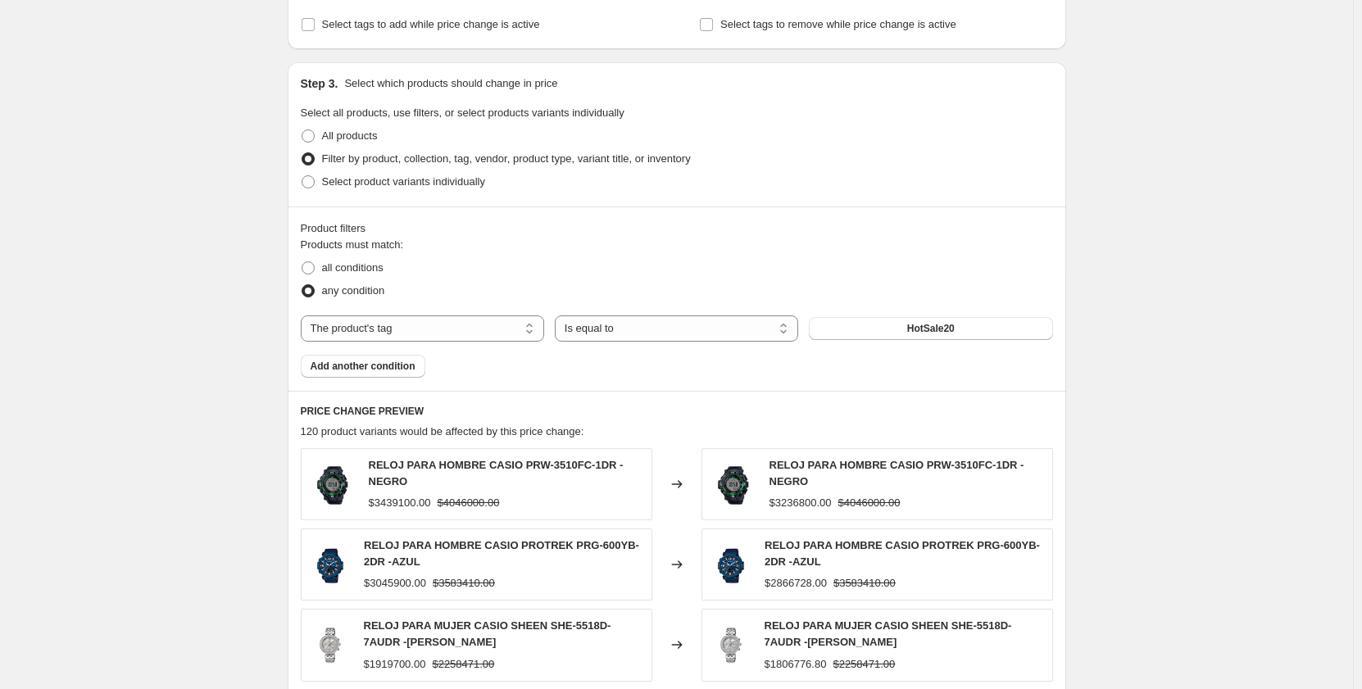
scroll to position [493, 0]
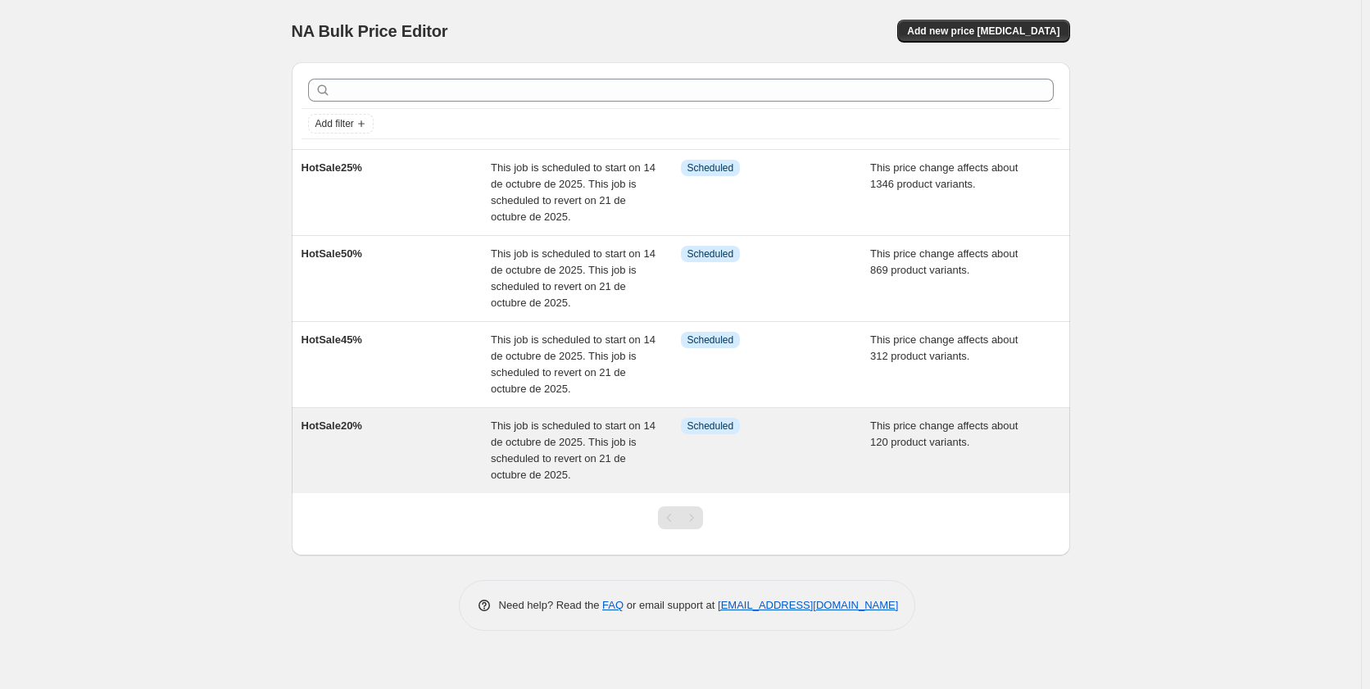
click at [375, 435] on div "HotSale20%" at bounding box center [397, 451] width 190 height 66
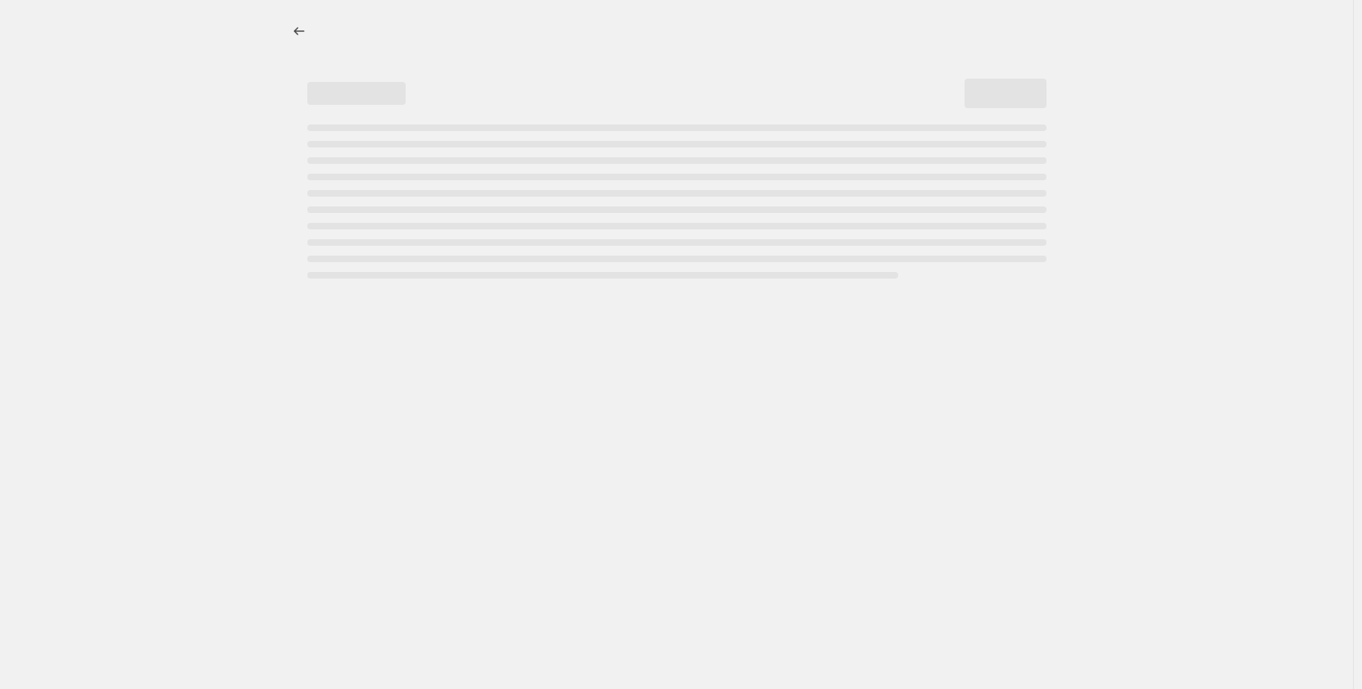
select select "pcap"
select select "by"
select select "tag"
